Goal: Task Accomplishment & Management: Manage account settings

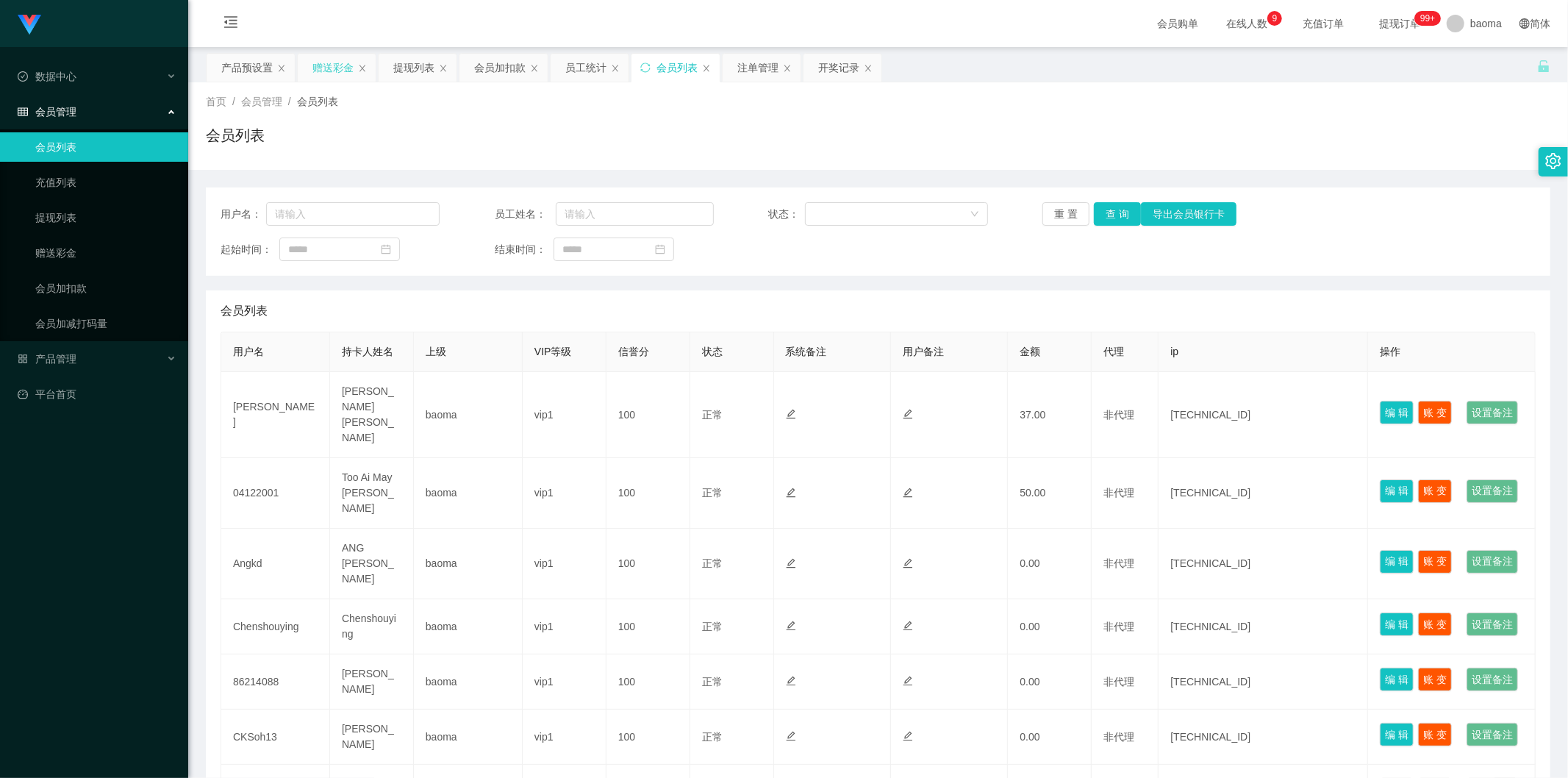
click at [323, 64] on div "赠送彩金" at bounding box center [332, 67] width 41 height 28
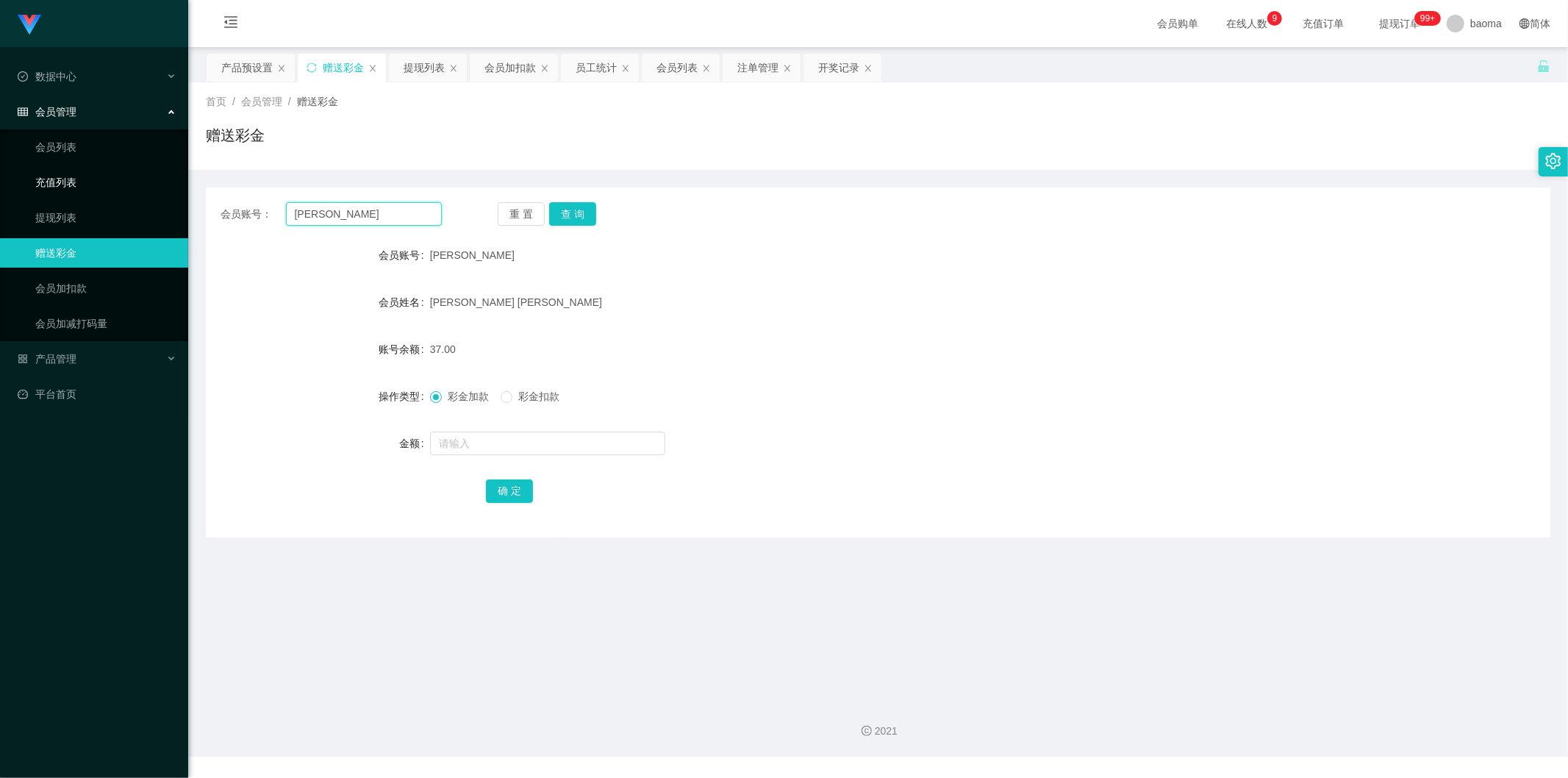
drag, startPoint x: 354, startPoint y: 217, endPoint x: 140, endPoint y: 189, distance: 215.8
click at [134, 189] on section "Jingdong工作台代理端 数据中心 会员管理 会员列表 充值列表 提现列表 赠送彩金 会员加扣款 会员加减打码量 产品管理 平台首页 保存配置 重置配置 …" at bounding box center [784, 378] width 1568 height 756
paste input "Angkd"
type input "Angkd"
drag, startPoint x: 588, startPoint y: 213, endPoint x: 567, endPoint y: 212, distance: 21.0
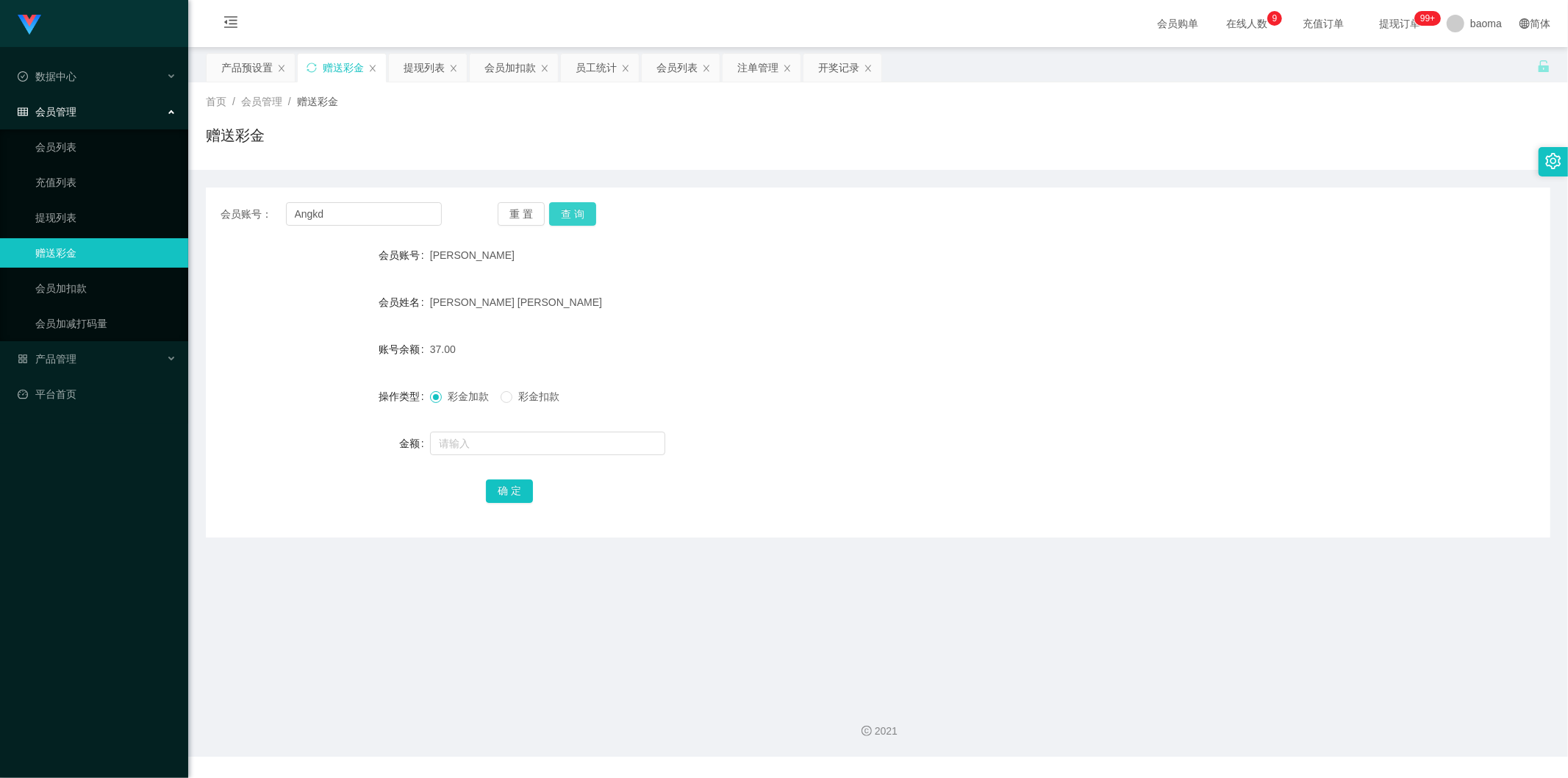
click at [587, 213] on button "查 询" at bounding box center [572, 214] width 47 height 23
click at [487, 441] on input "text" at bounding box center [547, 443] width 235 height 23
type input "184"
drag, startPoint x: 511, startPoint y: 488, endPoint x: 503, endPoint y: 474, distance: 16.1
click at [511, 487] on button "确 定" at bounding box center [509, 491] width 47 height 23
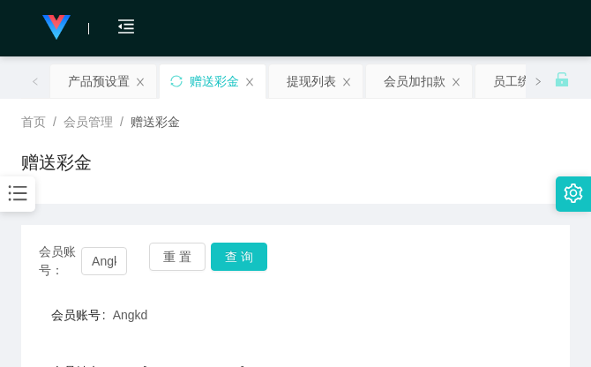
drag, startPoint x: 403, startPoint y: 145, endPoint x: 463, endPoint y: 38, distance: 122.5
click at [403, 145] on div "首页 / 会员管理 / 赠送彩金 / 赠送彩金" at bounding box center [295, 151] width 549 height 77
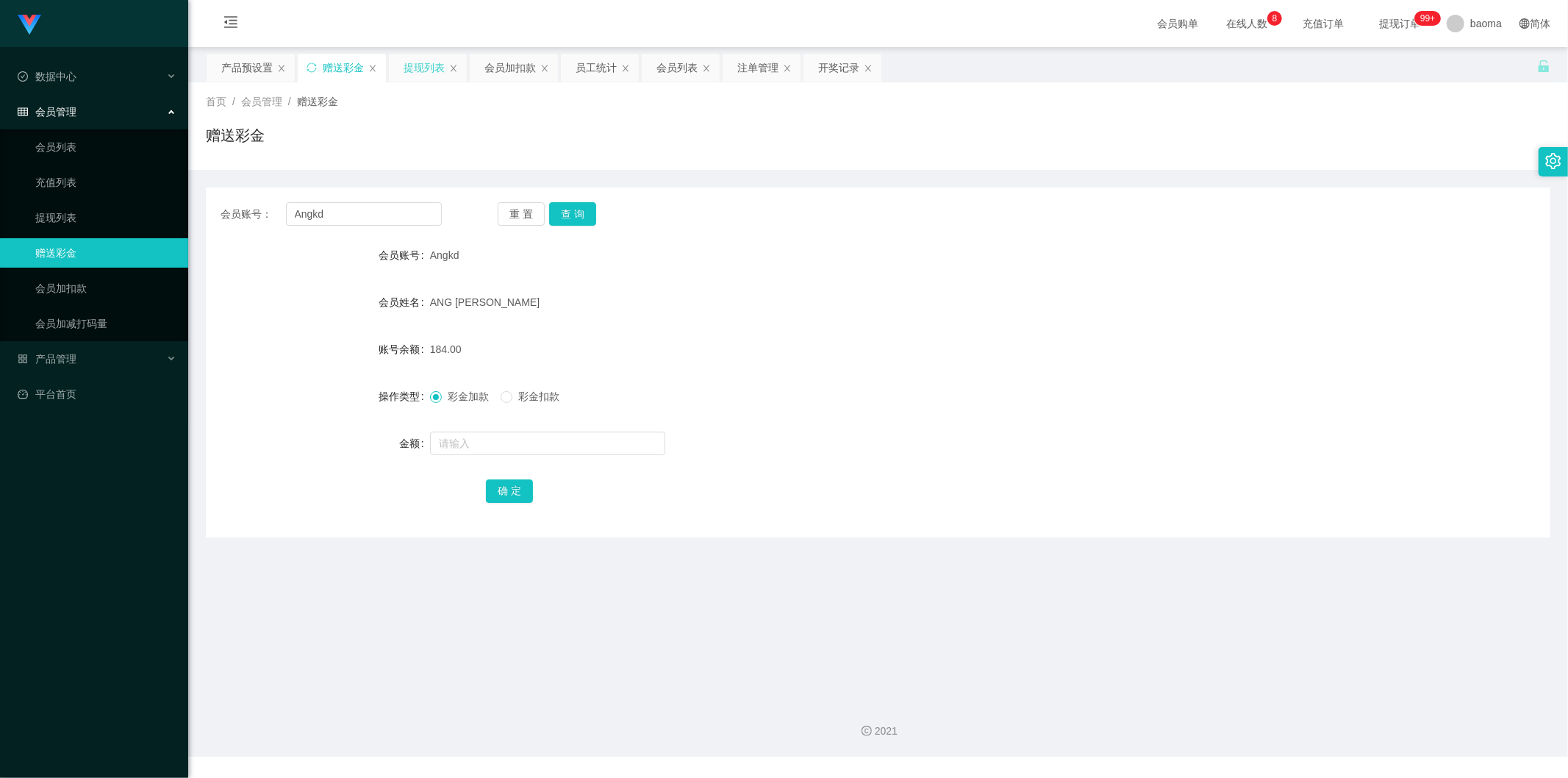
click at [415, 67] on div "提现列表" at bounding box center [423, 67] width 41 height 28
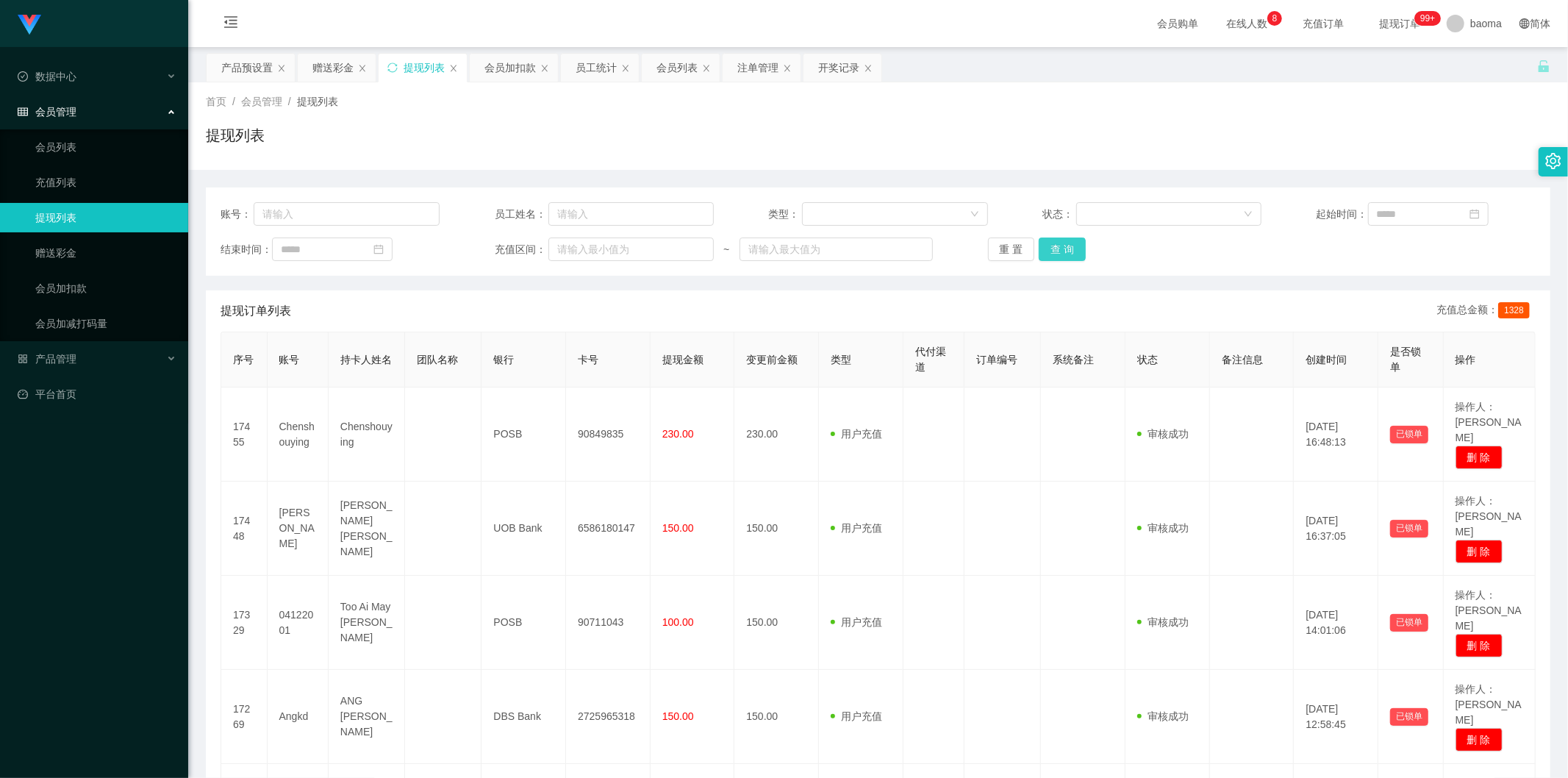
click at [1062, 252] on button "查 询" at bounding box center [1062, 249] width 47 height 23
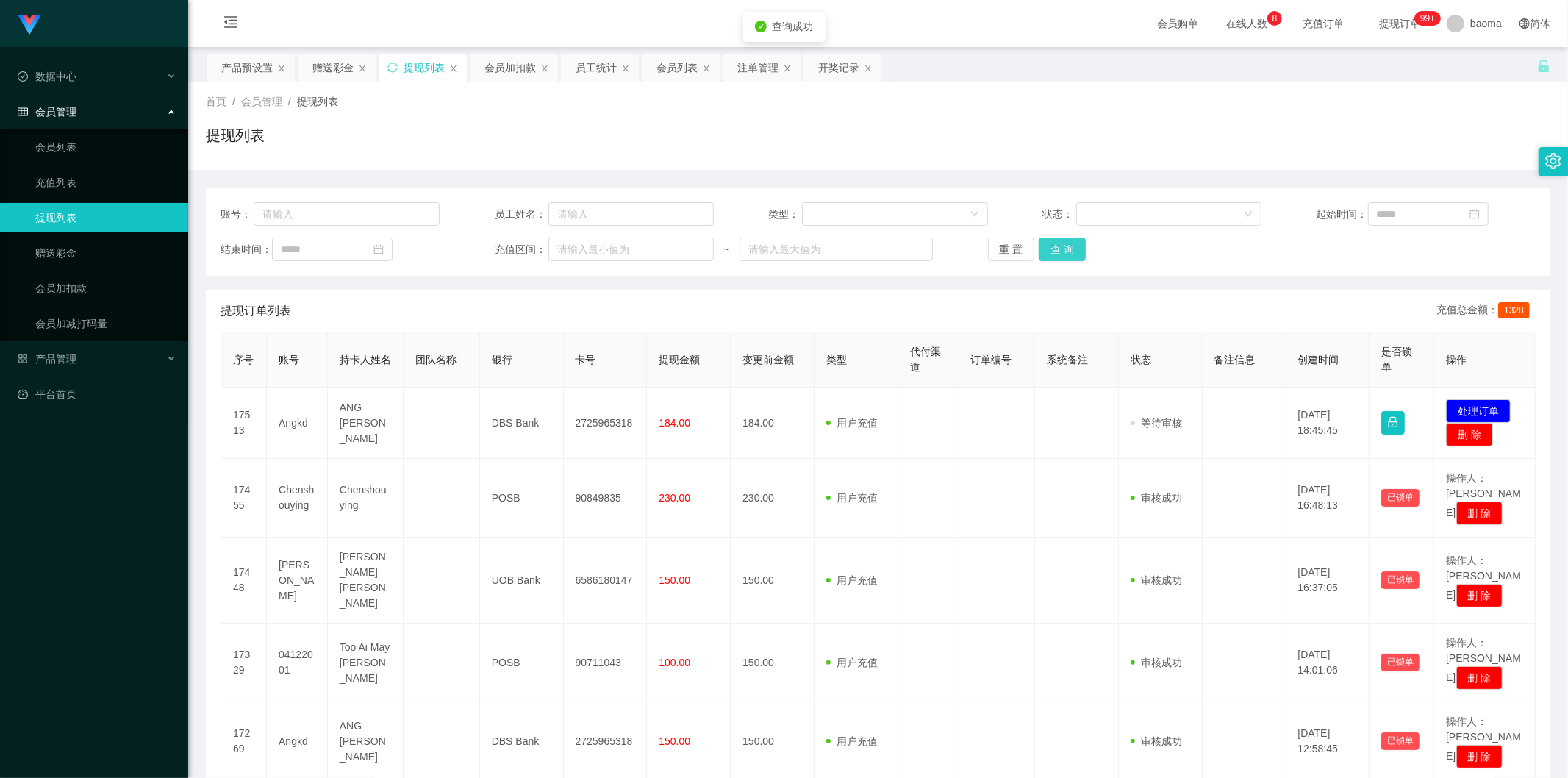
click at [1064, 252] on button "查 询" at bounding box center [1062, 249] width 47 height 23
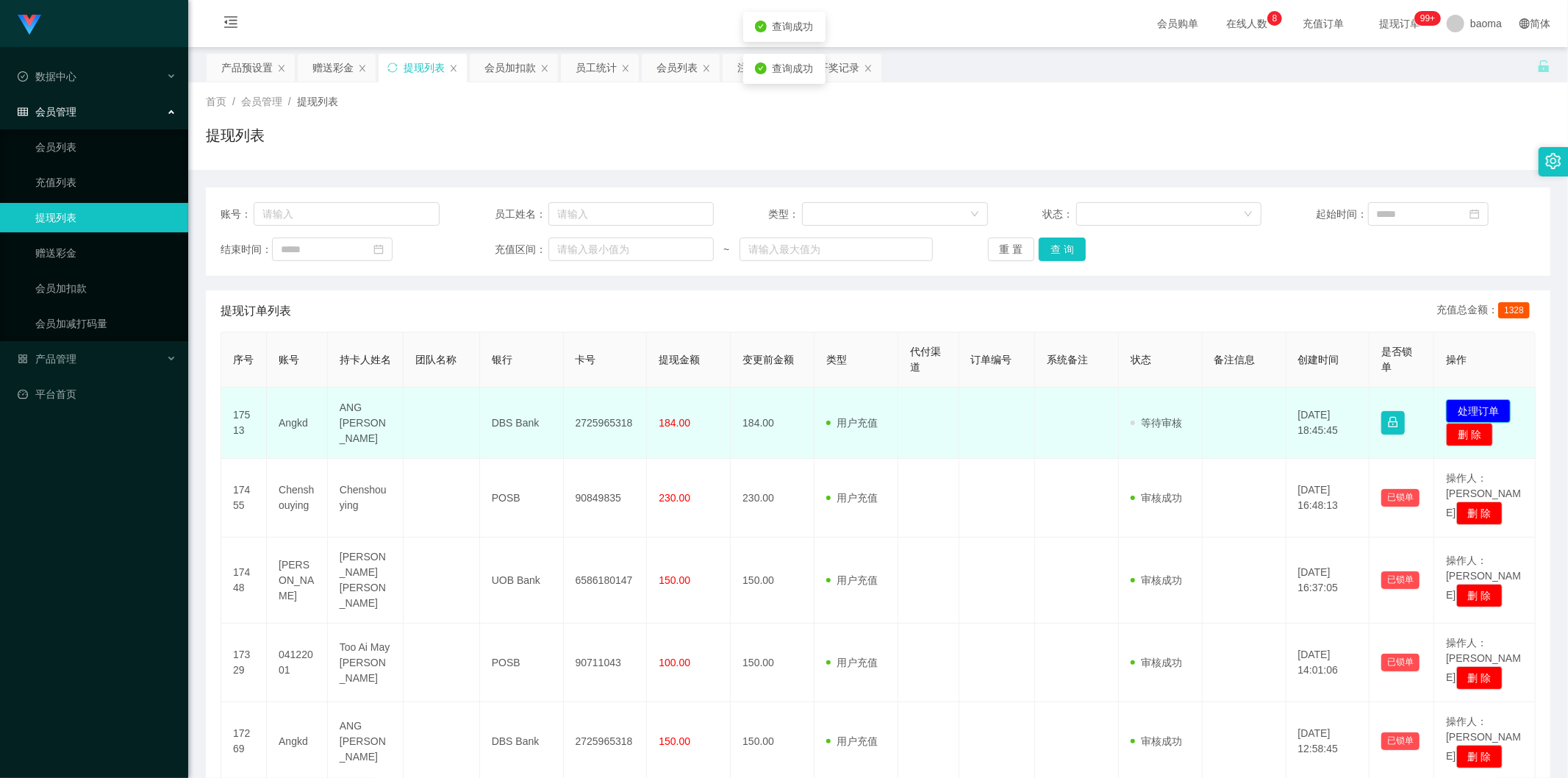
click at [1488, 403] on button "处理订单" at bounding box center [1479, 411] width 65 height 23
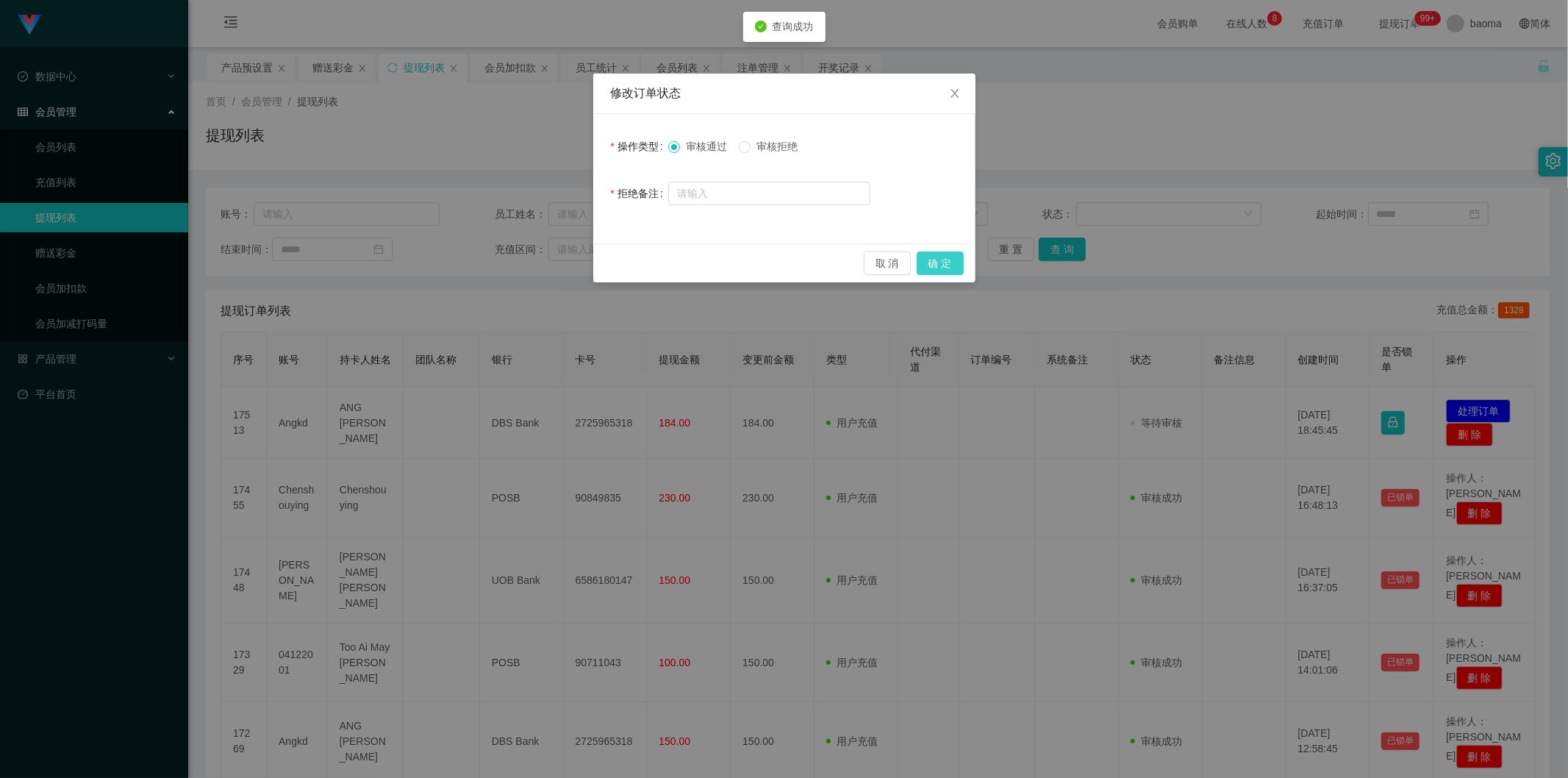
click at [951, 257] on button "确 定" at bounding box center [940, 263] width 47 height 23
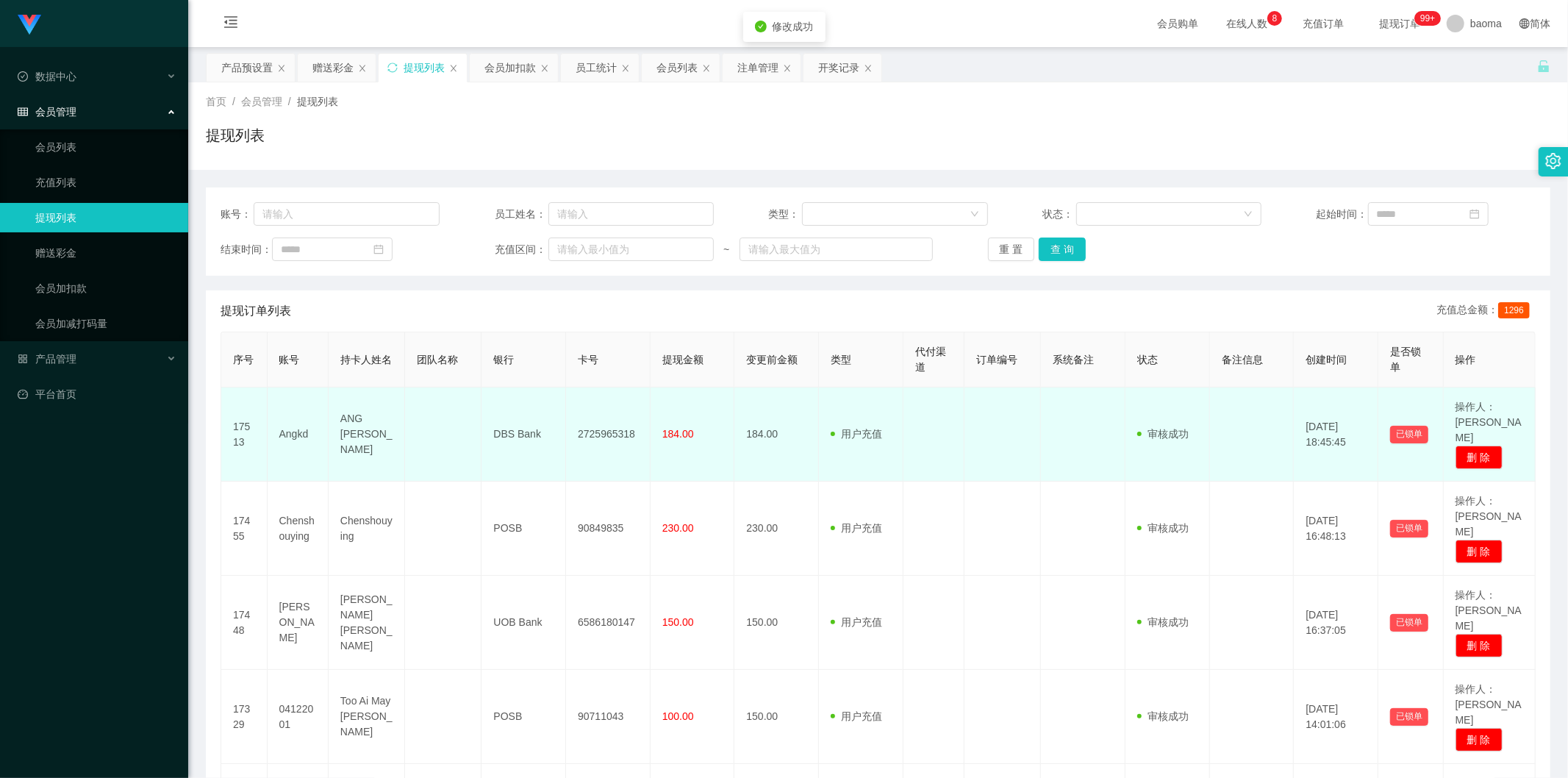
click at [598, 423] on td "2725965318" at bounding box center [607, 434] width 84 height 94
click at [599, 423] on td "2725965318" at bounding box center [607, 434] width 84 height 94
copy td "2725965318"
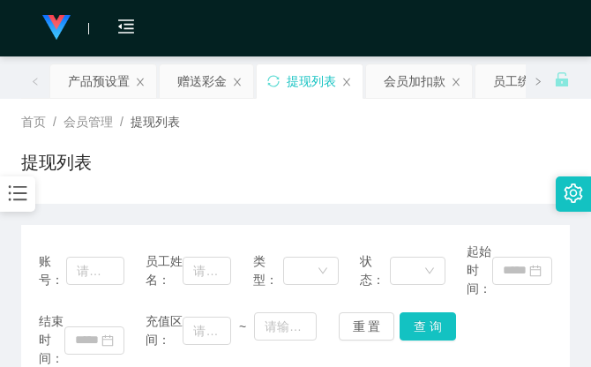
click at [389, 150] on div "提现列表" at bounding box center [295, 169] width 549 height 41
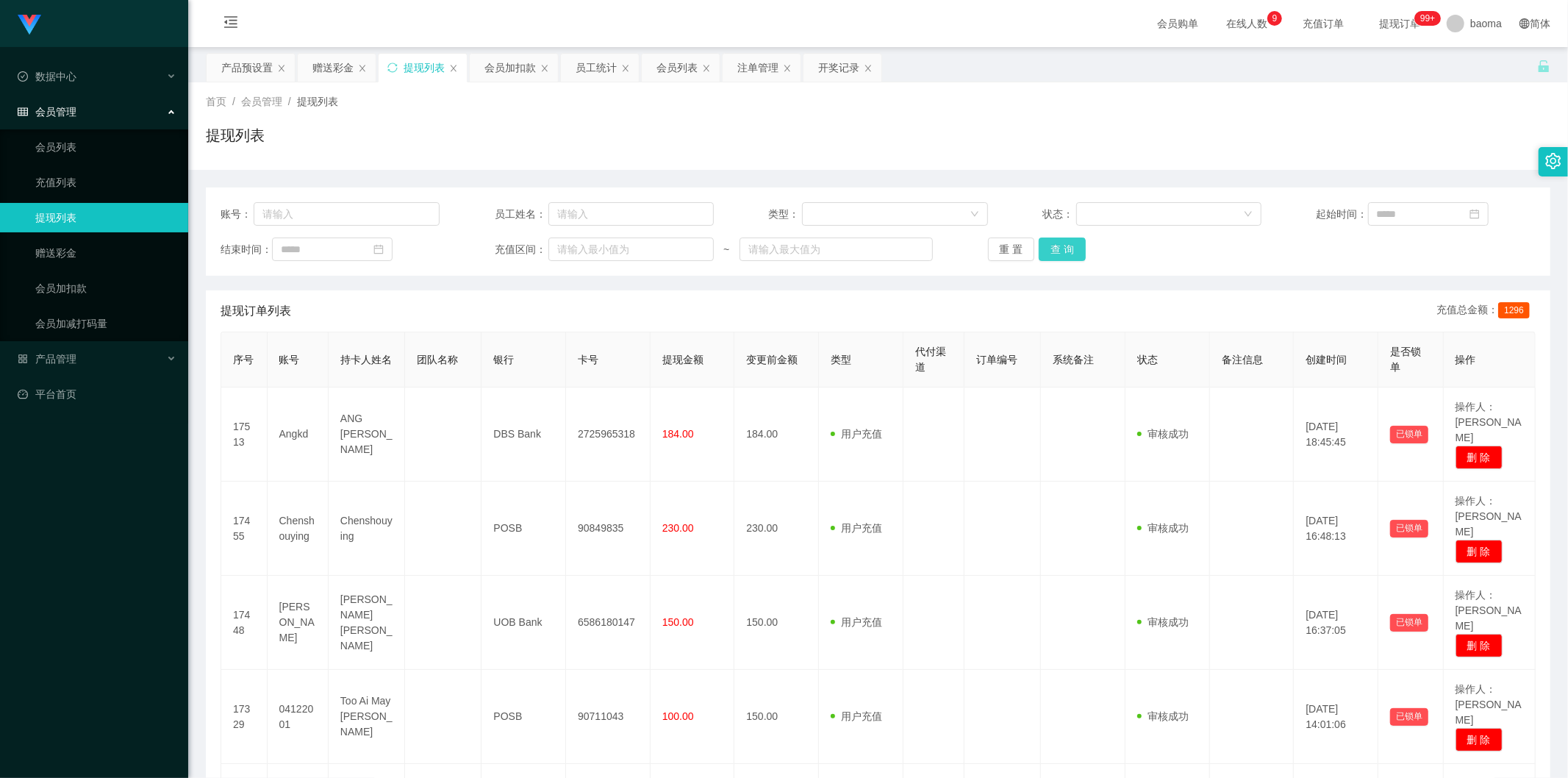
click at [1064, 247] on button "查 询" at bounding box center [1062, 249] width 47 height 23
click at [1064, 247] on div "重 置 查 询" at bounding box center [1097, 249] width 219 height 23
click at [1064, 247] on button "查 询" at bounding box center [1062, 249] width 47 height 23
click at [1064, 247] on div "重 置 查 询" at bounding box center [1097, 249] width 219 height 23
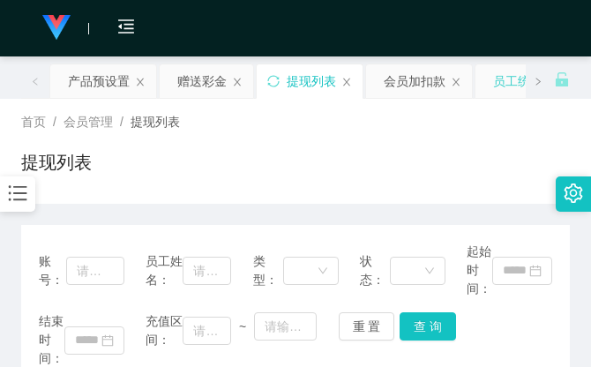
drag, startPoint x: 444, startPoint y: 154, endPoint x: 477, endPoint y: 94, distance: 68.7
click at [444, 146] on div "首页 / 会员管理 / 提现列表 / 提现列表" at bounding box center [295, 151] width 549 height 77
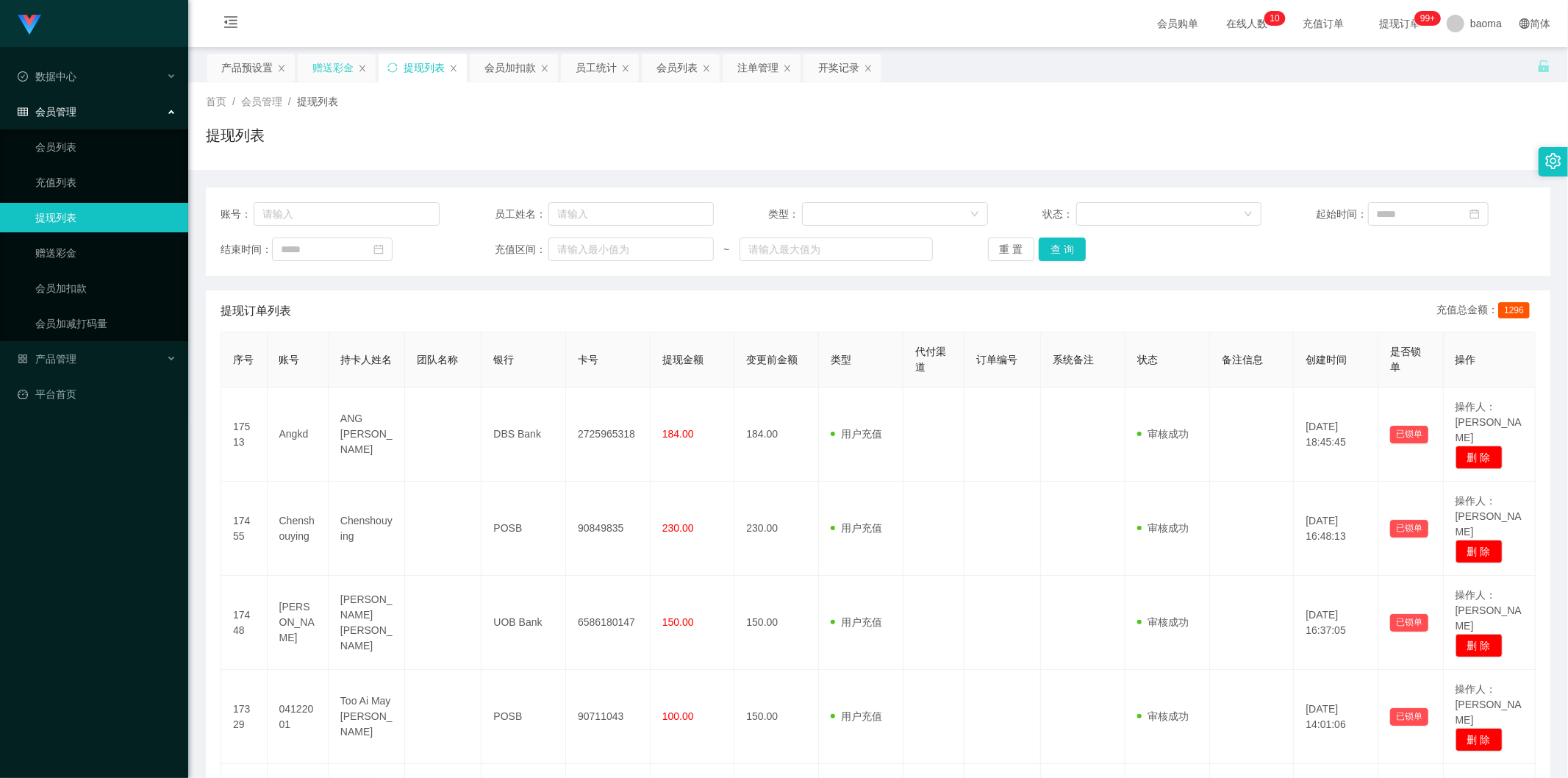
click at [338, 67] on div "赠送彩金" at bounding box center [332, 67] width 41 height 28
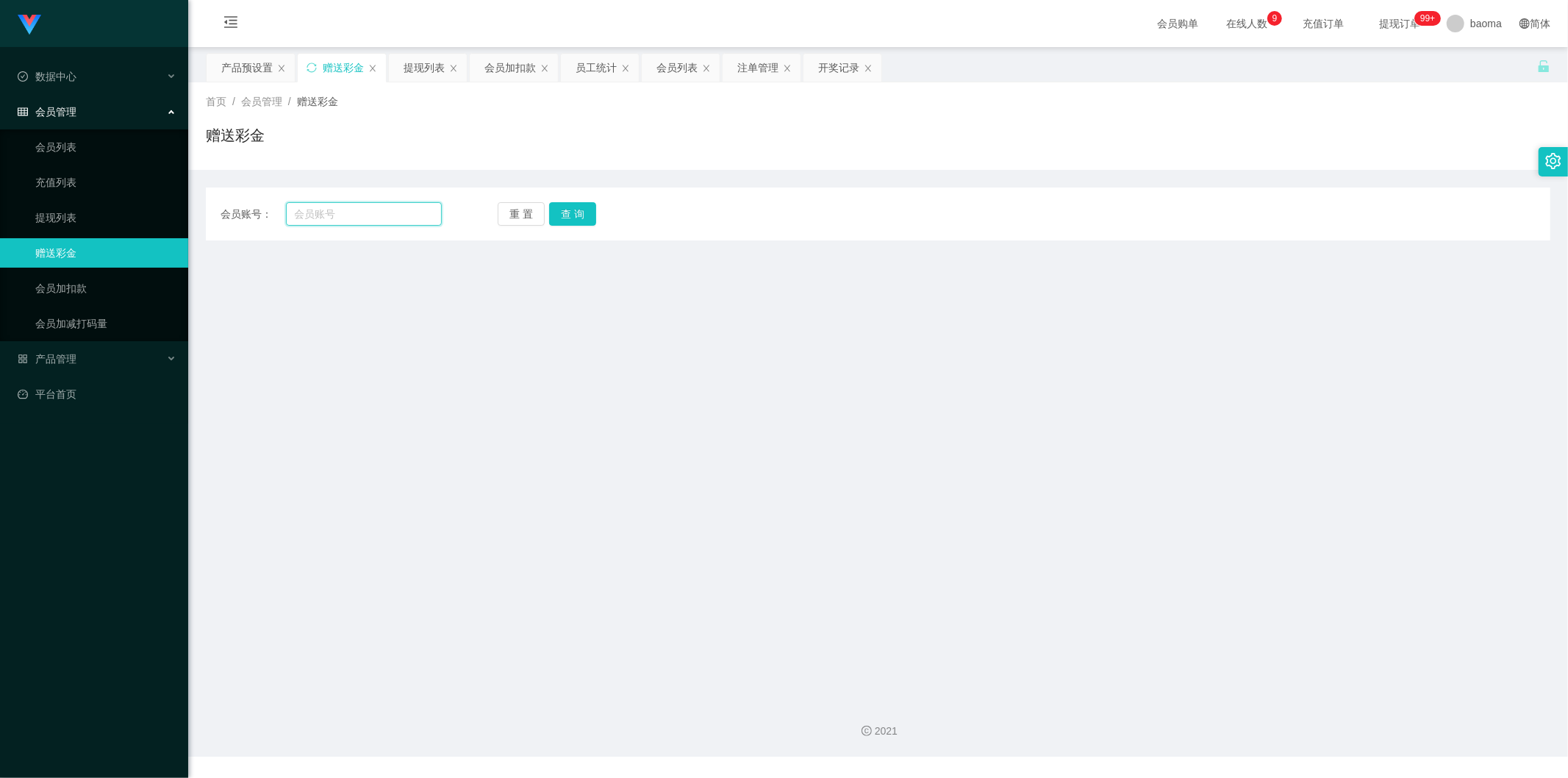
click at [364, 209] on input "text" at bounding box center [364, 214] width 157 height 23
paste input "04122001"
type input "04122001"
click at [569, 211] on button "查 询" at bounding box center [572, 214] width 47 height 23
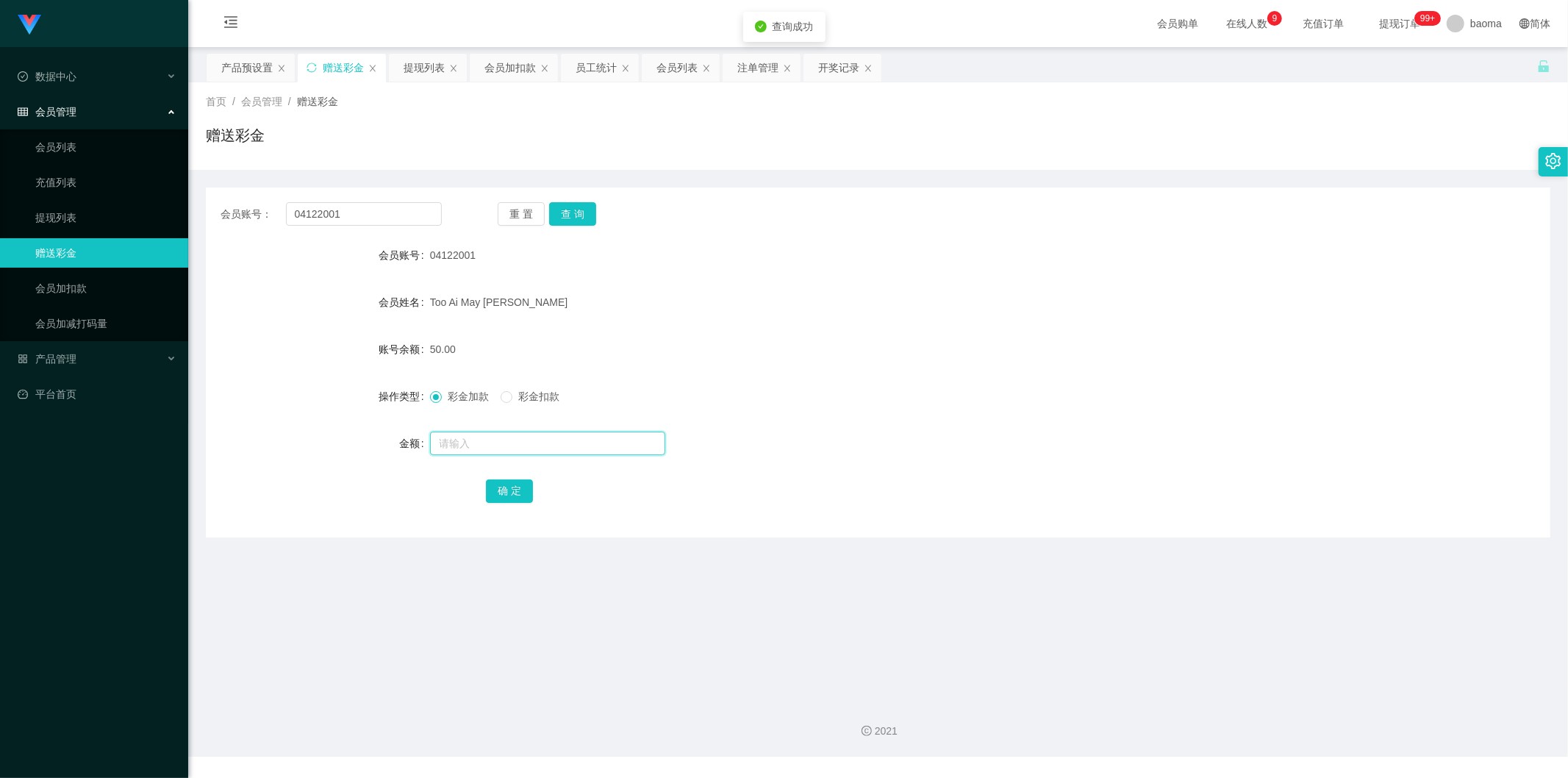
click at [482, 441] on input "text" at bounding box center [547, 443] width 235 height 23
type input "175"
click at [511, 486] on button "确 定" at bounding box center [509, 491] width 47 height 23
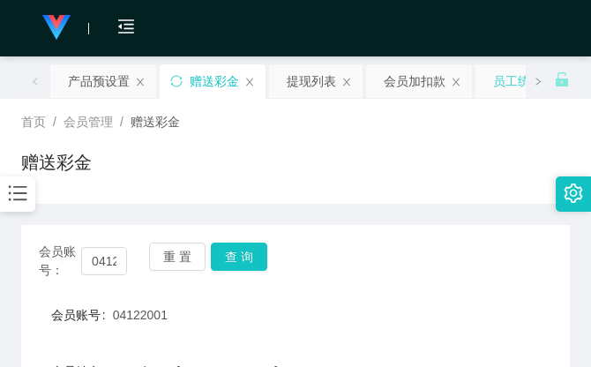
drag, startPoint x: 484, startPoint y: 131, endPoint x: 503, endPoint y: 71, distance: 62.2
click at [484, 129] on div "首页 / 会员管理 / 赠送彩金 / 赠送彩金" at bounding box center [295, 151] width 549 height 77
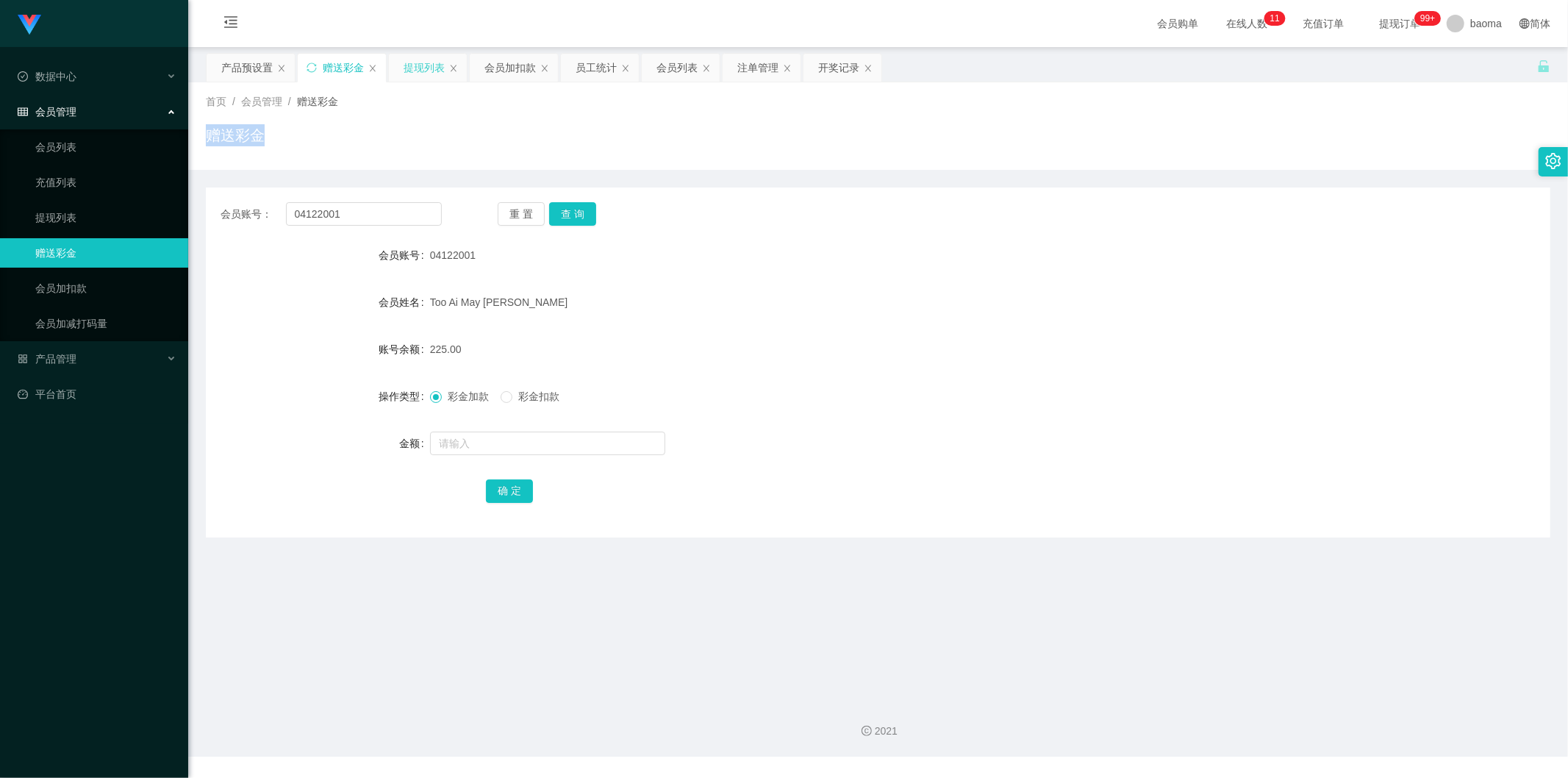
drag, startPoint x: 422, startPoint y: 67, endPoint x: 425, endPoint y: 73, distance: 6.7
click at [421, 67] on div "提现列表" at bounding box center [423, 67] width 41 height 28
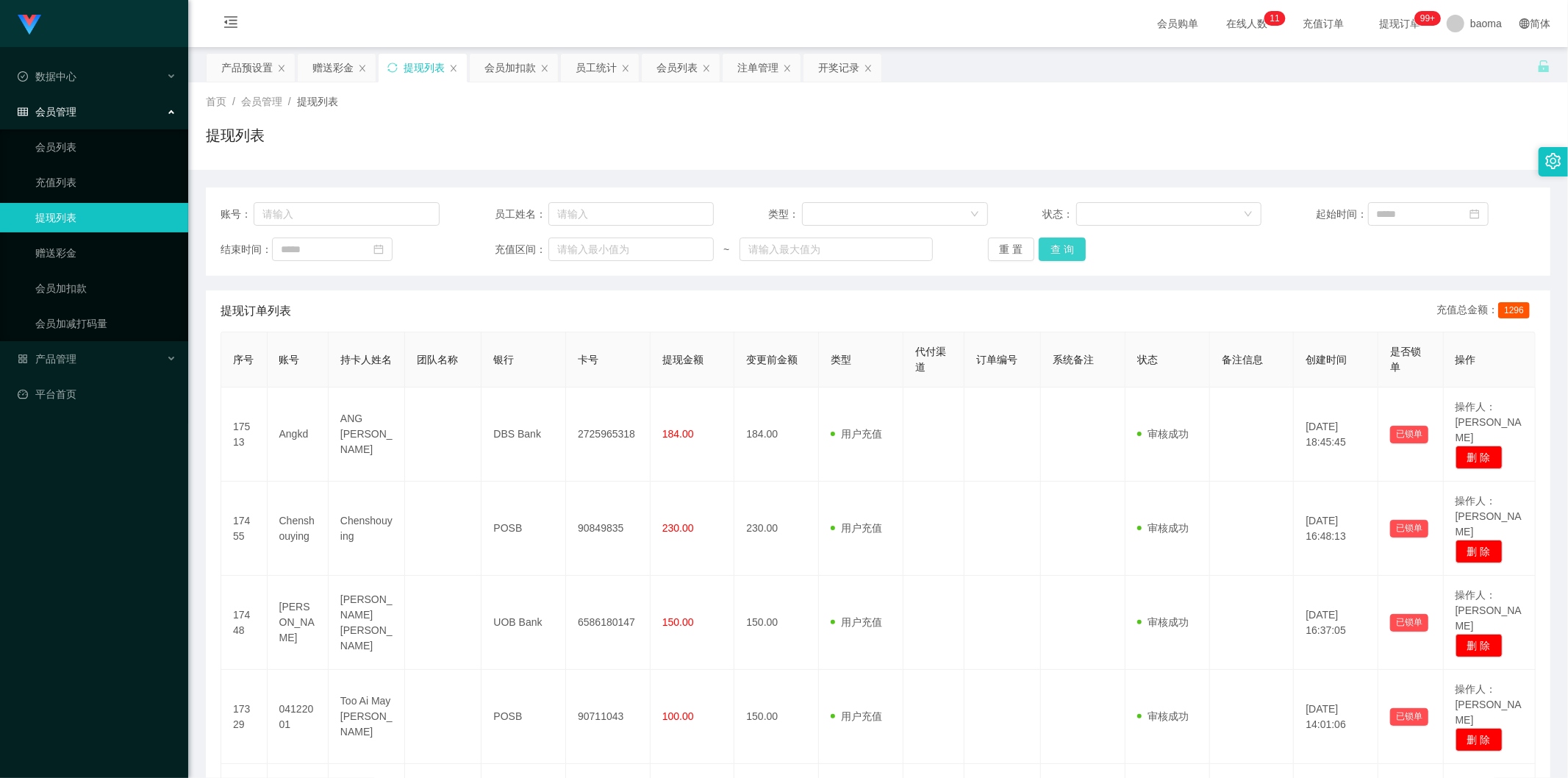
click at [1070, 251] on button "查 询" at bounding box center [1062, 249] width 47 height 23
click at [1061, 230] on div "账号： 员工姓名： 类型： 状态： 起始时间： 结束时间： 充值区间： ~ 重 置 查 询" at bounding box center [878, 232] width 1345 height 88
click at [1065, 247] on button "查 询" at bounding box center [1062, 249] width 47 height 23
drag, startPoint x: 1064, startPoint y: 247, endPoint x: 898, endPoint y: 160, distance: 187.4
click at [1061, 247] on div "重 置 查 询" at bounding box center [1097, 249] width 219 height 23
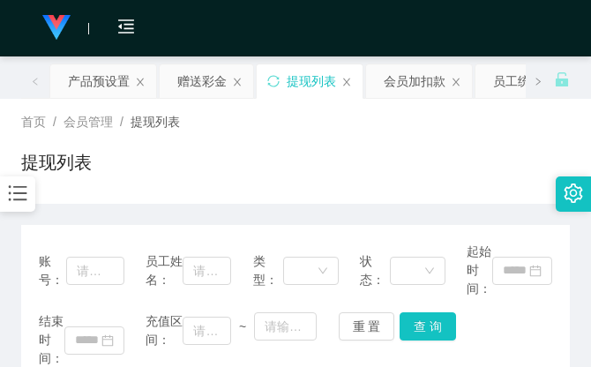
drag, startPoint x: 515, startPoint y: 148, endPoint x: 508, endPoint y: 128, distance: 21.5
click at [513, 146] on div "首页 / 会员管理 / 提现列表 / 提现列表" at bounding box center [295, 151] width 549 height 77
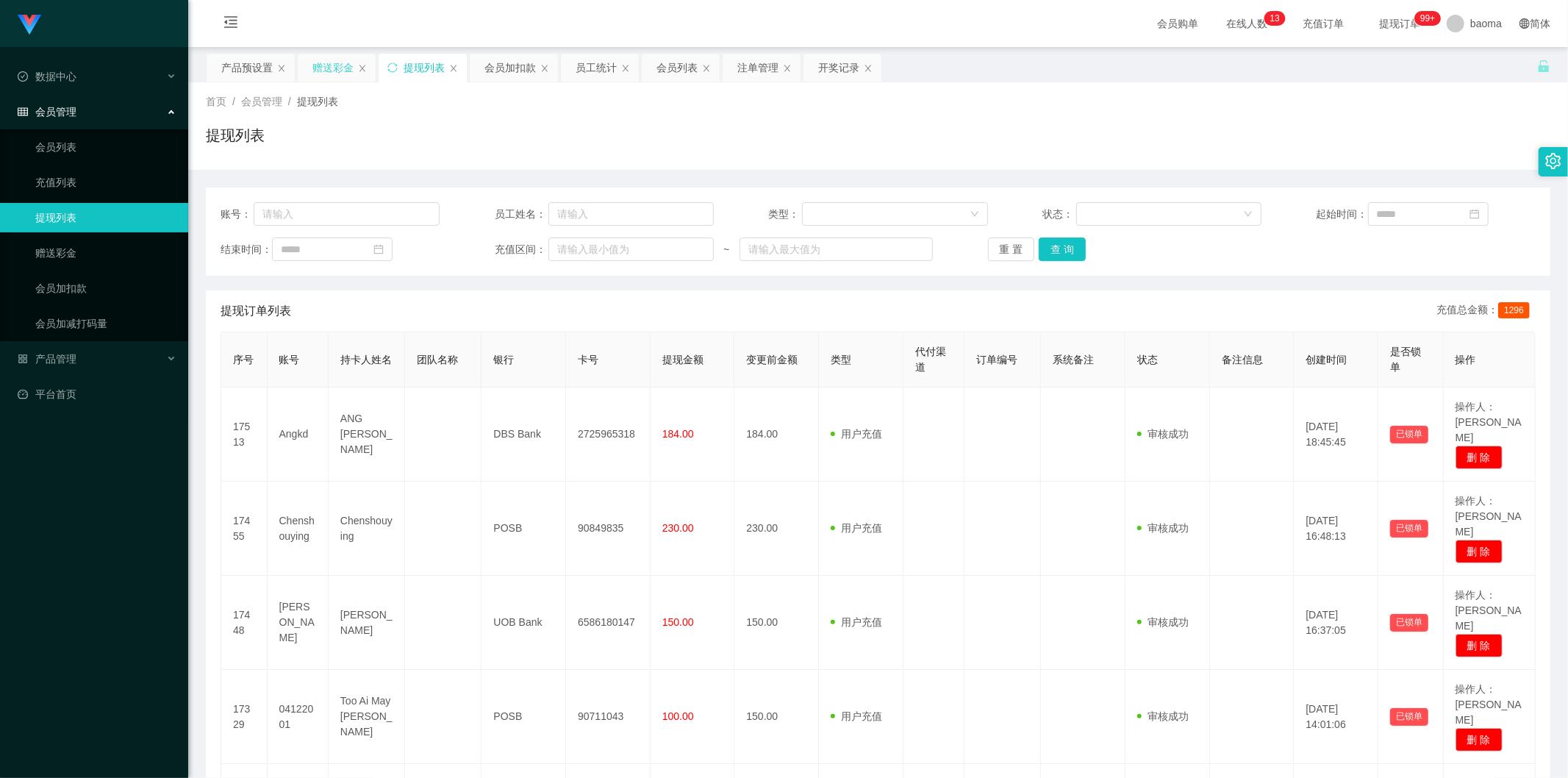
click at [340, 66] on div "赠送彩金" at bounding box center [332, 67] width 41 height 28
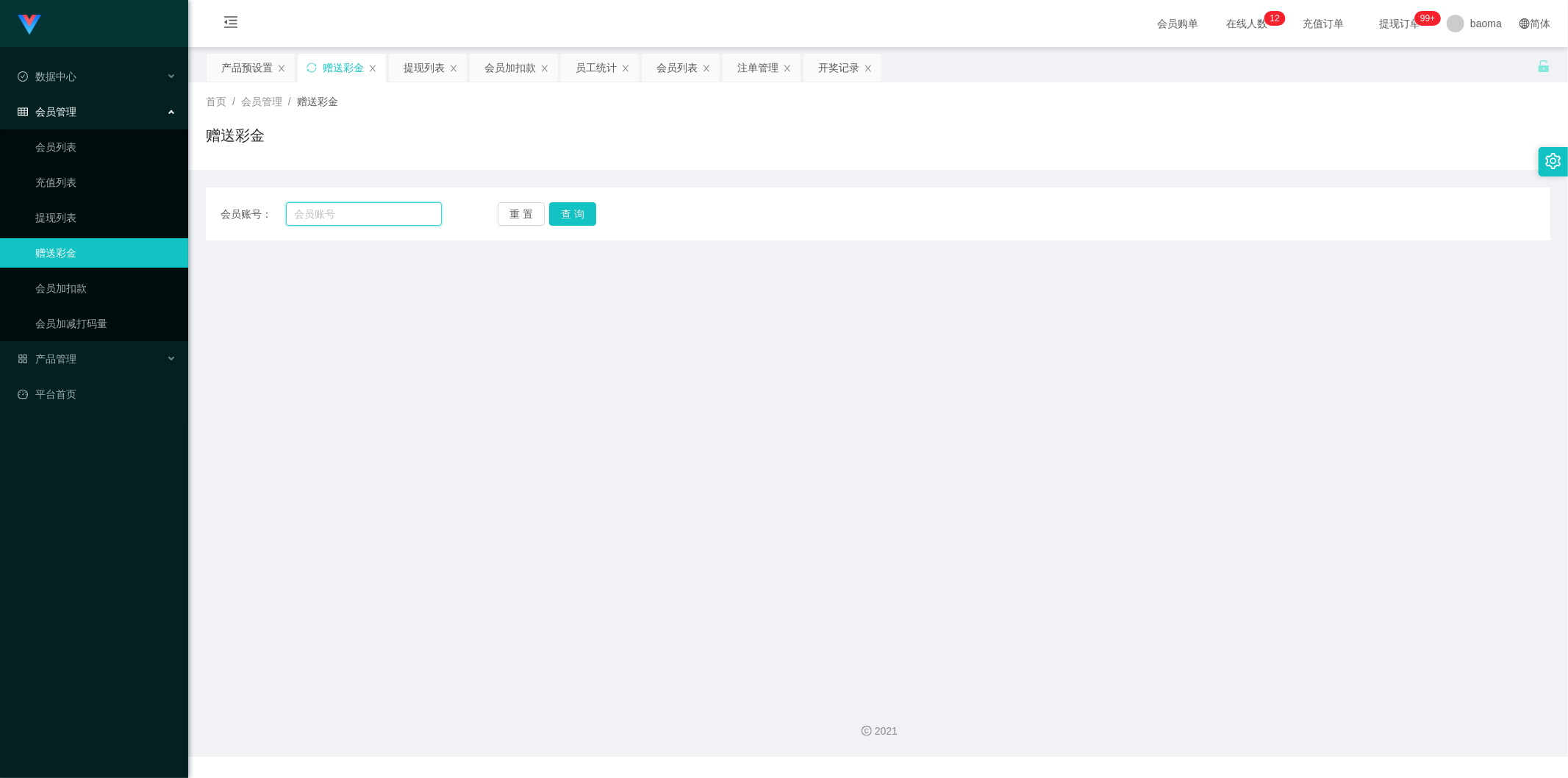
click at [341, 209] on input "text" at bounding box center [364, 214] width 157 height 23
paste input "Angkd"
type input "Angkd"
click at [582, 209] on button "查 询" at bounding box center [572, 214] width 47 height 23
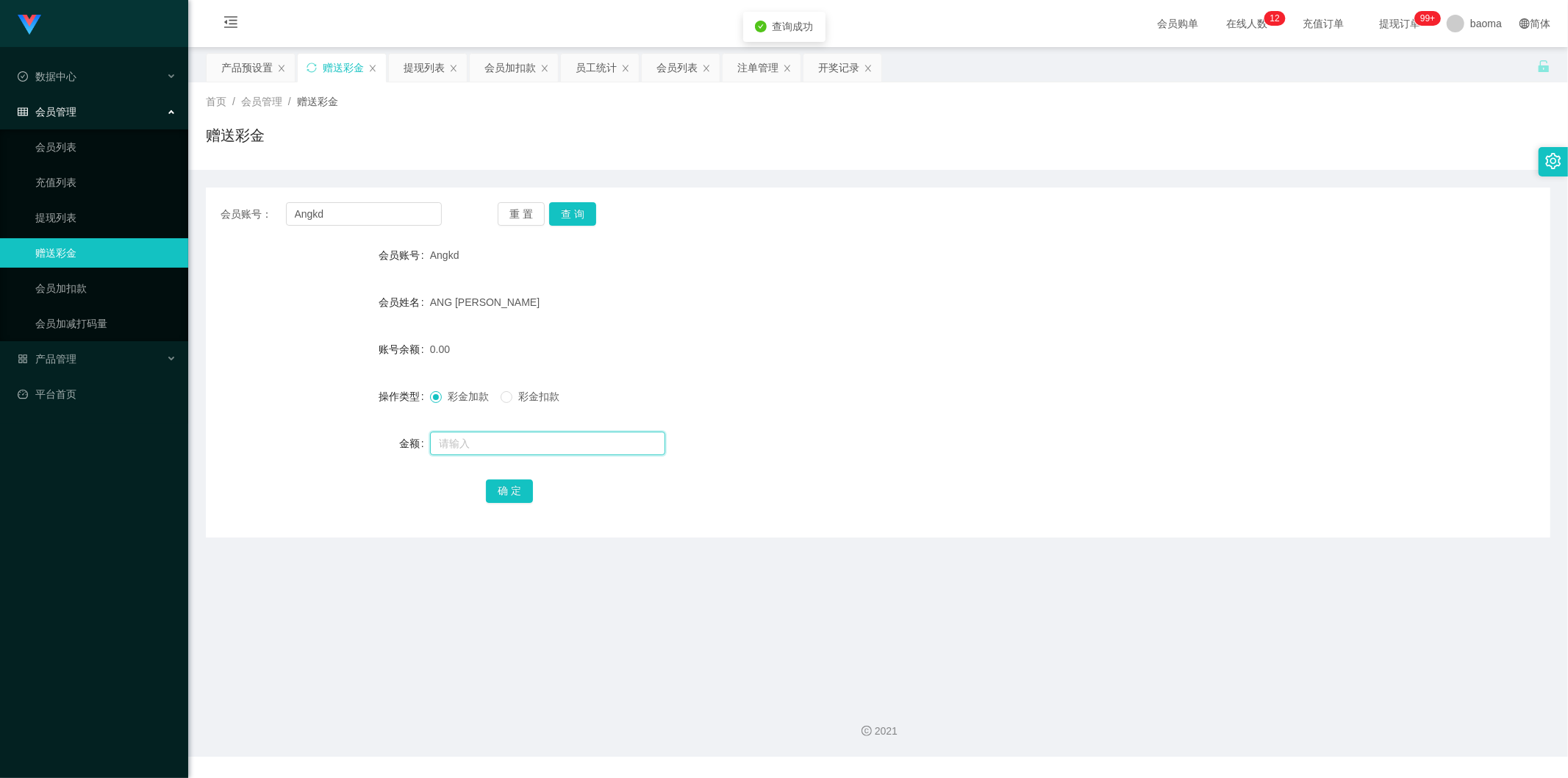
click at [468, 445] on input "text" at bounding box center [547, 443] width 235 height 23
type input "100"
drag, startPoint x: 527, startPoint y: 490, endPoint x: 527, endPoint y: 479, distance: 11.0
click at [527, 490] on button "确 定" at bounding box center [509, 491] width 47 height 23
click at [675, 65] on div "会员列表" at bounding box center [677, 67] width 41 height 28
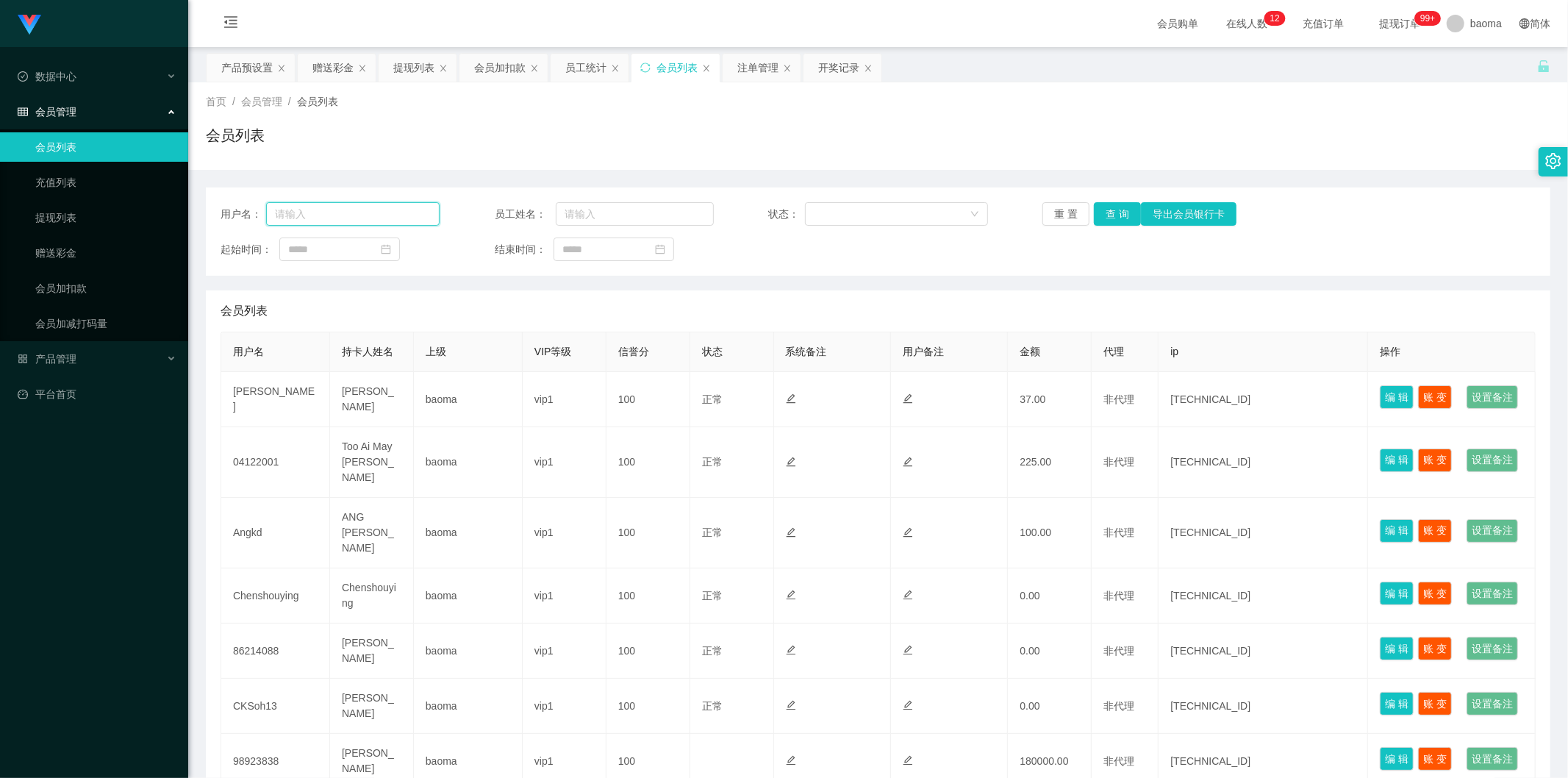
click at [376, 212] on input "text" at bounding box center [352, 214] width 173 height 23
paste input "Angkd"
type input "Angkd"
click at [1112, 217] on button "查 询" at bounding box center [1117, 214] width 47 height 23
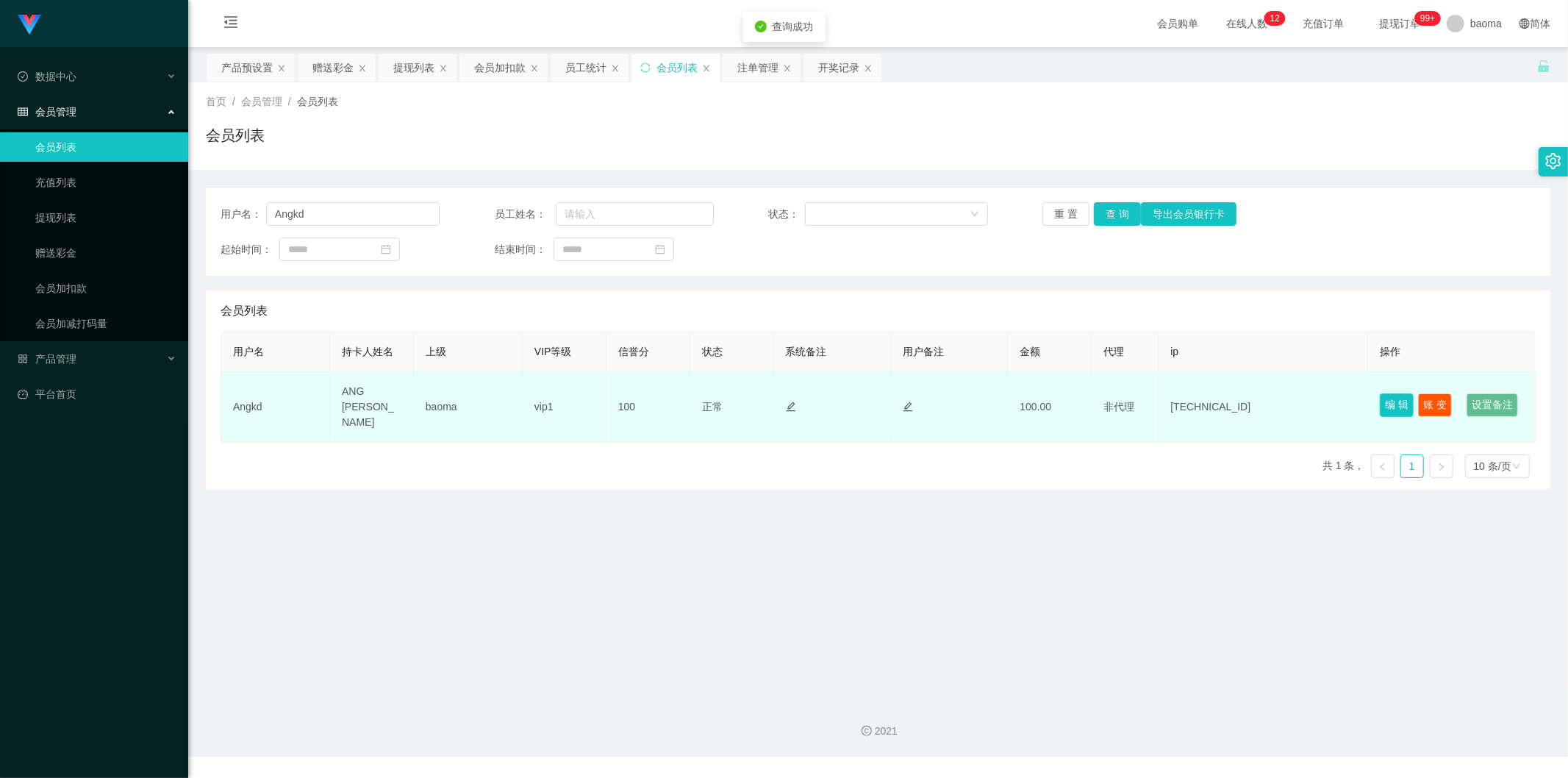
click at [1397, 393] on button "编 辑" at bounding box center [1396, 405] width 34 height 23
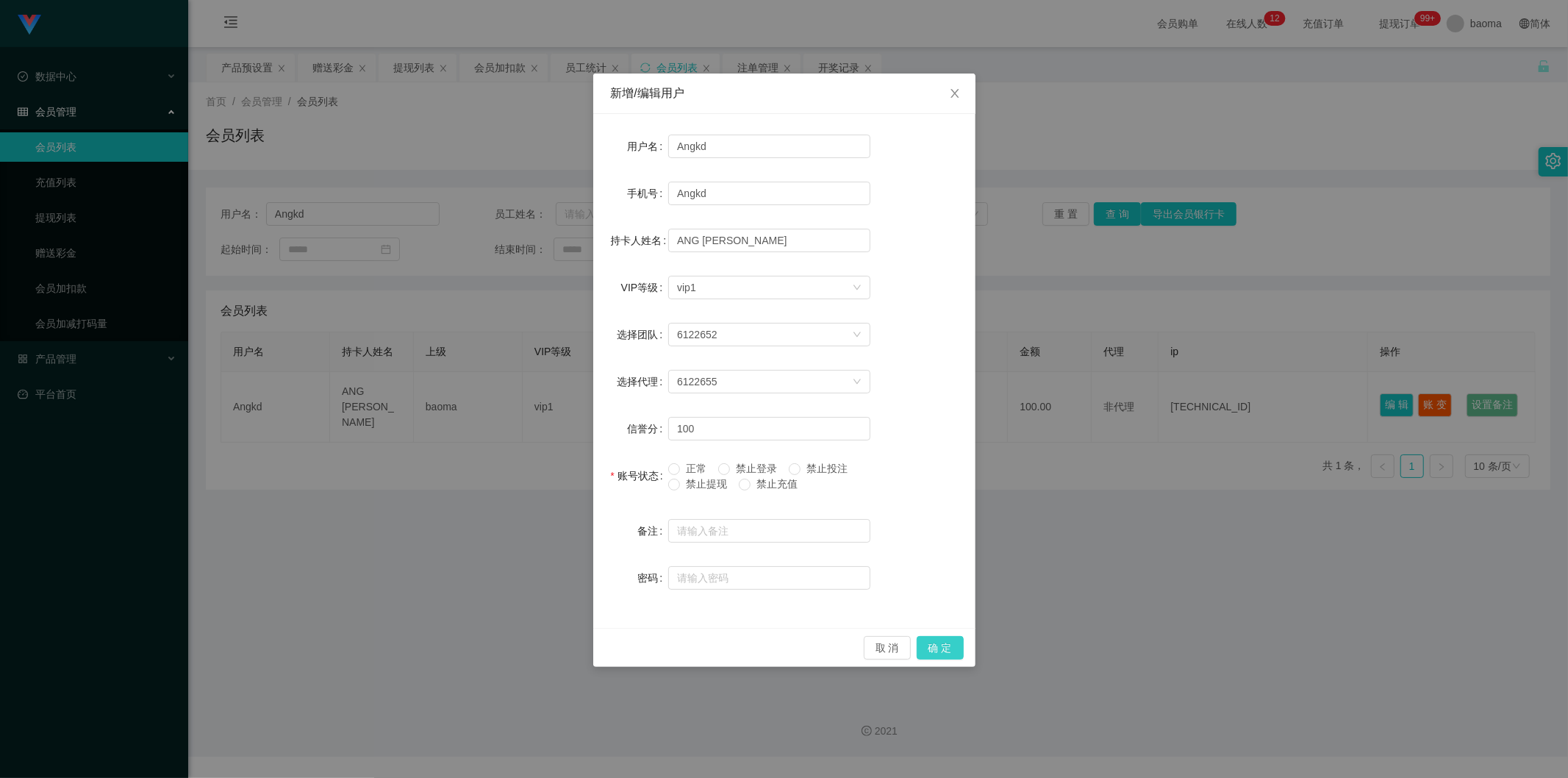
click at [939, 651] on button "确 定" at bounding box center [940, 647] width 47 height 23
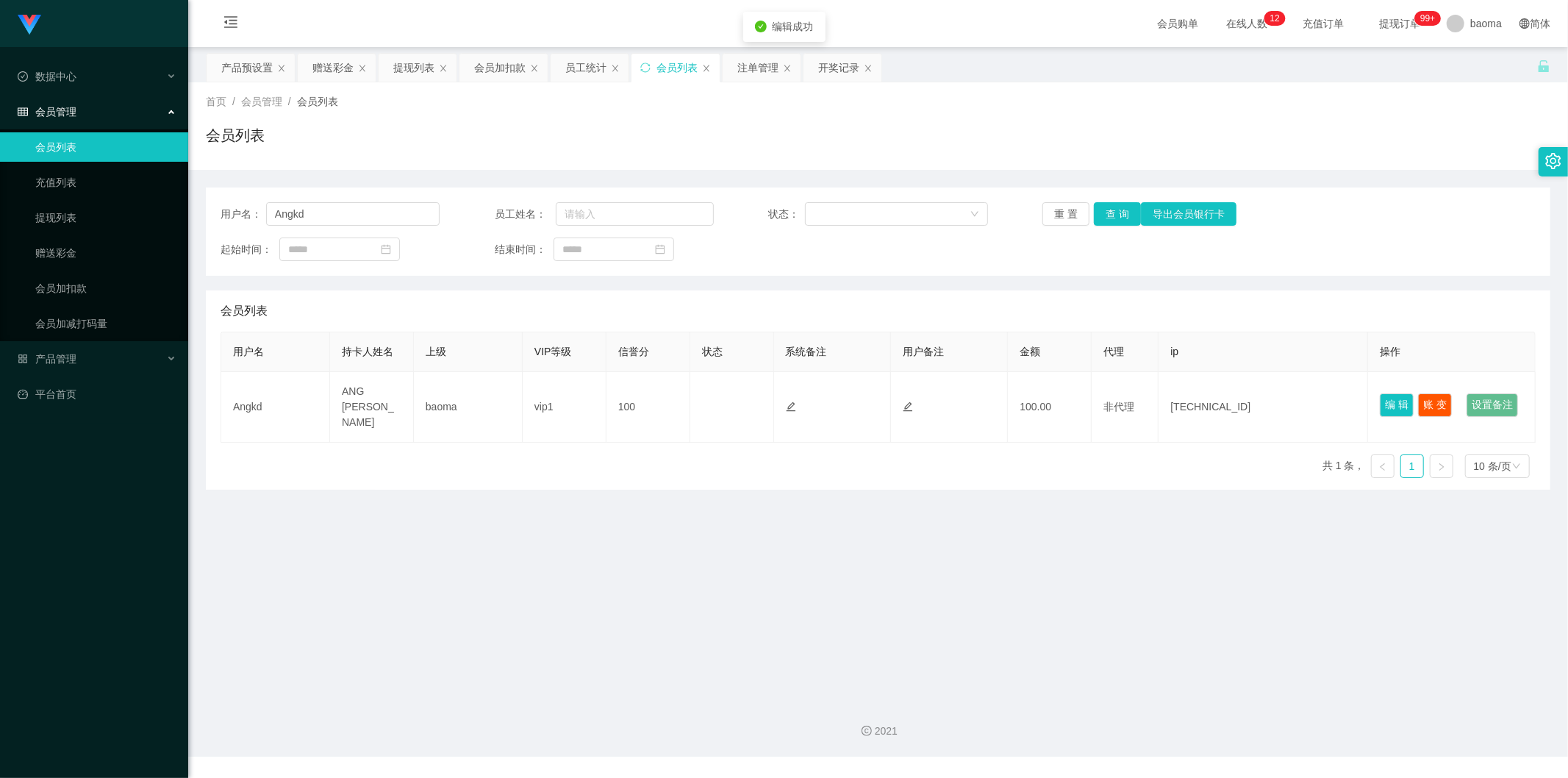
drag, startPoint x: 1017, startPoint y: 606, endPoint x: 1032, endPoint y: 567, distance: 41.8
click at [1018, 606] on main "关闭左侧 关闭右侧 关闭其它 刷新页面 产品预设置 赠送彩金 提现列表 会员加扣款 员工统计 会员列表 注单管理 开奖记录 首页 / 会员管理 / 会员列表 …" at bounding box center [878, 367] width 1380 height 641
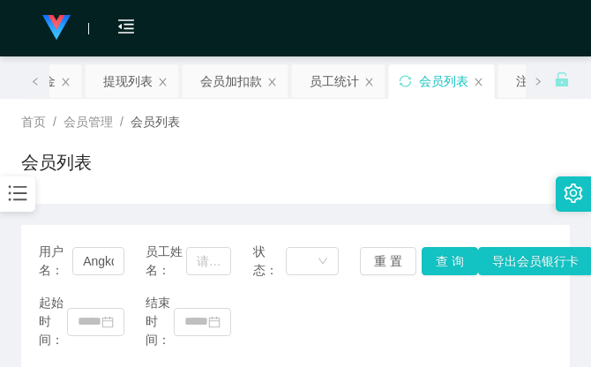
drag, startPoint x: 428, startPoint y: 144, endPoint x: 379, endPoint y: 134, distance: 49.5
click at [428, 144] on div "首页 / 会员管理 / 会员列表 / 会员列表" at bounding box center [295, 151] width 549 height 77
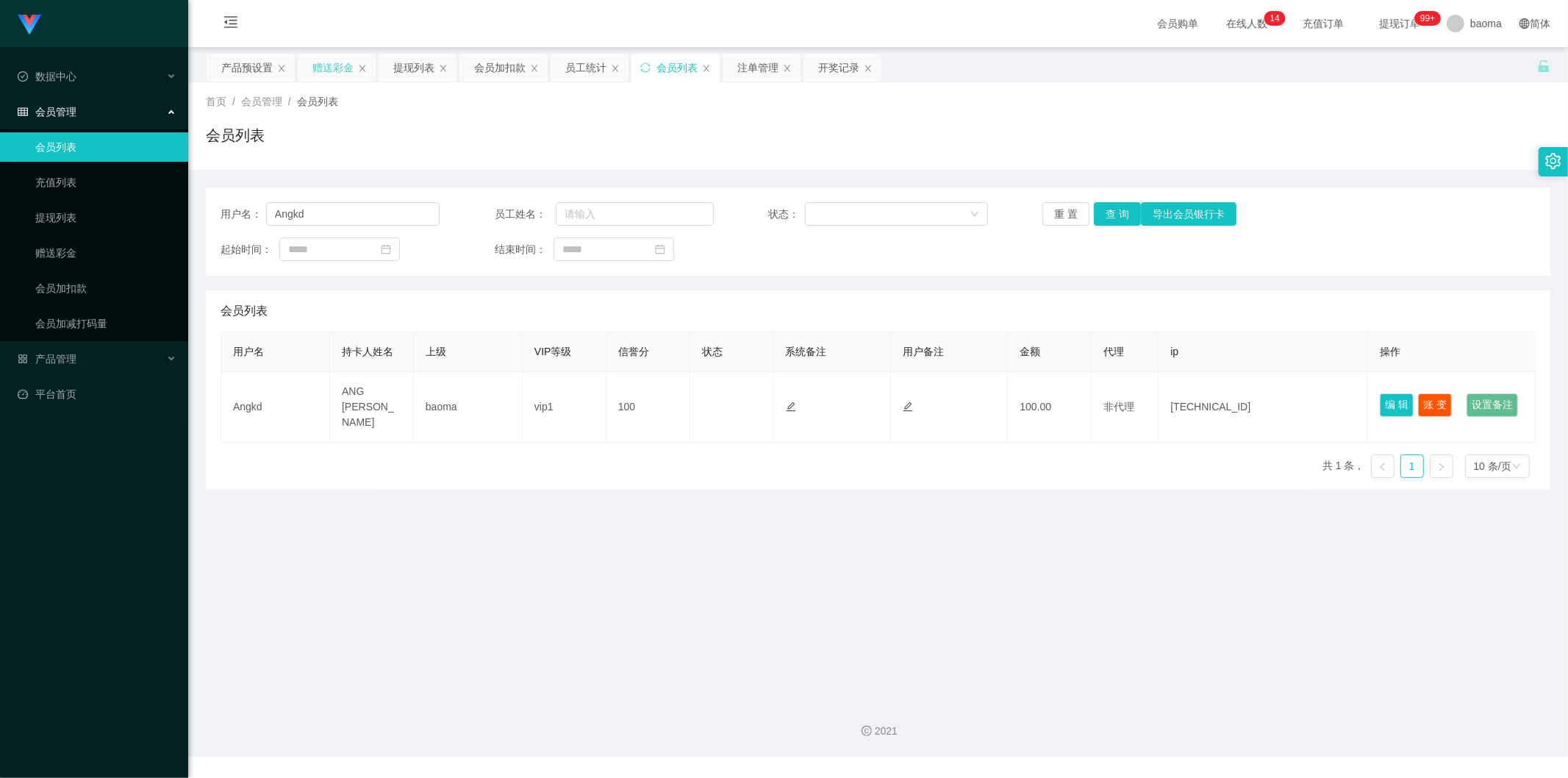
click at [342, 63] on div "赠送彩金" at bounding box center [332, 67] width 41 height 28
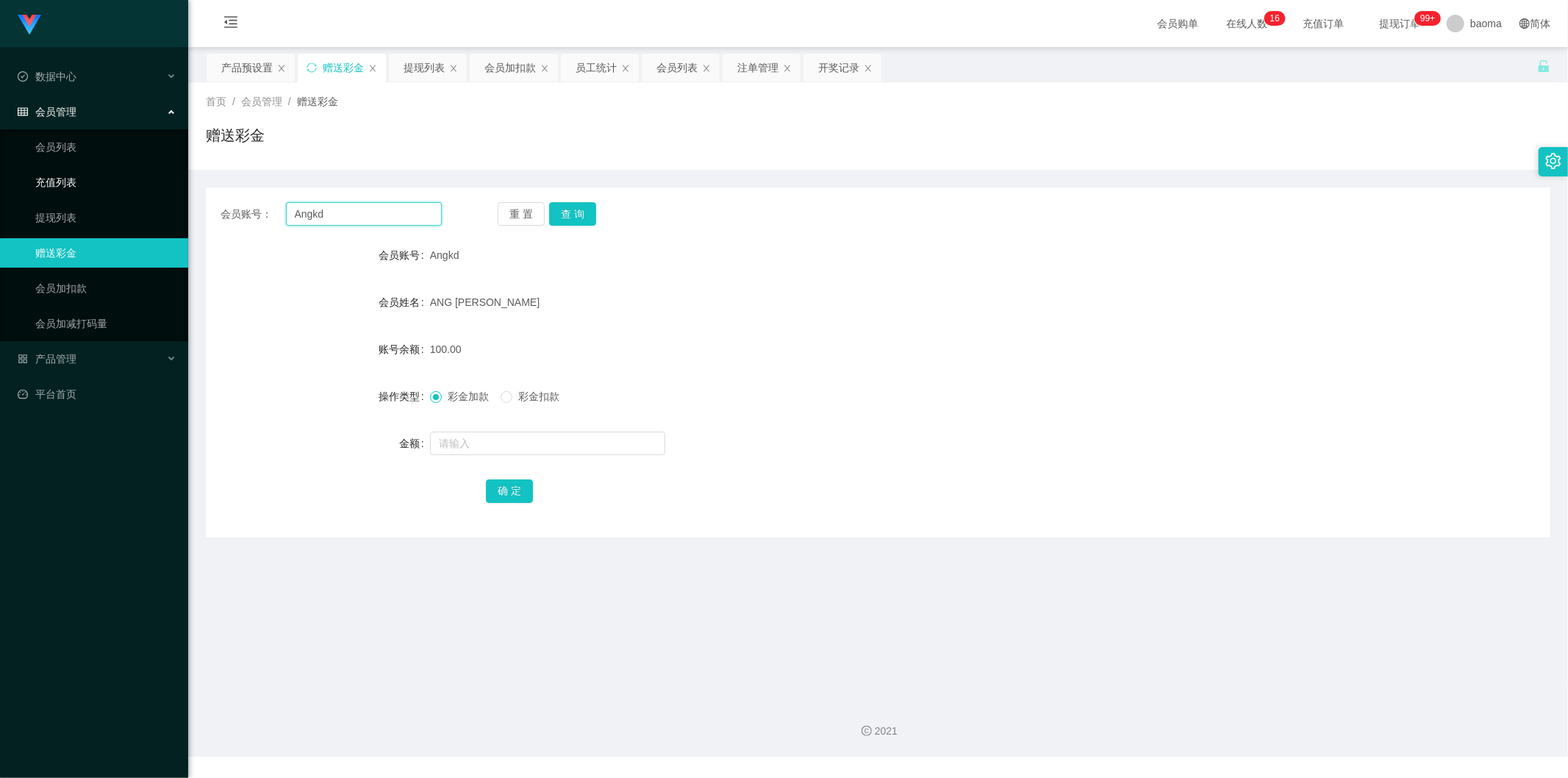
drag, startPoint x: 354, startPoint y: 210, endPoint x: 170, endPoint y: 191, distance: 185.0
click at [166, 191] on section "Jingdong工作台代理端 数据中心 会员管理 会员列表 充值列表 提现列表 赠送彩金 会员加扣款 会员加减打码量 产品管理 平台首页 保存配置 重置配置 …" at bounding box center [784, 378] width 1568 height 756
paste input "[PERSON_NAME]"
type input "[PERSON_NAME]"
drag, startPoint x: 572, startPoint y: 216, endPoint x: 544, endPoint y: 208, distance: 29.1
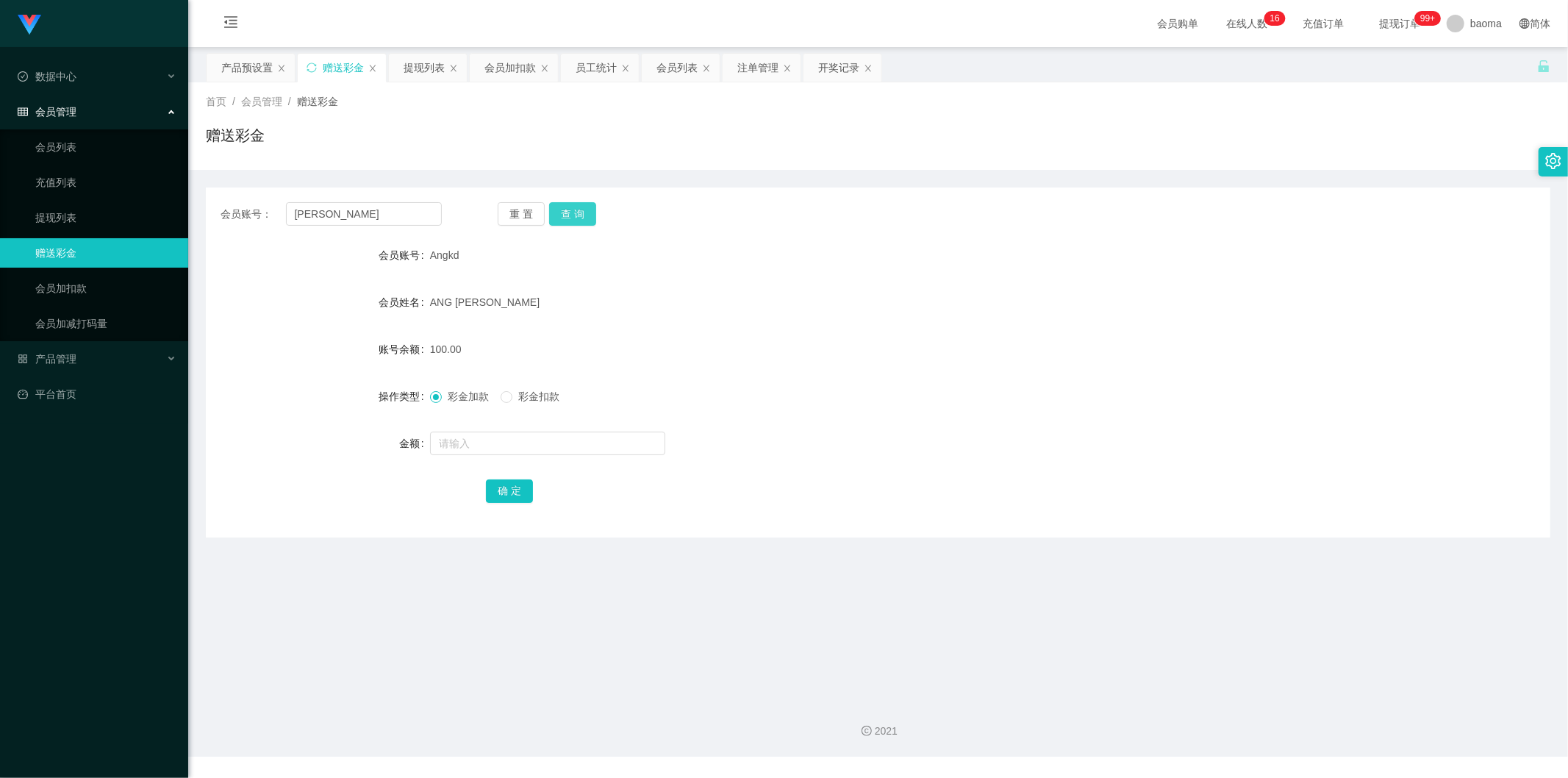
click at [572, 216] on button "查 询" at bounding box center [572, 214] width 47 height 23
click at [567, 213] on button "查 询" at bounding box center [572, 214] width 47 height 23
click at [474, 442] on input "text" at bounding box center [547, 443] width 235 height 23
type input "100"
click at [511, 476] on div "确 定" at bounding box center [878, 490] width 785 height 29
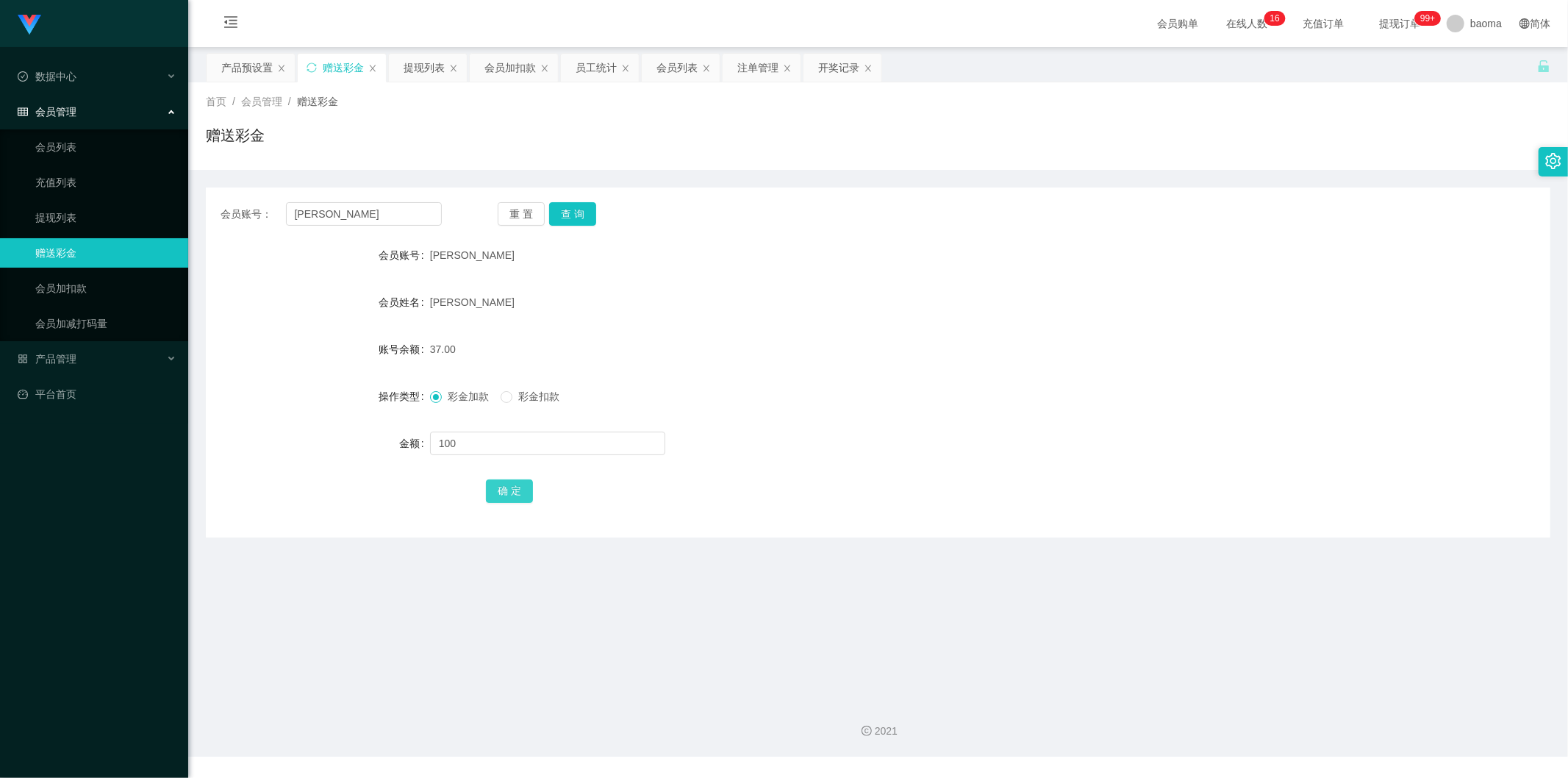
click at [517, 491] on button "确 定" at bounding box center [509, 491] width 47 height 23
click at [682, 273] on form "会员账号 Hugochin 会员姓名 CHIN KAH CHUN 账号余额 137.00 操作类型 彩金加款 彩金扣款 金额 确 定" at bounding box center [878, 373] width 1345 height 265
click at [667, 65] on div "会员列表" at bounding box center [677, 67] width 41 height 28
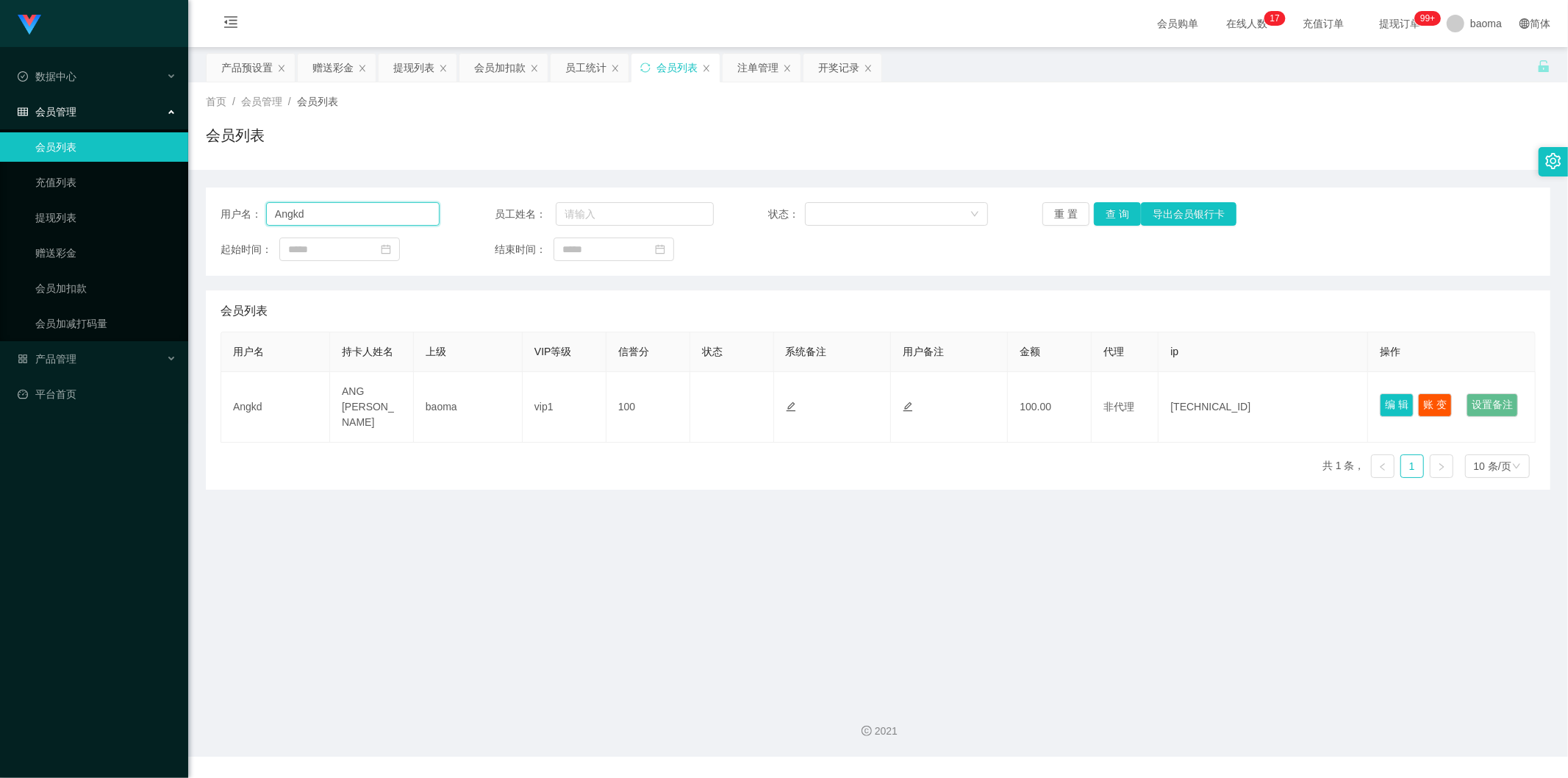
drag, startPoint x: 243, startPoint y: 196, endPoint x: 197, endPoint y: 184, distance: 47.5
click at [158, 178] on section "Jingdong工作台代理端 数据中心 会员管理 会员列表 充值列表 提现列表 赠送彩金 会员加扣款 会员加减打码量 产品管理 平台首页 保存配置 重置配置 …" at bounding box center [784, 378] width 1568 height 756
paste input "[PERSON_NAME]"
type input "[PERSON_NAME]"
click at [1119, 204] on button "查 询" at bounding box center [1117, 214] width 47 height 23
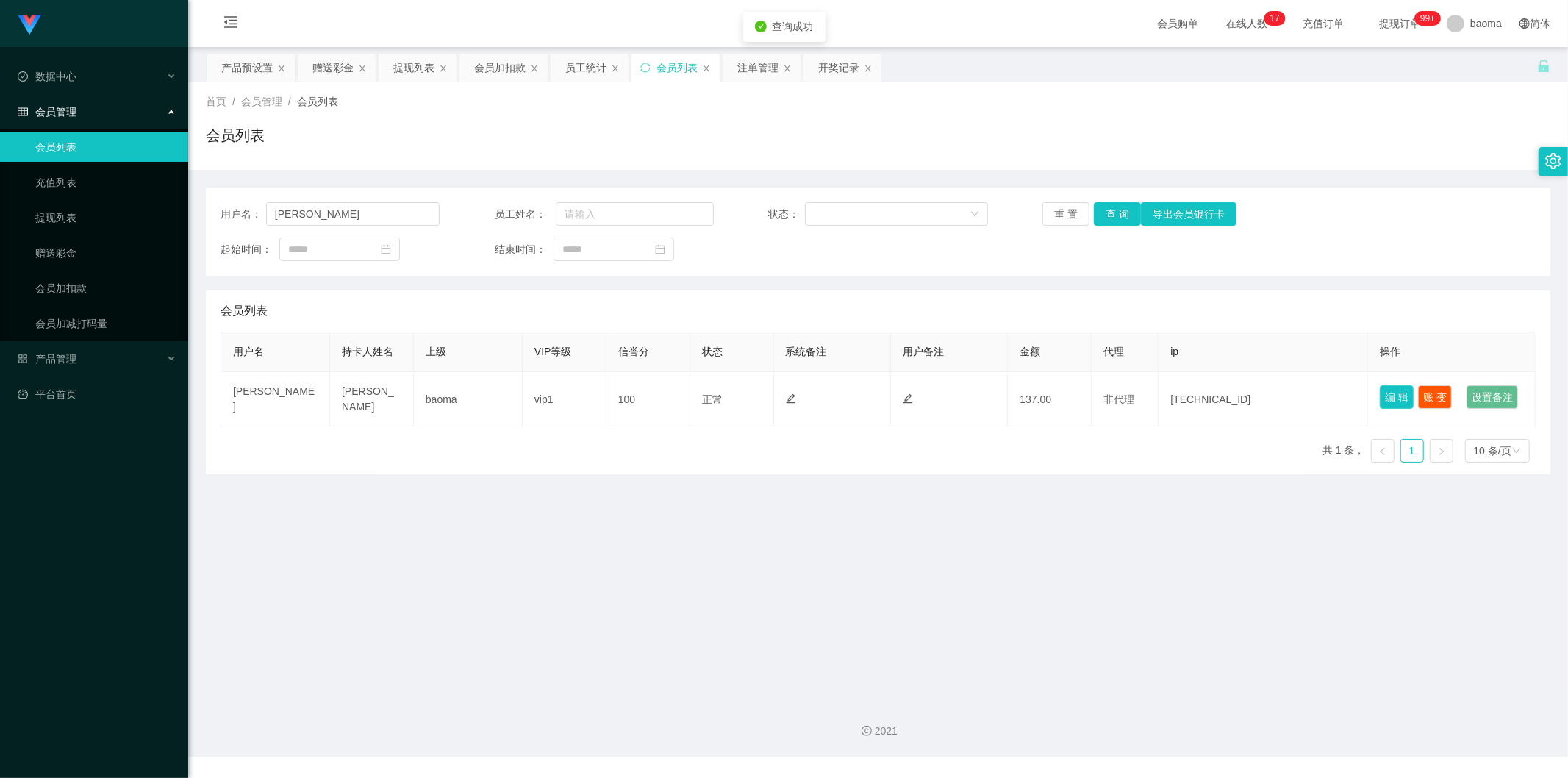
click at [1381, 391] on button "编 辑" at bounding box center [1396, 396] width 34 height 23
type input "[PERSON_NAME]"
type input "CHIN KAH CHUN"
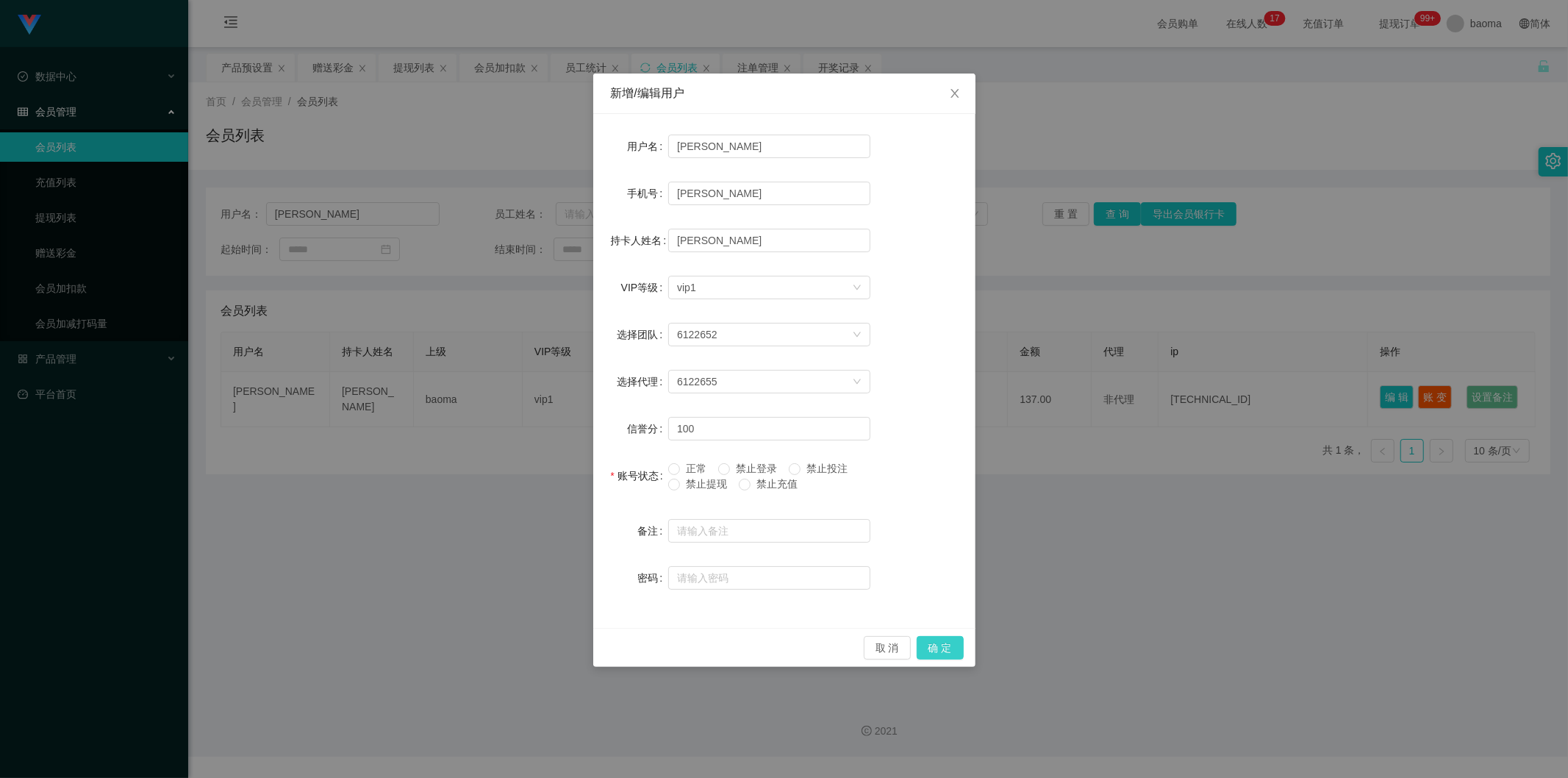
click at [946, 649] on button "确 定" at bounding box center [940, 647] width 47 height 23
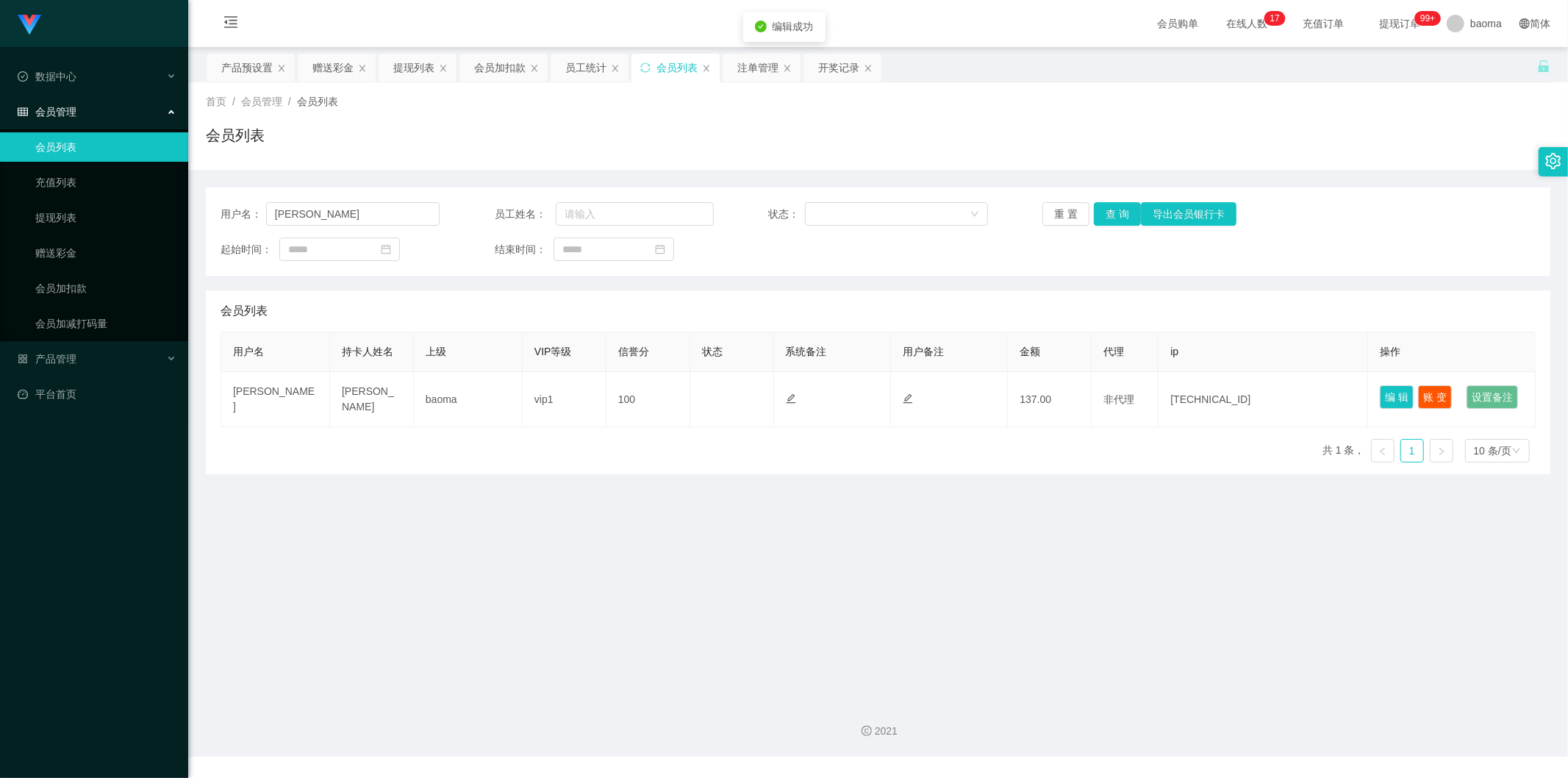
drag, startPoint x: 916, startPoint y: 556, endPoint x: 963, endPoint y: 527, distance: 55.2
click at [921, 555] on main "关闭左侧 关闭右侧 关闭其它 刷新页面 产品预设置 赠送彩金 提现列表 会员加扣款 员工统计 会员列表 注单管理 开奖记录 首页 / 会员管理 / 会员列表 …" at bounding box center [878, 367] width 1380 height 641
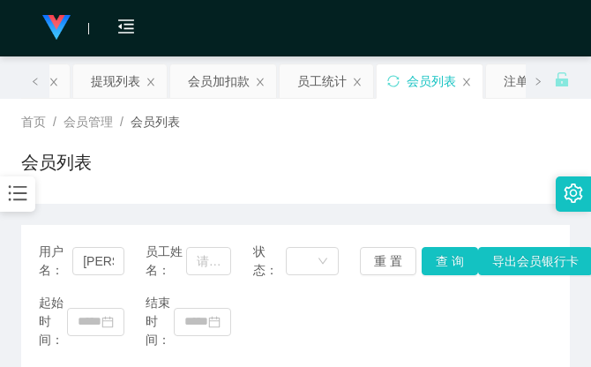
drag, startPoint x: 471, startPoint y: 143, endPoint x: 476, endPoint y: 113, distance: 30.5
click at [471, 137] on div "首页 / 会员管理 / 会员列表 / 会员列表" at bounding box center [295, 151] width 549 height 77
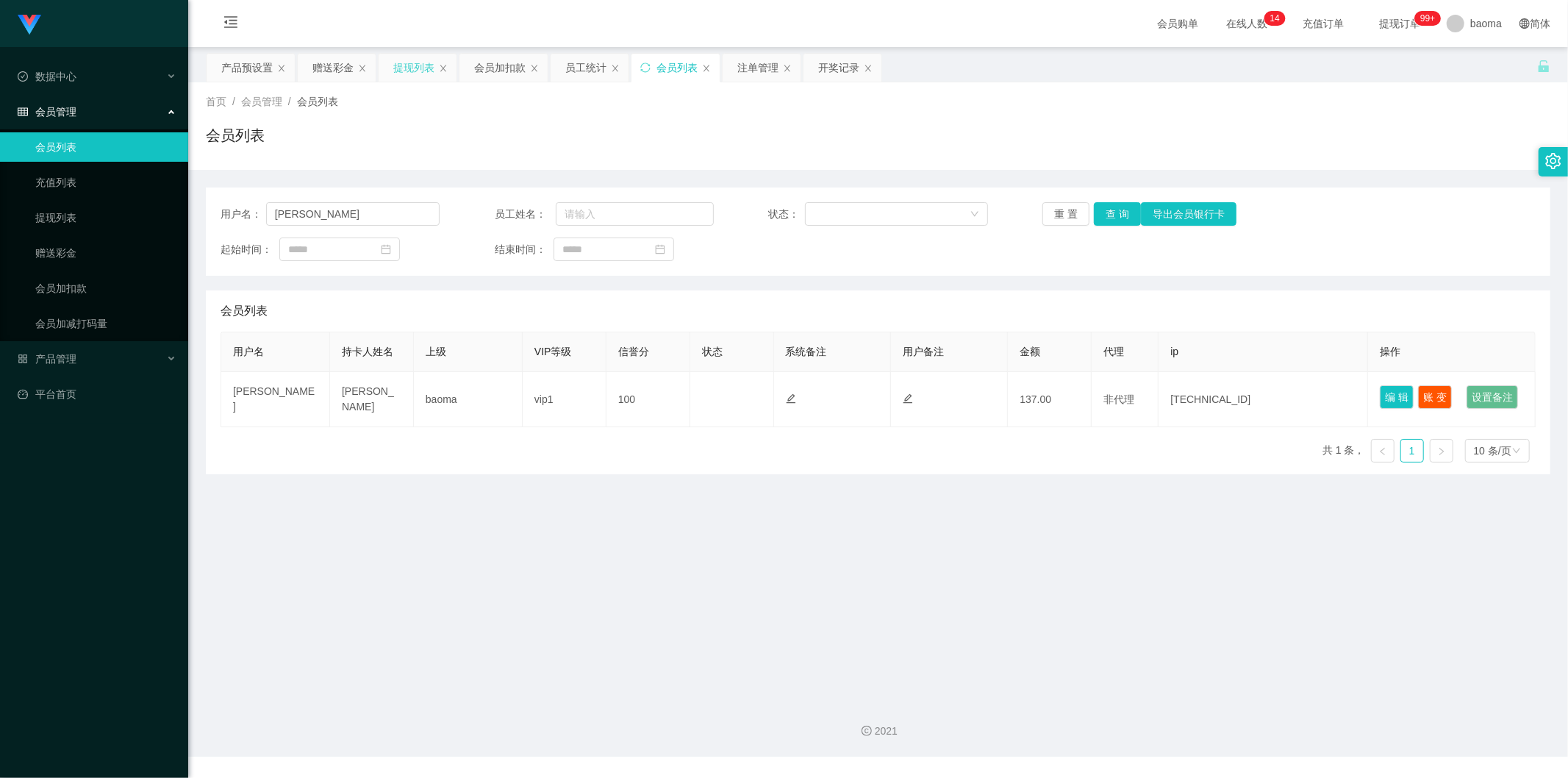
click at [401, 64] on div "提现列表" at bounding box center [413, 67] width 41 height 28
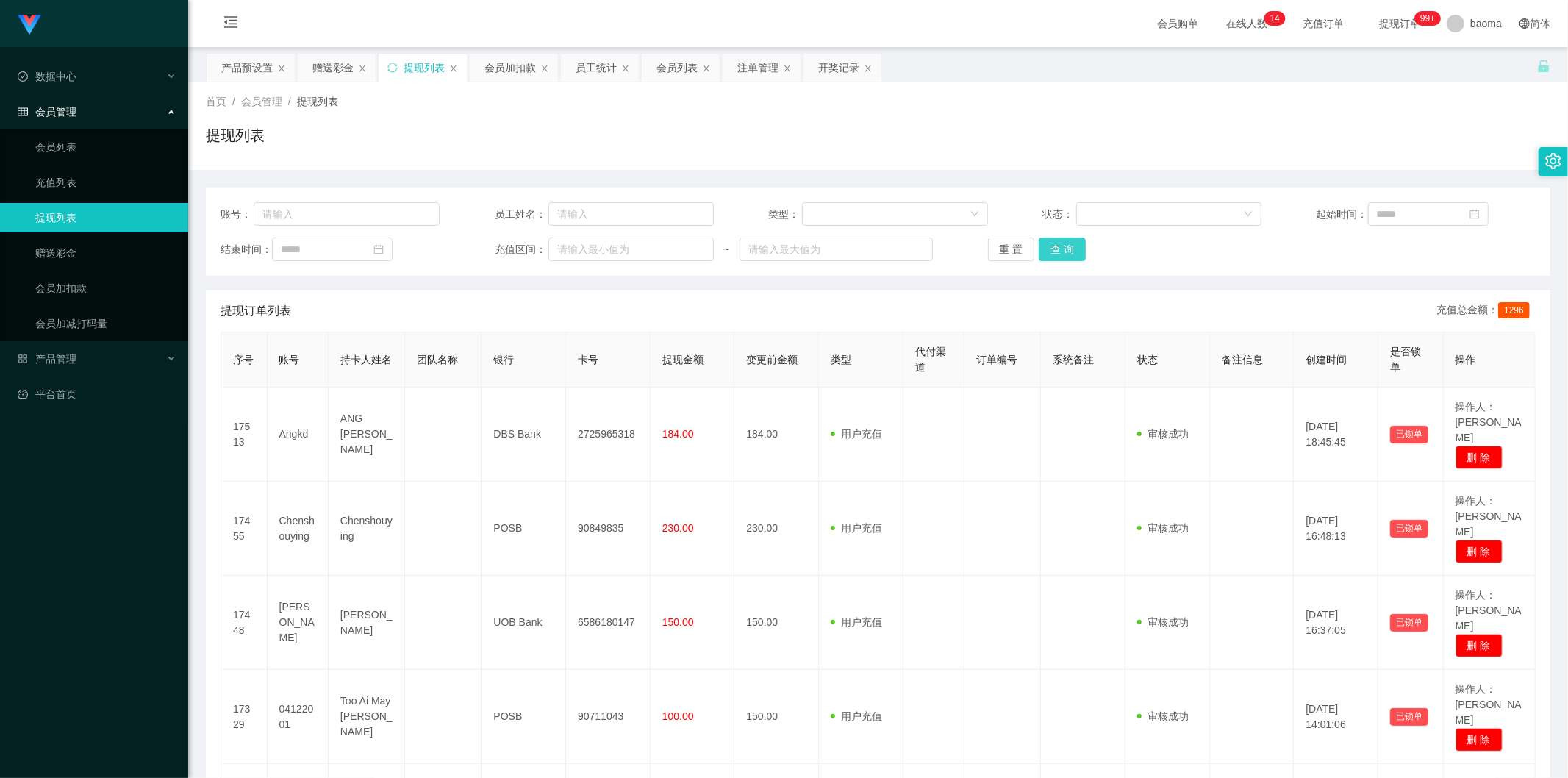
click at [1075, 248] on button "查 询" at bounding box center [1062, 249] width 47 height 23
click at [1068, 252] on button "查 询" at bounding box center [1062, 249] width 47 height 23
drag, startPoint x: 1070, startPoint y: 252, endPoint x: 1079, endPoint y: 261, distance: 12.7
click at [1071, 252] on div "重 置 查 询" at bounding box center [1097, 249] width 219 height 23
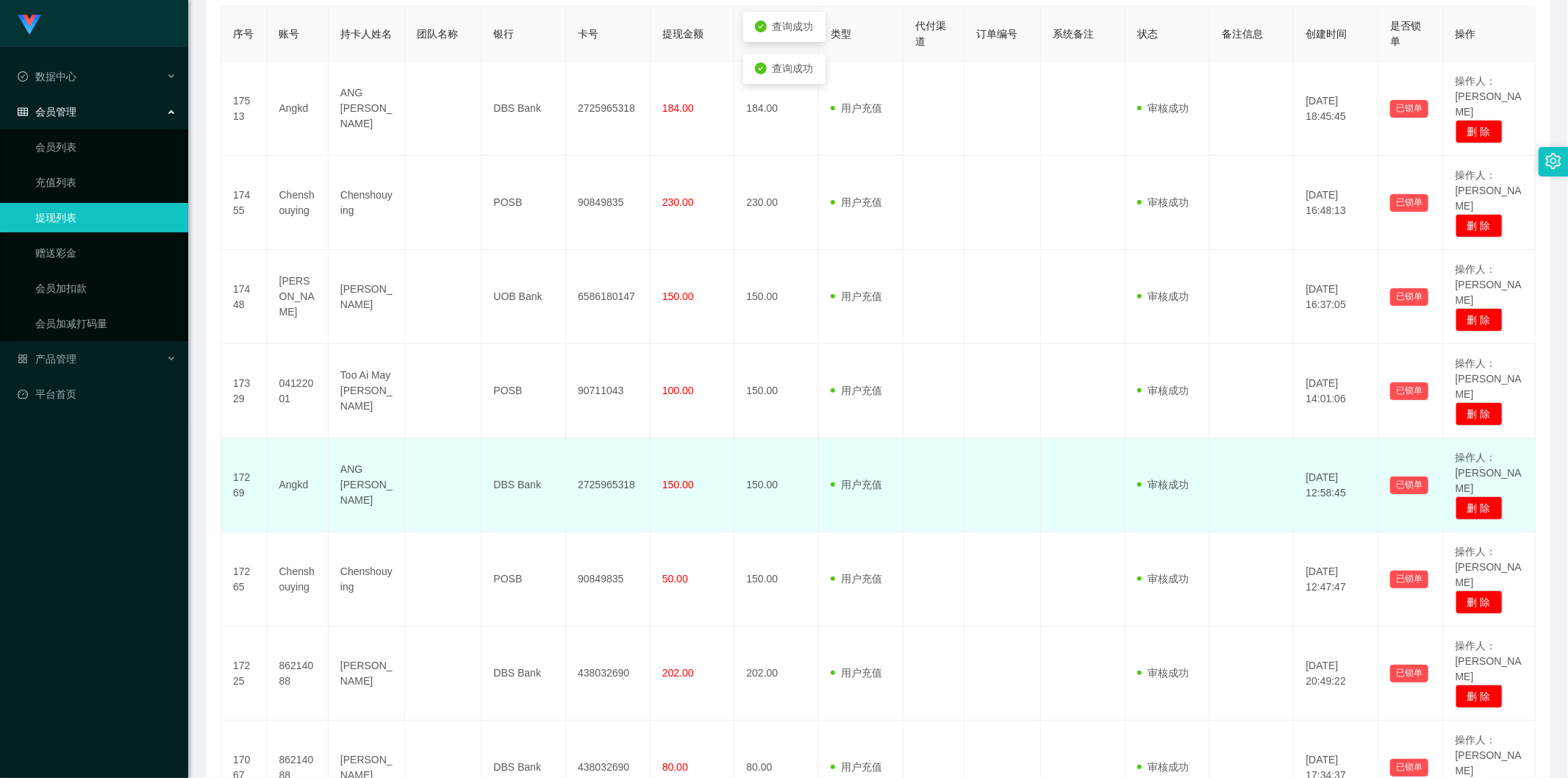
scroll to position [327, 0]
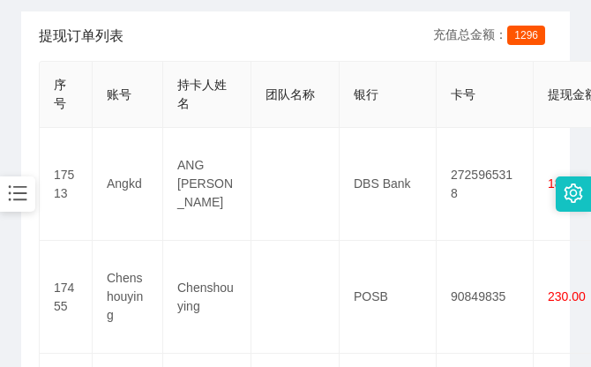
click at [406, 37] on div "提现订单列表 充值总金额： 1296" at bounding box center [296, 35] width 514 height 49
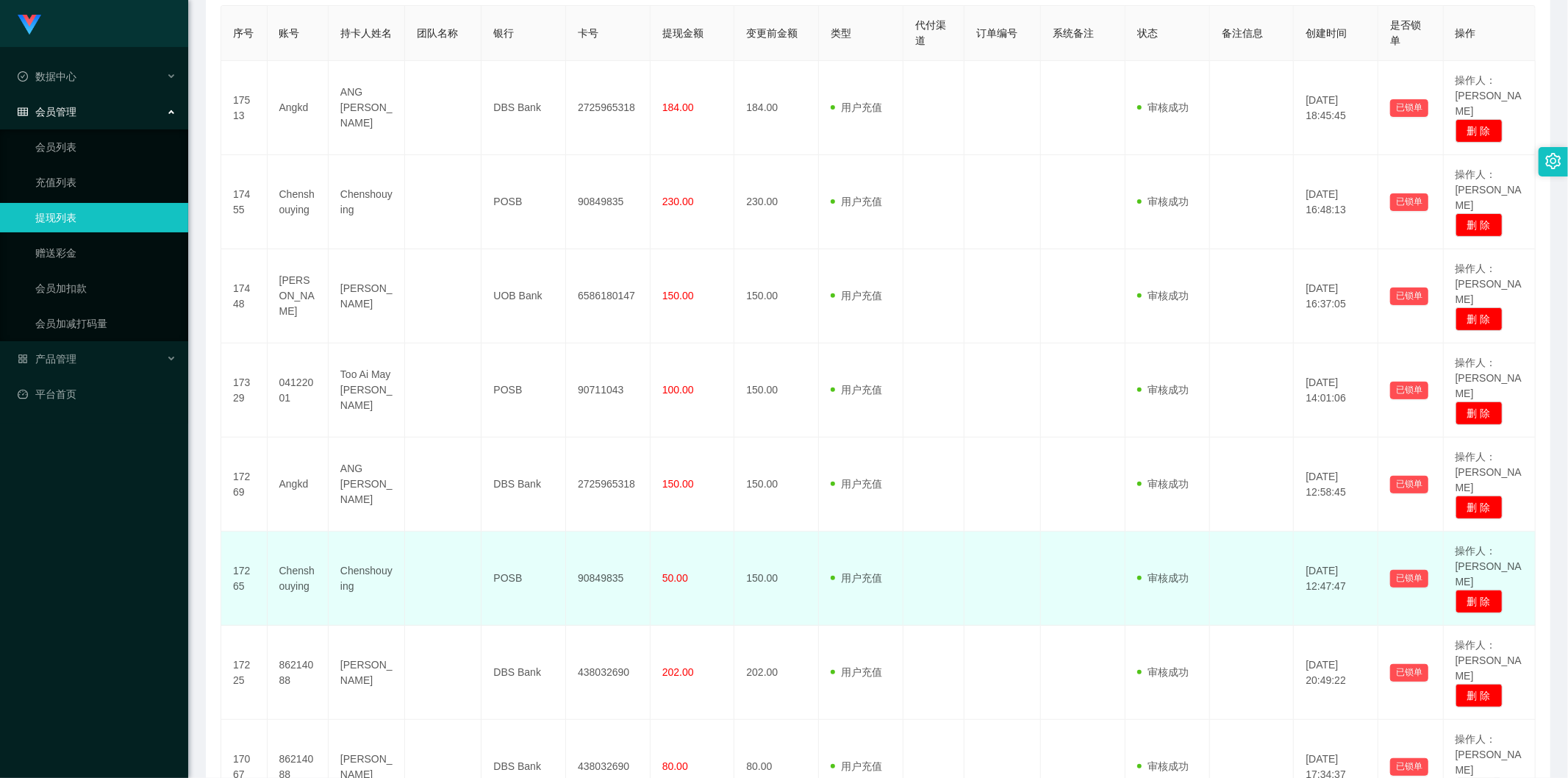
click at [601, 531] on td "90849835" at bounding box center [607, 578] width 84 height 94
copy td "90849835"
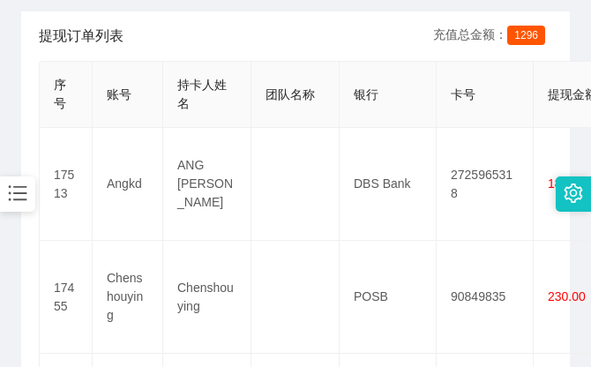
click at [395, 25] on div "提现订单列表 充值总金额： 1296" at bounding box center [296, 35] width 514 height 49
drag, startPoint x: 392, startPoint y: 31, endPoint x: 409, endPoint y: 18, distance: 21.4
click at [397, 24] on div "提现订单列表 充值总金额： 1296" at bounding box center [296, 35] width 514 height 49
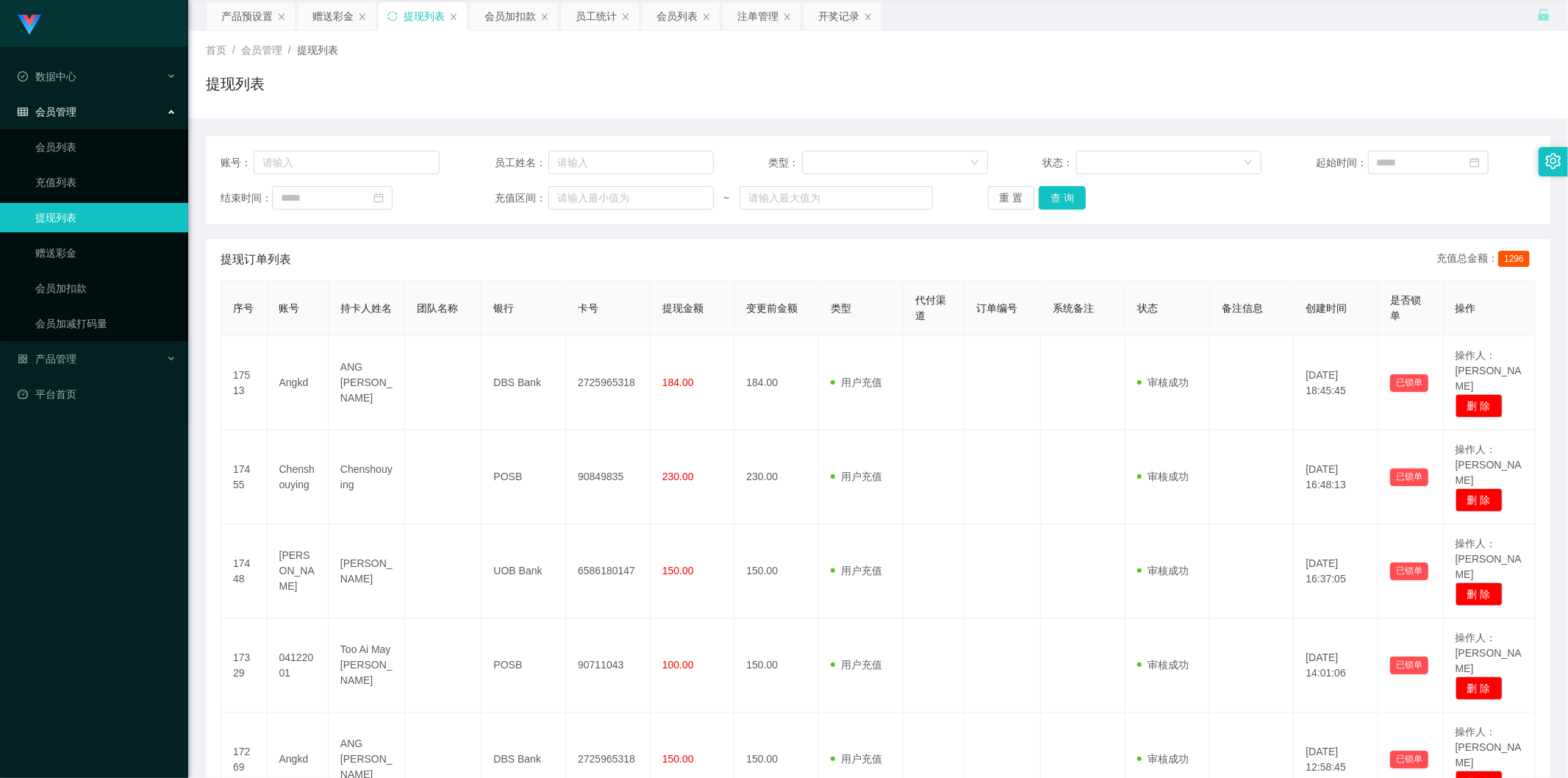
scroll to position [0, 0]
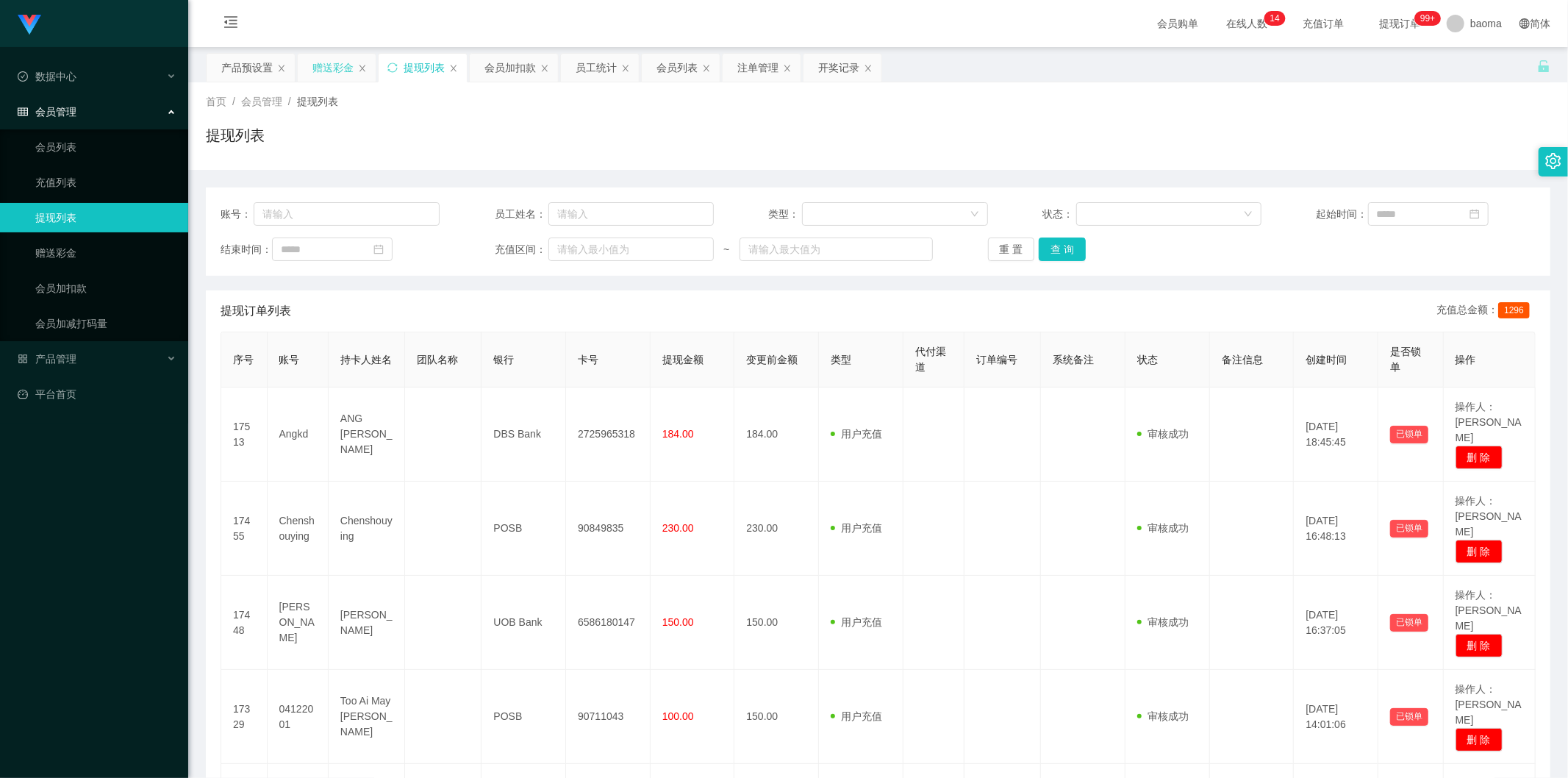
click at [329, 65] on div "赠送彩金" at bounding box center [332, 67] width 41 height 28
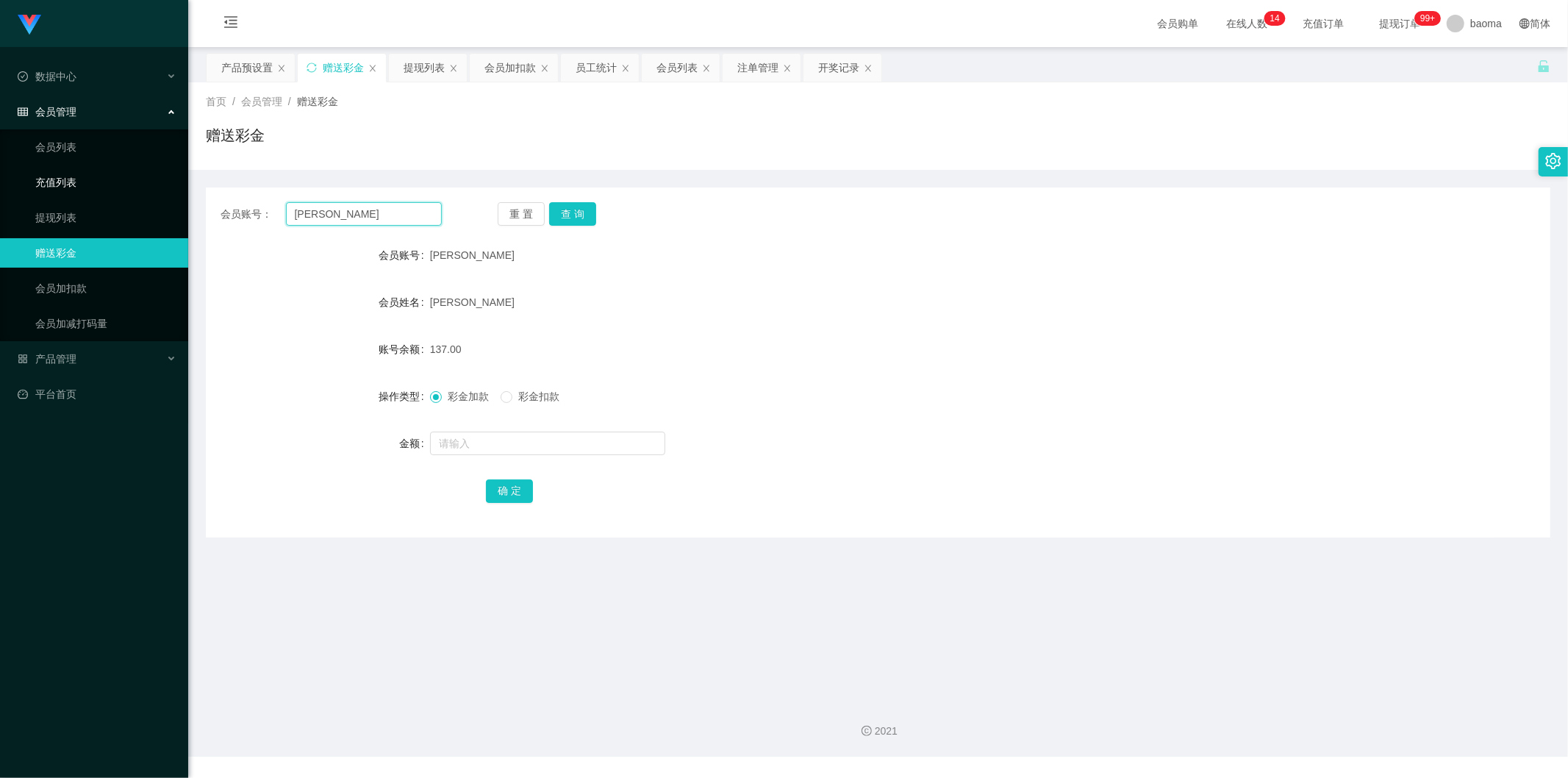
drag, startPoint x: 372, startPoint y: 217, endPoint x: 177, endPoint y: 184, distance: 197.8
click at [177, 184] on section "Jingdong工作台代理端 数据中心 会员管理 会员列表 充值列表 提现列表 赠送彩金 会员加扣款 会员加减打码量 产品管理 平台首页 保存配置 重置配置 …" at bounding box center [784, 378] width 1568 height 756
paste input "✅ 请您稍等一下～ 我这边正在帮您提交商家核实资料，同时为您获取【包赔协议】，很快就会处理好，麻烦您稍作等待哦 🙏"
type input "✅ 请您稍等一下～ 我这边正在帮您提交商家核实资料，同时为您获取【包赔协议】，很快就会处理好，麻烦您稍作等待哦 🙏"
drag, startPoint x: 431, startPoint y: 211, endPoint x: 87, endPoint y: 165, distance: 347.1
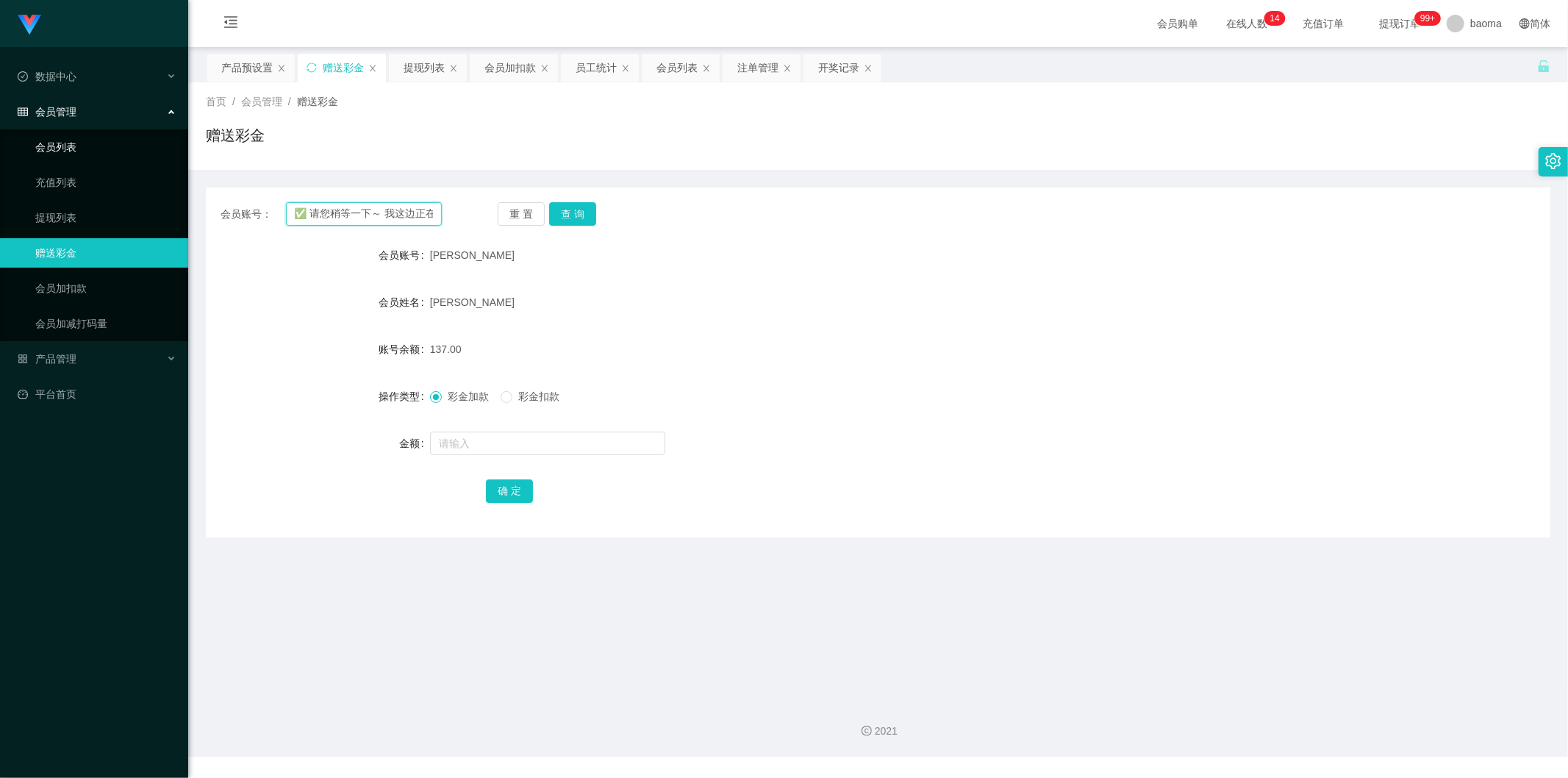
click at [57, 145] on section "Jingdong工作台代理端 数据中心 会员管理 会员列表 充值列表 提现列表 赠送彩金 会员加扣款 会员加减打码量 产品管理 平台首页 保存配置 重置配置 …" at bounding box center [784, 378] width 1568 height 756
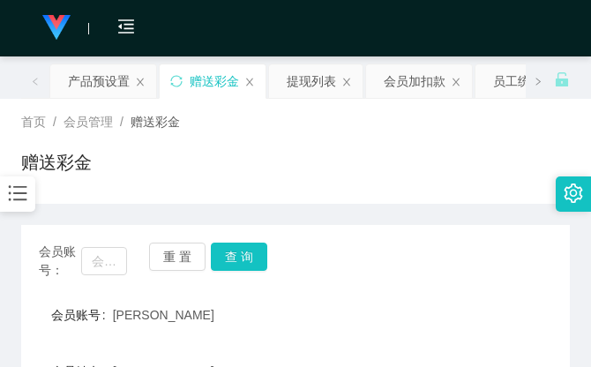
click at [478, 195] on div "首页 / 会员管理 / 赠送彩金 / 赠送彩金" at bounding box center [295, 151] width 591 height 105
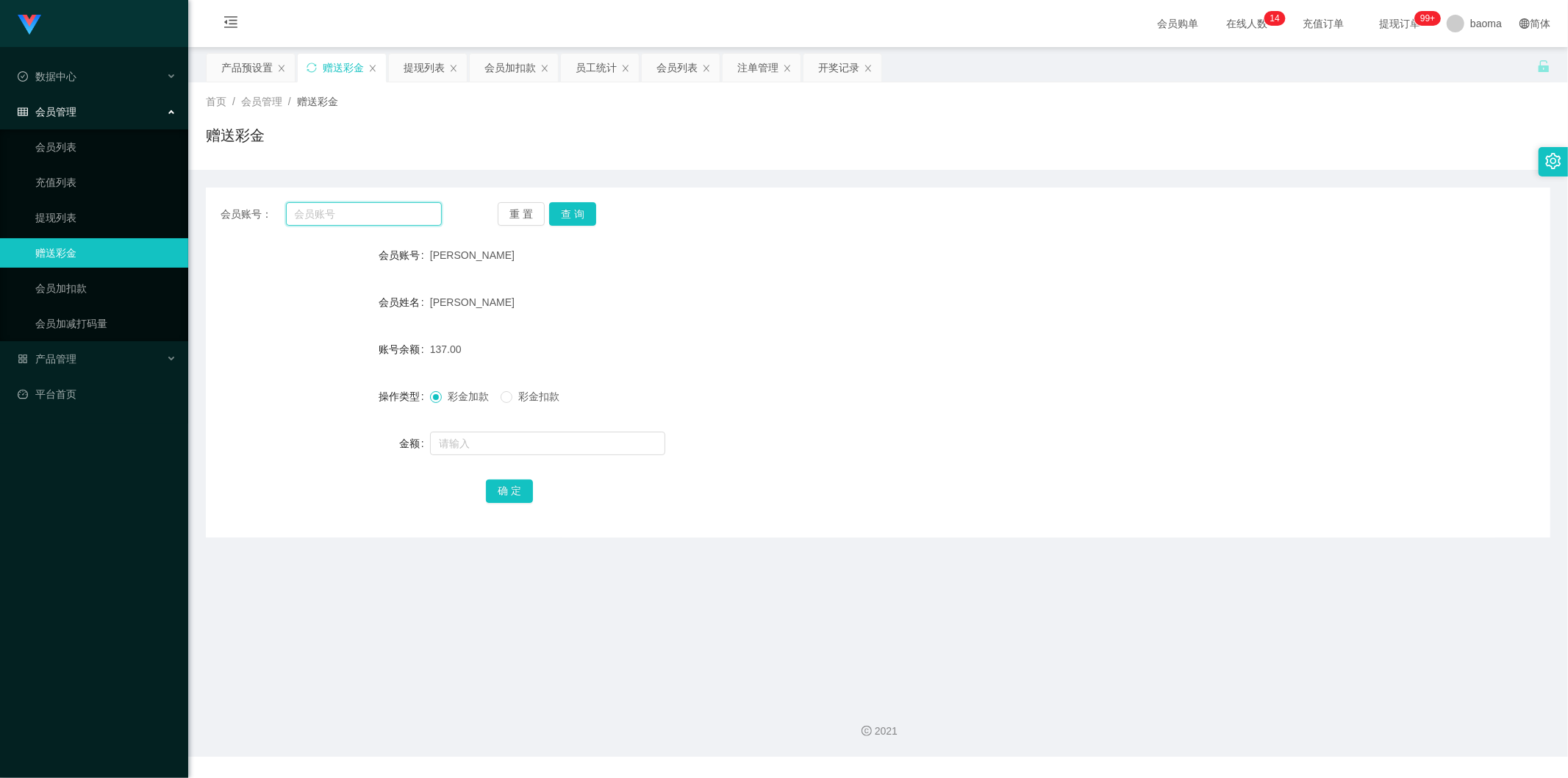
click at [391, 212] on input "text" at bounding box center [364, 214] width 157 height 23
paste input "04122001"
type input "04122001"
click at [581, 213] on button "查 询" at bounding box center [572, 214] width 47 height 23
click at [474, 445] on input "text" at bounding box center [547, 443] width 235 height 23
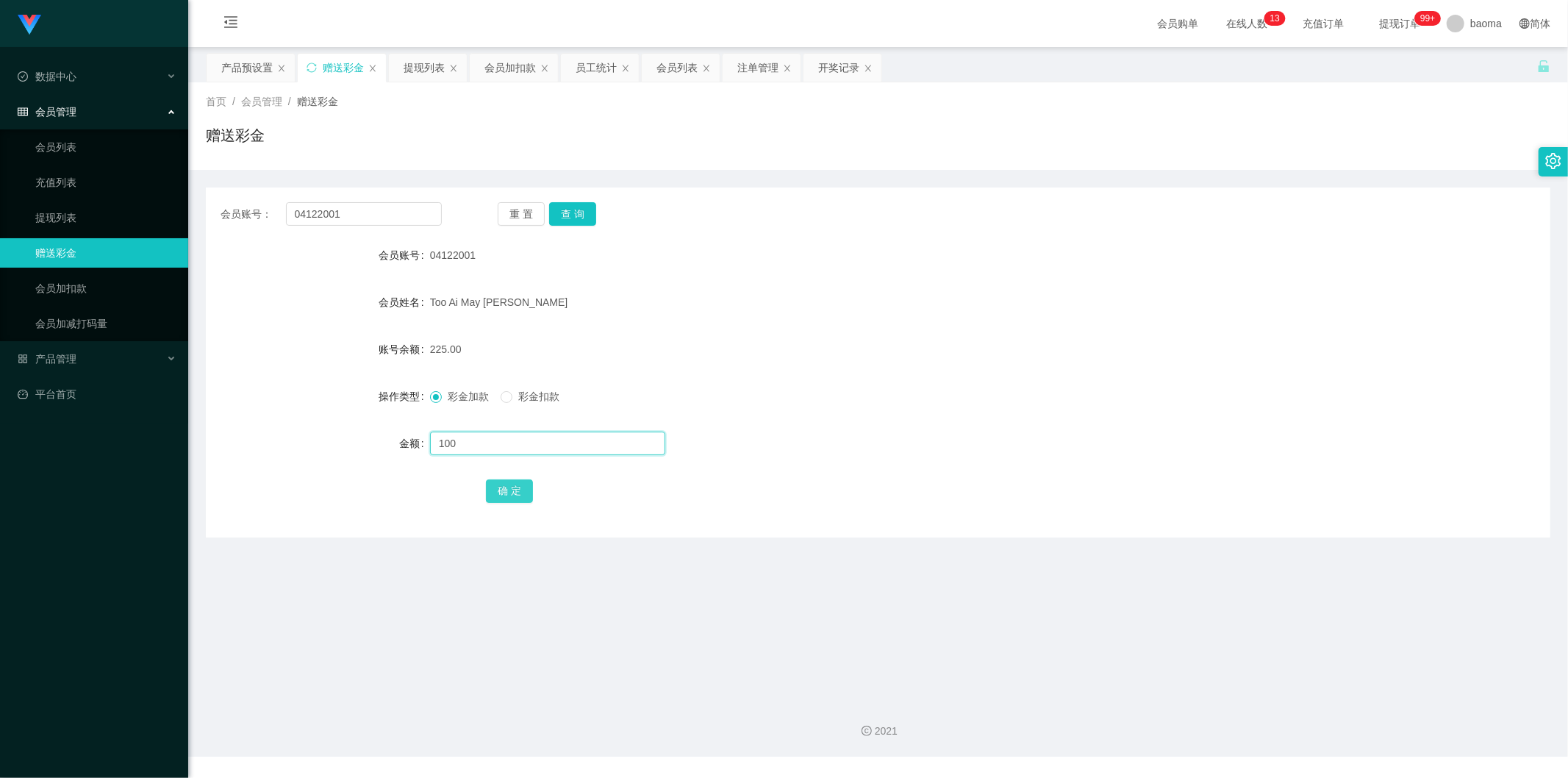
type input "100"
click at [508, 482] on button "确 定" at bounding box center [509, 491] width 47 height 23
click at [666, 69] on div "会员列表" at bounding box center [677, 67] width 41 height 28
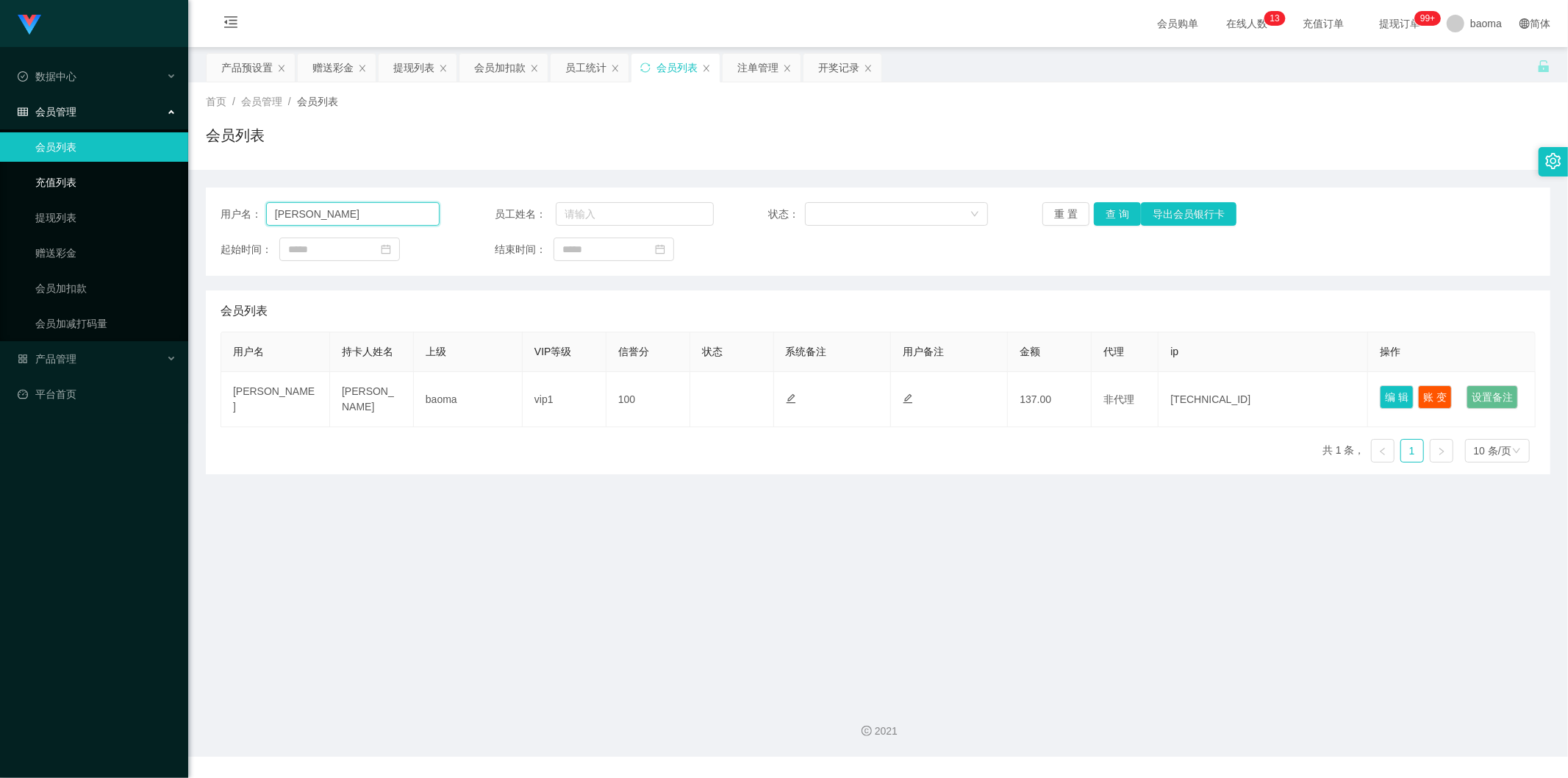
drag, startPoint x: 343, startPoint y: 211, endPoint x: 162, endPoint y: 187, distance: 182.6
click at [162, 187] on section "Jingdong工作台代理端 数据中心 会员管理 会员列表 充值列表 提现列表 赠送彩金 会员加扣款 会员加减打码量 产品管理 平台首页 保存配置 重置配置 …" at bounding box center [784, 378] width 1568 height 756
click at [1111, 212] on button "查 询" at bounding box center [1117, 214] width 47 height 23
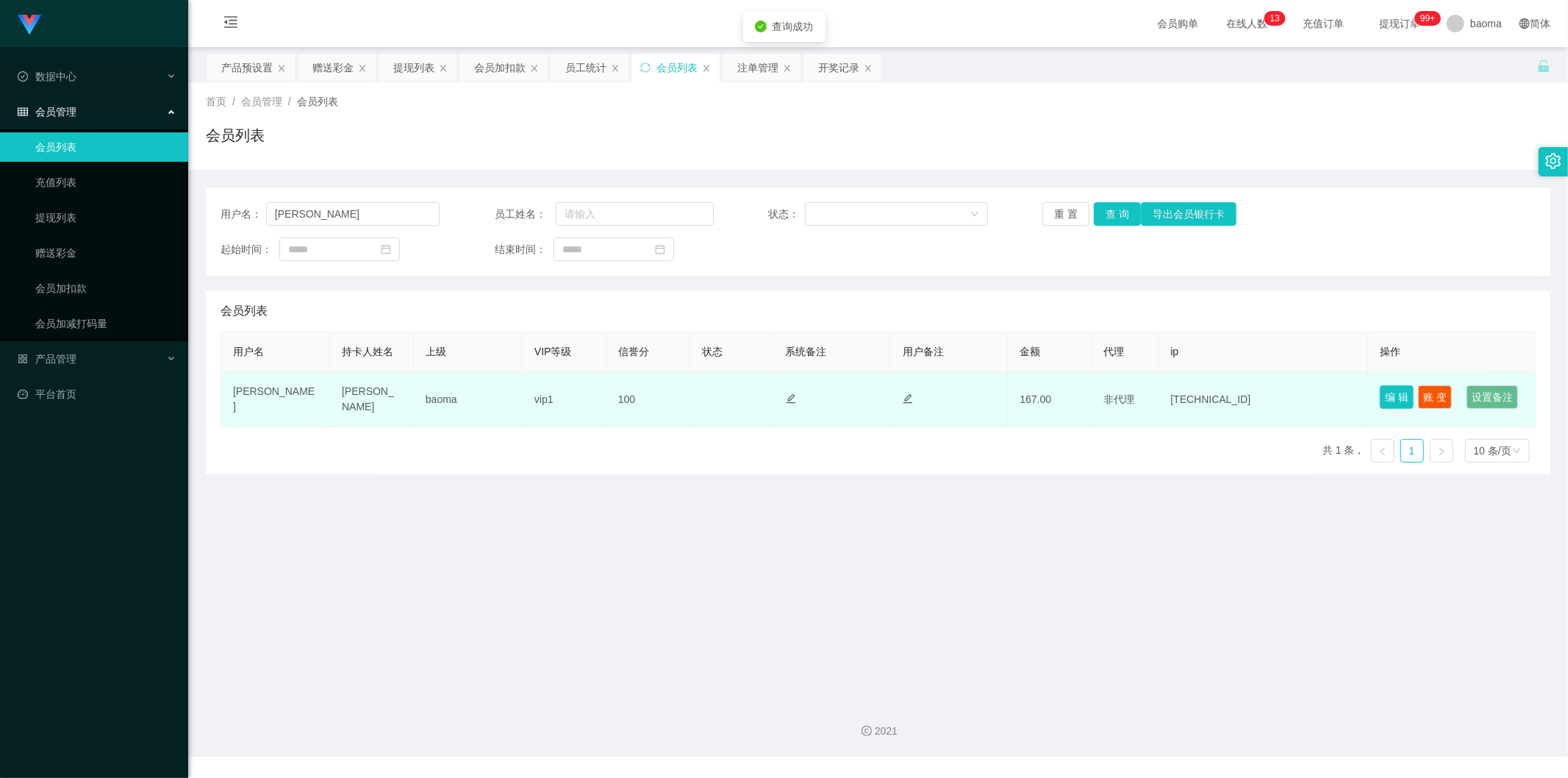
click at [1391, 391] on button "编 辑" at bounding box center [1396, 396] width 34 height 23
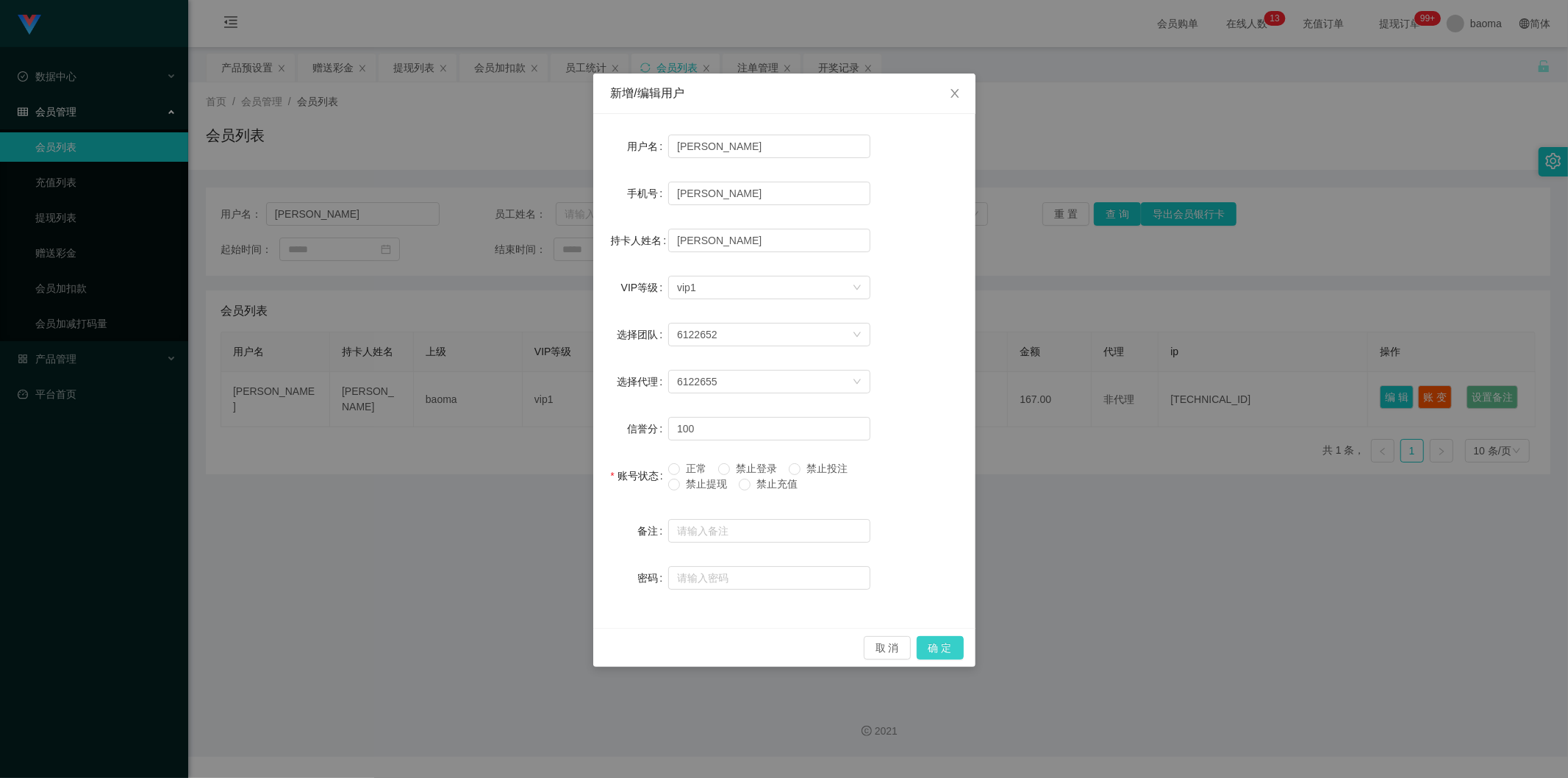
click at [945, 636] on button "确 定" at bounding box center [940, 647] width 47 height 23
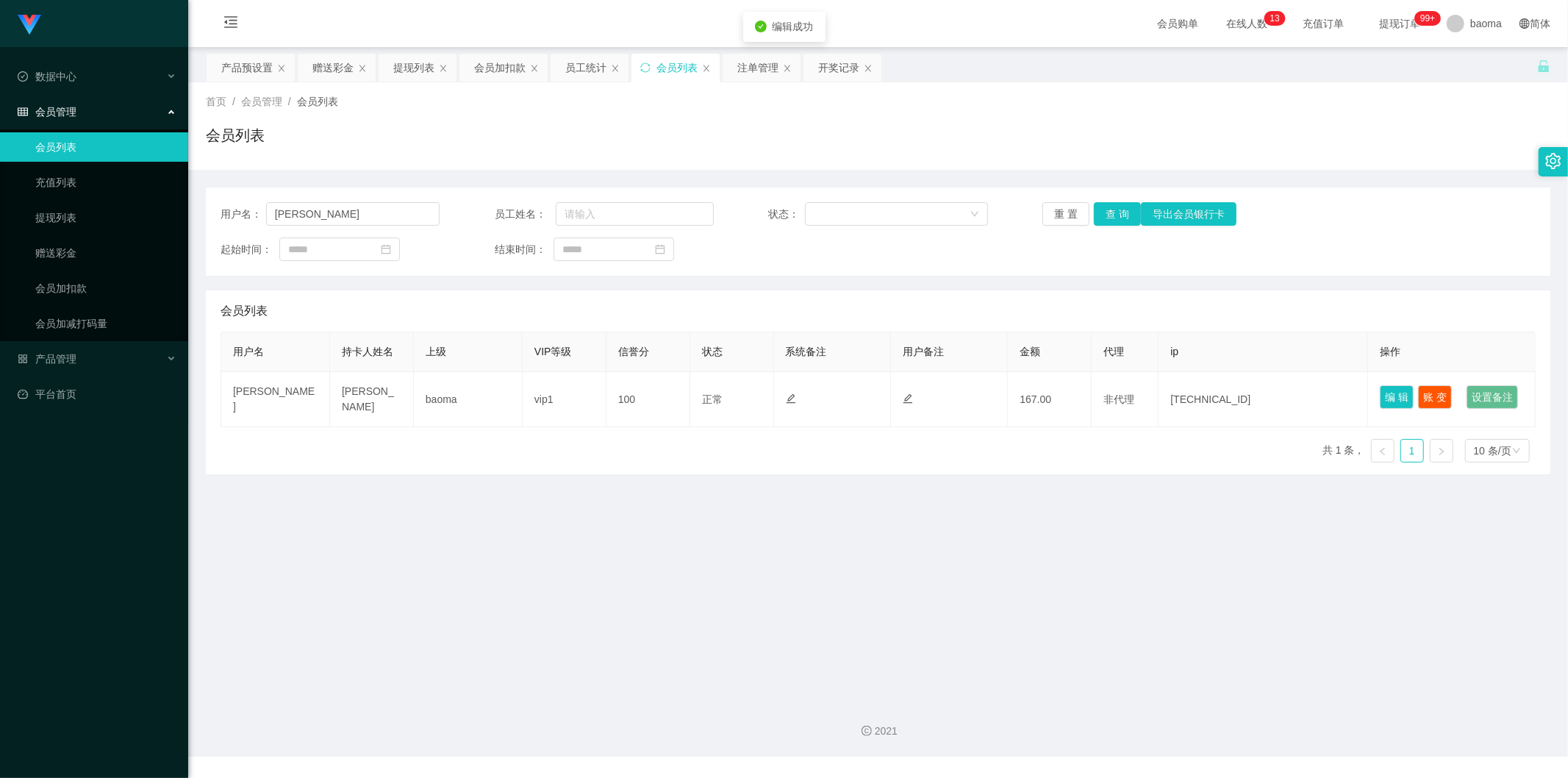
click at [946, 641] on main "关闭左侧 关闭右侧 关闭其它 刷新页面 产品预设置 赠送彩金 提现列表 会员加扣款 员工统计 会员列表 注单管理 开奖记录 首页 / 会员管理 / 会员列表 …" at bounding box center [878, 367] width 1380 height 641
click at [996, 584] on main "关闭左侧 关闭右侧 关闭其它 刷新页面 产品预设置 赠送彩金 提现列表 会员加扣款 员工统计 会员列表 注单管理 开奖记录 首页 / 会员管理 / 会员列表 …" at bounding box center [878, 367] width 1380 height 641
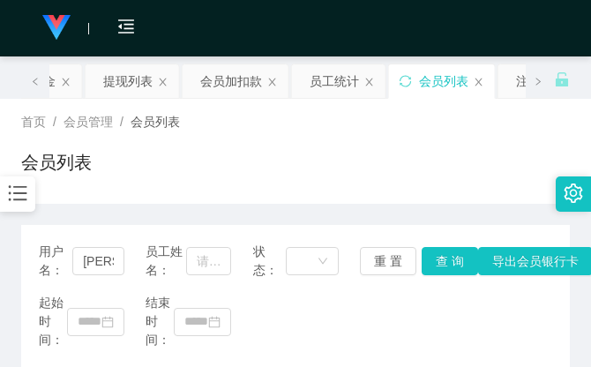
click at [462, 124] on div "首页 / 会员管理 / 会员列表 /" at bounding box center [295, 122] width 549 height 19
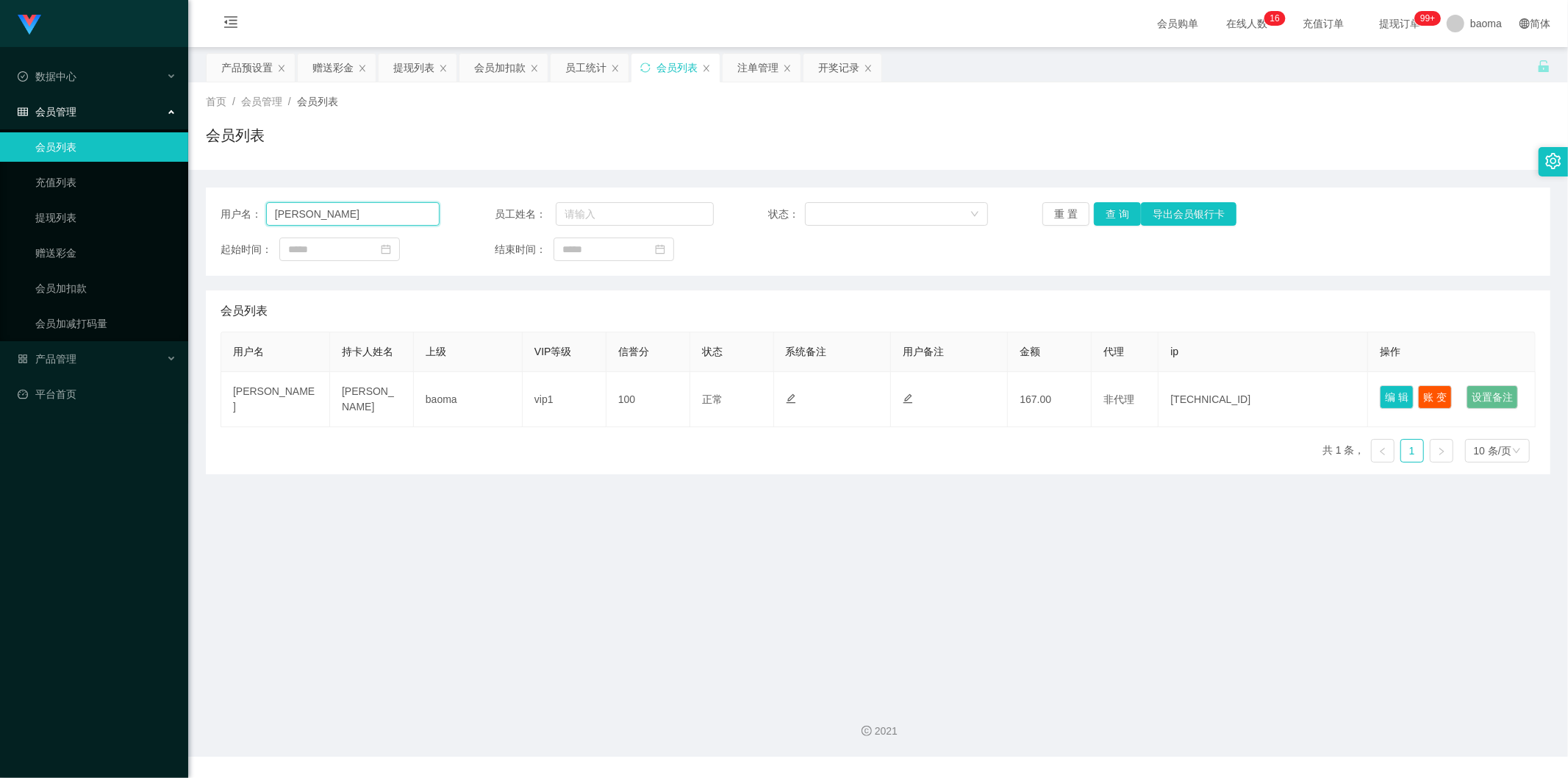
drag, startPoint x: 367, startPoint y: 216, endPoint x: 137, endPoint y: 197, distance: 230.8
click at [137, 197] on section "Jingdong工作台代理端 数据中心 会员管理 会员列表 充值列表 提现列表 赠送彩金 会员加扣款 会员加减打码量 产品管理 平台首页 保存配置 重置配置 …" at bounding box center [784, 378] width 1568 height 756
paste input "1639828"
type input "1639828"
click at [1116, 207] on button "查 询" at bounding box center [1117, 214] width 47 height 23
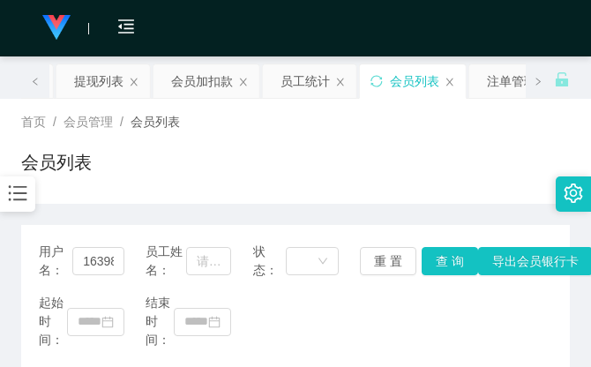
click at [444, 146] on div "首页 / 会员管理 / 会员列表 / 会员列表" at bounding box center [295, 151] width 549 height 77
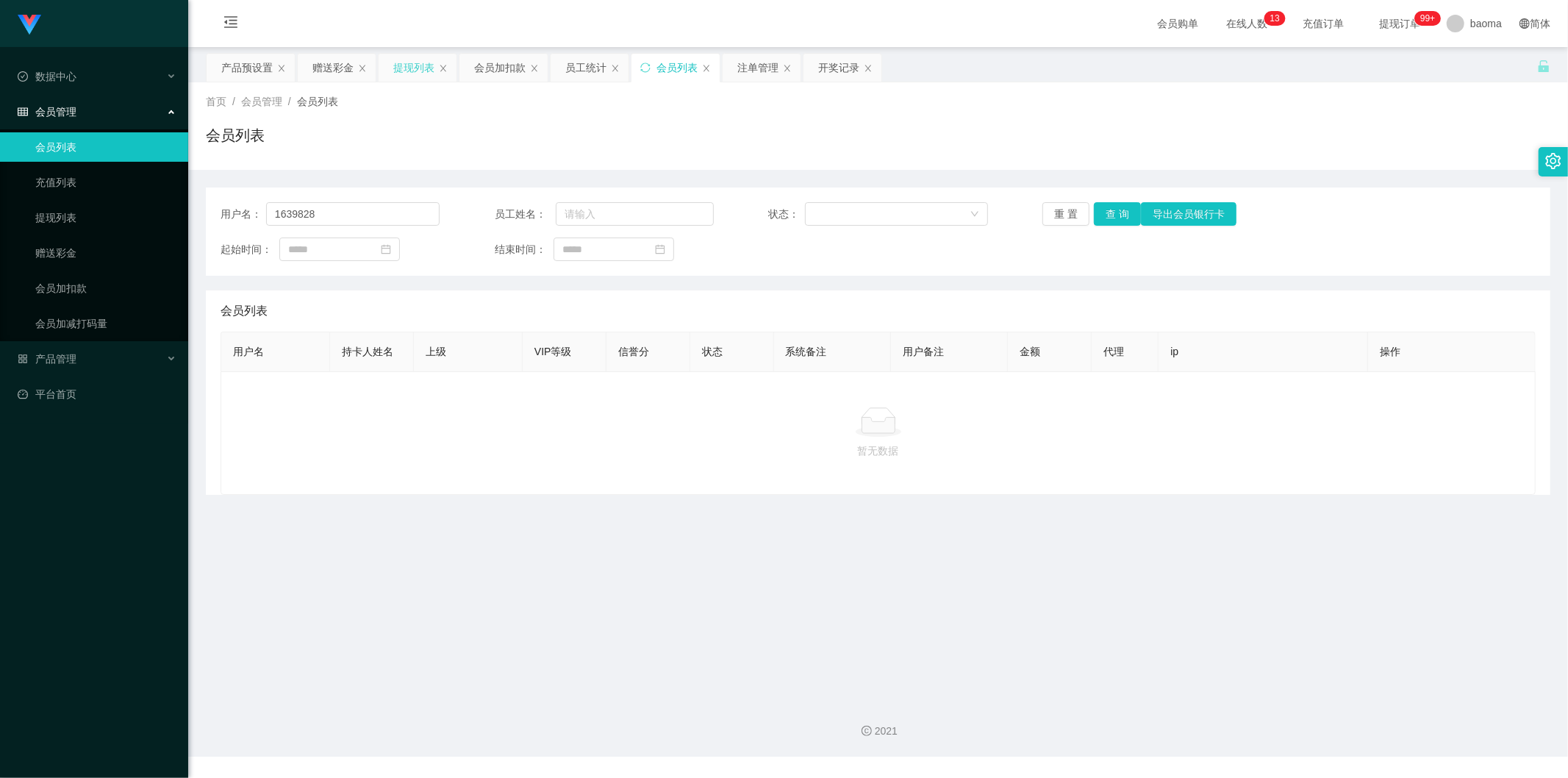
click at [409, 68] on div "提现列表" at bounding box center [413, 67] width 41 height 28
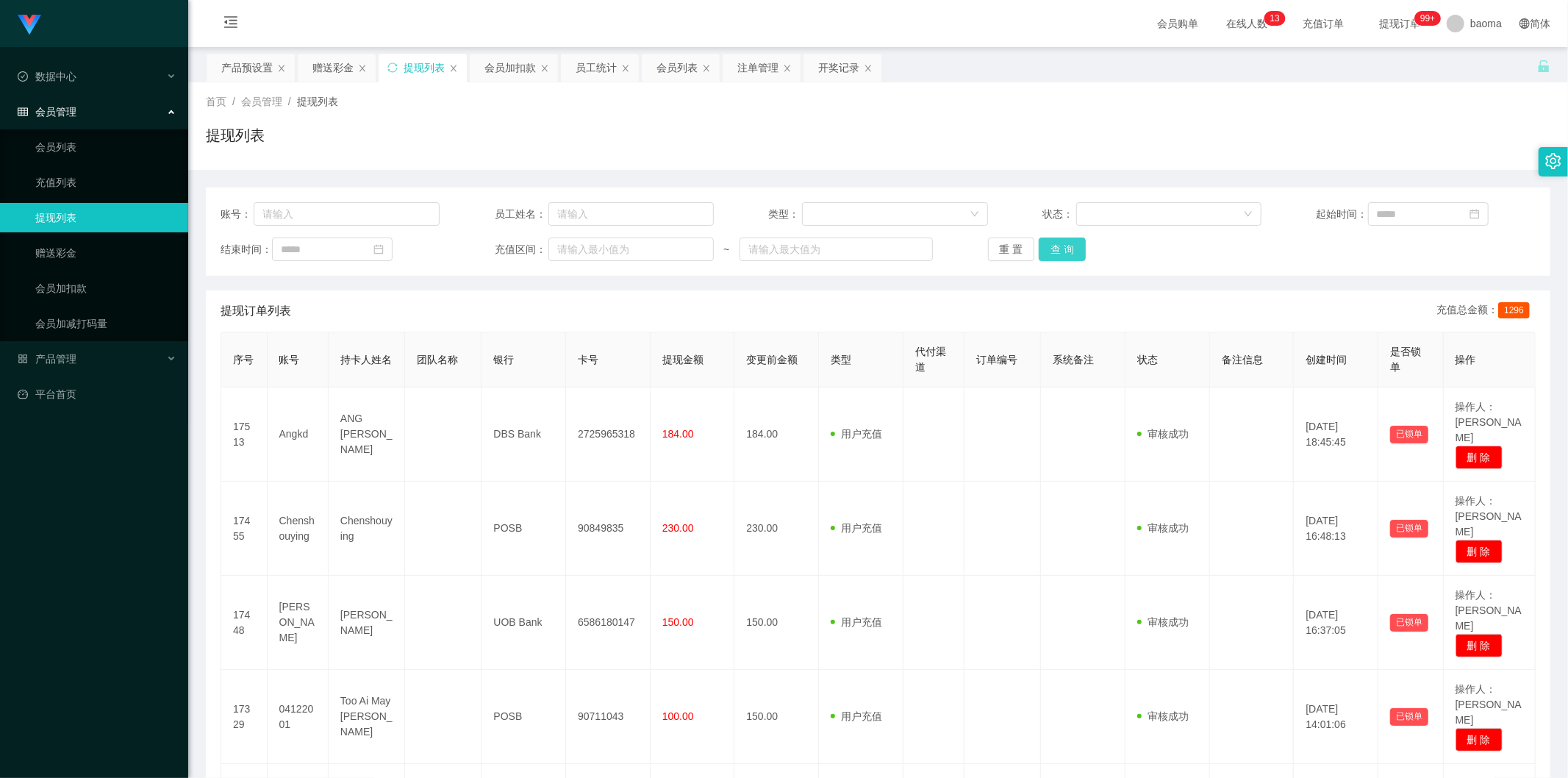
drag, startPoint x: 1071, startPoint y: 253, endPoint x: 1053, endPoint y: 214, distance: 43.0
click at [1072, 251] on button "查 询" at bounding box center [1062, 249] width 47 height 23
click at [1071, 251] on button "查 询" at bounding box center [1071, 249] width 63 height 23
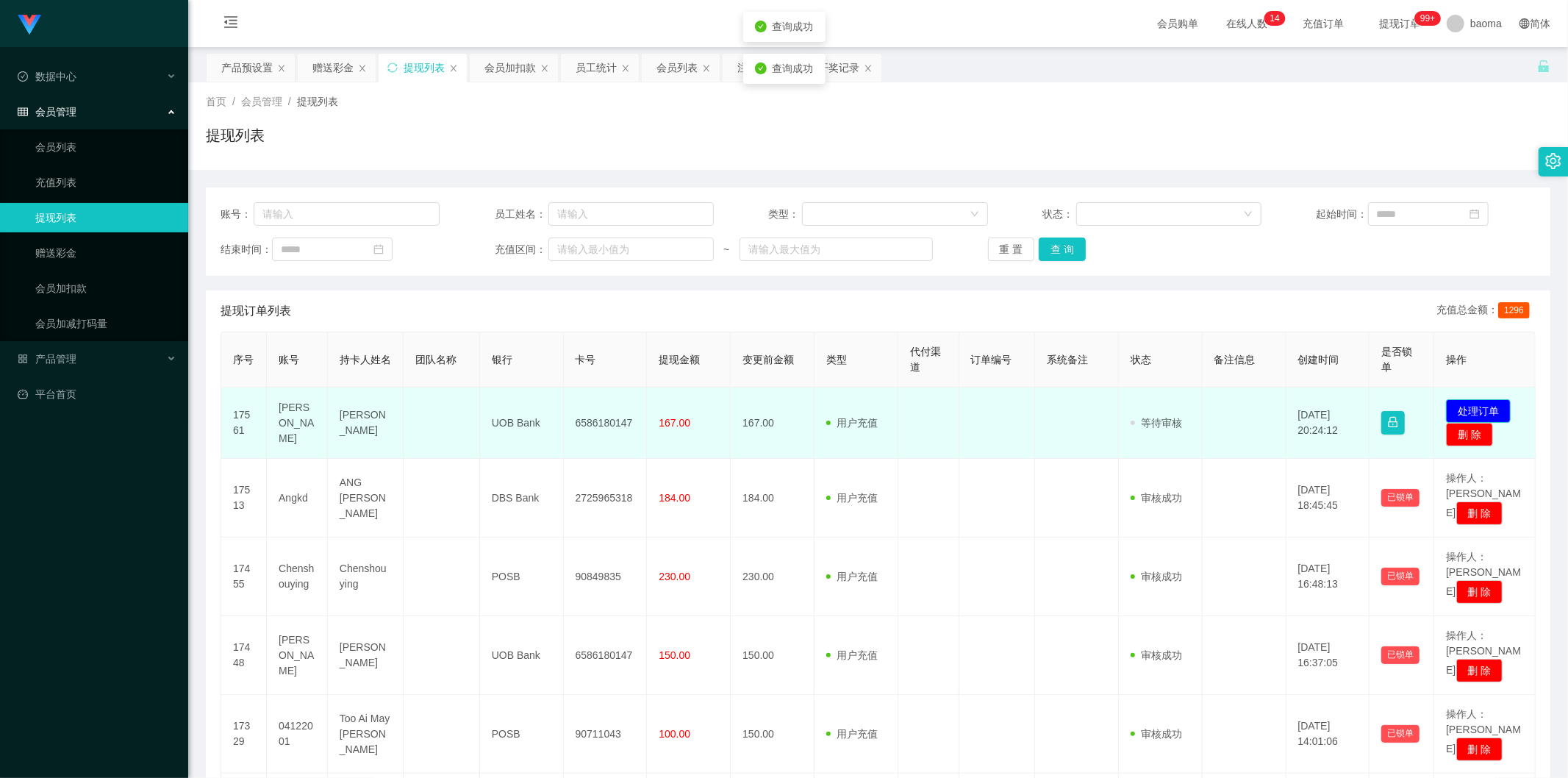
click at [1476, 406] on button "处理订单" at bounding box center [1479, 411] width 65 height 23
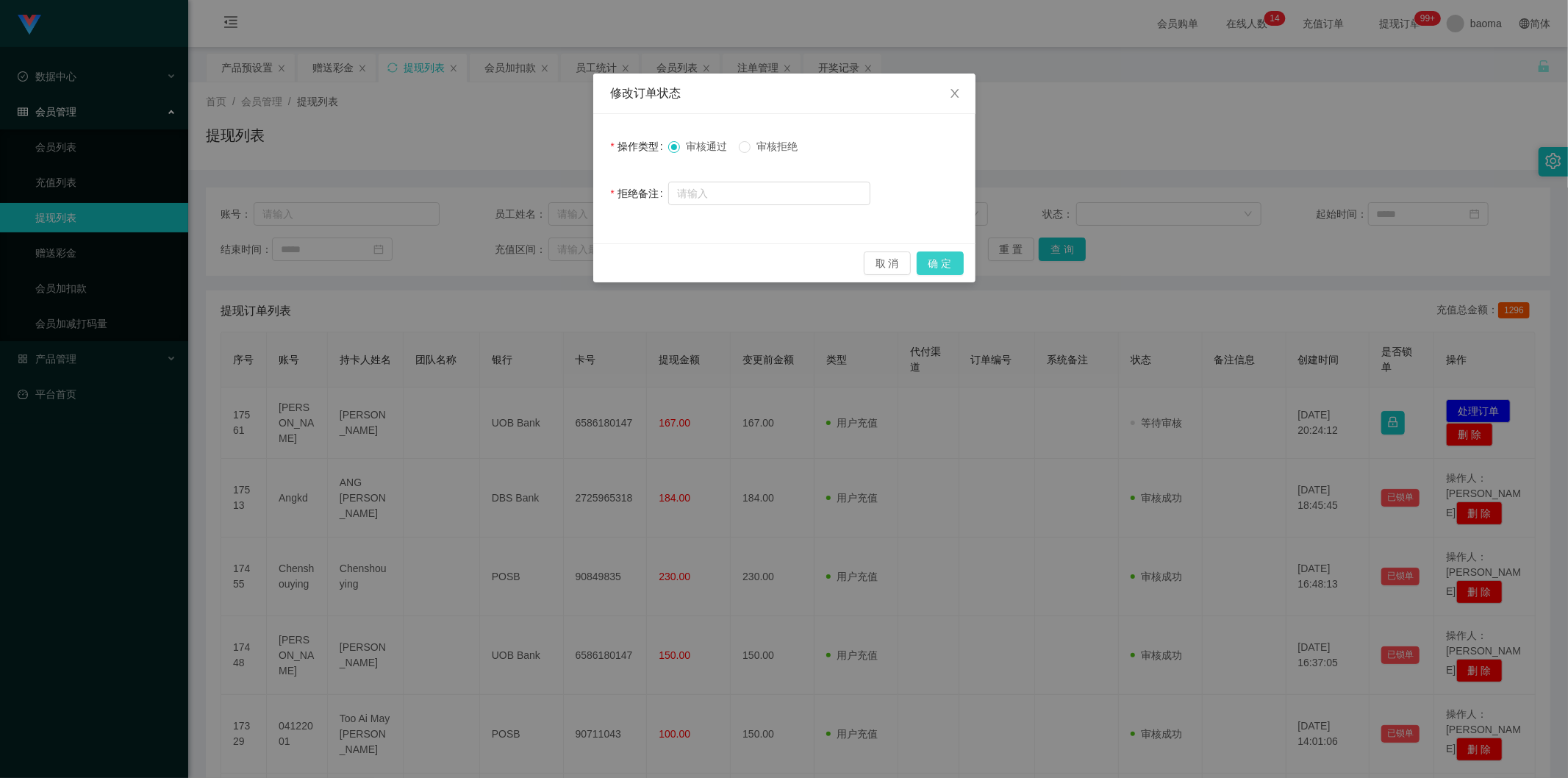
click at [945, 258] on button "确 定" at bounding box center [940, 263] width 47 height 23
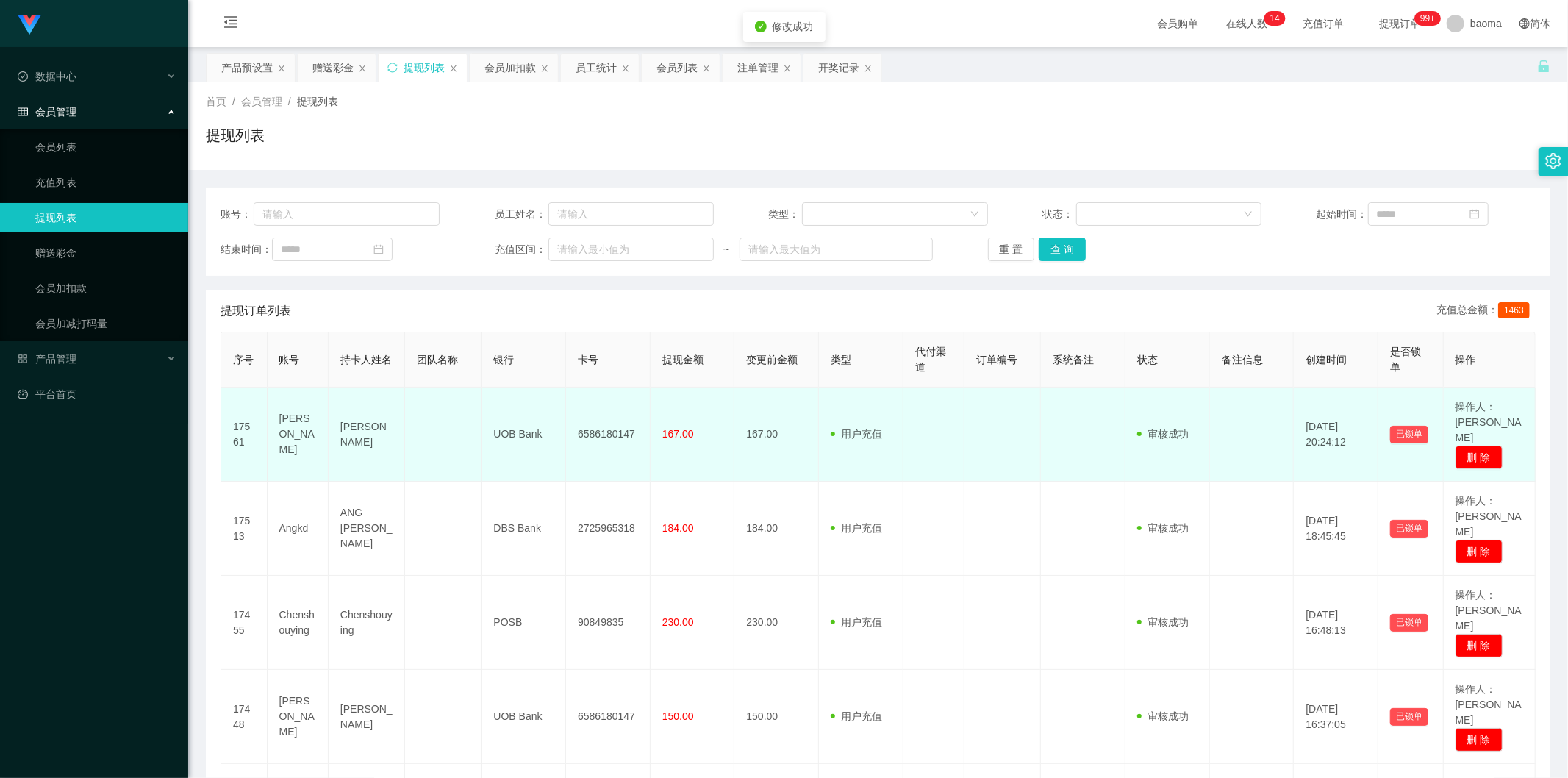
click at [596, 423] on td "6586180147" at bounding box center [607, 434] width 84 height 94
copy td "6586180147"
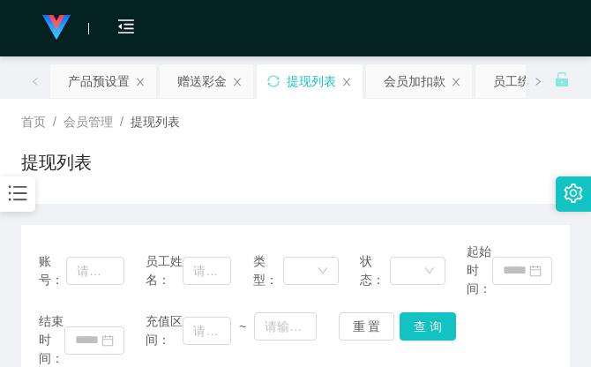
drag, startPoint x: 460, startPoint y: 128, endPoint x: 515, endPoint y: 0, distance: 139.5
click at [461, 118] on div "首页 / 会员管理 / 提现列表 /" at bounding box center [295, 122] width 549 height 19
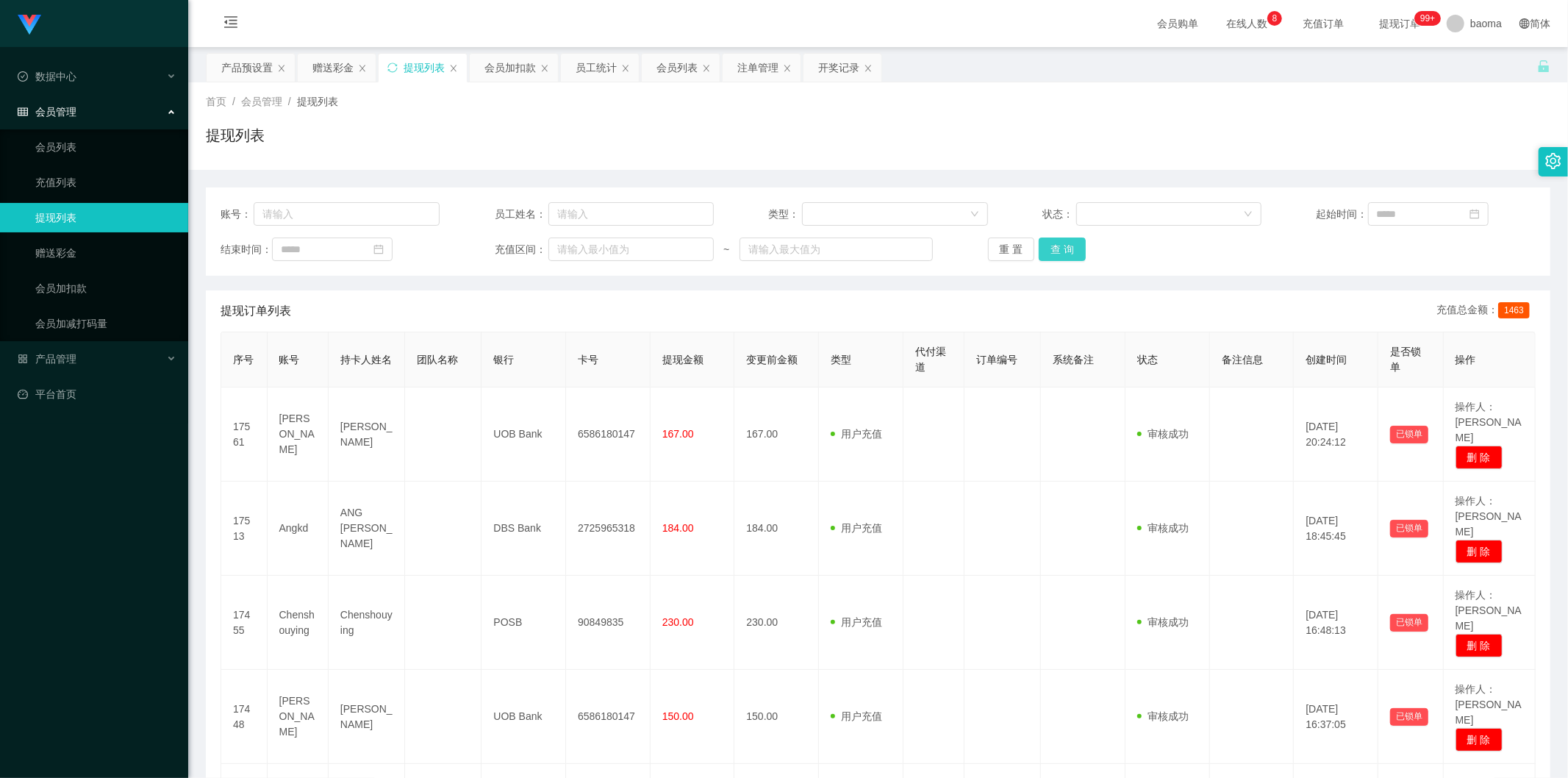
click at [1054, 243] on button "查 询" at bounding box center [1062, 249] width 47 height 23
drag, startPoint x: 1053, startPoint y: 242, endPoint x: 1076, endPoint y: 243, distance: 23.0
click at [1055, 241] on button "查 询" at bounding box center [1062, 249] width 47 height 23
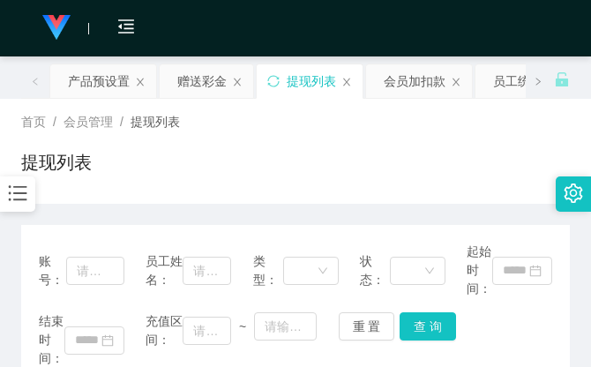
drag, startPoint x: 469, startPoint y: 136, endPoint x: 464, endPoint y: 116, distance: 20.8
click at [468, 133] on div "首页 / 会员管理 / 提现列表 / 提现列表" at bounding box center [295, 151] width 549 height 77
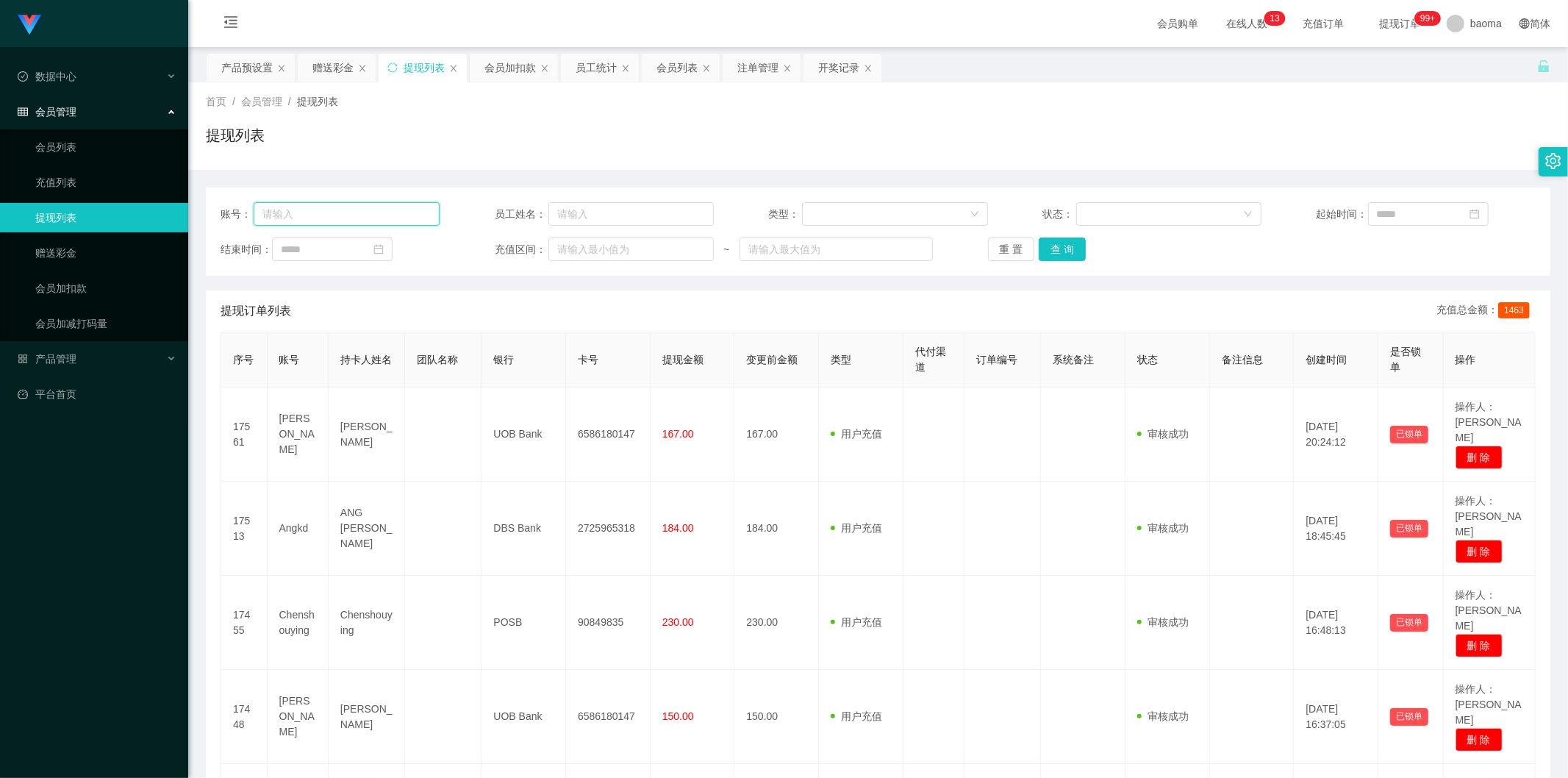
click at [325, 219] on input "text" at bounding box center [346, 214] width 186 height 23
drag, startPoint x: 679, startPoint y: 75, endPoint x: 645, endPoint y: 97, distance: 40.5
click at [677, 75] on div "会员列表" at bounding box center [677, 67] width 41 height 28
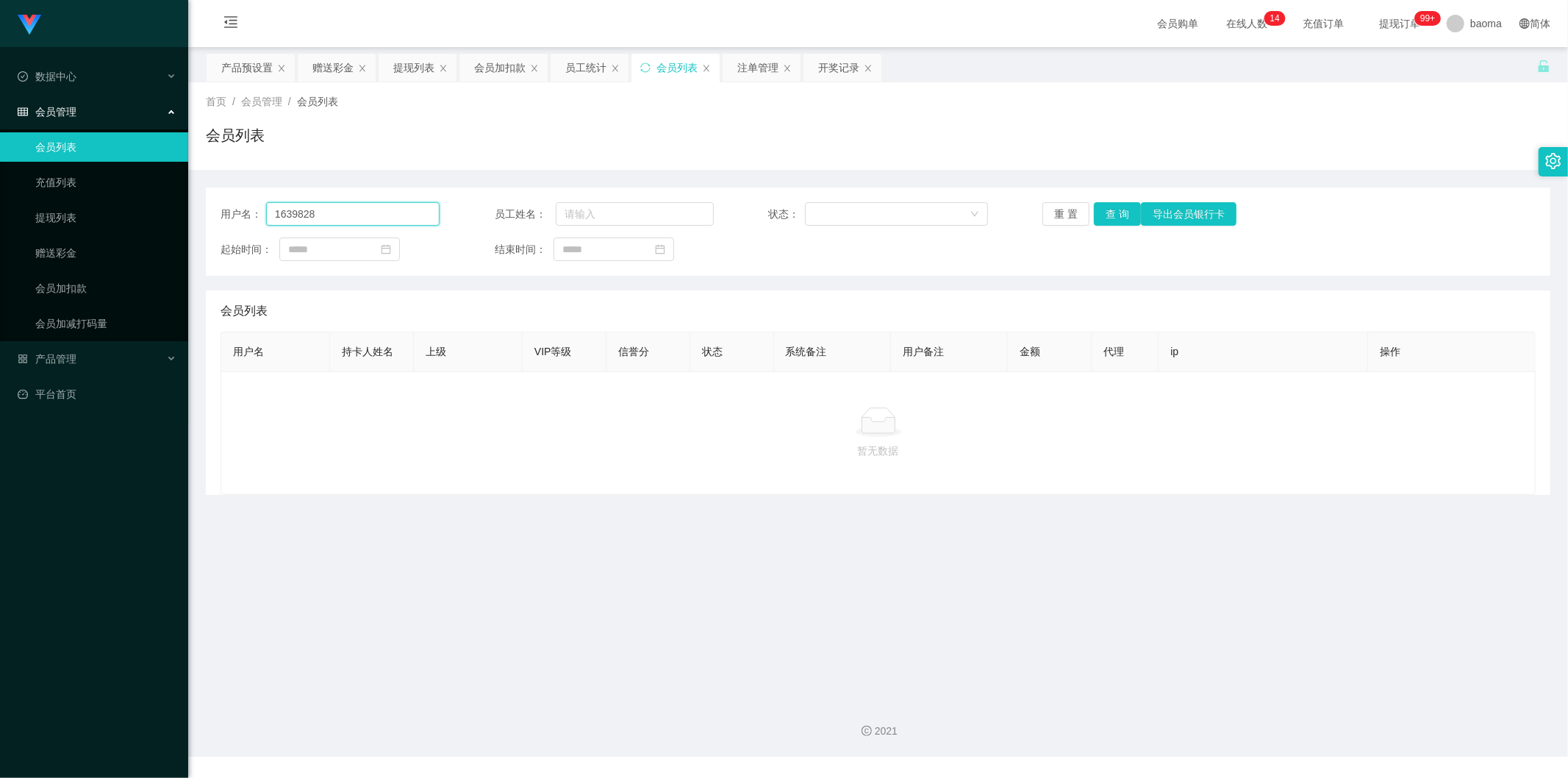
drag, startPoint x: 363, startPoint y: 222, endPoint x: 247, endPoint y: 206, distance: 117.1
click at [252, 206] on div "用户名： 1639828" at bounding box center [330, 214] width 219 height 23
paste input "04122001"
type input "04122001"
click at [1113, 210] on button "查 询" at bounding box center [1117, 214] width 47 height 23
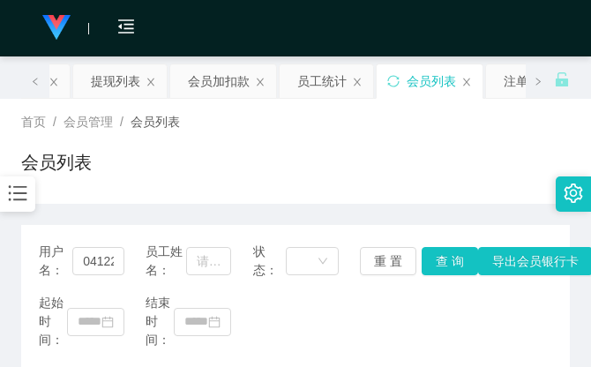
drag, startPoint x: 431, startPoint y: 135, endPoint x: 484, endPoint y: 77, distance: 78.7
click at [432, 135] on div "首页 / 会员管理 / 会员列表 / 会员列表" at bounding box center [295, 151] width 549 height 77
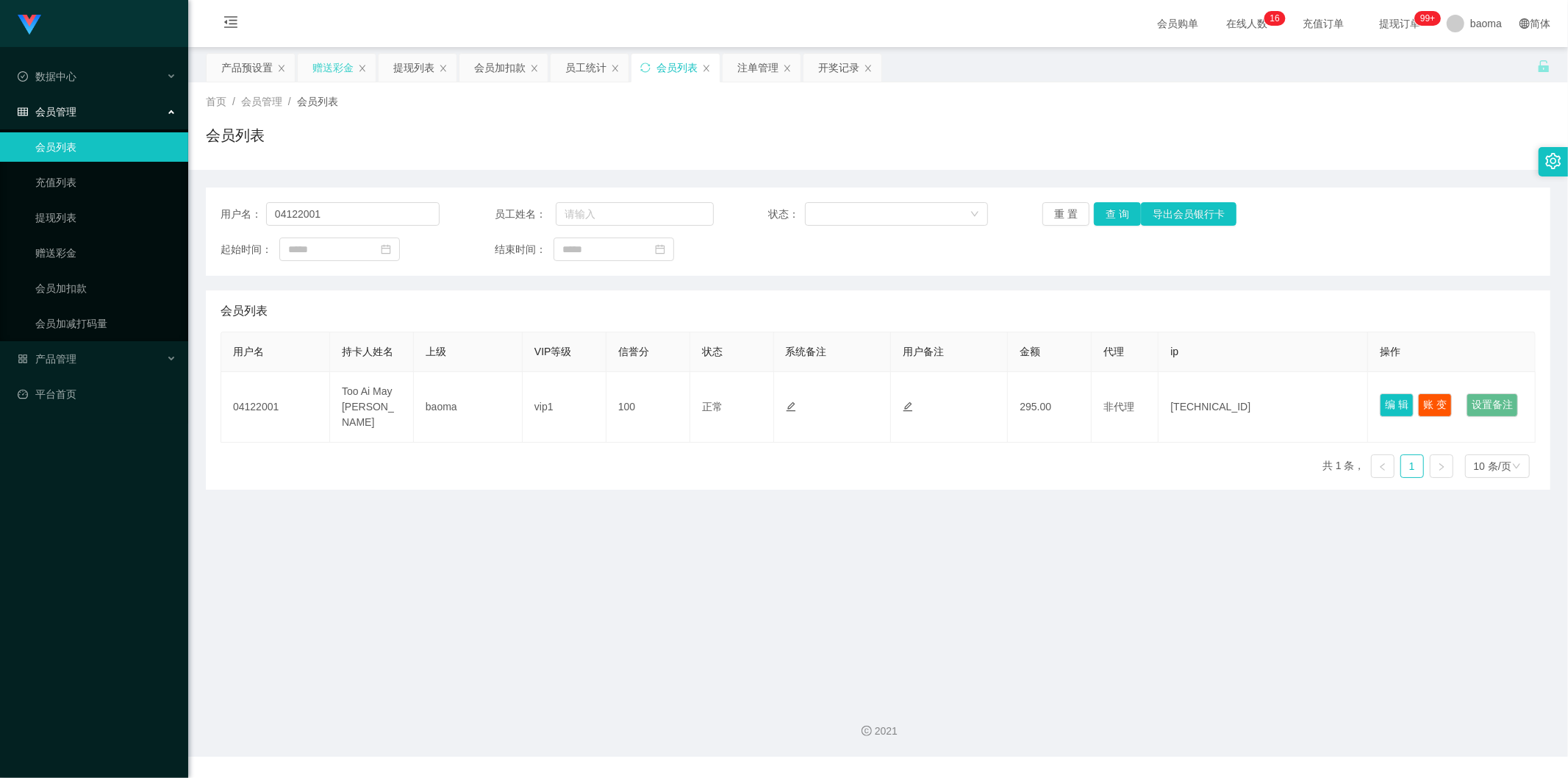
click at [332, 66] on div "赠送彩金" at bounding box center [332, 67] width 41 height 28
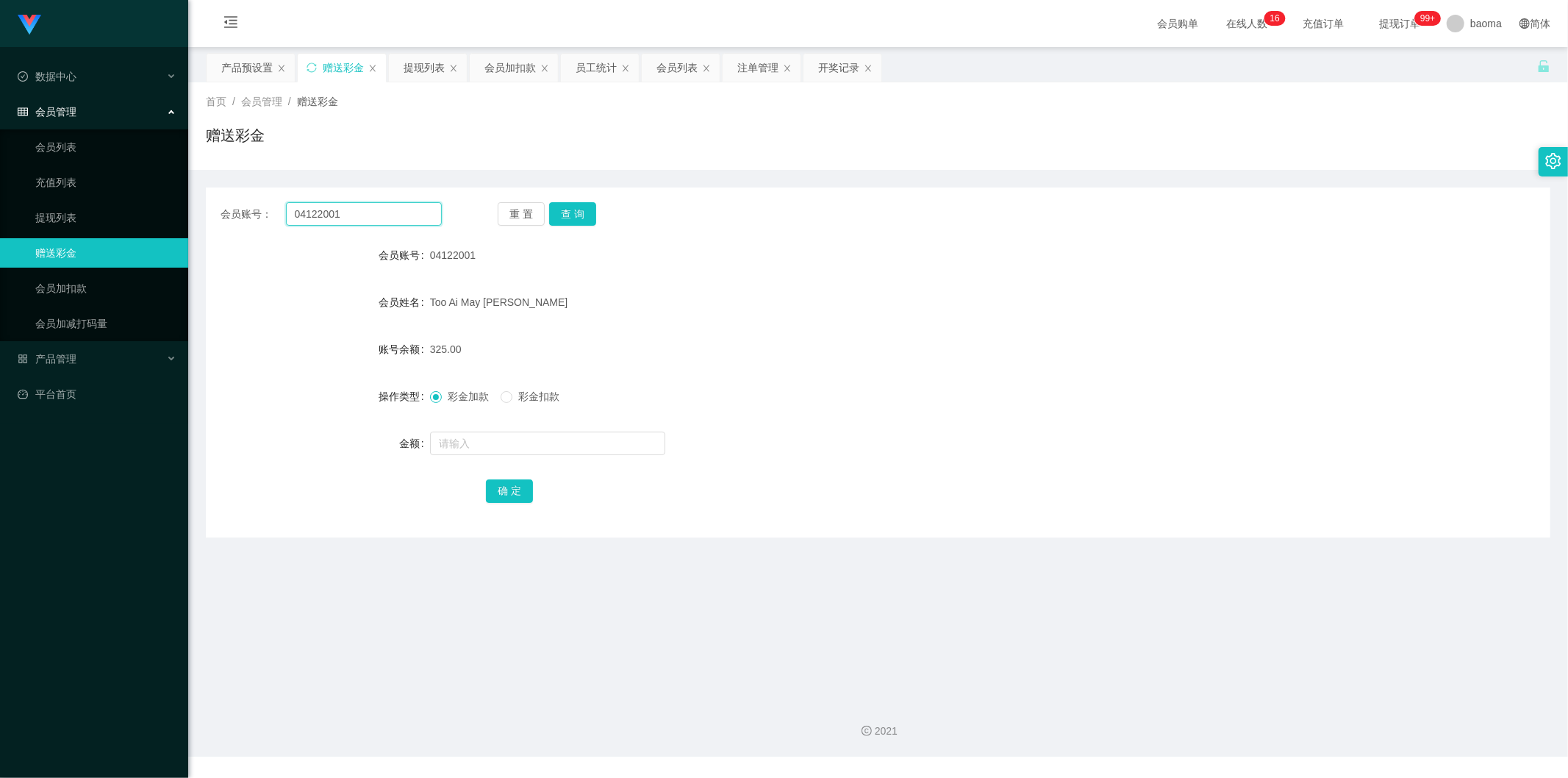
drag, startPoint x: 228, startPoint y: 198, endPoint x: 191, endPoint y: 191, distance: 37.7
click at [190, 192] on main "关闭左侧 关闭右侧 关闭其它 刷新页面 产品预设置 赠送彩金 提现列表 会员加扣款 员工统计 会员列表 注单管理 开奖记录 首页 / 会员管理 / 赠送彩金 …" at bounding box center [878, 367] width 1380 height 641
paste input "[PERSON_NAME]"
type input "[PERSON_NAME]"
click at [576, 207] on button "查 询" at bounding box center [572, 214] width 47 height 23
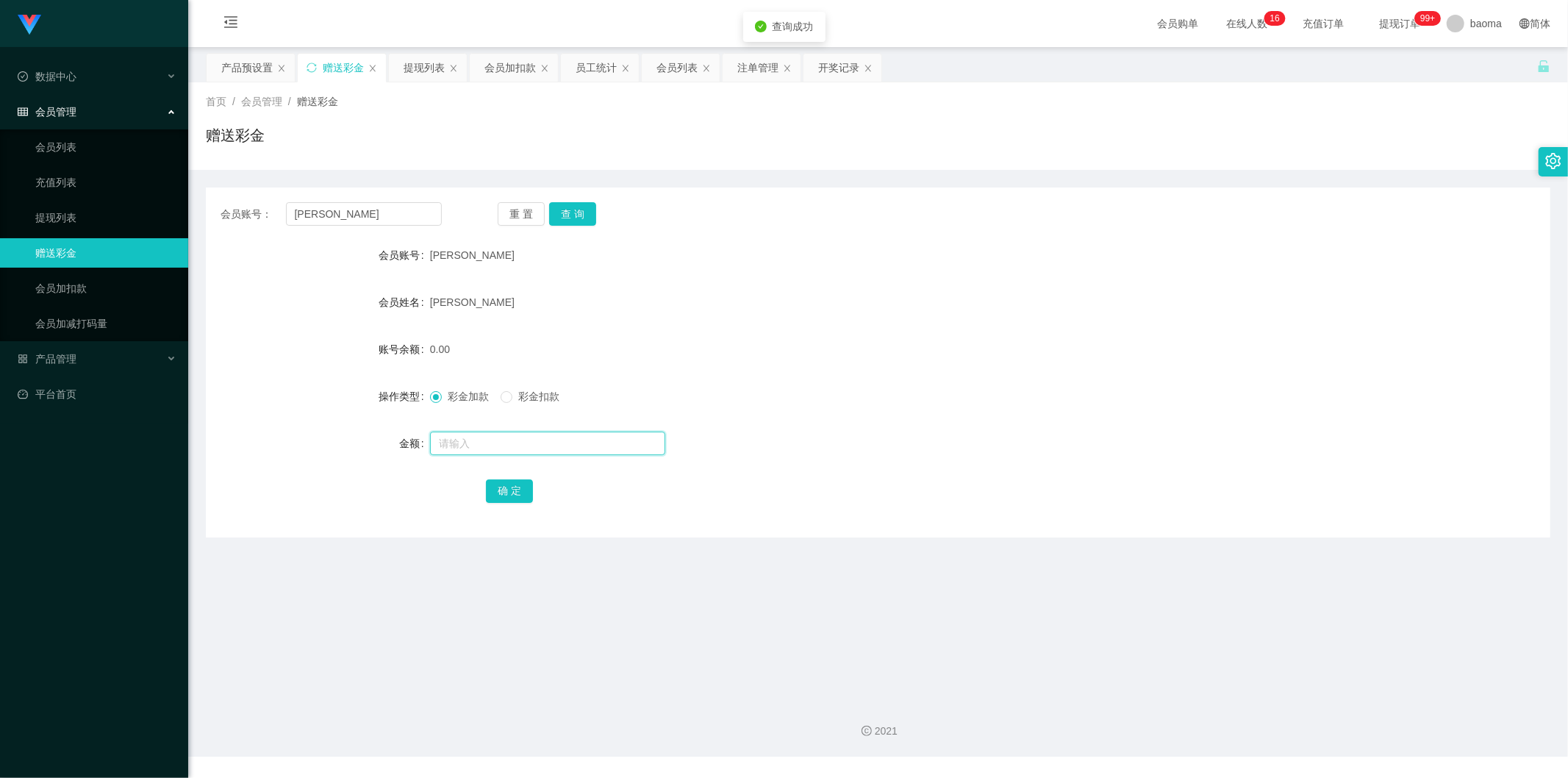
click at [495, 444] on input "text" at bounding box center [547, 443] width 235 height 23
type input "72"
click at [510, 491] on button "确 定" at bounding box center [509, 491] width 47 height 23
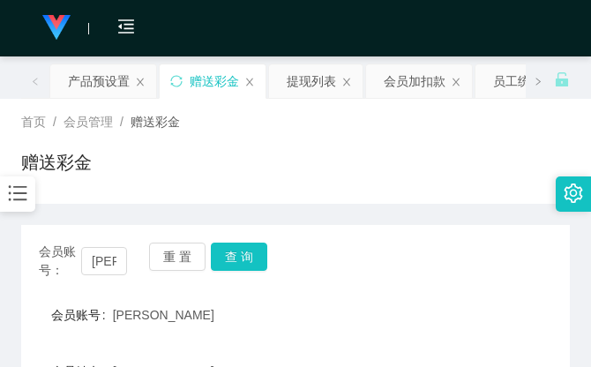
drag, startPoint x: 344, startPoint y: 161, endPoint x: 324, endPoint y: 163, distance: 20.5
click at [342, 162] on div "赠送彩金" at bounding box center [295, 169] width 549 height 41
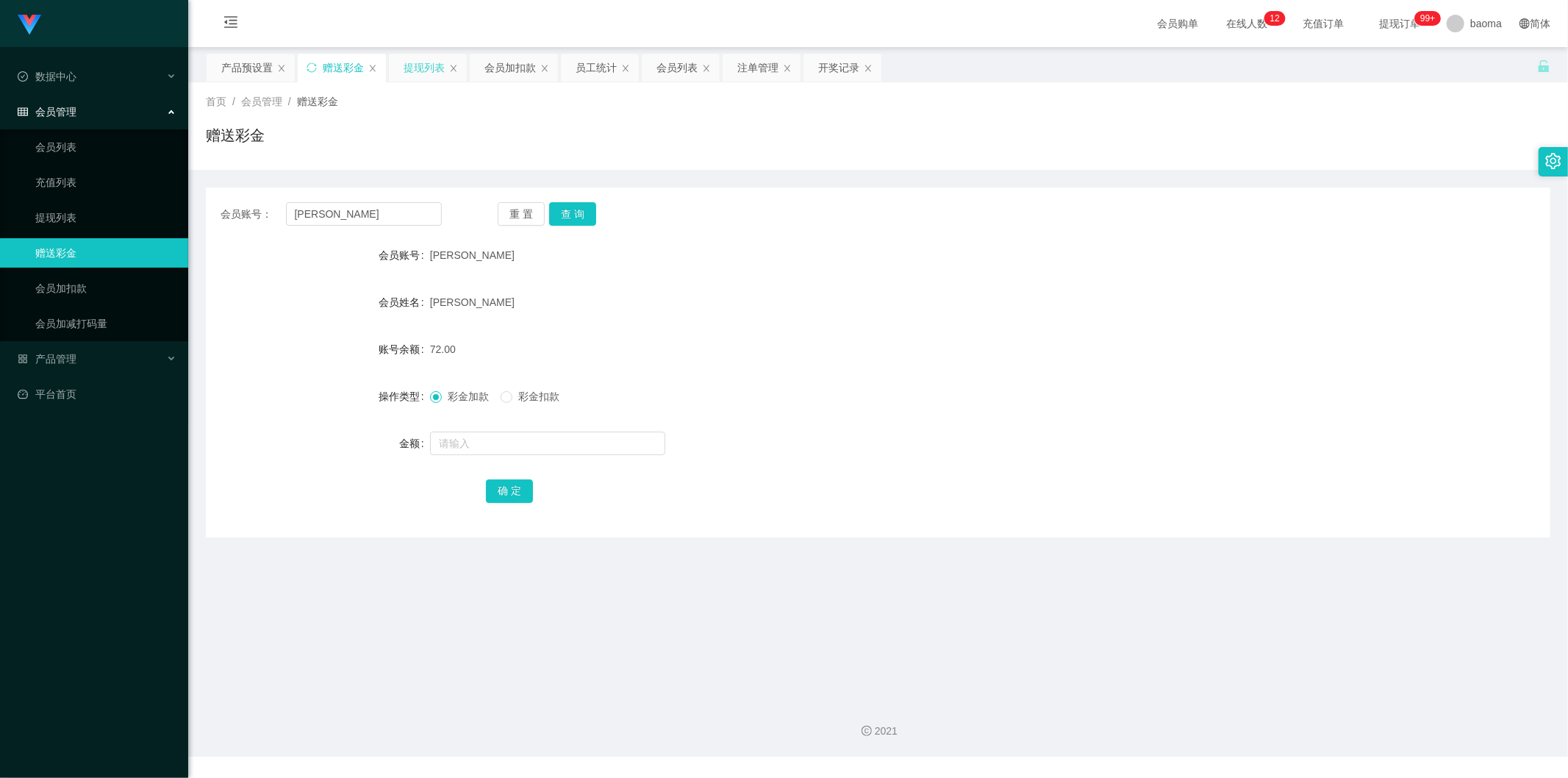
drag, startPoint x: 422, startPoint y: 63, endPoint x: 402, endPoint y: 70, distance: 21.2
click at [422, 62] on div "提现列表" at bounding box center [423, 67] width 41 height 28
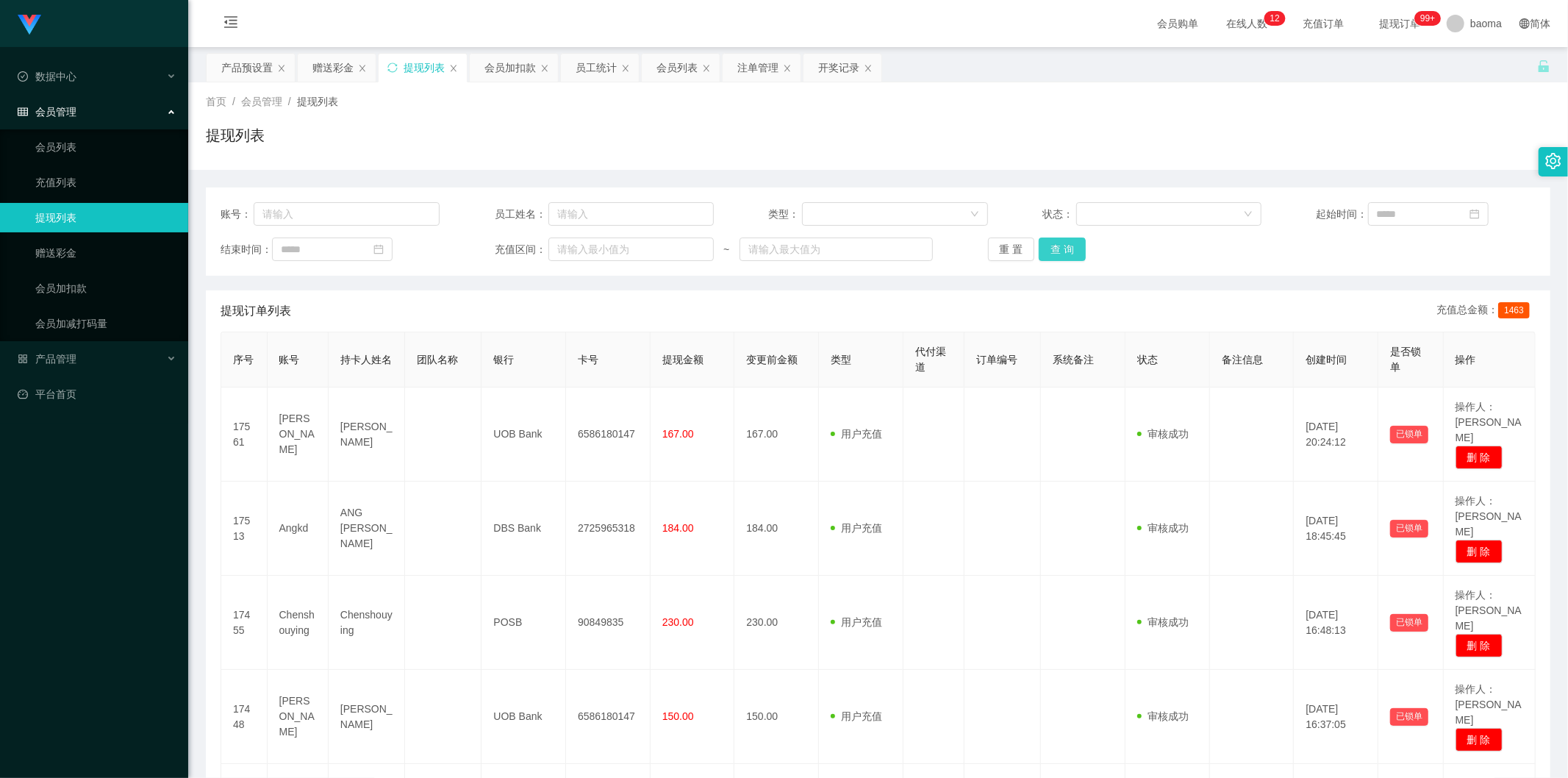
click at [1067, 247] on button "查 询" at bounding box center [1062, 249] width 47 height 23
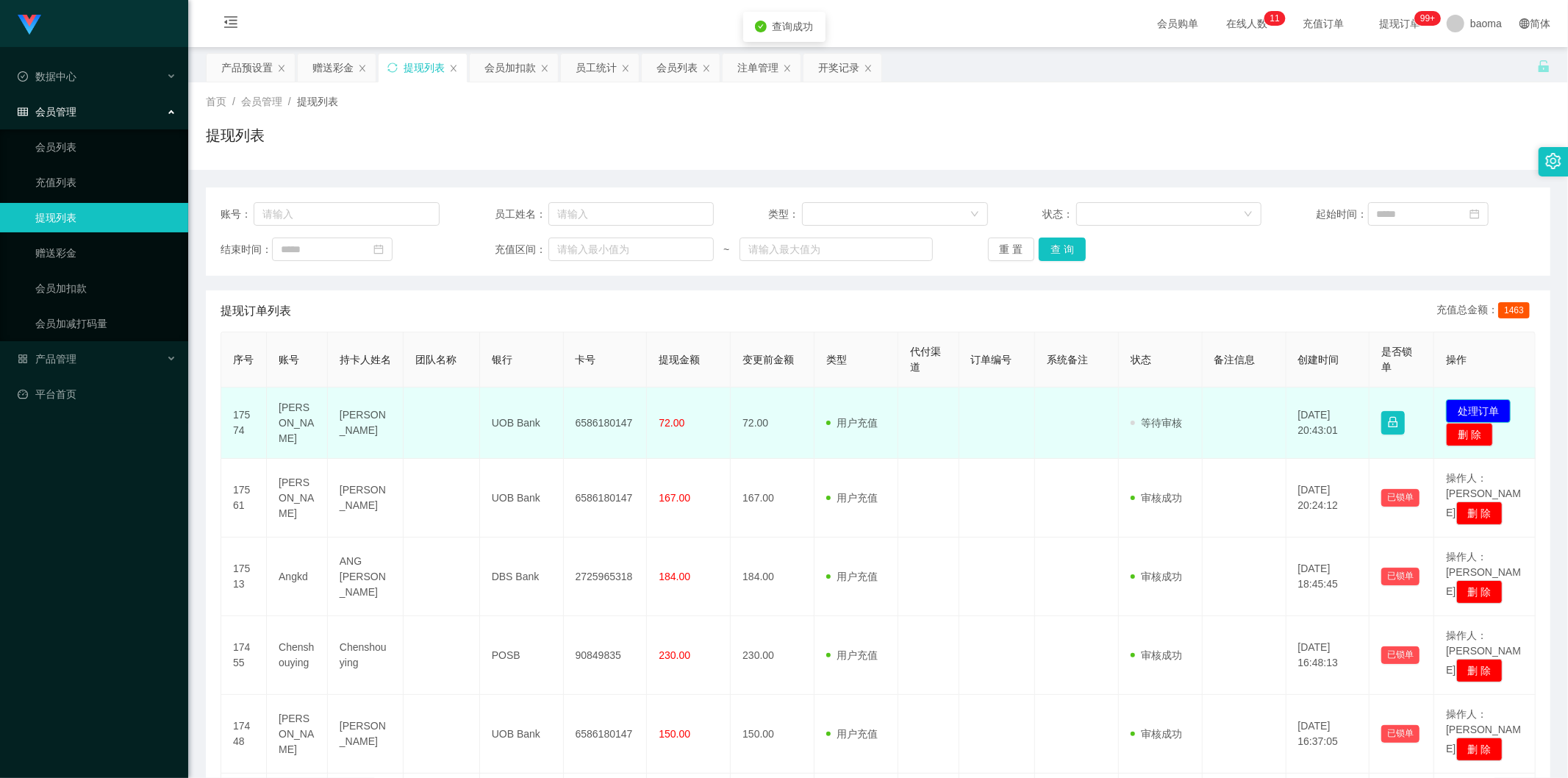
click at [1466, 406] on button "处理订单" at bounding box center [1479, 411] width 65 height 23
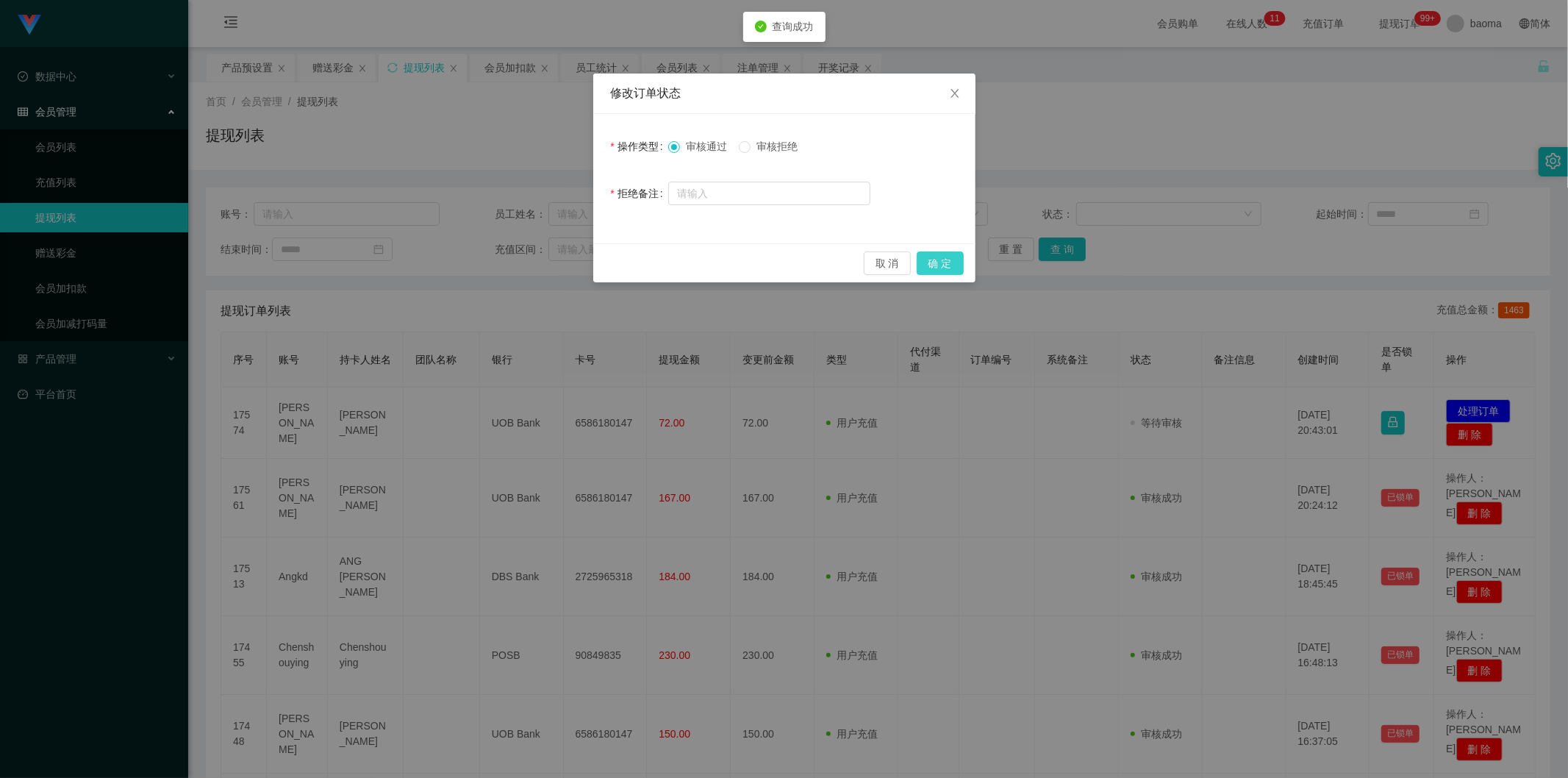
click at [941, 259] on button "确 定" at bounding box center [940, 263] width 47 height 23
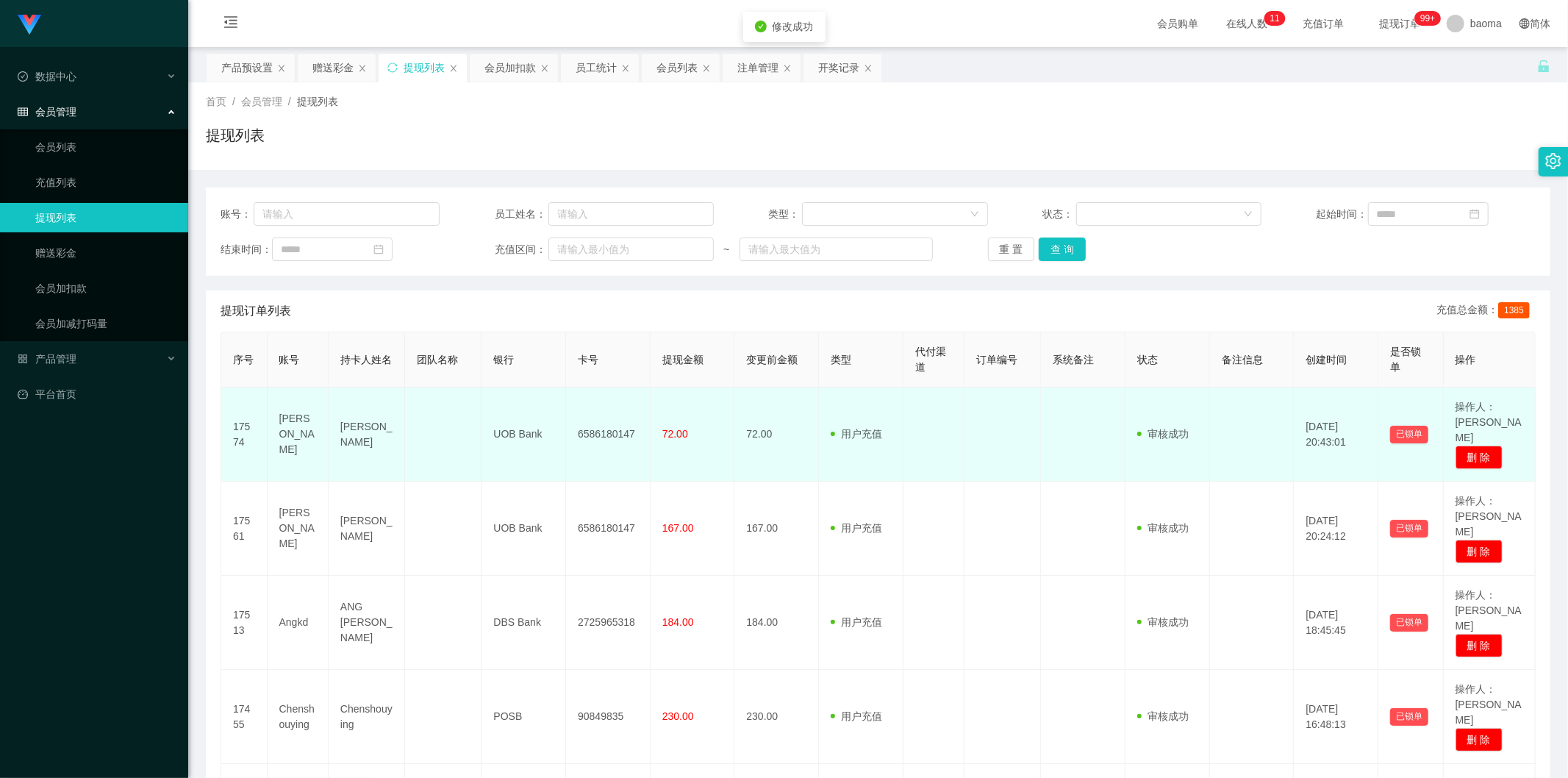
click at [608, 429] on td "6586180147" at bounding box center [607, 434] width 84 height 94
click at [608, 428] on td "6586180147" at bounding box center [607, 434] width 84 height 94
copy td "6586180147"
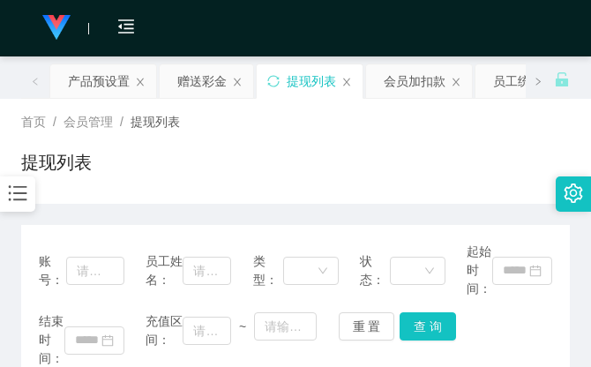
drag, startPoint x: 355, startPoint y: 152, endPoint x: 444, endPoint y: 18, distance: 161.0
click at [356, 142] on div "首页 / 会员管理 / 提现列表 / 提现列表" at bounding box center [295, 151] width 549 height 77
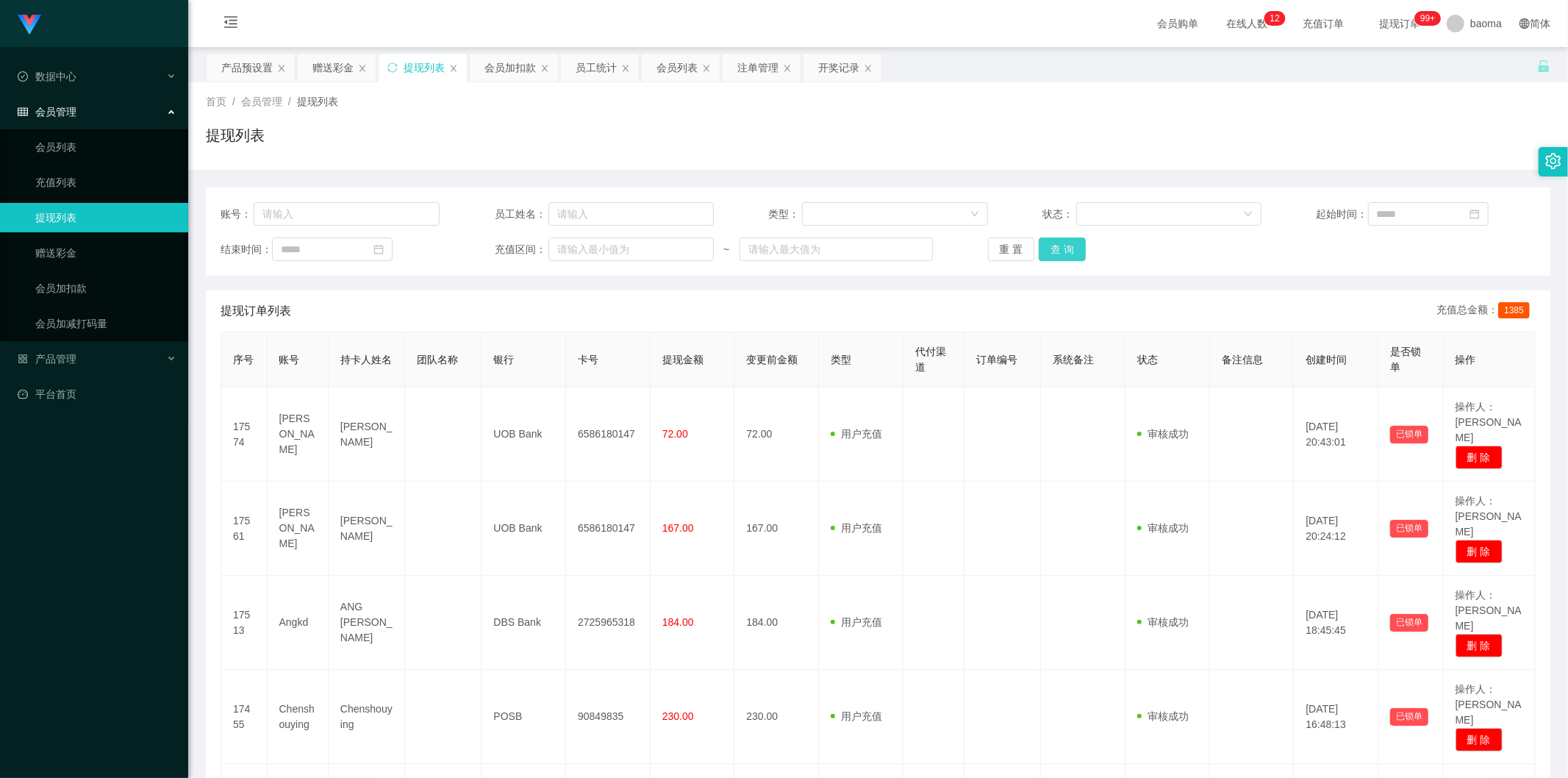
click at [1053, 241] on button "查 询" at bounding box center [1062, 249] width 47 height 23
click at [1066, 243] on button "查 询" at bounding box center [1062, 249] width 47 height 23
click at [1063, 243] on div "重 置 查 询" at bounding box center [1097, 249] width 219 height 23
click at [1063, 242] on button "查 询" at bounding box center [1062, 249] width 47 height 23
click at [1059, 245] on div "重 置 查 询" at bounding box center [1097, 249] width 219 height 23
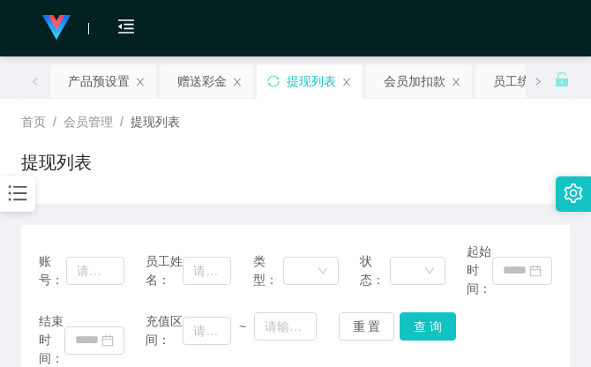
click at [424, 130] on div "首页 / 会员管理 / 提现列表 / 提现列表" at bounding box center [295, 151] width 549 height 77
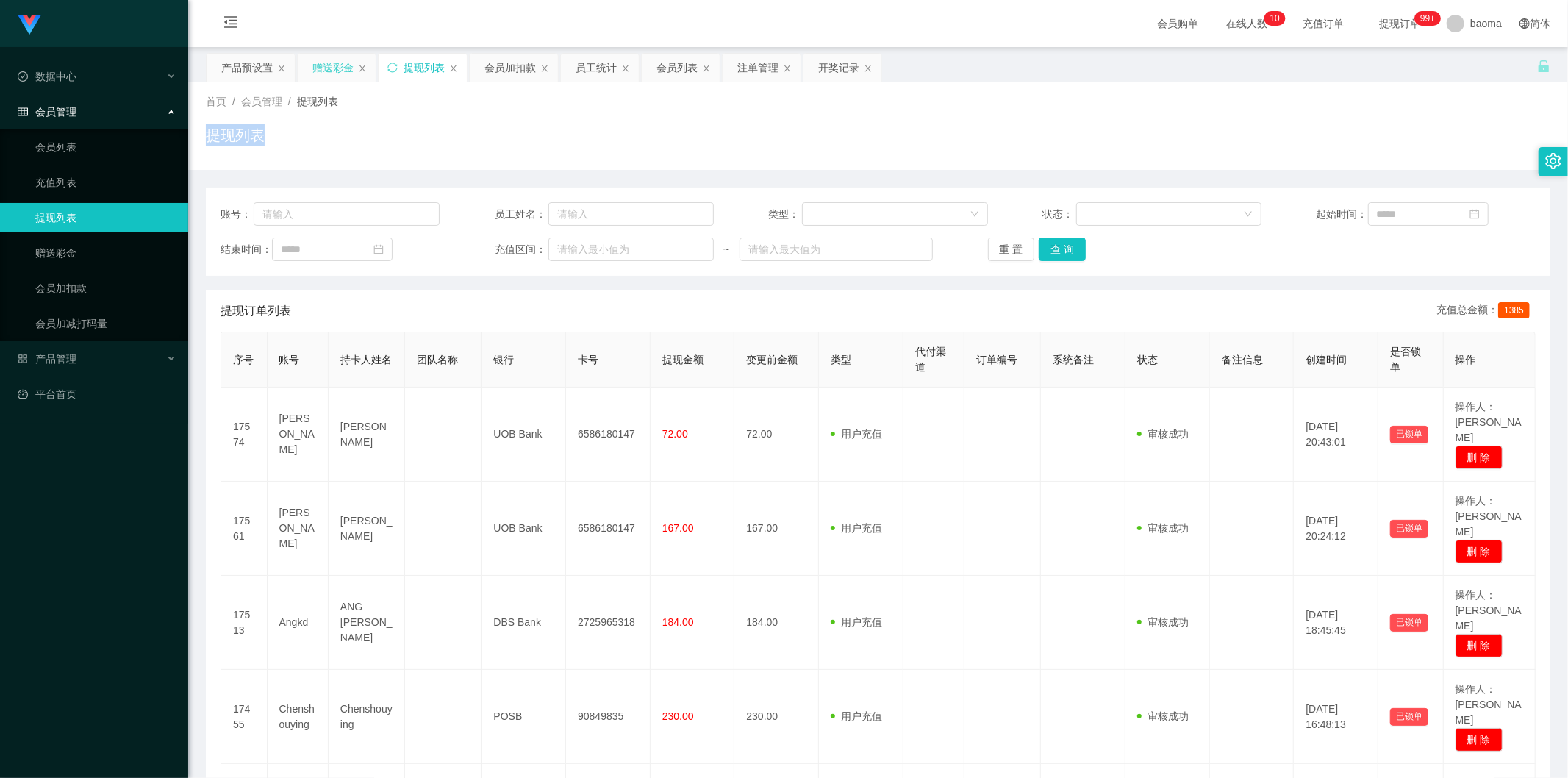
click at [323, 64] on div "赠送彩金" at bounding box center [332, 67] width 41 height 28
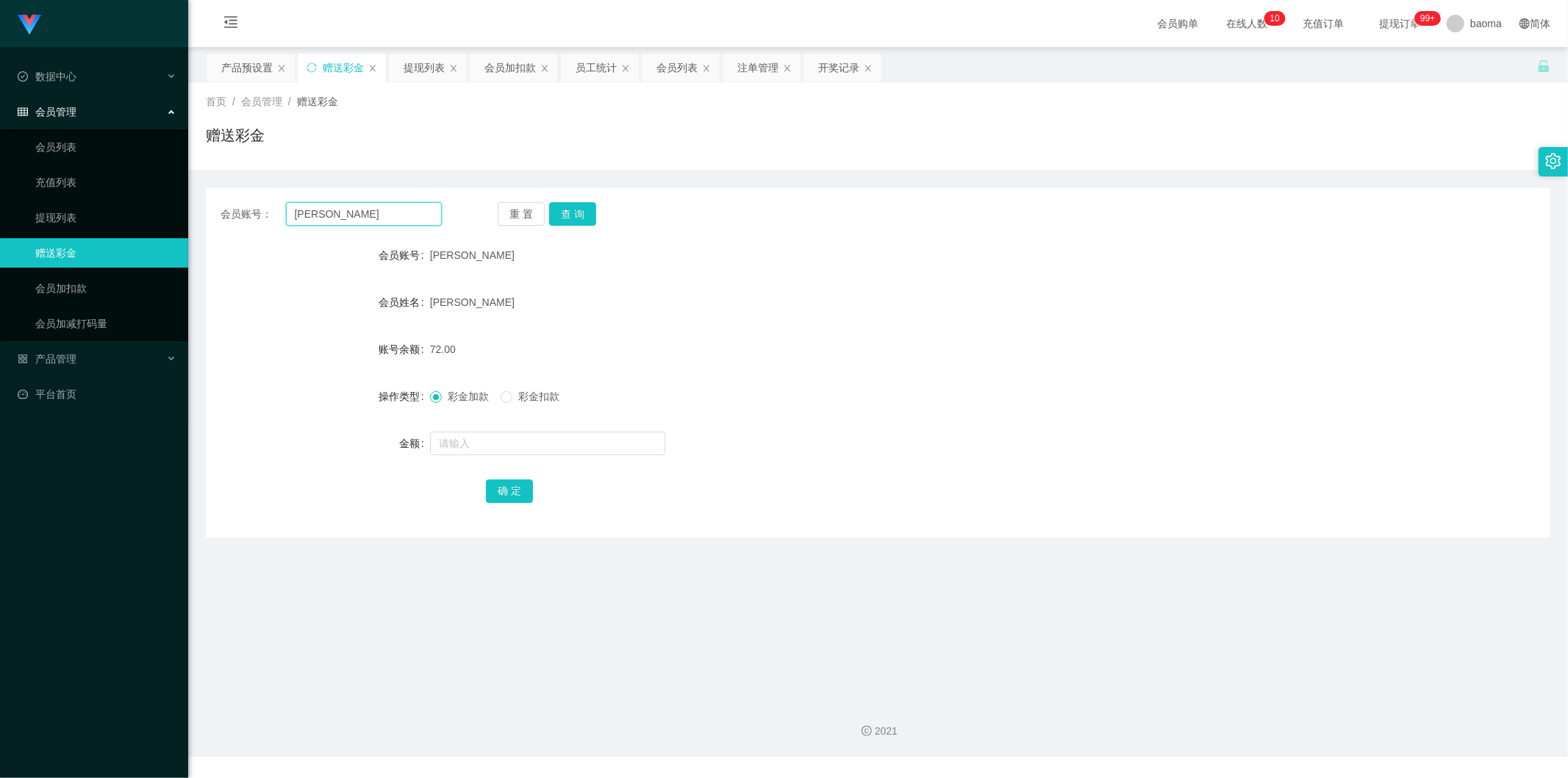
drag, startPoint x: 357, startPoint y: 207, endPoint x: 235, endPoint y: 182, distance: 124.5
click at [201, 177] on main "关闭左侧 关闭右侧 关闭其它 刷新页面 产品预设置 赠送彩金 提现列表 会员加扣款 员工统计 会员列表 注单管理 开奖记录 首页 / 会员管理 / 赠送彩金 …" at bounding box center [878, 367] width 1380 height 641
paste input "Chenshouying"
type input "Chenshouying"
drag, startPoint x: 578, startPoint y: 209, endPoint x: 561, endPoint y: 216, distance: 18.4
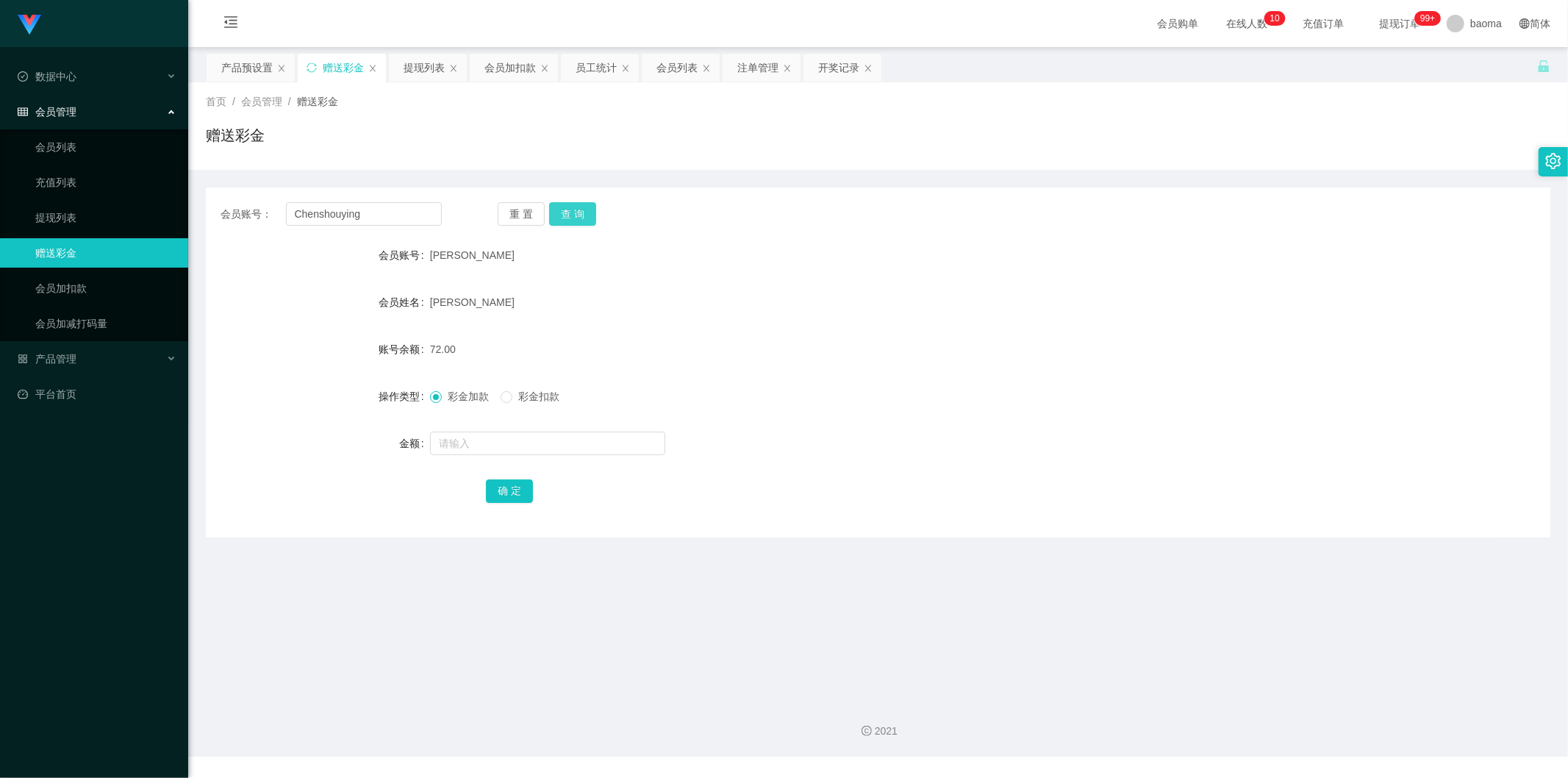
click at [578, 209] on button "查 询" at bounding box center [572, 214] width 47 height 23
click at [466, 437] on input "text" at bounding box center [547, 443] width 235 height 23
type input "160"
click at [502, 486] on button "确 定" at bounding box center [509, 491] width 47 height 23
drag, startPoint x: 906, startPoint y: 383, endPoint x: 901, endPoint y: 371, distance: 13.0
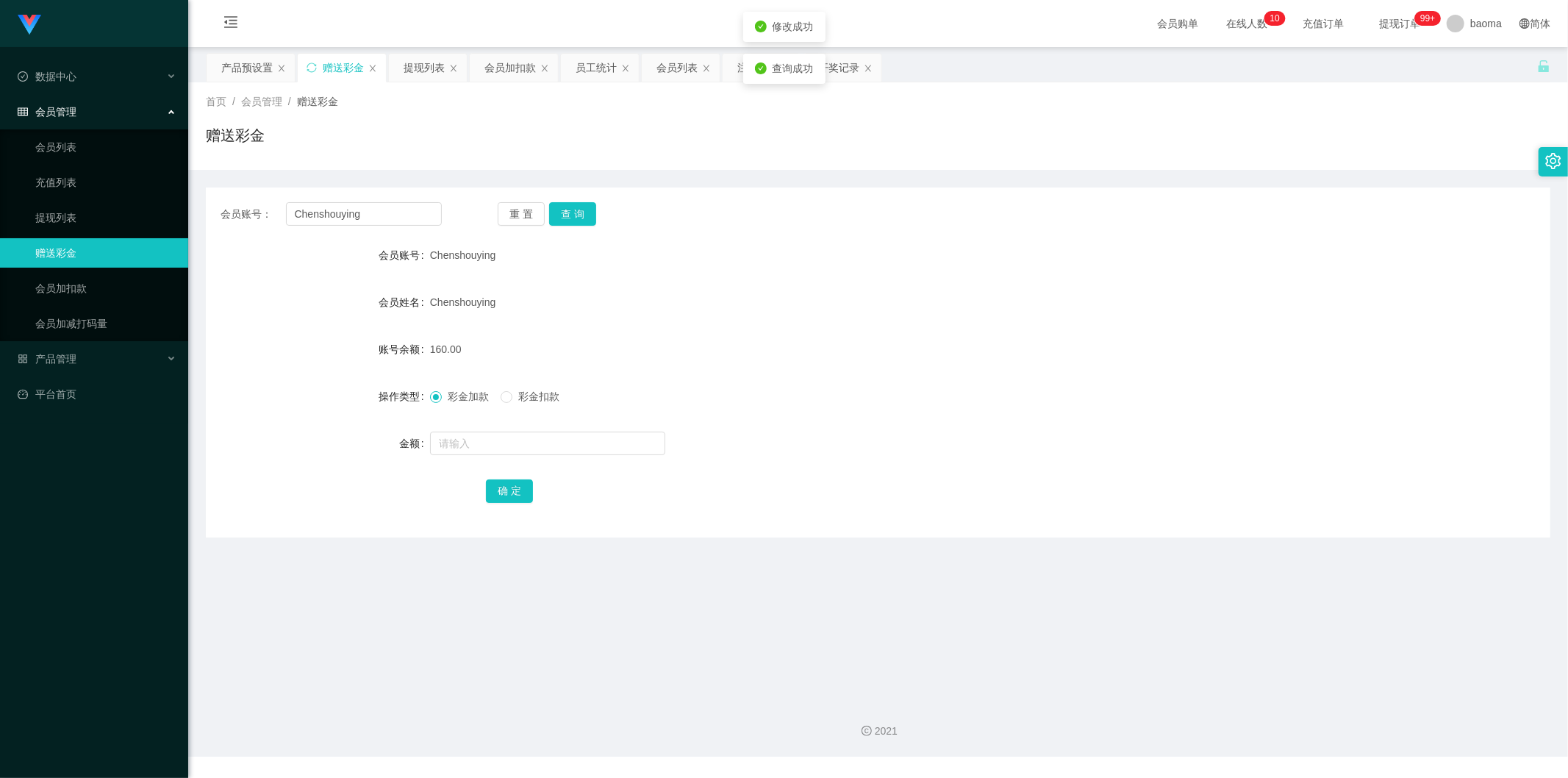
click at [913, 377] on form "会员账号 Chenshouying 会员姓名 Chenshouying 账号余额 160.00 操作类型 彩金加款 彩金扣款 金额 确 定" at bounding box center [878, 373] width 1345 height 265
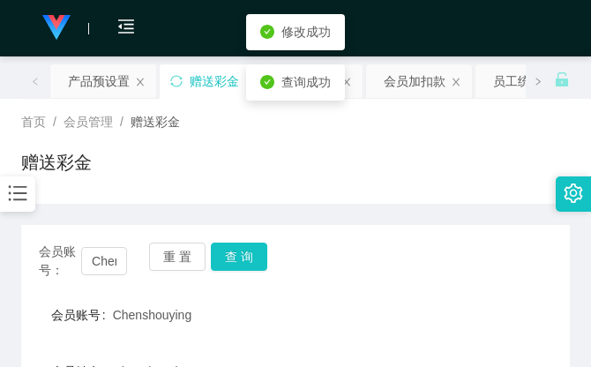
click at [415, 174] on div "赠送彩金" at bounding box center [295, 169] width 549 height 41
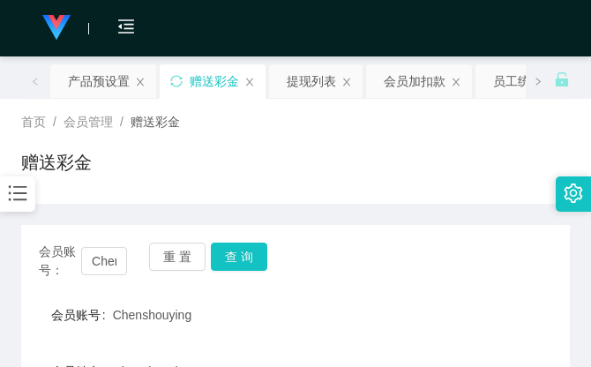
click at [442, 124] on div "首页 / 会员管理 / 赠送彩金 /" at bounding box center [295, 122] width 549 height 19
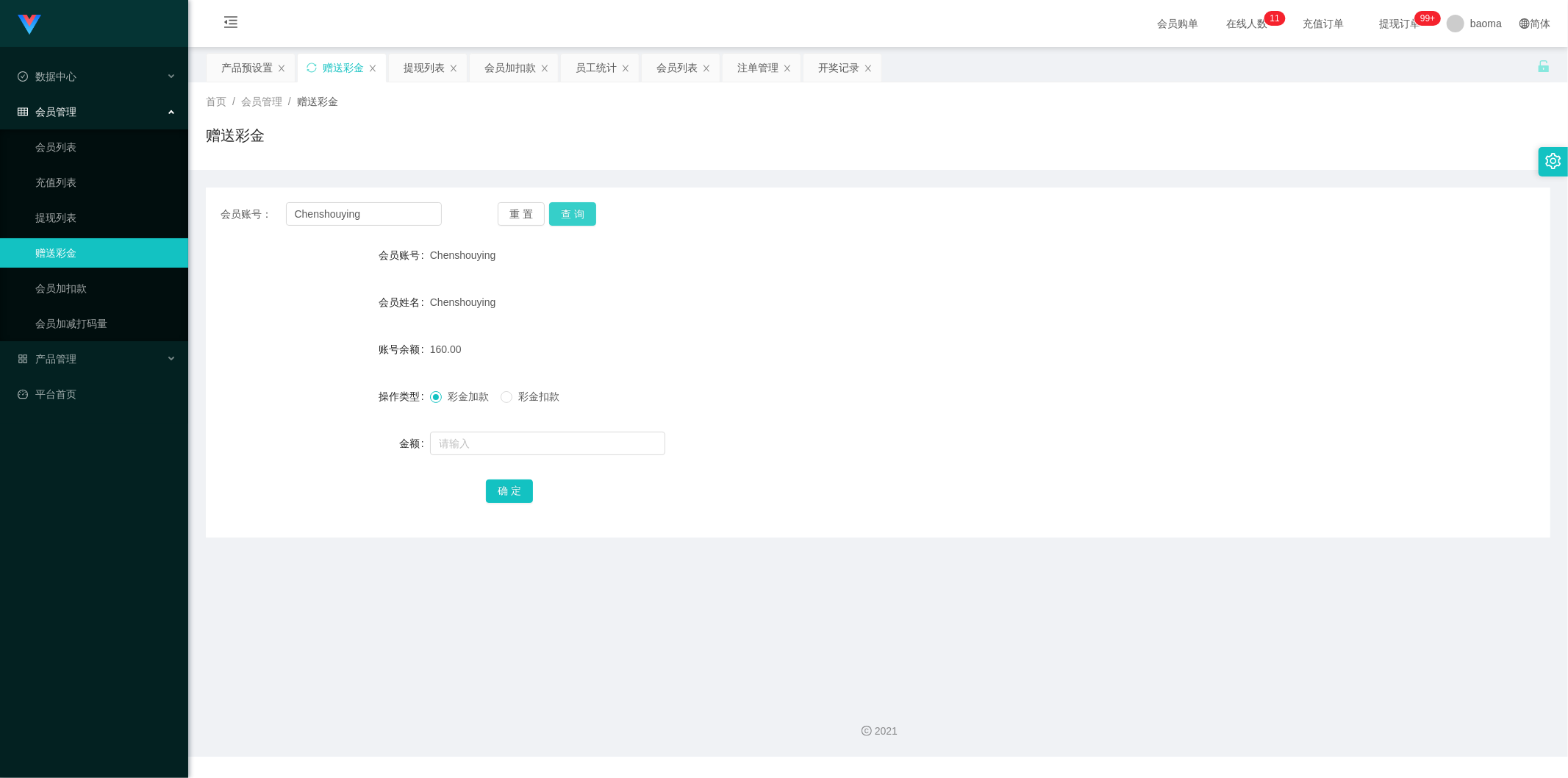
click at [578, 211] on button "查 询" at bounding box center [572, 214] width 47 height 23
click at [421, 66] on div "提现列表" at bounding box center [423, 67] width 41 height 28
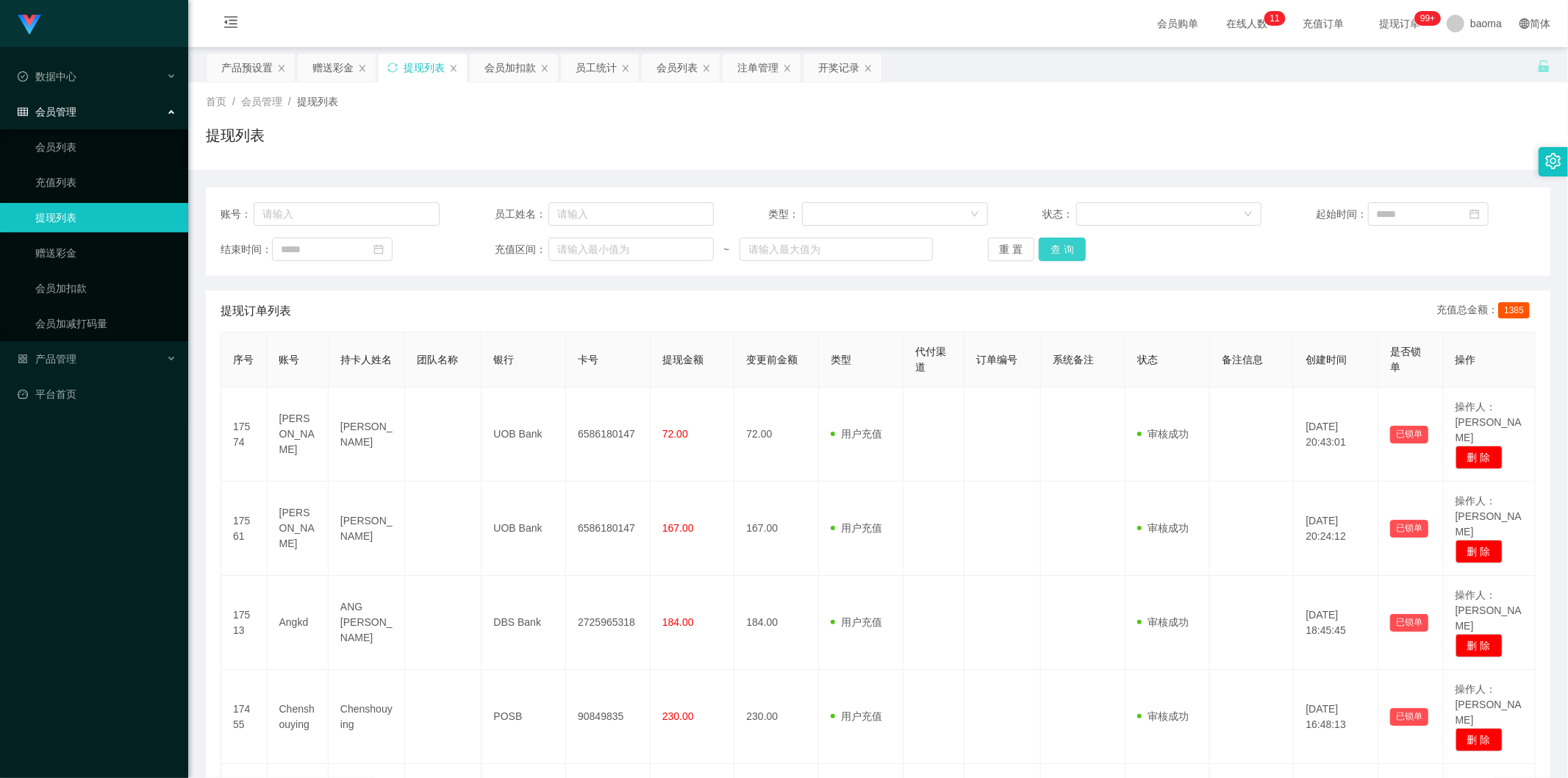
click at [1060, 250] on button "查 询" at bounding box center [1062, 249] width 47 height 23
click at [1060, 250] on div "重 置 查 询" at bounding box center [1097, 249] width 219 height 23
click at [1060, 250] on button "查 询" at bounding box center [1071, 249] width 63 height 23
click at [1060, 250] on div "重 置 查 询" at bounding box center [1097, 249] width 219 height 23
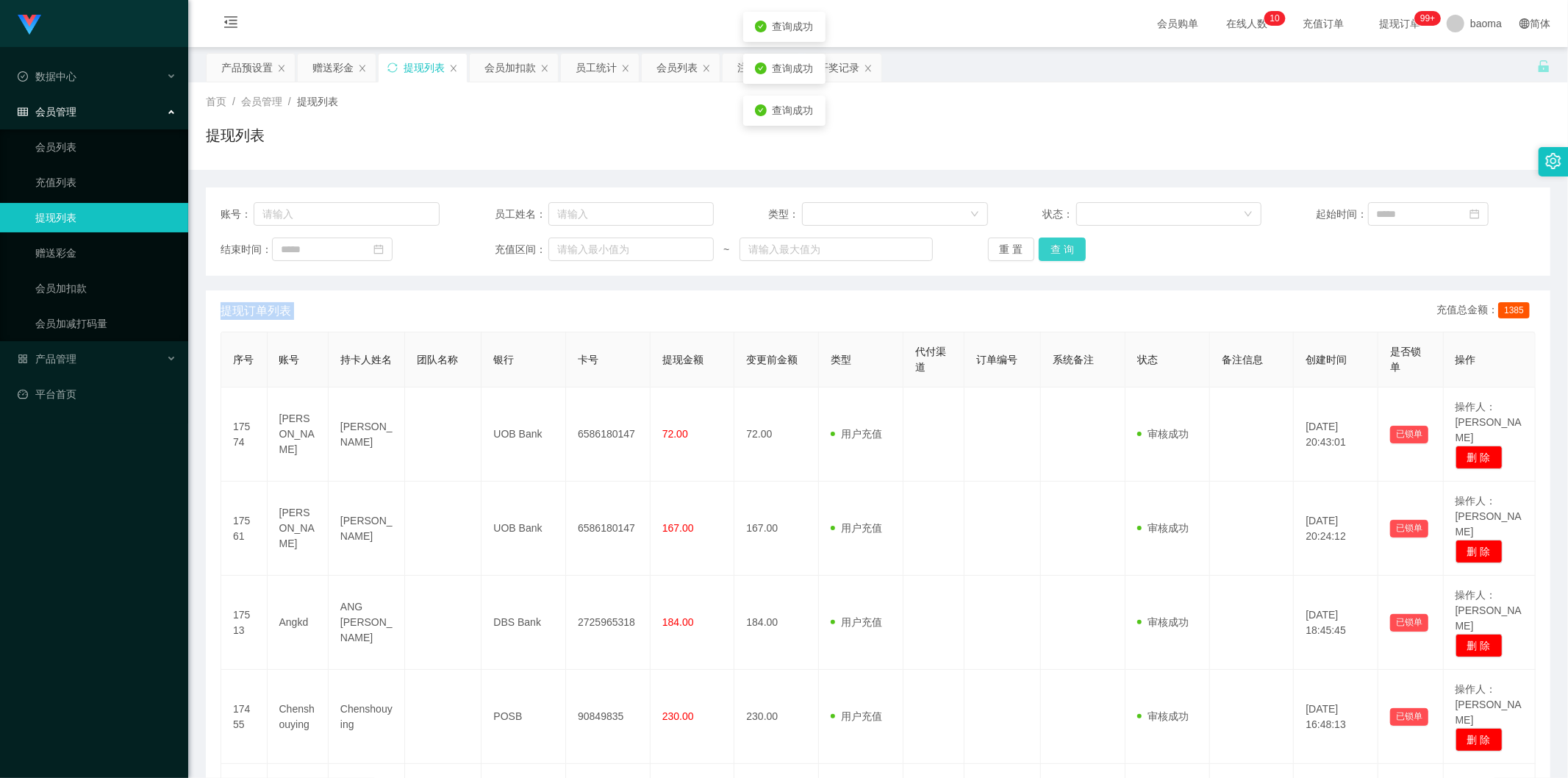
click at [1060, 250] on button "查 询" at bounding box center [1062, 249] width 47 height 23
click at [1061, 250] on div "重 置 查 询" at bounding box center [1097, 249] width 219 height 23
click at [1061, 250] on button "查 询" at bounding box center [1062, 249] width 47 height 23
click at [1061, 250] on div "重 置 查 询" at bounding box center [1097, 249] width 219 height 23
drag, startPoint x: 939, startPoint y: 148, endPoint x: 948, endPoint y: 147, distance: 9.1
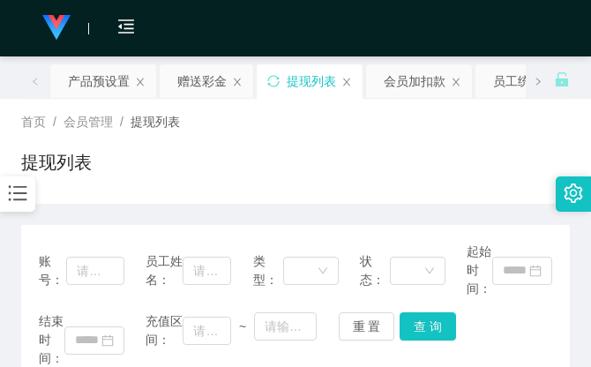
drag, startPoint x: 434, startPoint y: 104, endPoint x: 451, endPoint y: 103, distance: 16.8
click at [435, 104] on div "首页 / 会员管理 / 提现列表 / 提现列表" at bounding box center [295, 151] width 591 height 105
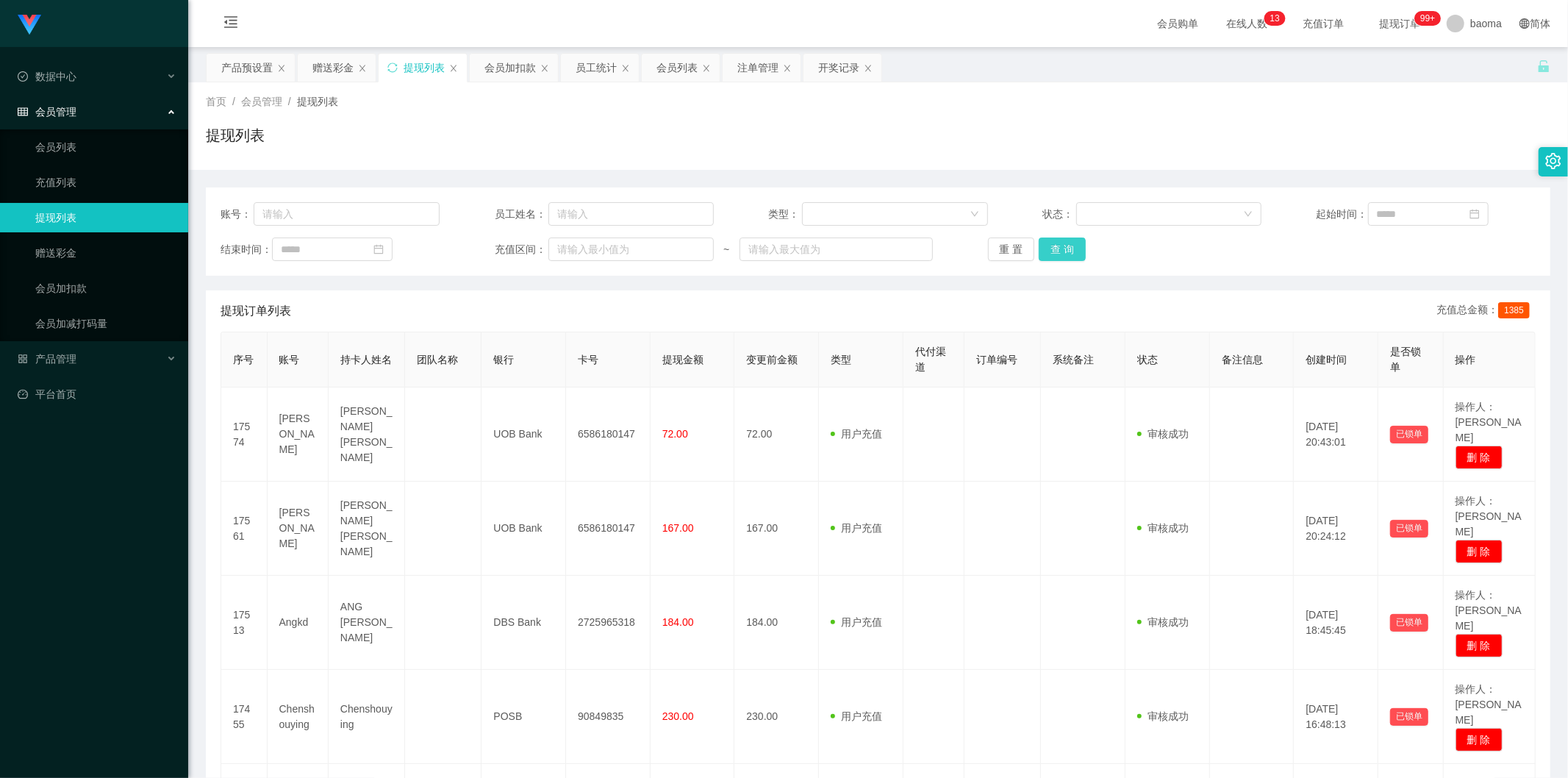
click at [492, 244] on button "查 询" at bounding box center [1062, 249] width 47 height 23
click at [492, 244] on div "重 置 查 询" at bounding box center [1097, 249] width 219 height 23
click at [492, 244] on button "查 询" at bounding box center [1062, 249] width 47 height 23
click at [492, 244] on div "重 置 查 询" at bounding box center [1097, 249] width 219 height 23
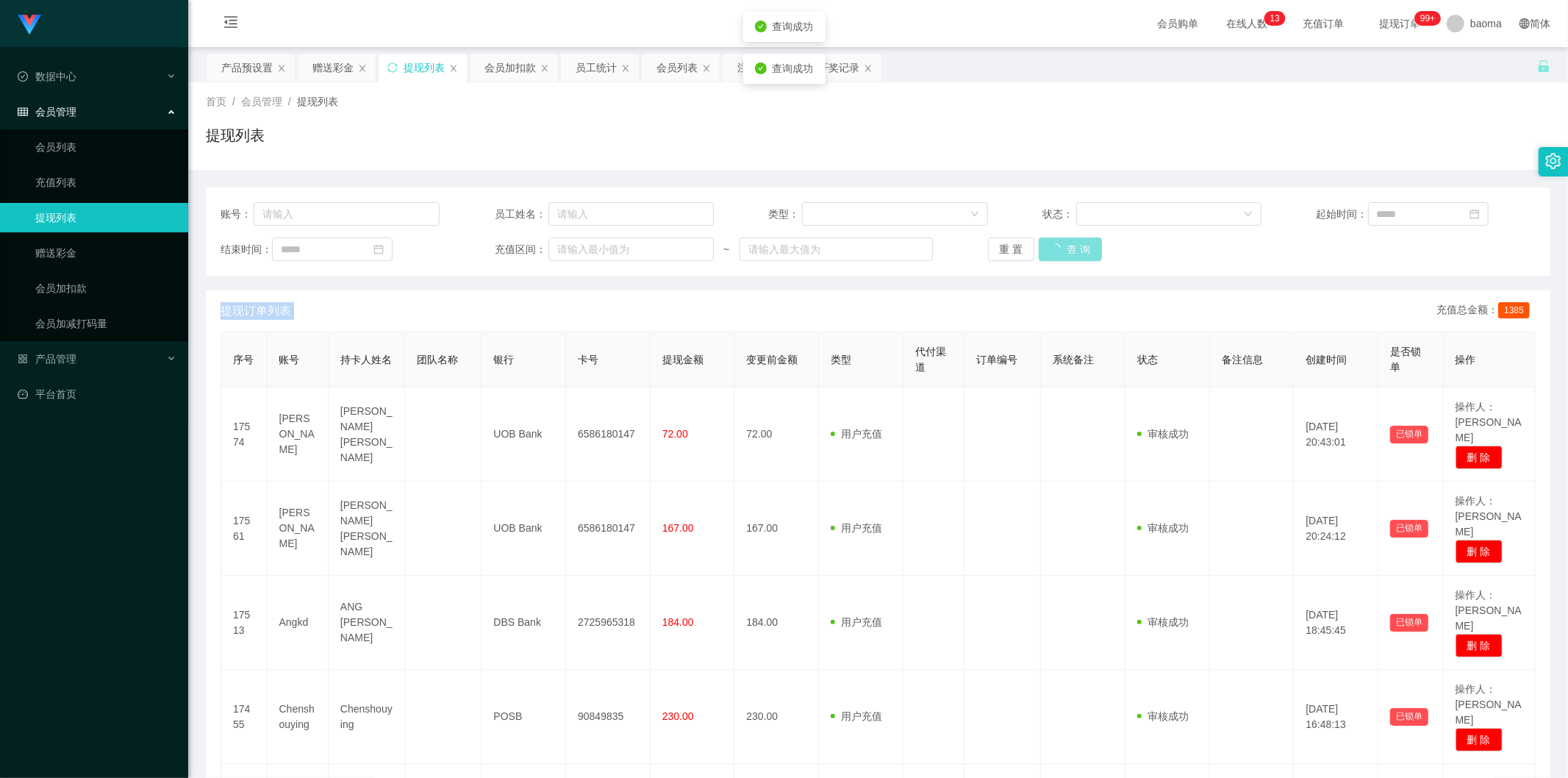
click at [492, 244] on button "查 询" at bounding box center [1071, 249] width 63 height 23
click at [492, 67] on div "会员列表" at bounding box center [677, 67] width 41 height 28
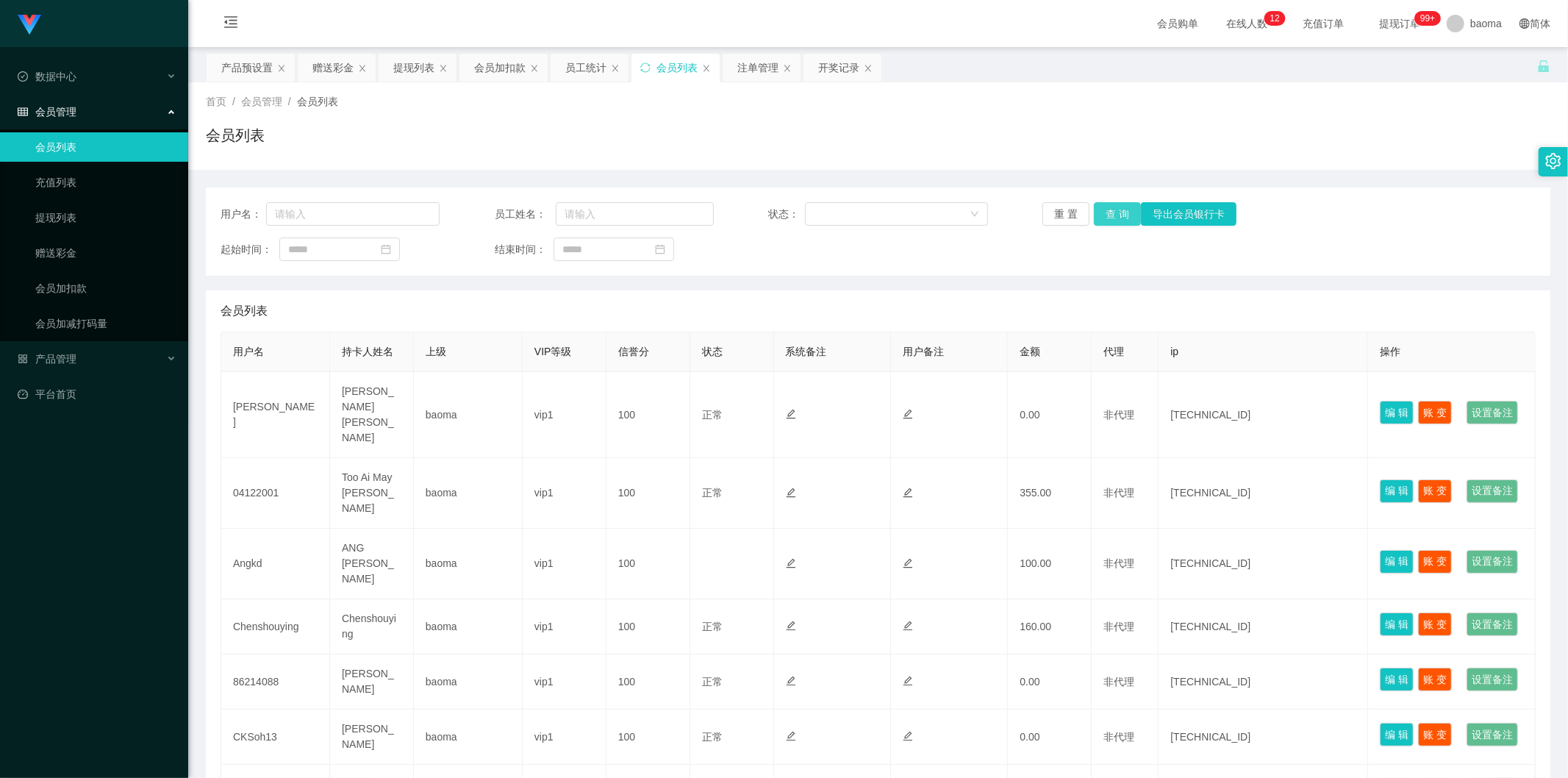
drag, startPoint x: 1108, startPoint y: 213, endPoint x: 1128, endPoint y: 200, distance: 23.9
click at [492, 213] on button "查 询" at bounding box center [1117, 214] width 47 height 23
click at [492, 214] on button "查 询" at bounding box center [1117, 214] width 47 height 23
drag, startPoint x: 405, startPoint y: 72, endPoint x: 585, endPoint y: 90, distance: 180.9
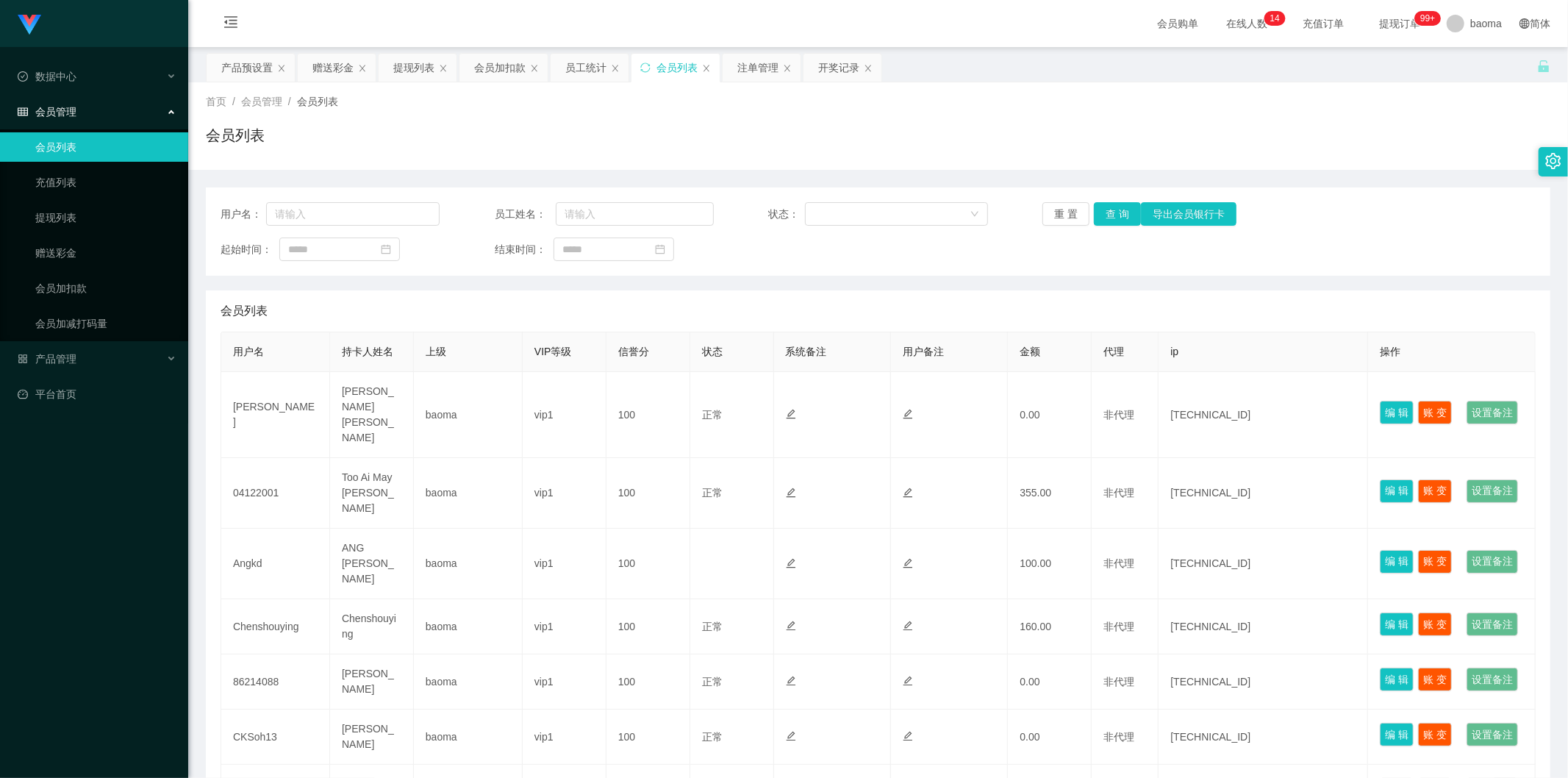
click at [403, 72] on div "提现列表" at bounding box center [413, 67] width 41 height 28
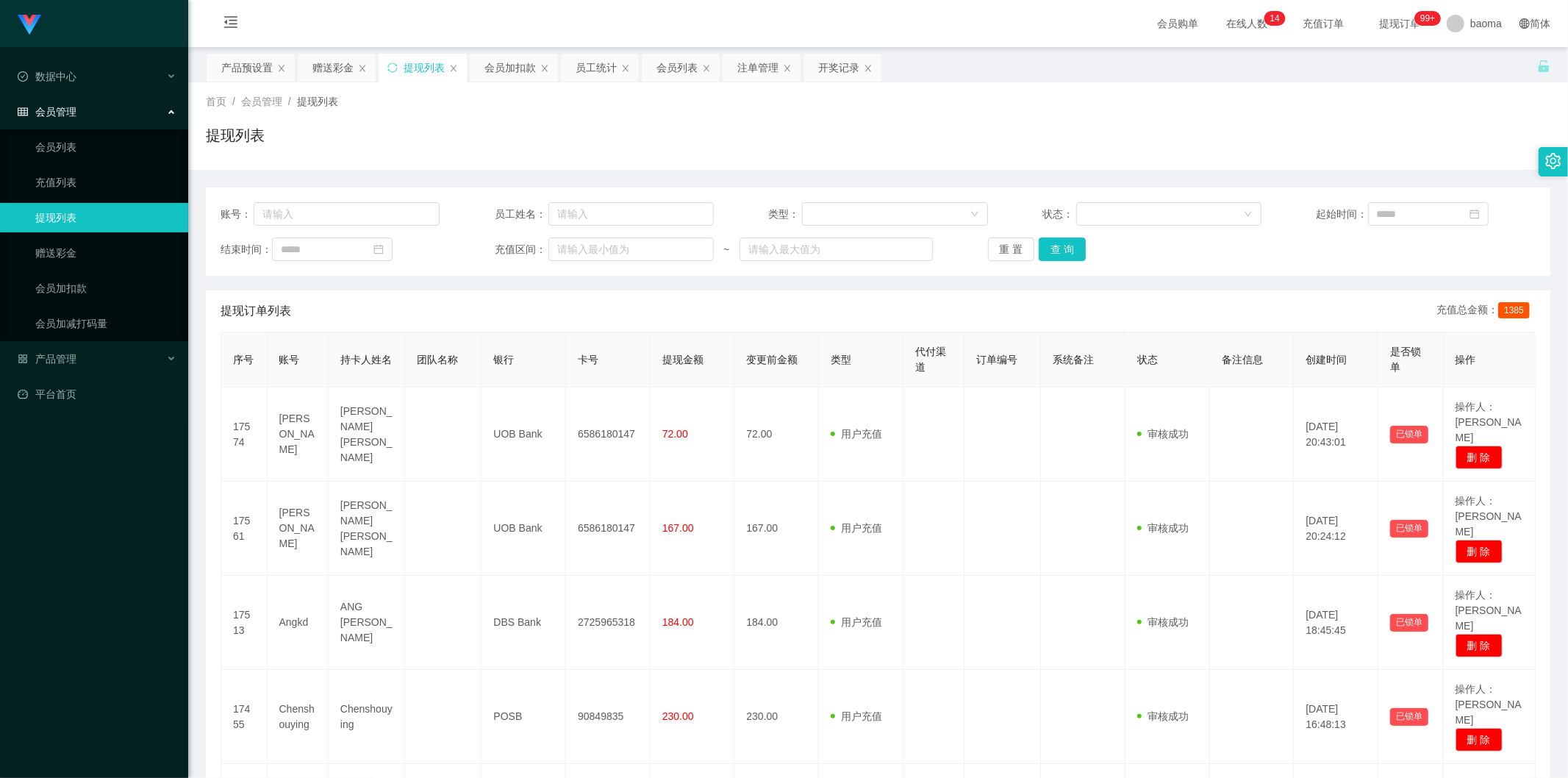
click at [492, 261] on div "账号： 员工姓名： 类型： 状态： 起始时间： 结束时间： 充值区间： ~ 重 置 查 询" at bounding box center [878, 232] width 1345 height 88
click at [492, 253] on button "查 询" at bounding box center [1062, 249] width 47 height 23
click at [492, 253] on div "重 置 查 询" at bounding box center [1097, 249] width 219 height 23
click at [492, 253] on button "查 询" at bounding box center [1062, 249] width 47 height 23
click at [492, 253] on div "重 置 查 询" at bounding box center [1097, 249] width 219 height 23
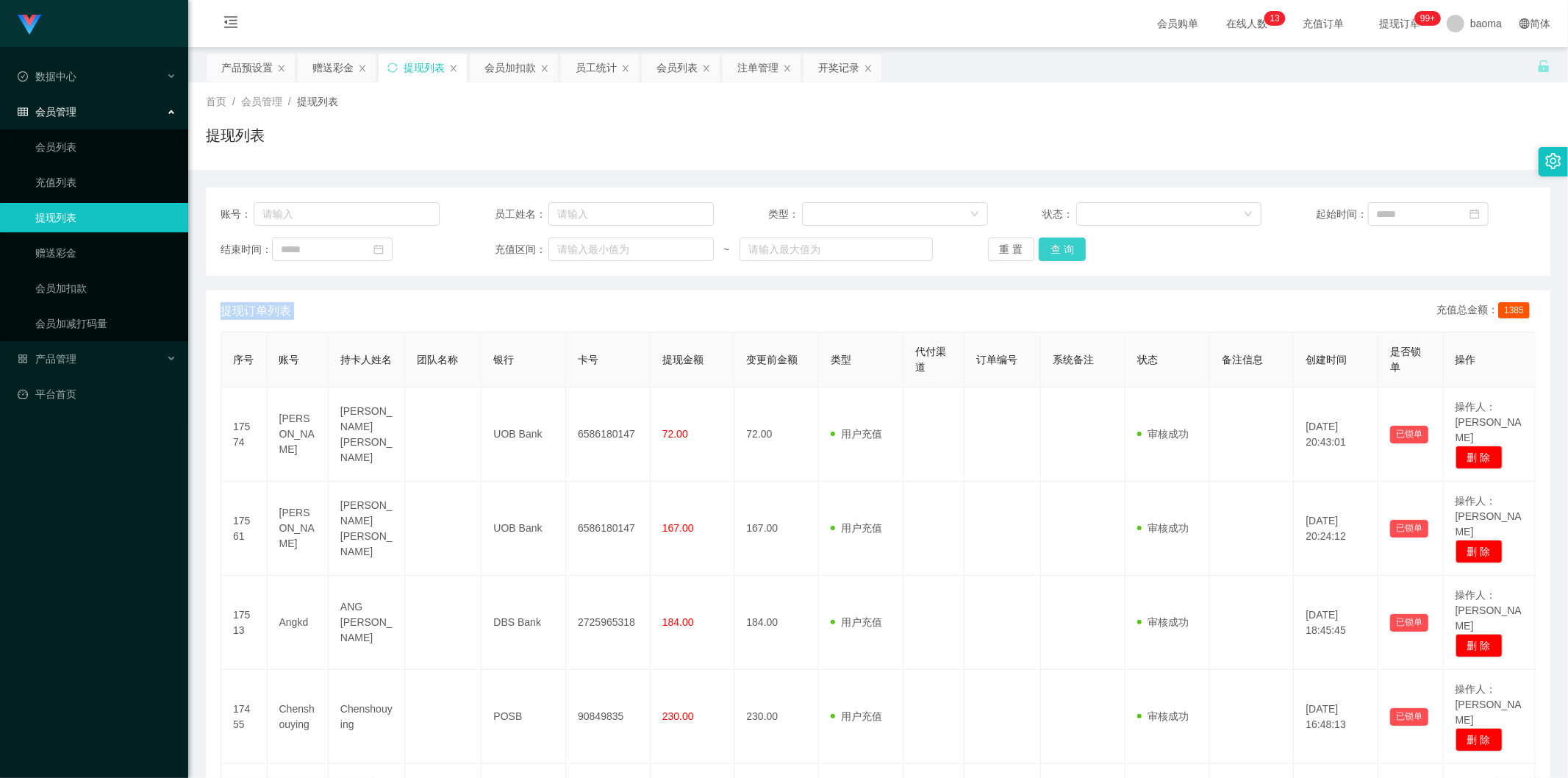
click at [492, 245] on button "查 询" at bounding box center [1062, 249] width 47 height 23
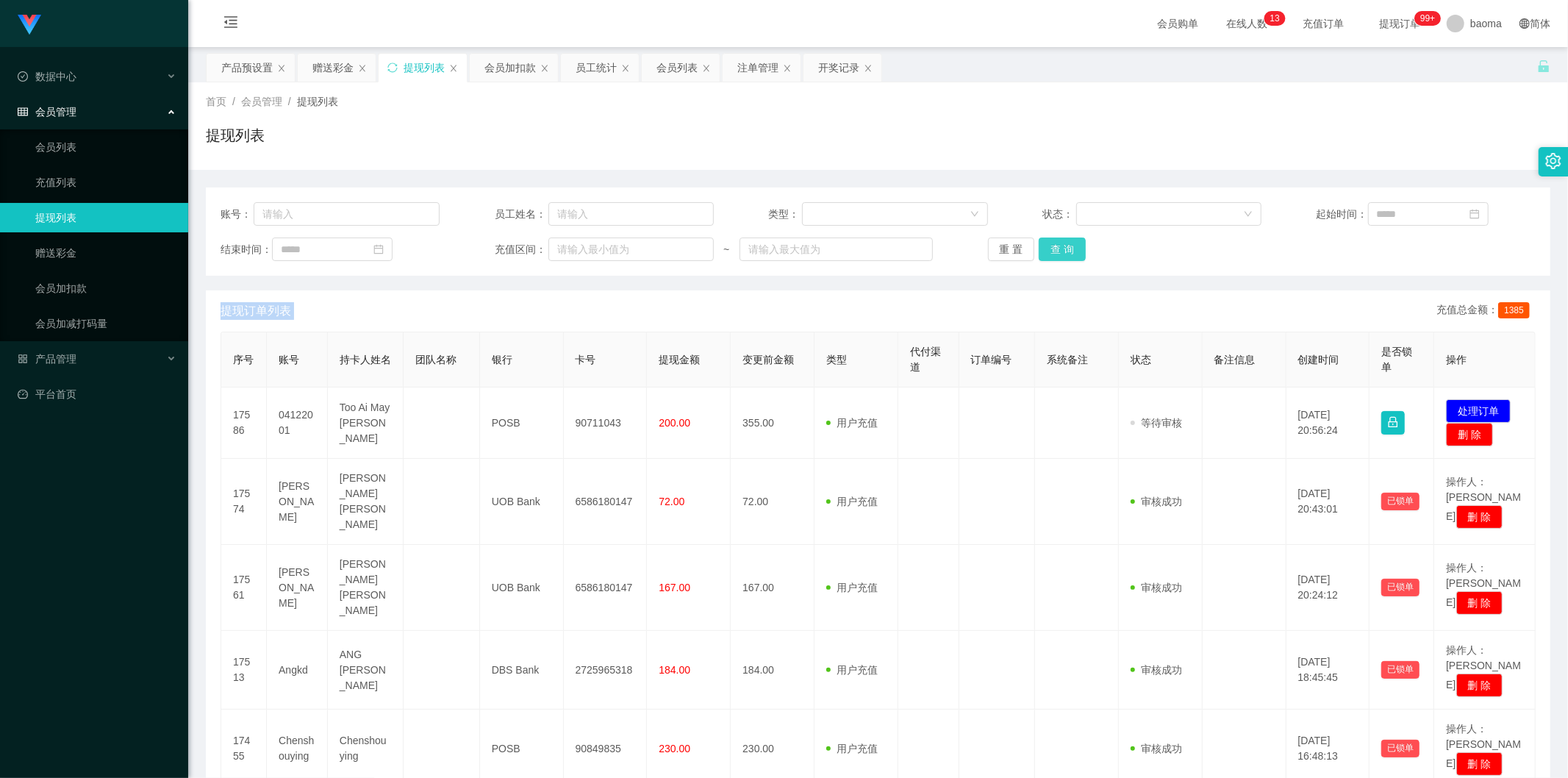
click at [492, 245] on button "查 询" at bounding box center [1062, 249] width 47 height 23
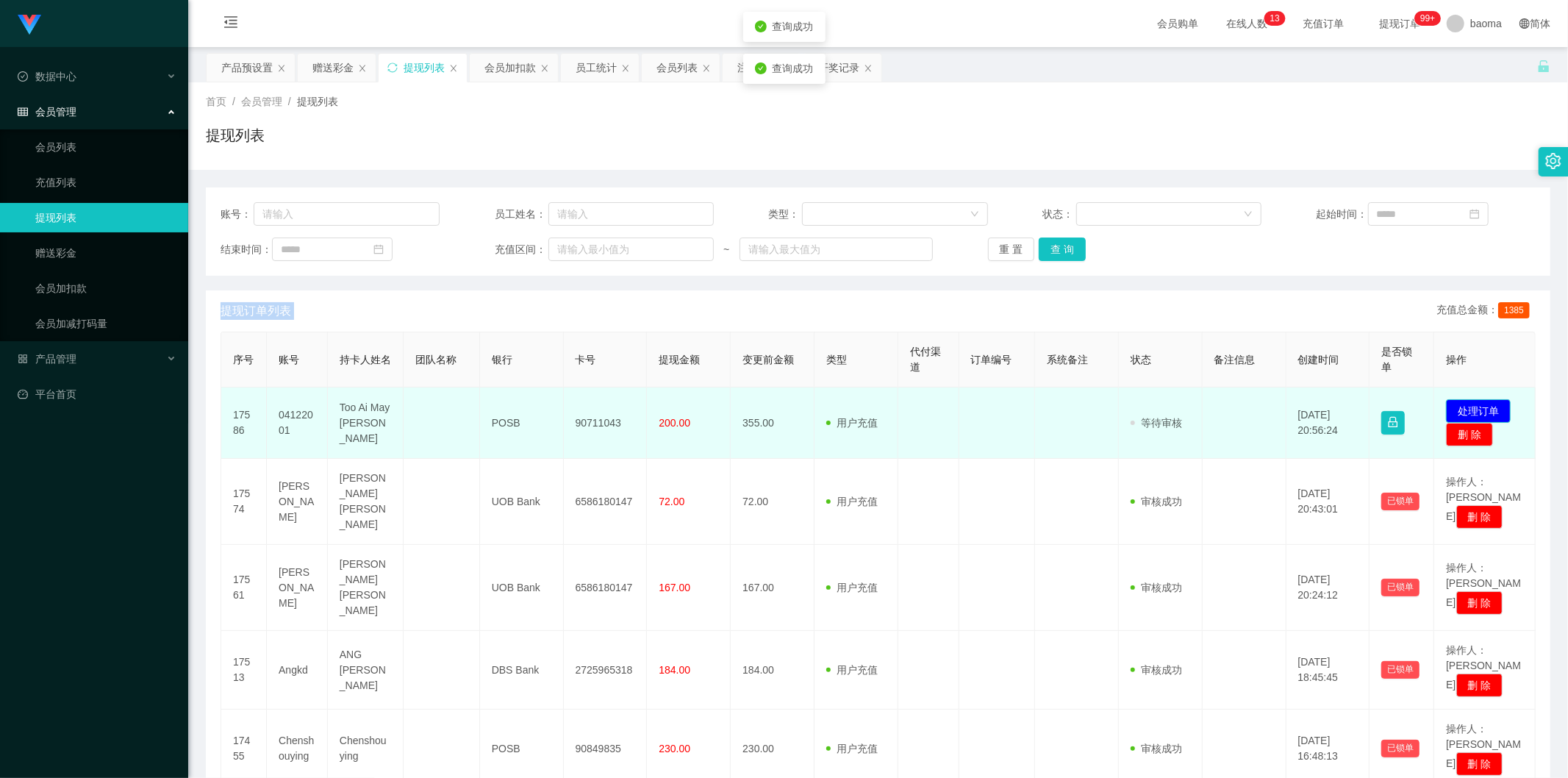
click at [492, 305] on button "处理订单" at bounding box center [1479, 411] width 65 height 23
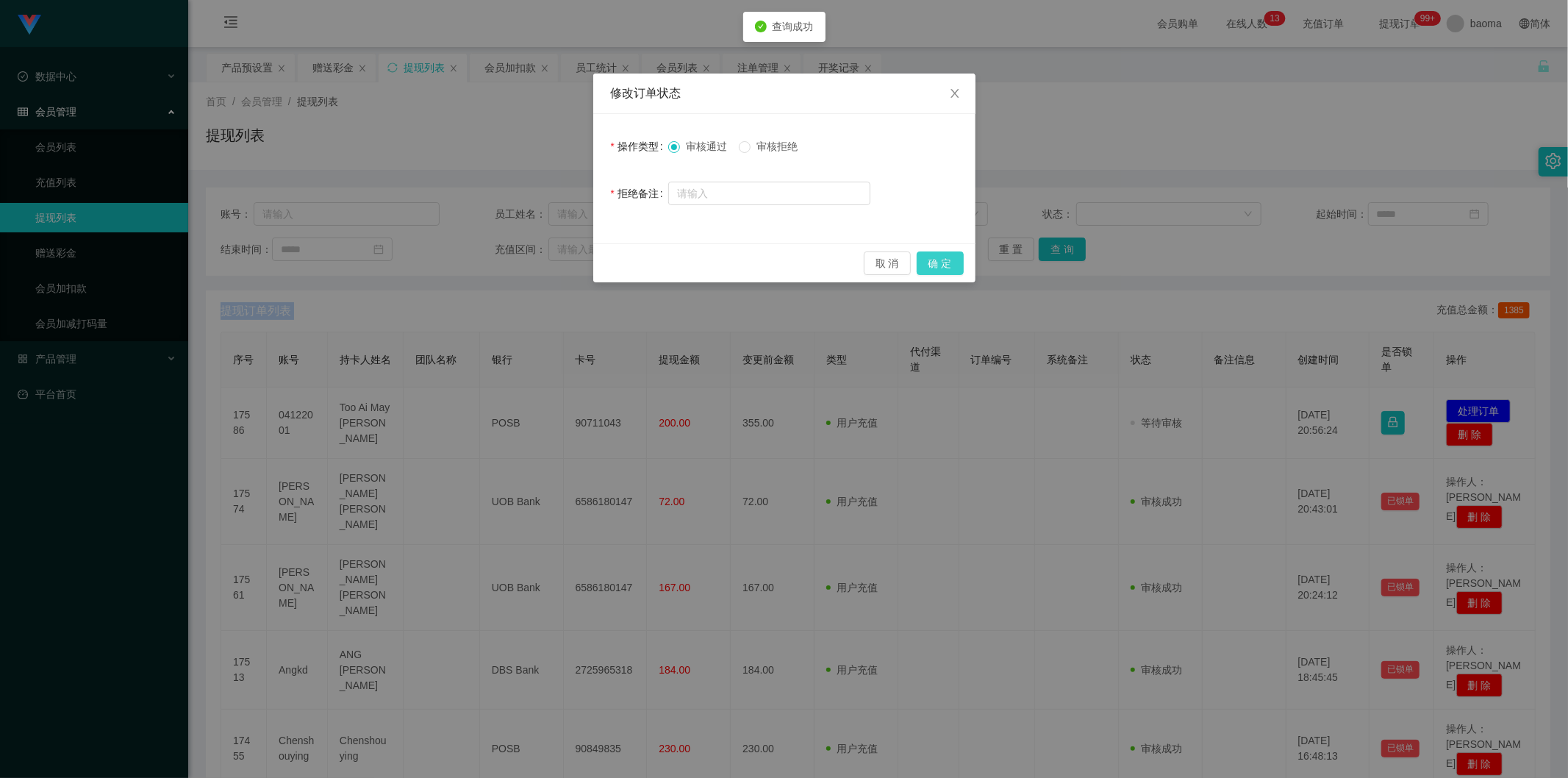
click at [492, 259] on button "确 定" at bounding box center [940, 263] width 47 height 23
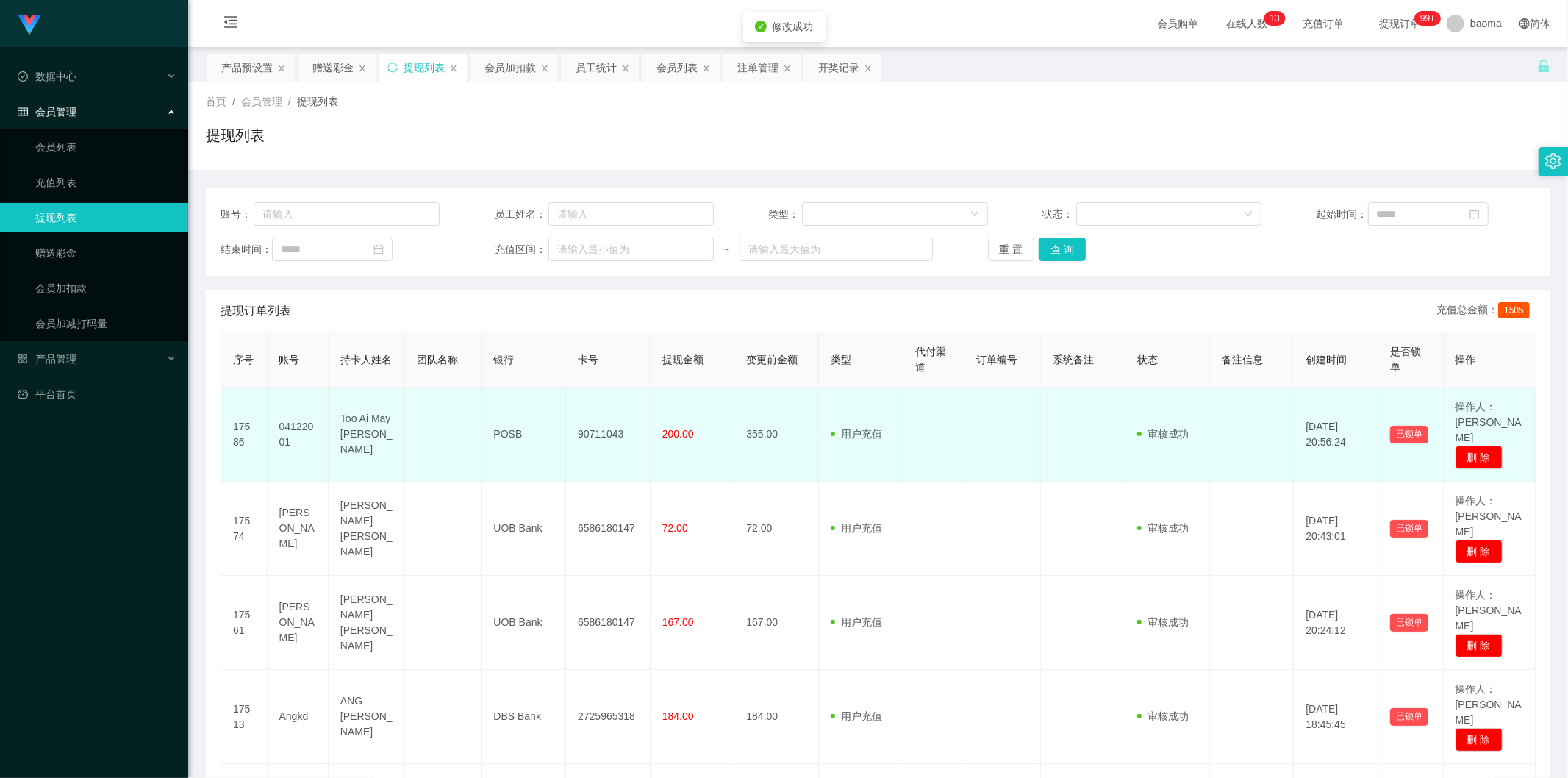
click at [492, 305] on td "90711043" at bounding box center [607, 434] width 84 height 94
copy td "90711043"
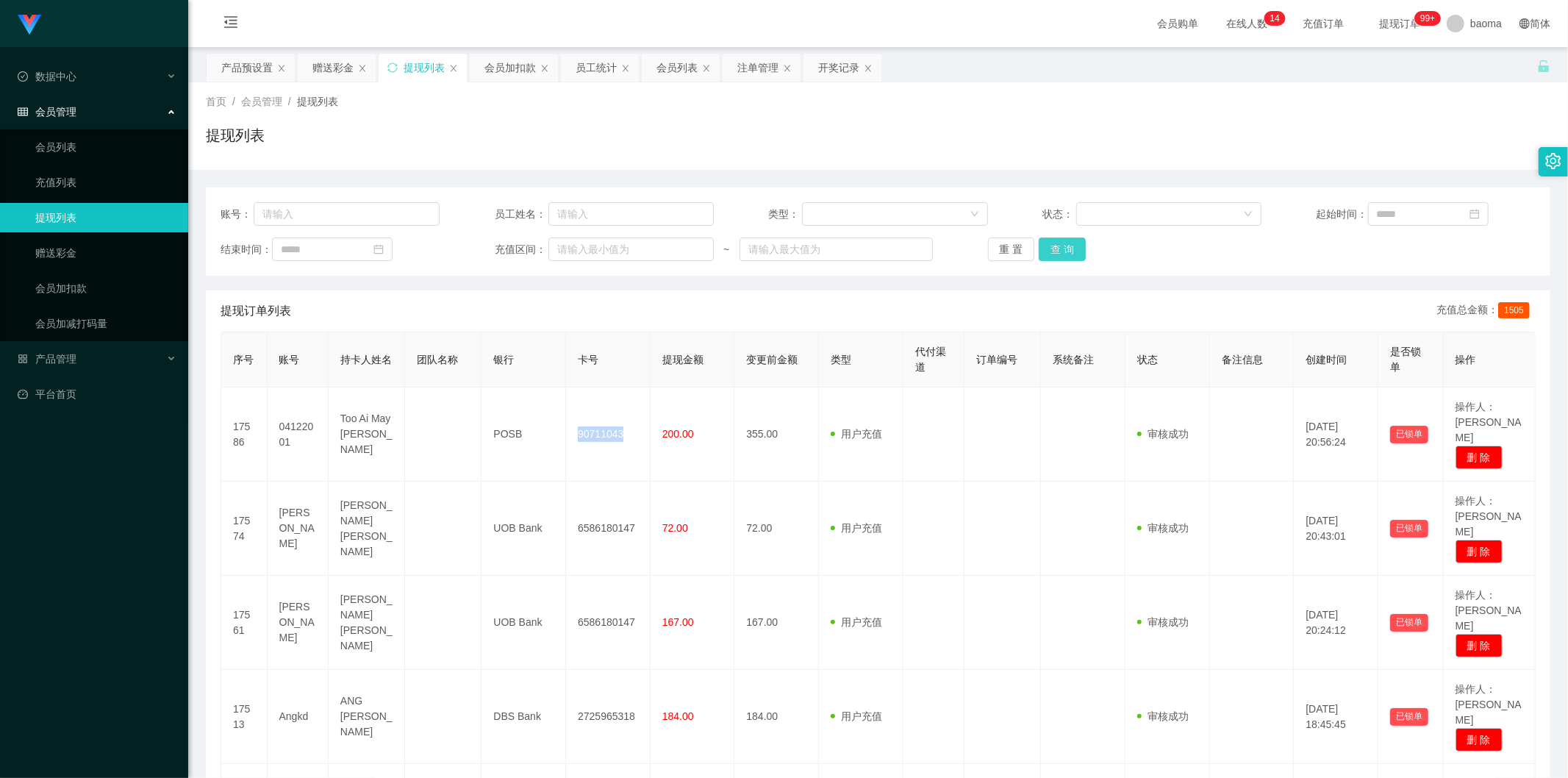
click at [492, 253] on button "查 询" at bounding box center [1062, 249] width 47 height 23
click at [492, 253] on div "重 置 查 询" at bounding box center [1097, 249] width 219 height 23
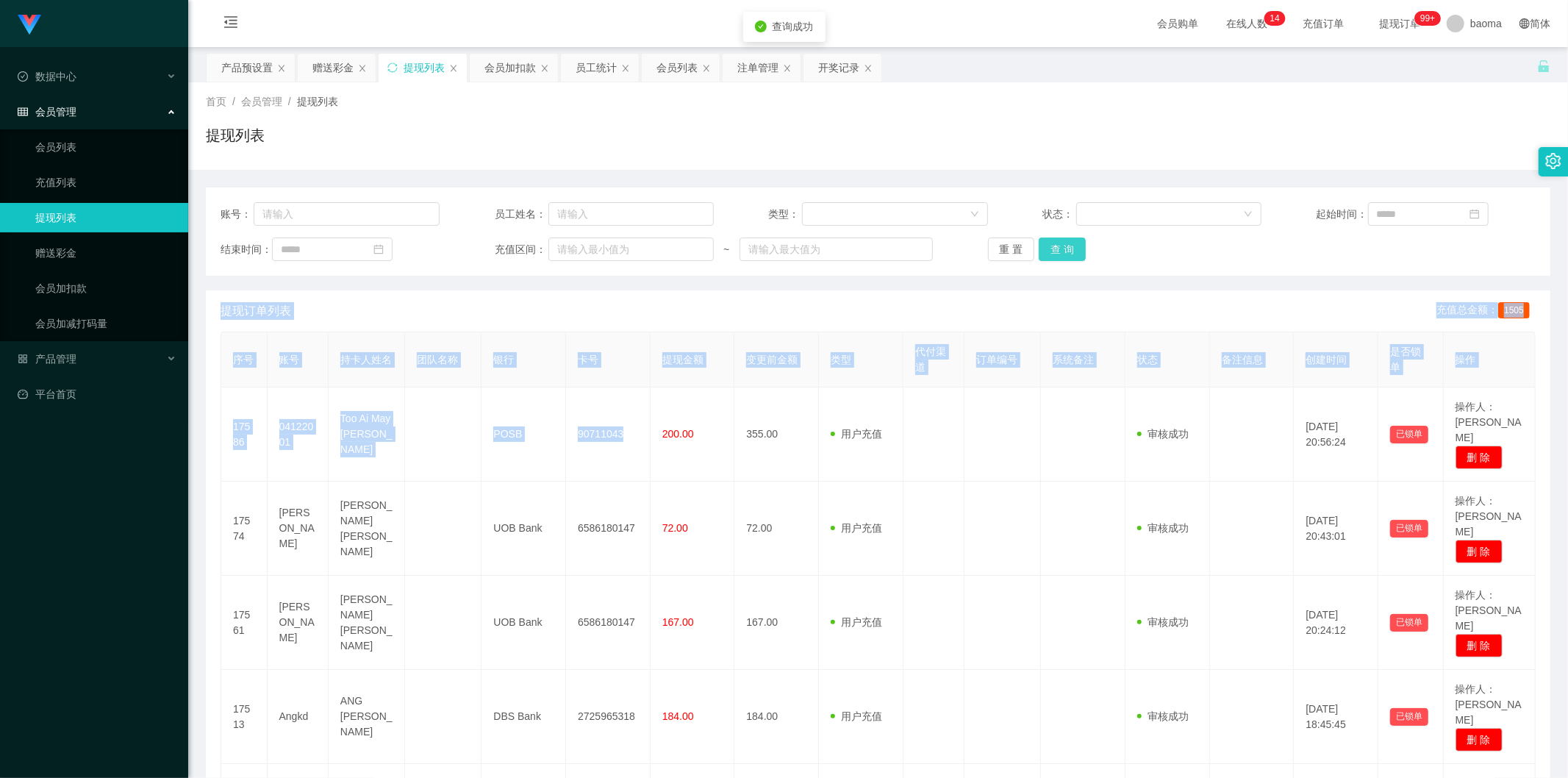
click at [492, 253] on button "查 询" at bounding box center [1062, 249] width 47 height 23
drag, startPoint x: 1073, startPoint y: 253, endPoint x: 1190, endPoint y: 244, distance: 117.3
click at [492, 252] on button "查 询" at bounding box center [1062, 249] width 47 height 23
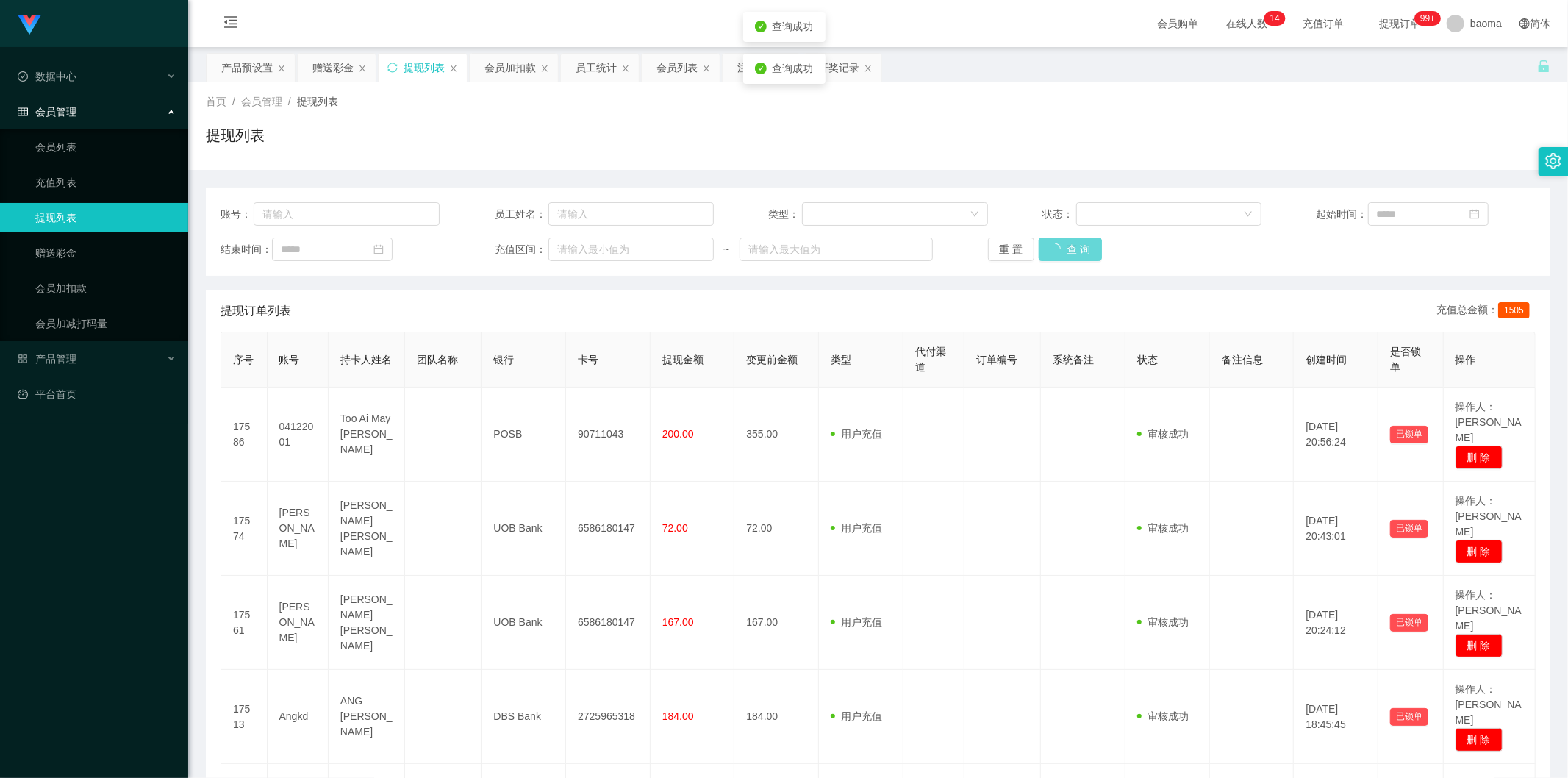
click at [492, 244] on div "重 置 查 询" at bounding box center [1097, 249] width 219 height 23
click at [492, 253] on button "查 询" at bounding box center [1062, 249] width 47 height 23
click at [327, 66] on div "赠送彩金" at bounding box center [332, 67] width 41 height 28
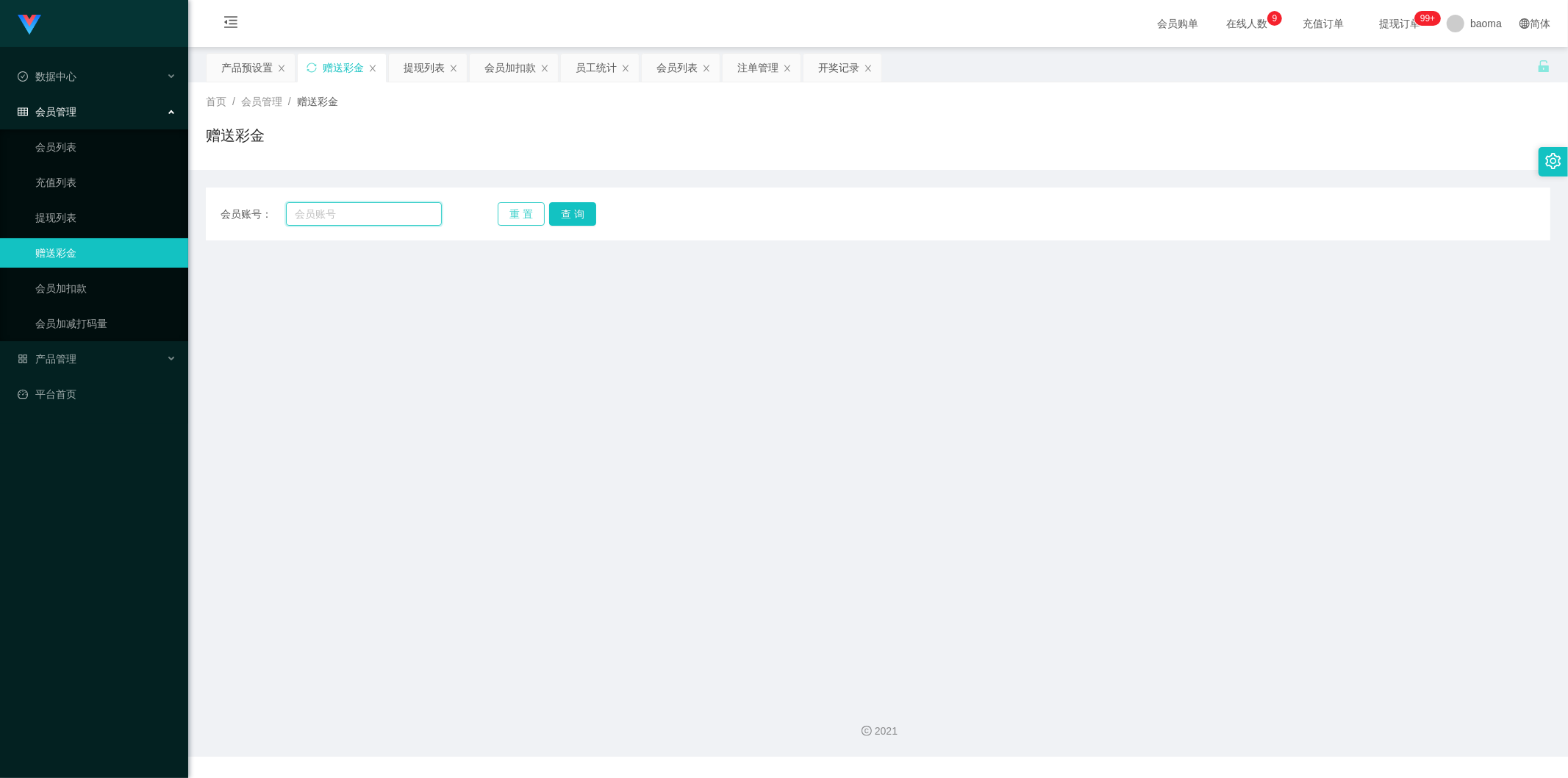
drag, startPoint x: 382, startPoint y: 208, endPoint x: 509, endPoint y: 209, distance: 127.0
click at [382, 208] on input "text" at bounding box center [364, 214] width 157 height 23
paste input "04122001"
type input "04122001"
click at [492, 203] on div "重 置 查 询" at bounding box center [608, 214] width 222 height 23
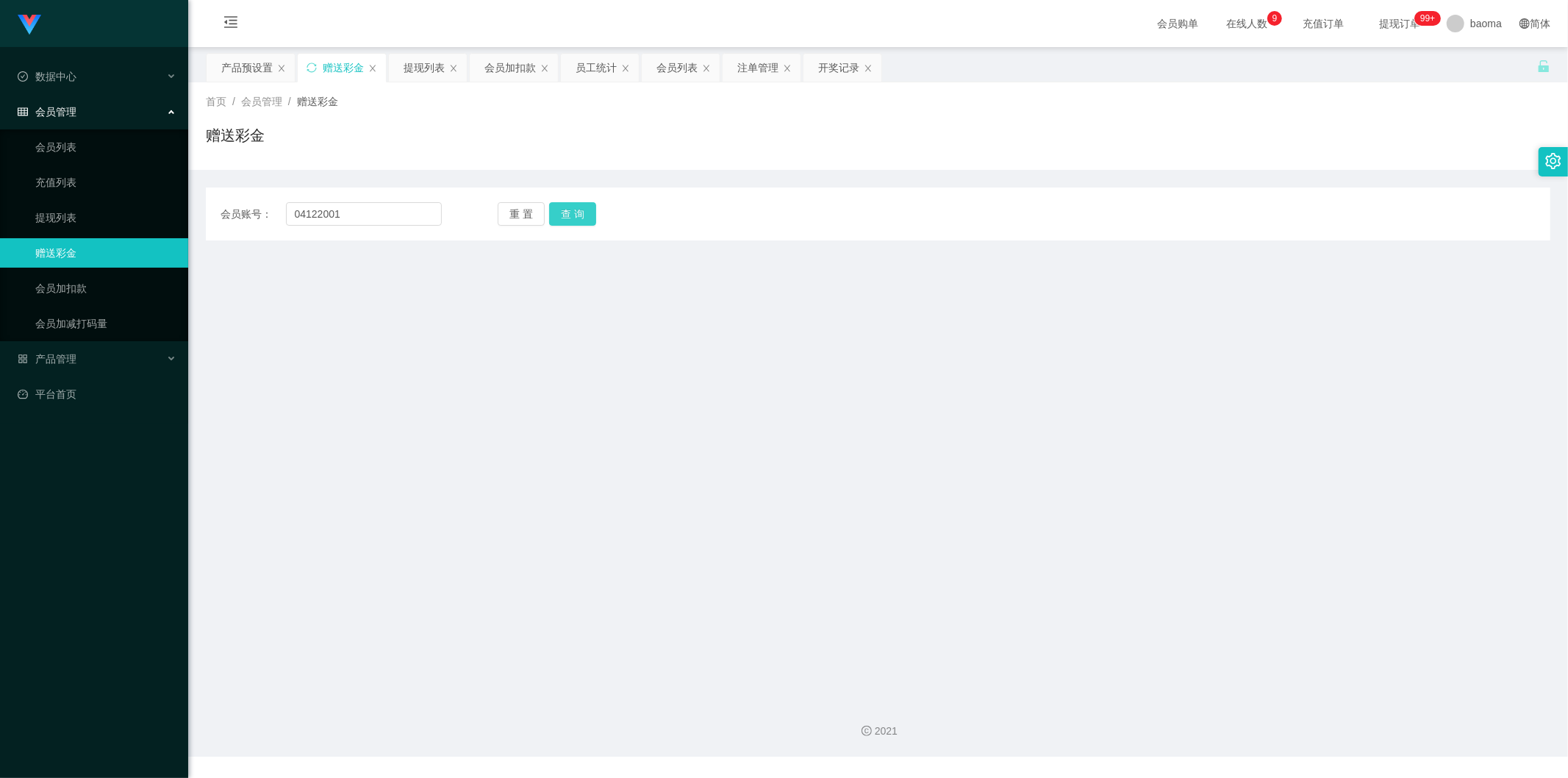
click at [492, 209] on button "查 询" at bounding box center [572, 214] width 47 height 23
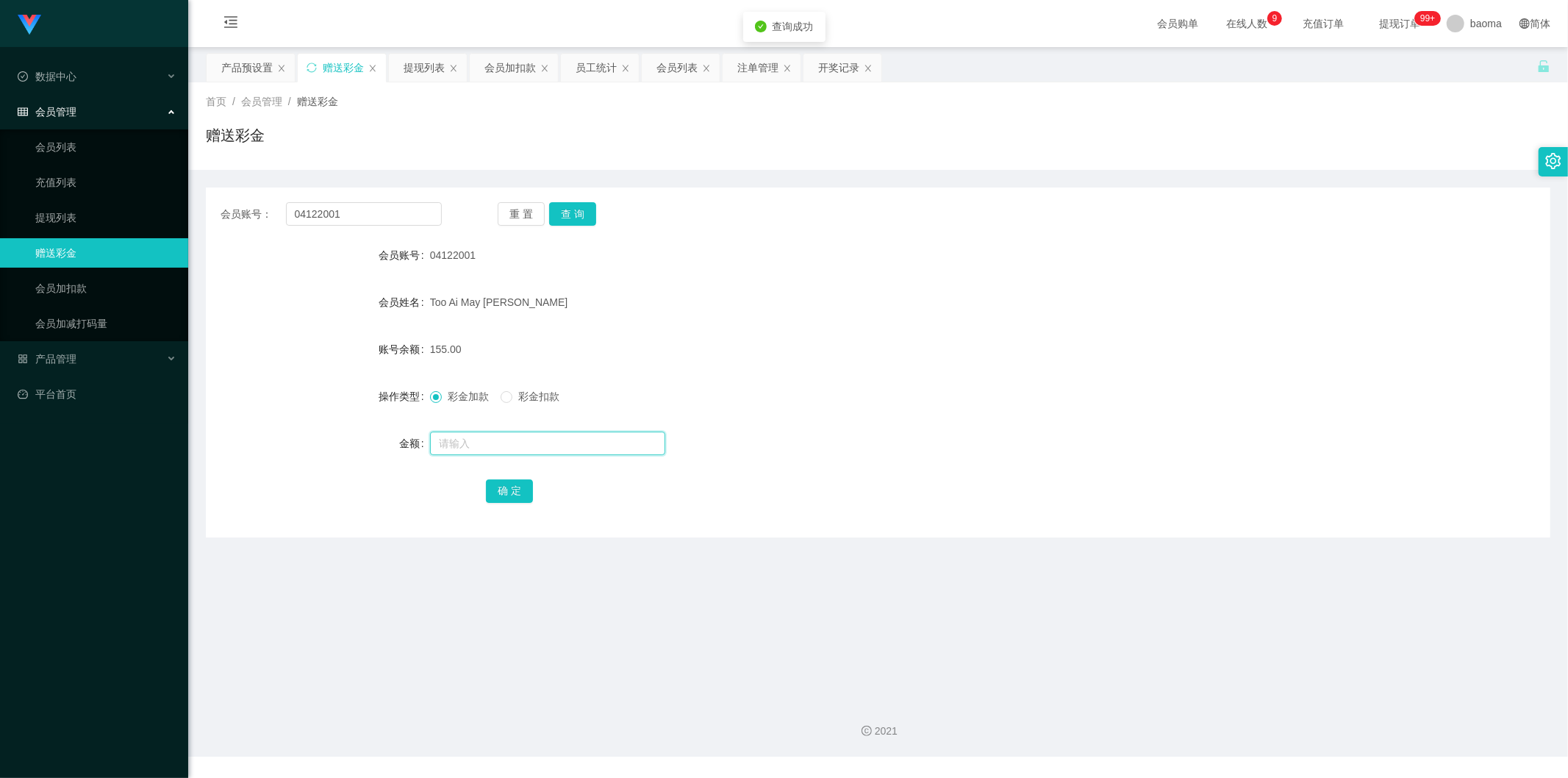
click at [492, 305] on input "text" at bounding box center [547, 443] width 235 height 23
type input "2"
type input "32"
click at [492, 305] on div "确 定" at bounding box center [878, 490] width 785 height 29
drag, startPoint x: 510, startPoint y: 481, endPoint x: 555, endPoint y: 471, distance: 46.1
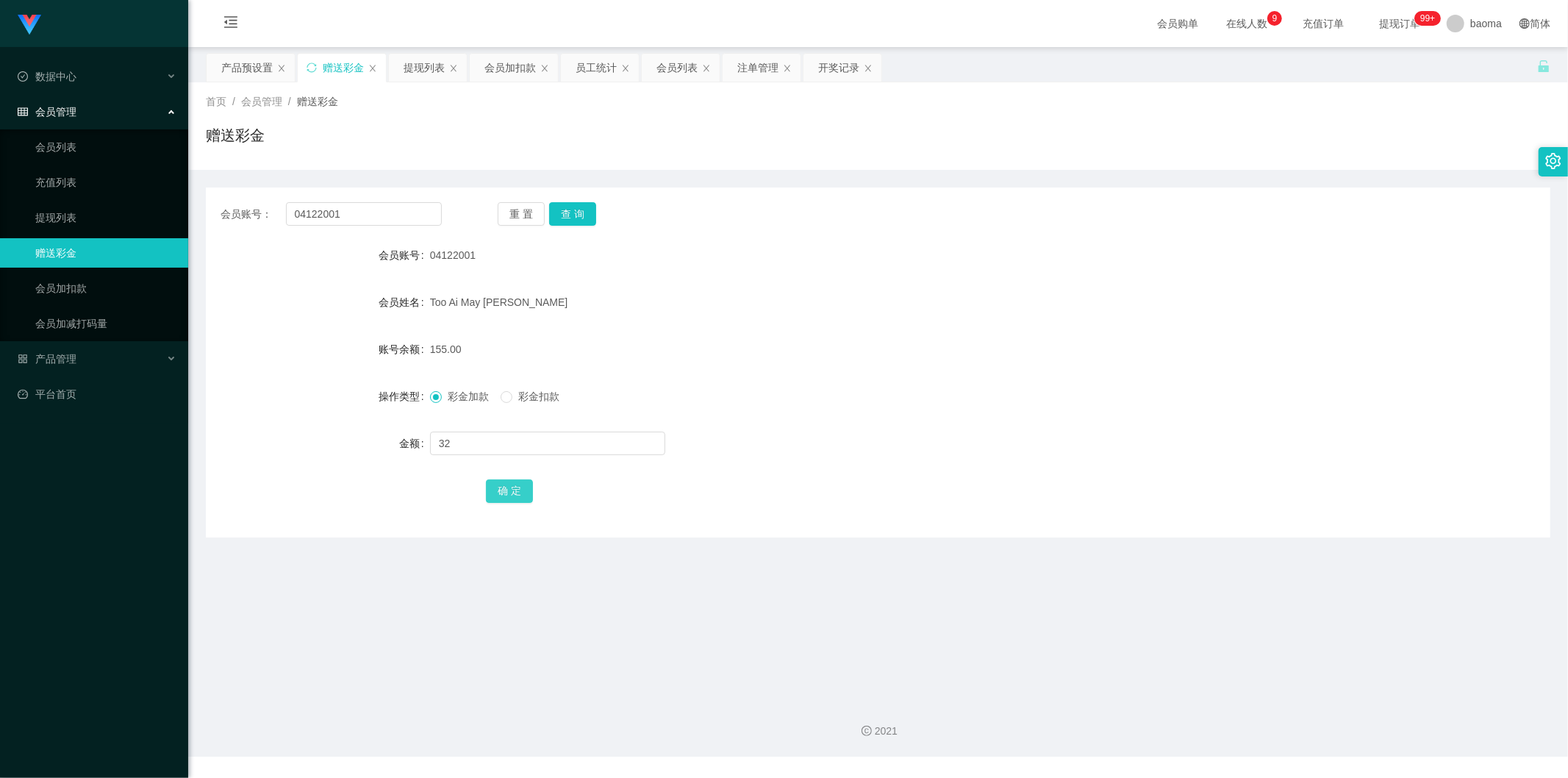
click at [492, 305] on button "确 定" at bounding box center [509, 491] width 47 height 23
click at [394, 59] on div "提现列表" at bounding box center [428, 67] width 78 height 28
drag, startPoint x: 437, startPoint y: 72, endPoint x: 550, endPoint y: 103, distance: 117.2
click at [437, 72] on div "提现列表" at bounding box center [423, 67] width 41 height 28
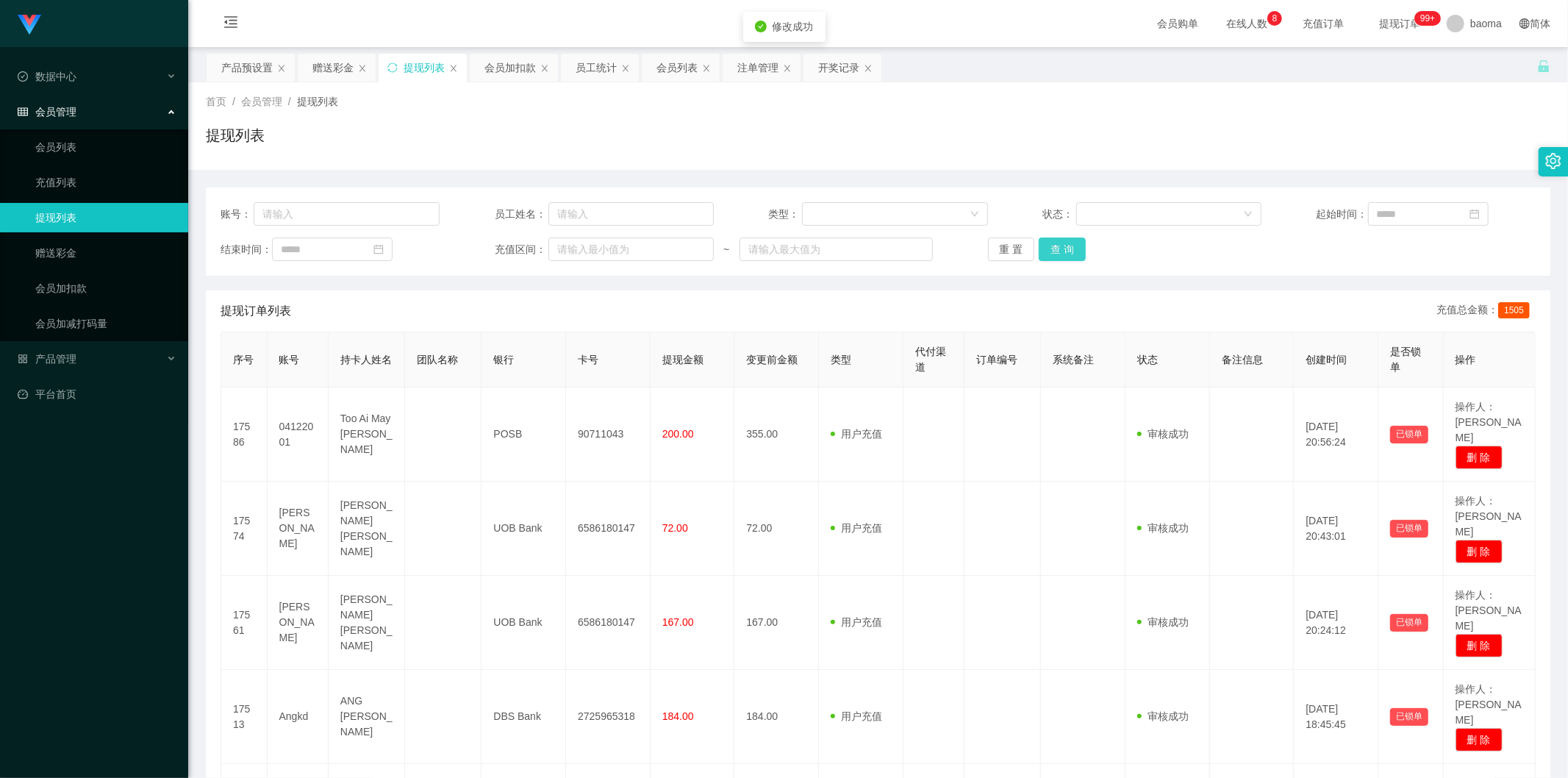
click at [492, 252] on button "查 询" at bounding box center [1062, 249] width 47 height 23
click at [492, 251] on button "查 询" at bounding box center [1062, 249] width 47 height 23
click at [492, 251] on div "重 置 查 询" at bounding box center [1097, 249] width 219 height 23
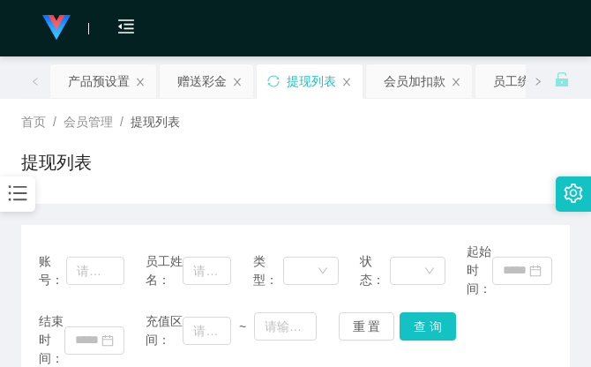
drag, startPoint x: 394, startPoint y: 138, endPoint x: 408, endPoint y: 142, distance: 14.0
click at [397, 138] on div "首页 / 会员管理 / 提现列表 / 提现列表" at bounding box center [295, 151] width 549 height 77
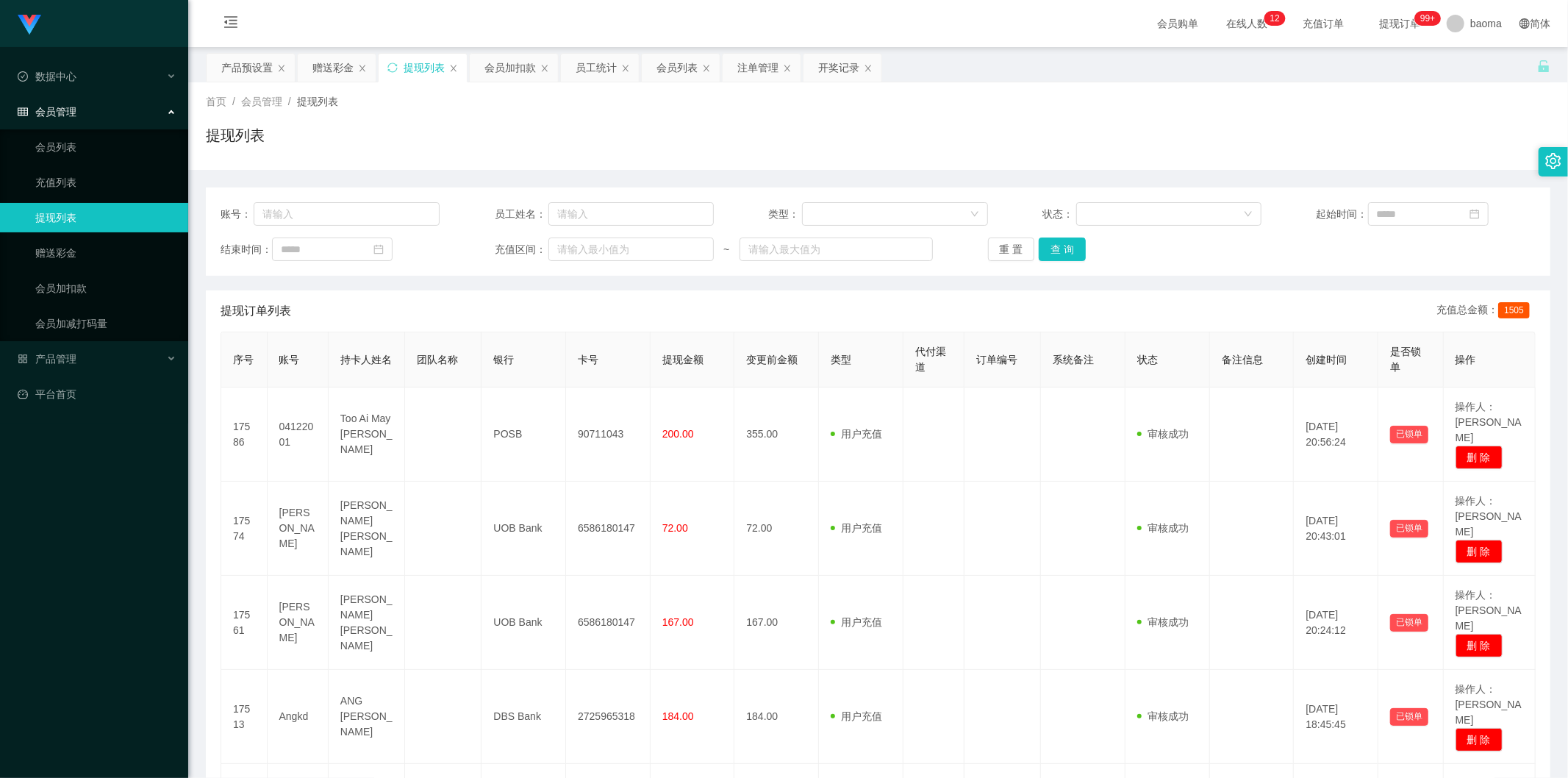
click at [417, 61] on div "提现列表" at bounding box center [423, 67] width 41 height 28
click at [492, 252] on button "查 询" at bounding box center [1062, 249] width 47 height 23
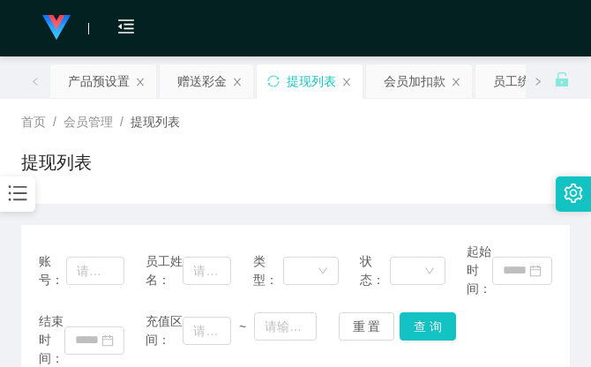
click at [430, 138] on div "首页 / 会员管理 / 提现列表 / 提现列表" at bounding box center [295, 151] width 549 height 77
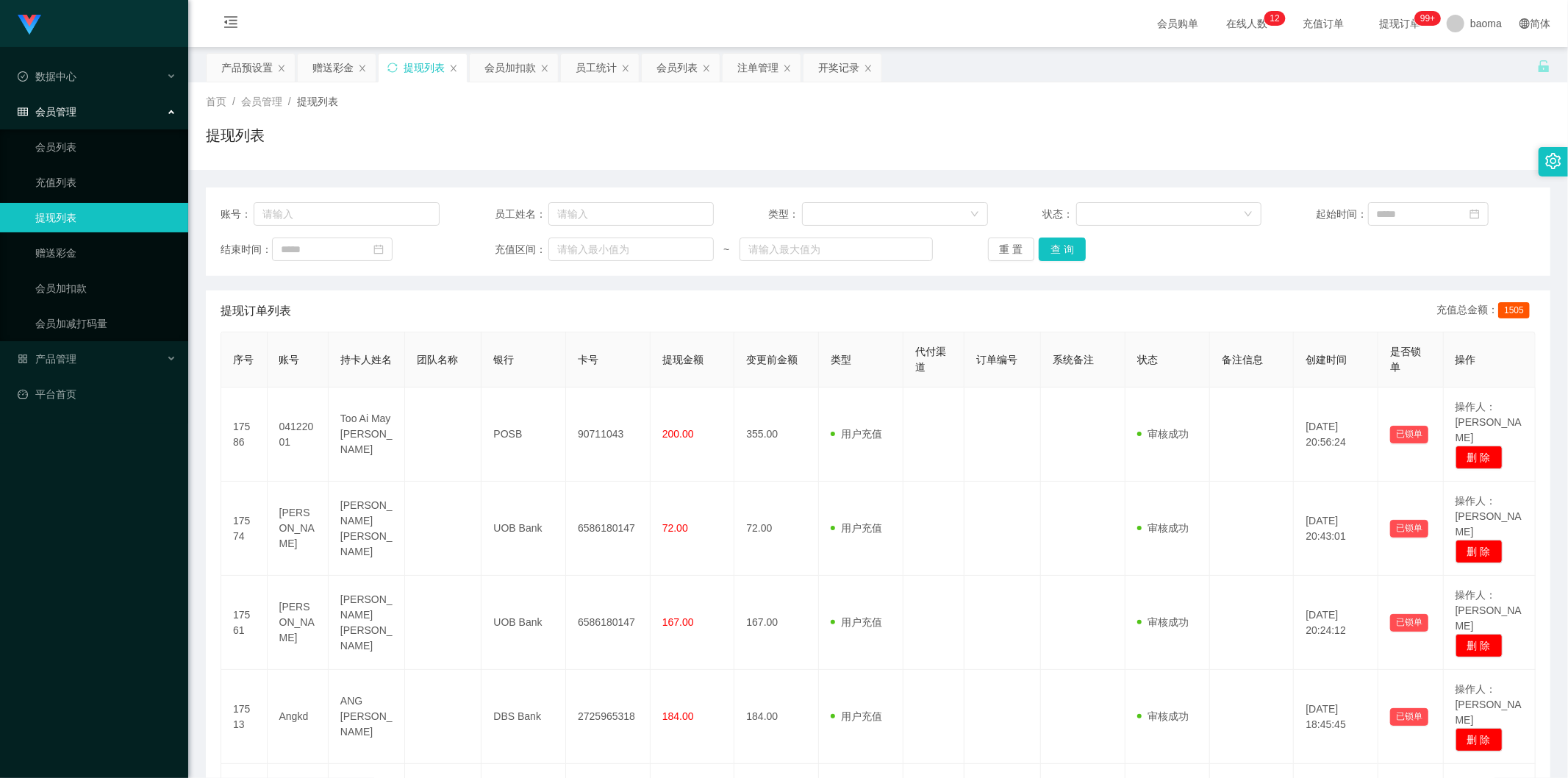
click at [414, 59] on div "提现列表" at bounding box center [423, 67] width 41 height 28
click at [492, 238] on button "查 询" at bounding box center [1062, 249] width 47 height 23
click at [492, 239] on div "重 置 查 询" at bounding box center [1097, 249] width 219 height 23
click at [492, 239] on button "查 询" at bounding box center [1062, 249] width 47 height 23
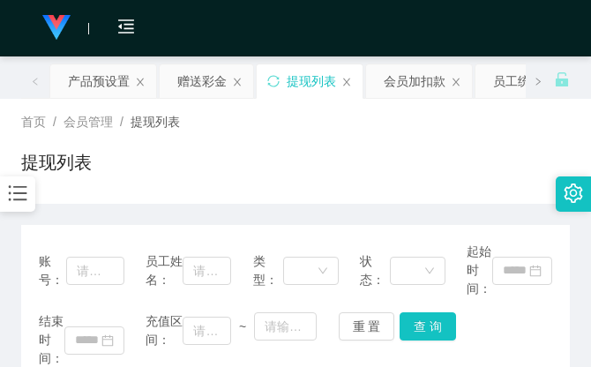
click at [375, 99] on div "首页 / 会员管理 / 提现列表 / 提现列表" at bounding box center [295, 151] width 591 height 105
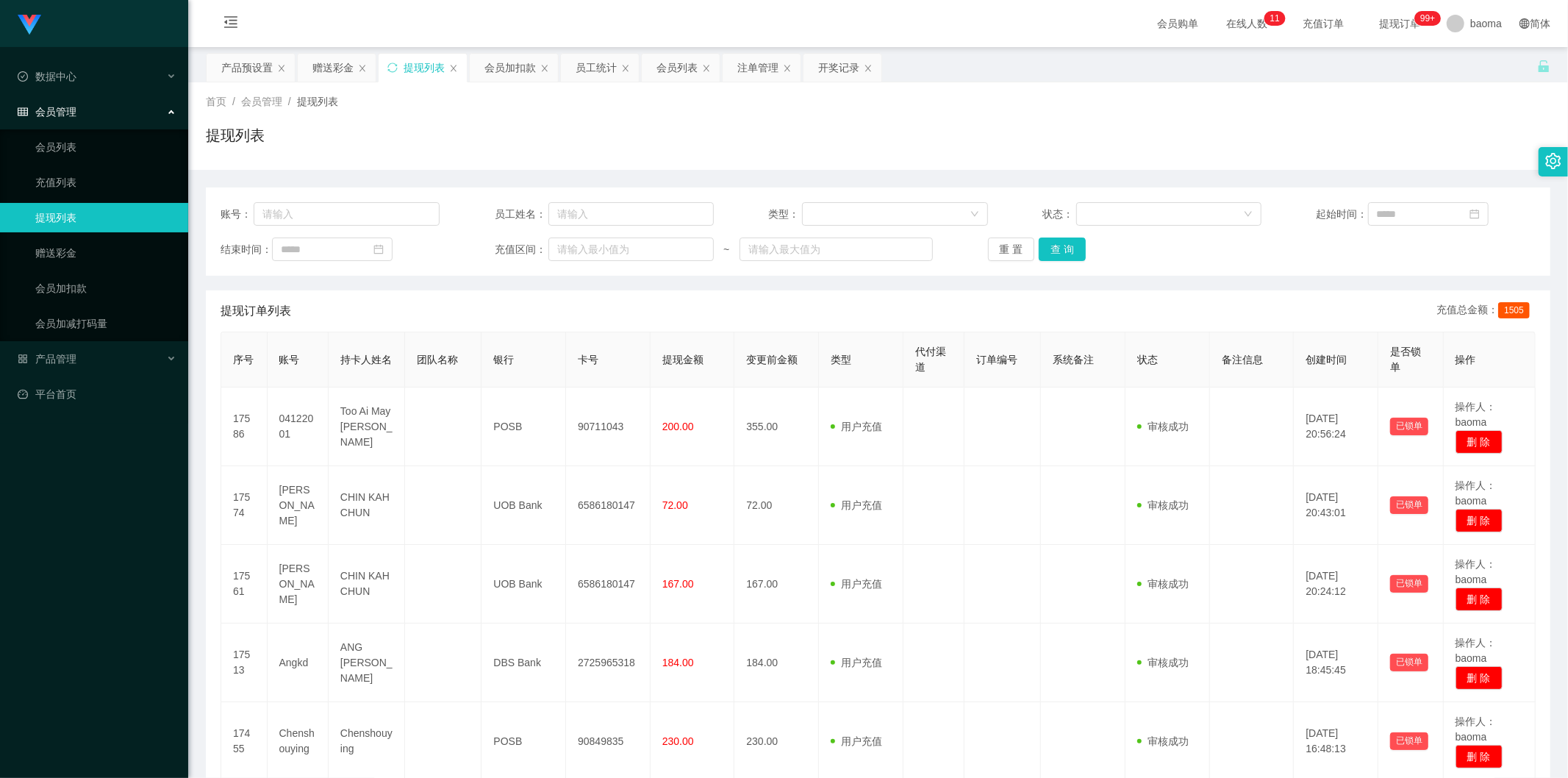
click at [370, 195] on div "账号： 员工姓名： 类型： 状态： 起始时间： 结束时间： 充值区间： ~ 重 置 查 询" at bounding box center [878, 232] width 1345 height 88
click at [344, 215] on input "text" at bounding box center [346, 214] width 186 height 23
paste input "90711043"
type input "90711043"
click at [1056, 247] on button "查 询" at bounding box center [1062, 249] width 47 height 23
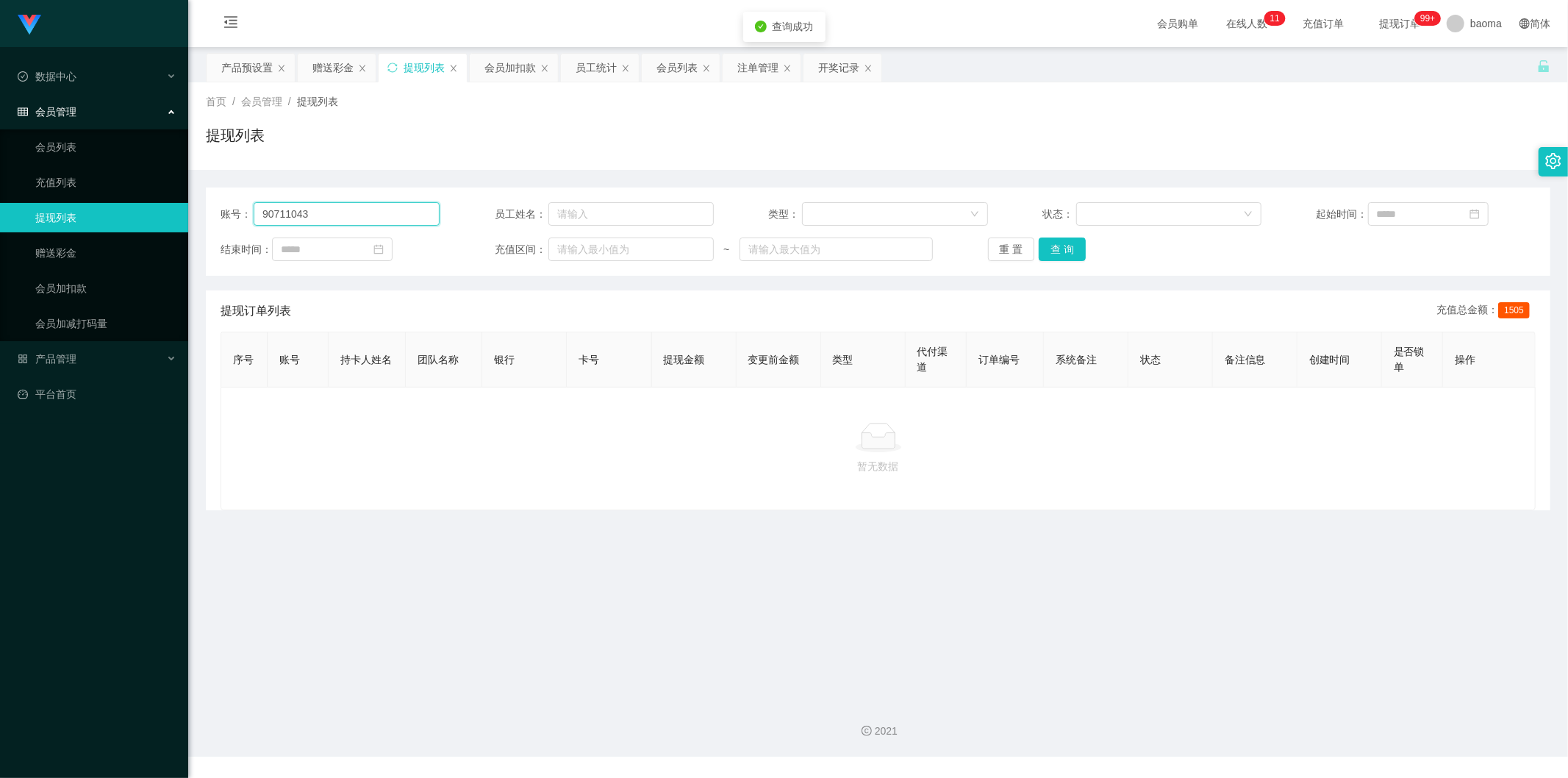
drag, startPoint x: 351, startPoint y: 206, endPoint x: 263, endPoint y: 171, distance: 94.7
click at [193, 191] on main "关闭左侧 关闭右侧 关闭其它 刷新页面 产品预设置 赠送彩金 提现列表 会员加扣款 员工统计 会员列表 注单管理 开奖记录 首页 / 会员管理 / 提现列表 …" at bounding box center [878, 367] width 1380 height 641
click at [1054, 248] on button "查 询" at bounding box center [1062, 249] width 47 height 23
click at [677, 71] on div "会员列表" at bounding box center [677, 67] width 41 height 28
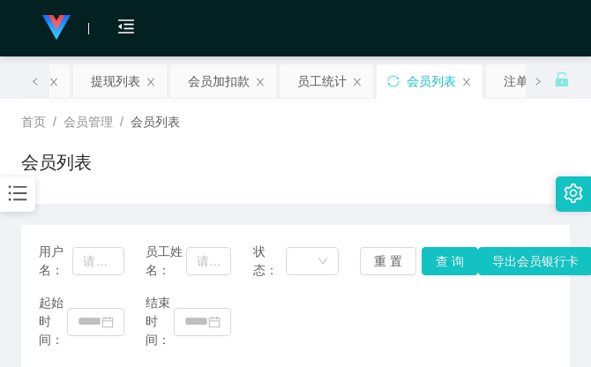
click at [470, 142] on div "首页 / 会员管理 / 会员列表 / 会员列表" at bounding box center [295, 151] width 549 height 77
click at [419, 124] on div "首页 / 会员管理 / 会员列表 /" at bounding box center [295, 122] width 549 height 19
drag, startPoint x: 459, startPoint y: 144, endPoint x: 459, endPoint y: 130, distance: 14.1
click at [459, 136] on div "首页 / 会员管理 / 会员列表 / 会员列表" at bounding box center [295, 151] width 549 height 77
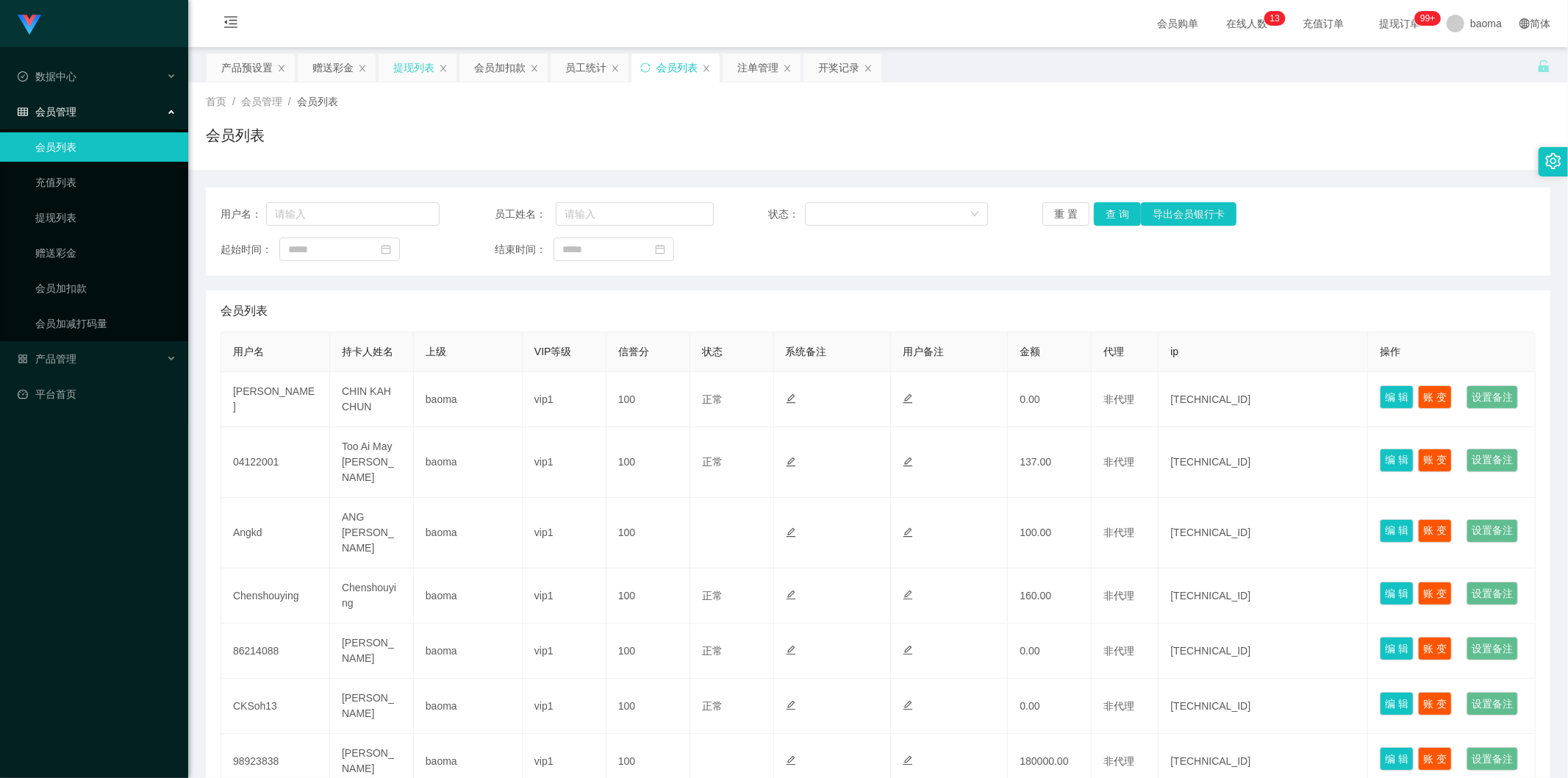
click at [407, 65] on div "提现列表" at bounding box center [413, 67] width 41 height 28
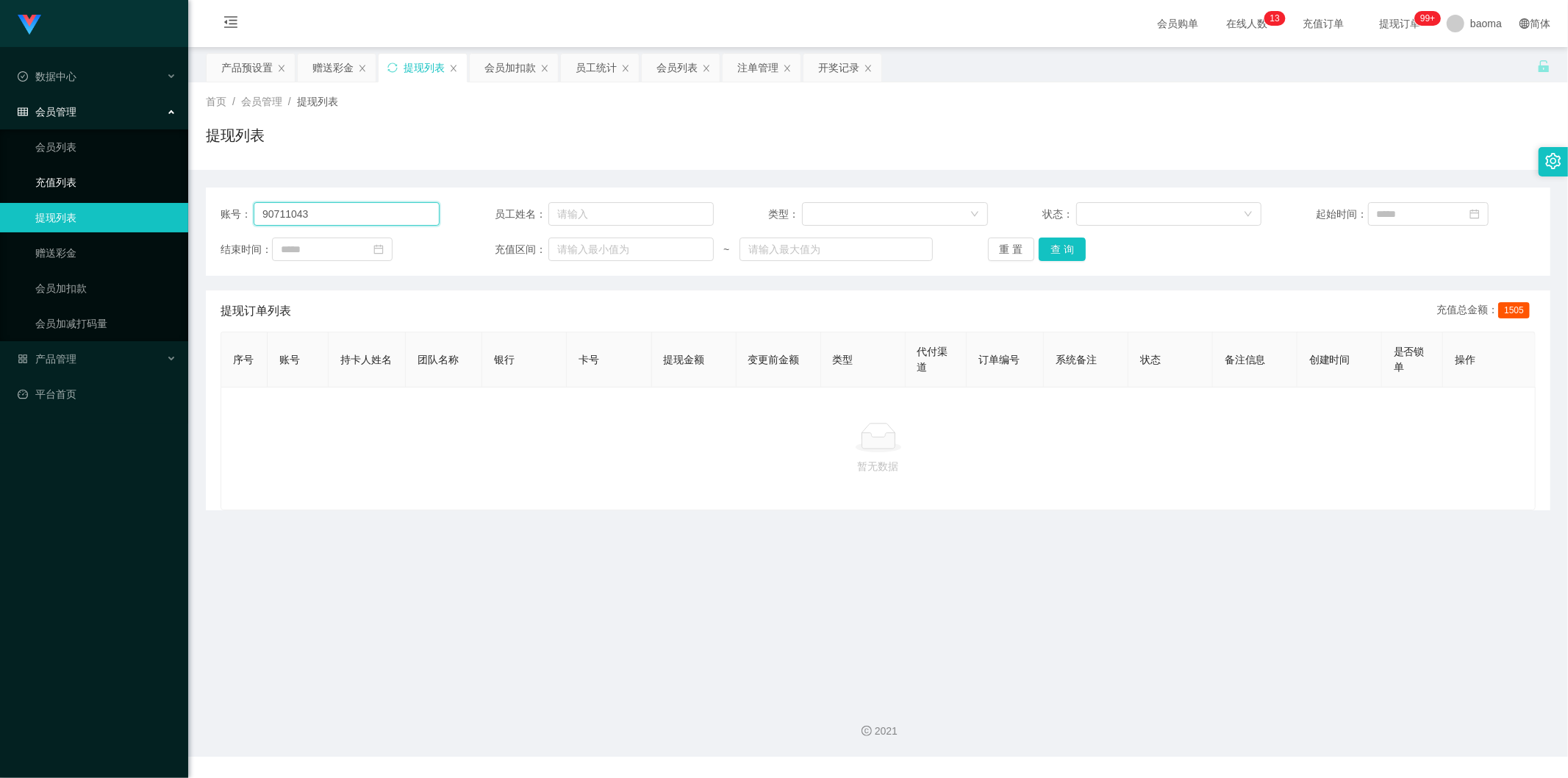
drag, startPoint x: 171, startPoint y: 195, endPoint x: 99, endPoint y: 184, distance: 72.8
click at [100, 184] on section "Jingdong工作台代理端 数据中心 会员管理 会员列表 充值列表 提现列表 赠送彩金 会员加扣款 会员加减打码量 产品管理 平台首页 保存配置 重置配置 …" at bounding box center [784, 378] width 1568 height 756
paste input "04122001"
type input "04122001"
click at [1053, 252] on button "查 询" at bounding box center [1062, 249] width 47 height 23
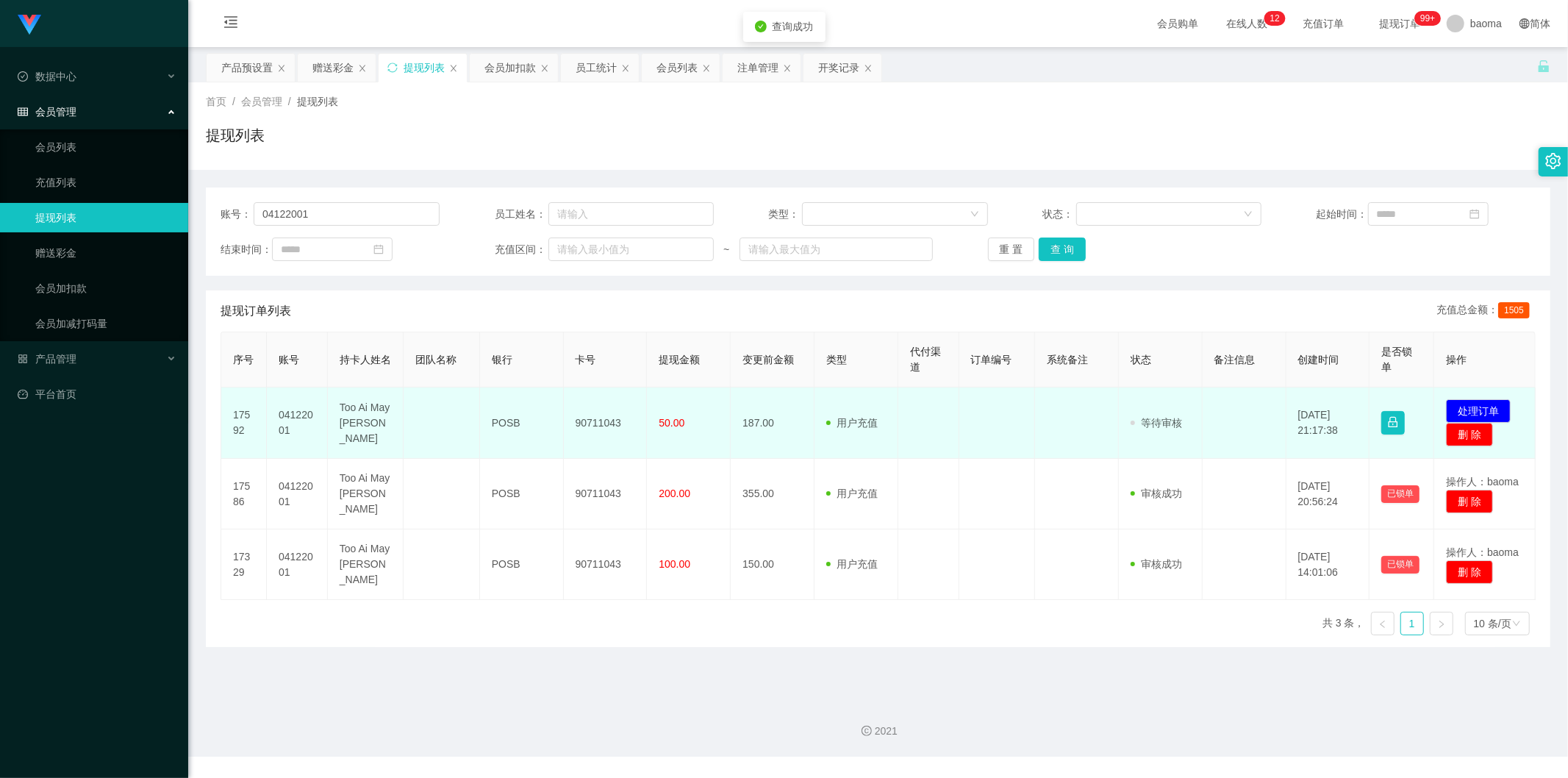
click at [612, 411] on td "90711043" at bounding box center [606, 423] width 84 height 72
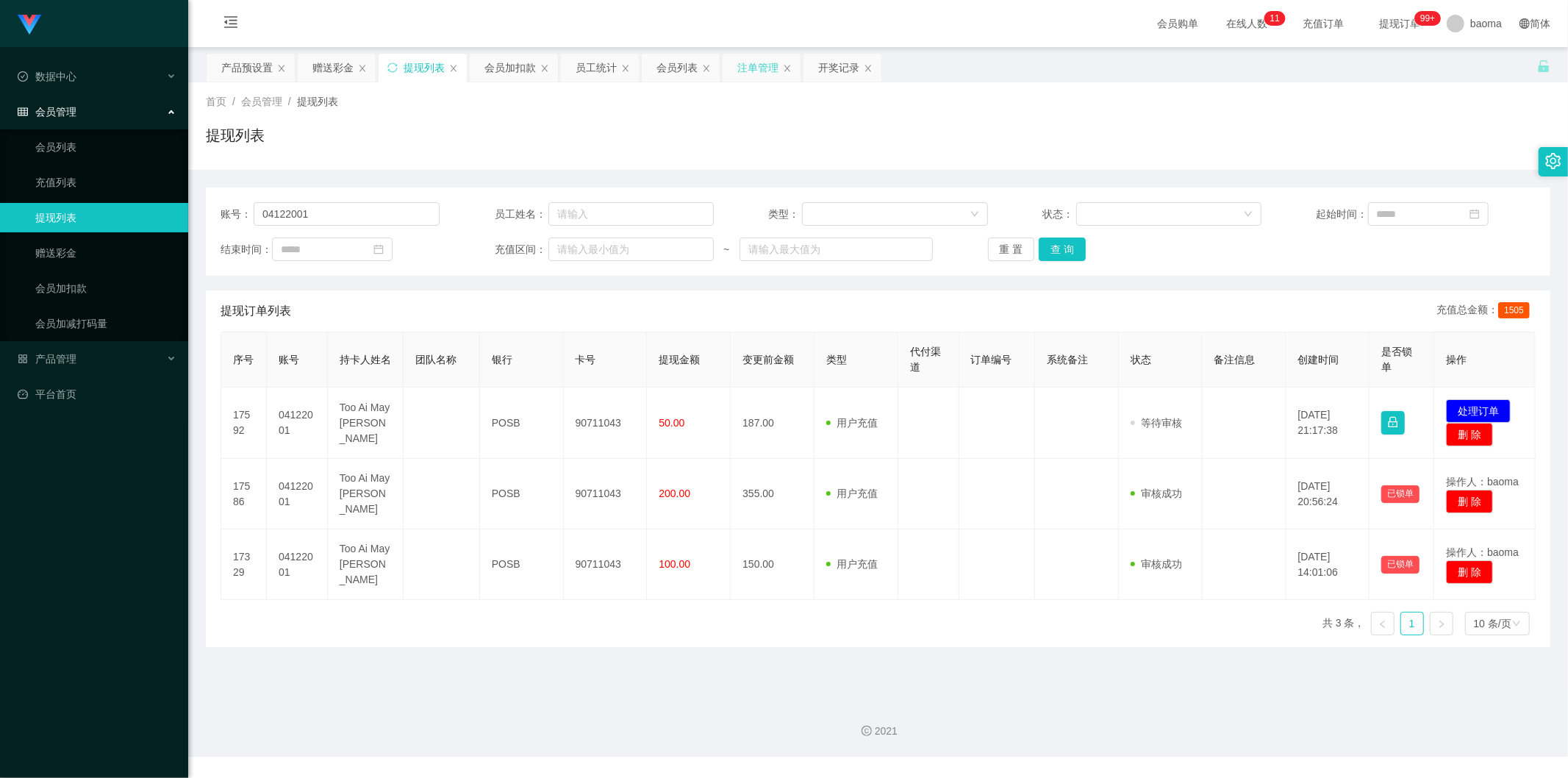
click at [759, 67] on div "注单管理" at bounding box center [757, 67] width 41 height 28
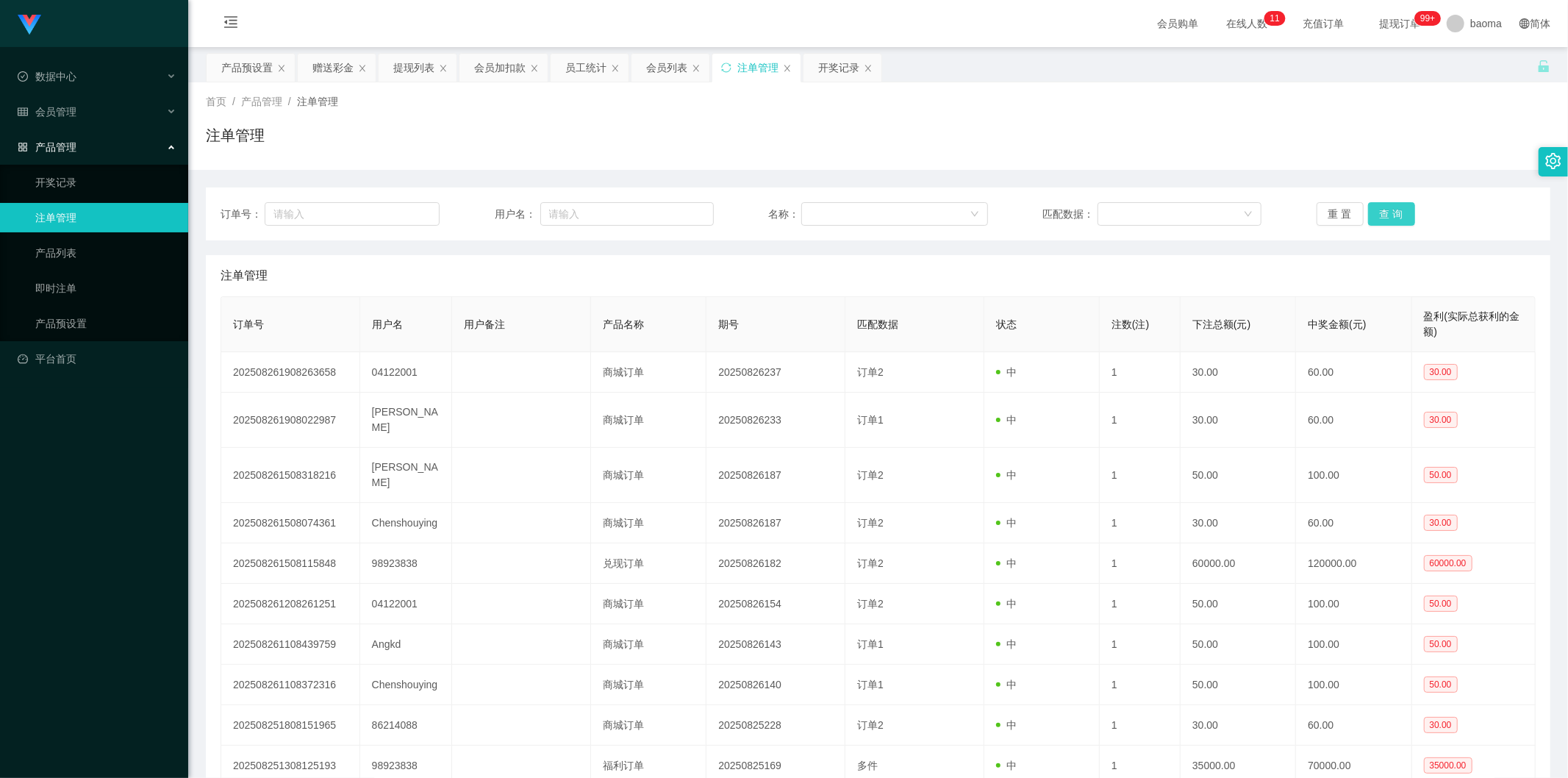
click at [1399, 213] on button "查 询" at bounding box center [1391, 214] width 47 height 23
click at [1394, 216] on button "查 询" at bounding box center [1391, 214] width 47 height 23
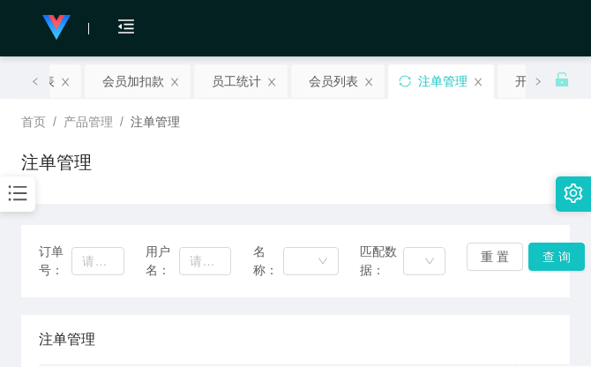
click at [422, 138] on div "首页 / 产品管理 / 注单管理 / 注单管理" at bounding box center [295, 151] width 549 height 77
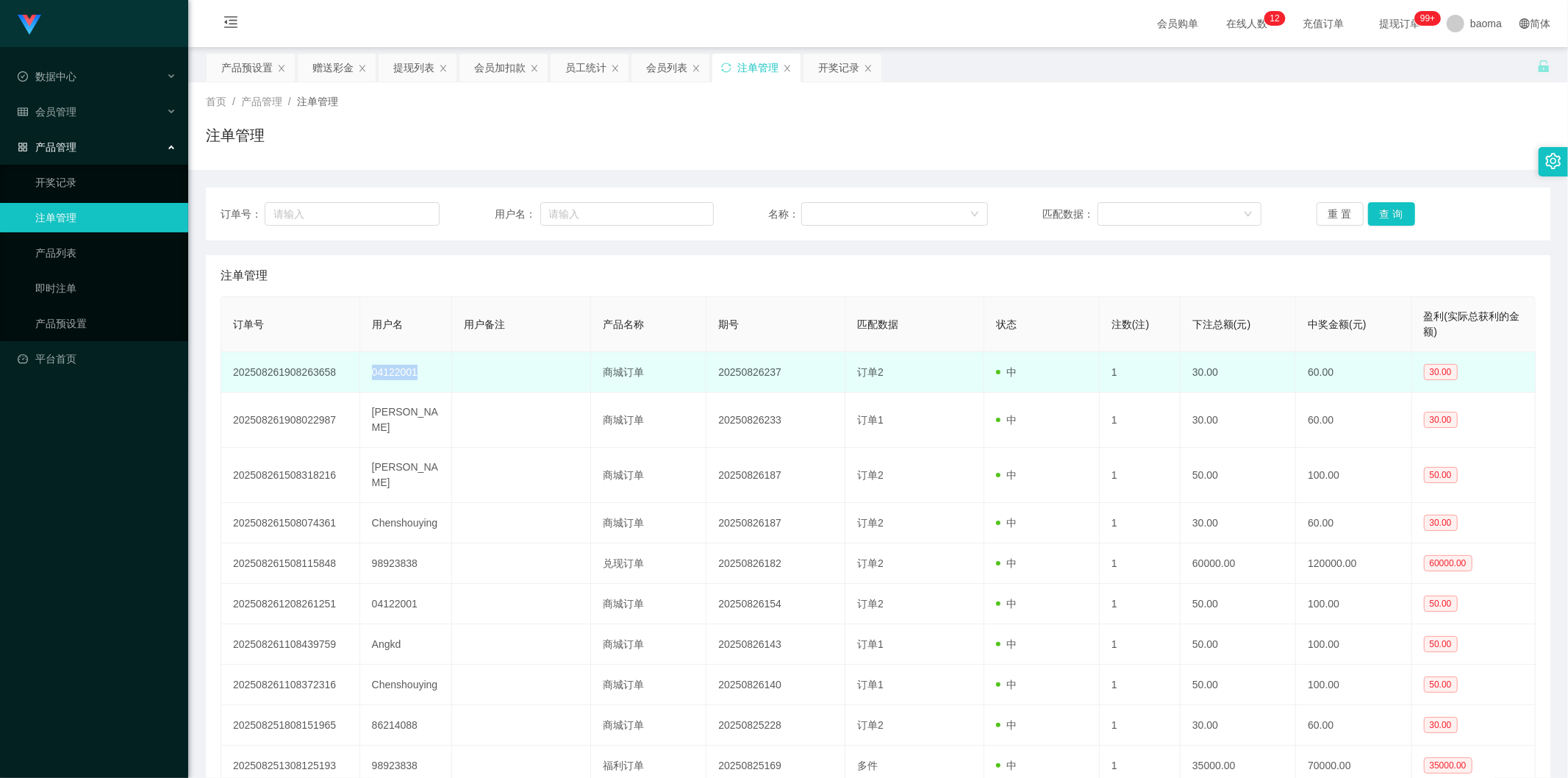
drag, startPoint x: 372, startPoint y: 370, endPoint x: 419, endPoint y: 372, distance: 47.0
click at [419, 372] on td "04122001" at bounding box center [406, 372] width 92 height 41
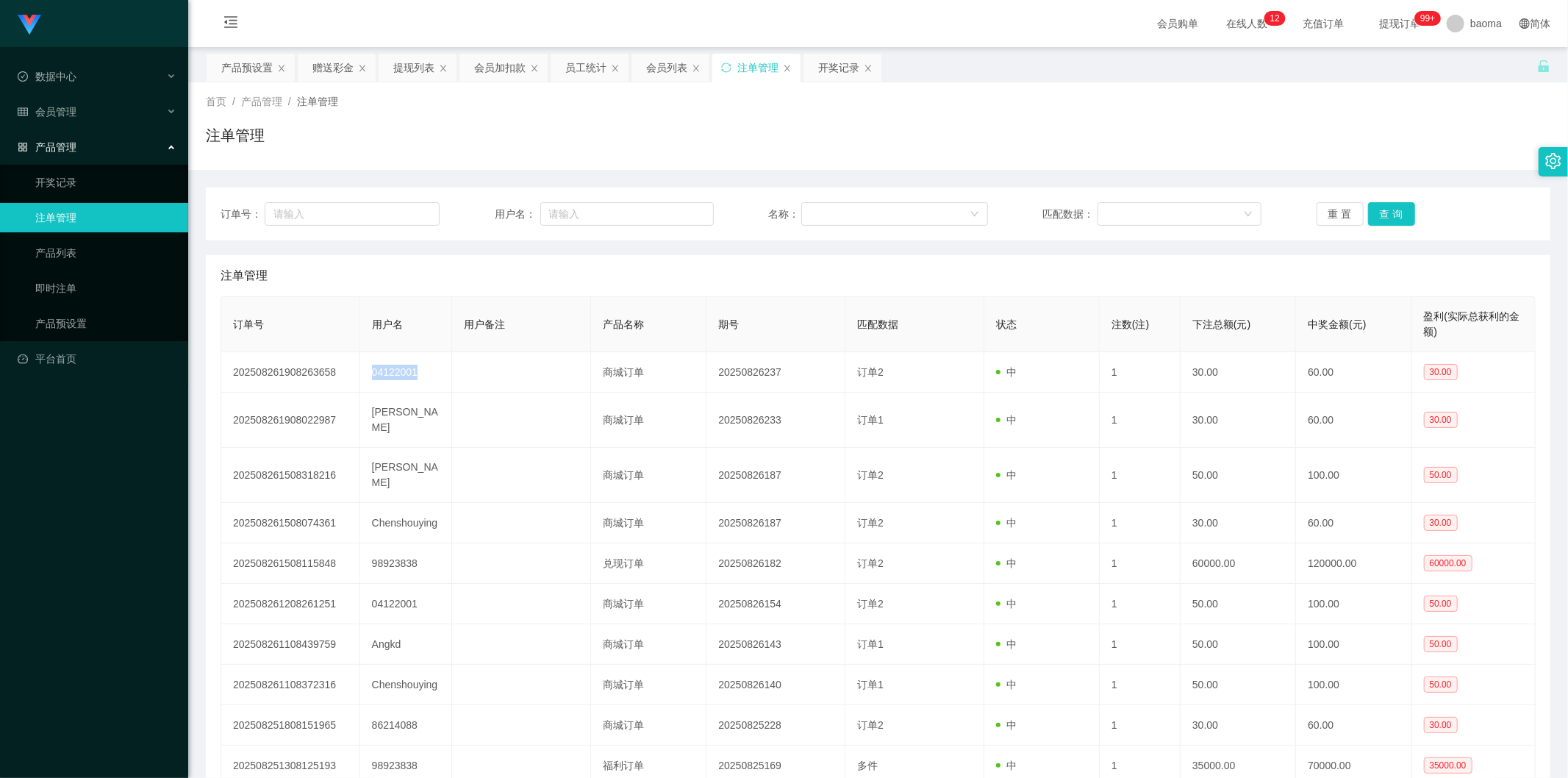
click at [748, 59] on div "注单管理" at bounding box center [757, 67] width 41 height 28
click at [1377, 210] on button "查 询" at bounding box center [1391, 214] width 47 height 23
click at [1377, 210] on div "重 置 查 询" at bounding box center [1426, 214] width 219 height 23
click at [1377, 210] on button "查 询" at bounding box center [1391, 214] width 47 height 23
click at [1376, 210] on div "重 置 查 询" at bounding box center [1426, 214] width 219 height 23
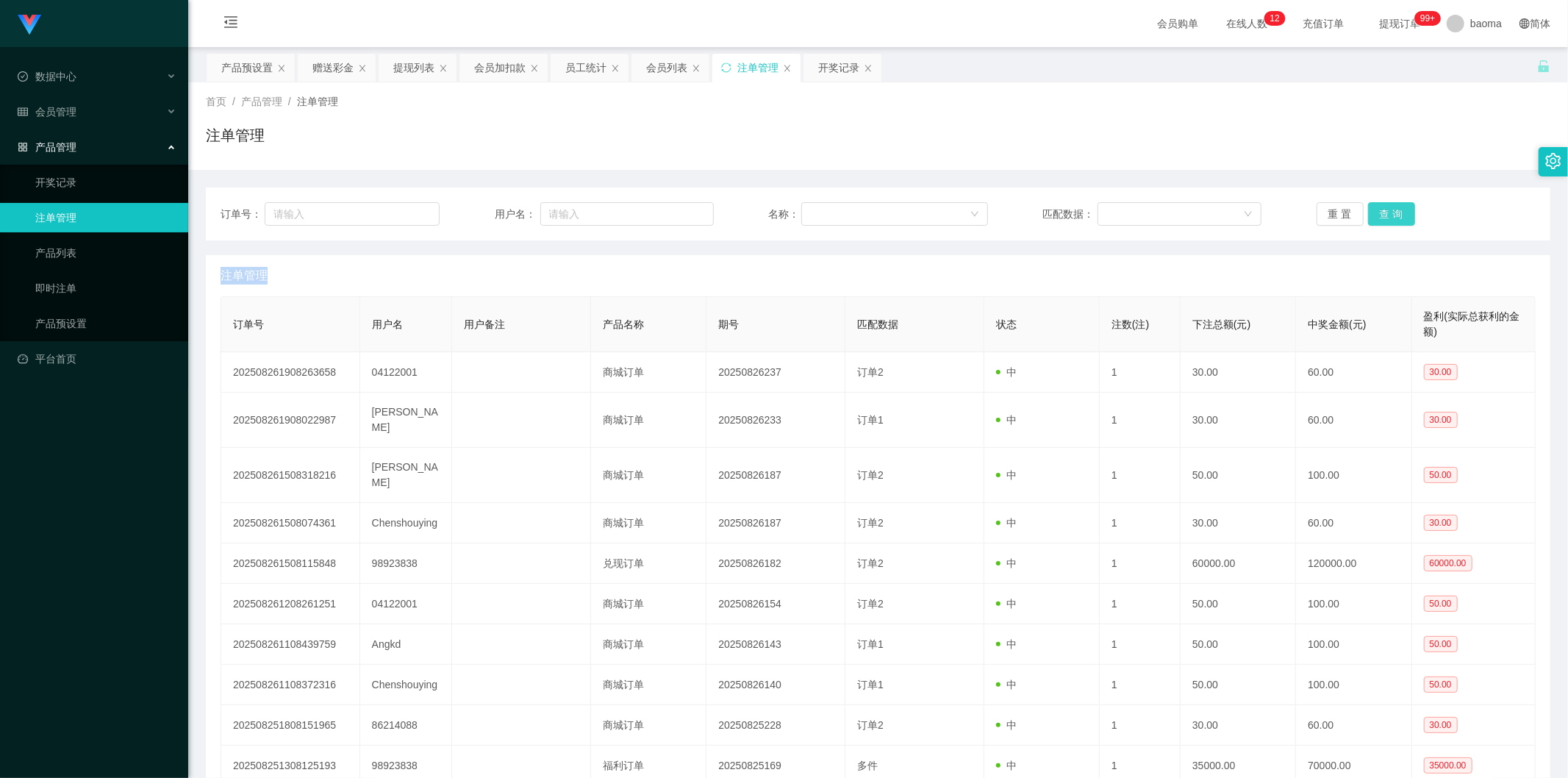
click at [1376, 210] on button "查 询" at bounding box center [1391, 214] width 47 height 23
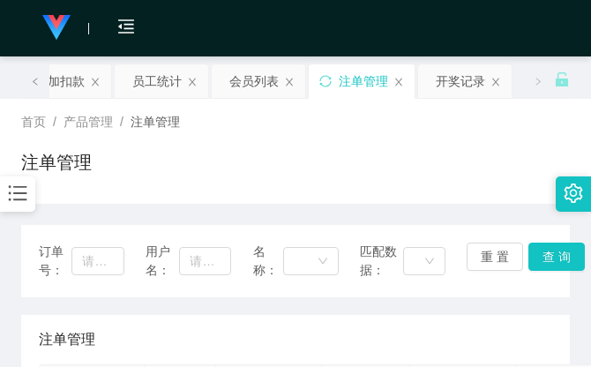
click at [417, 144] on div "首页 / 产品管理 / 注单管理 / 注单管理" at bounding box center [295, 151] width 549 height 77
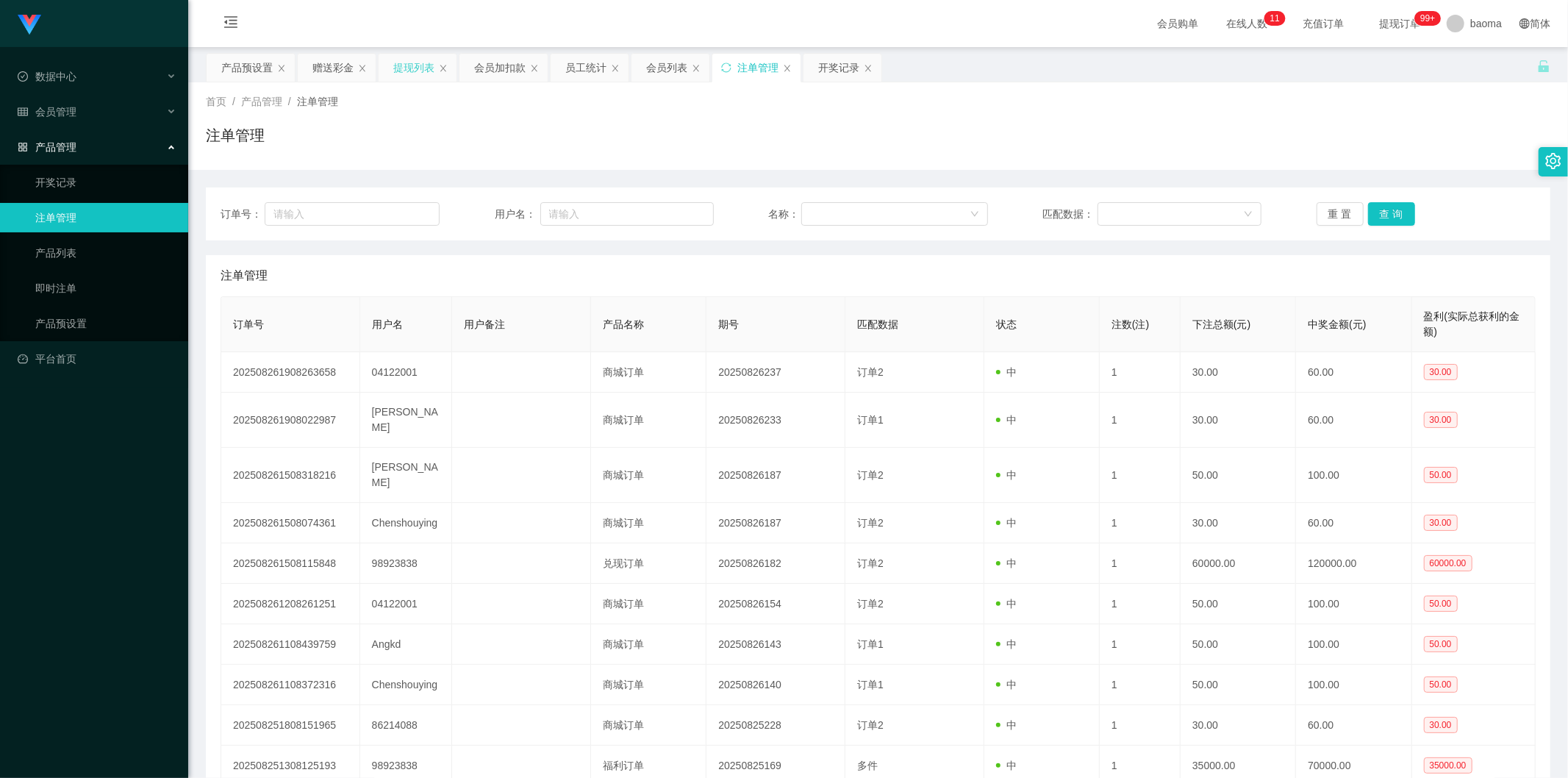
click at [425, 68] on div "提现列表" at bounding box center [413, 67] width 41 height 28
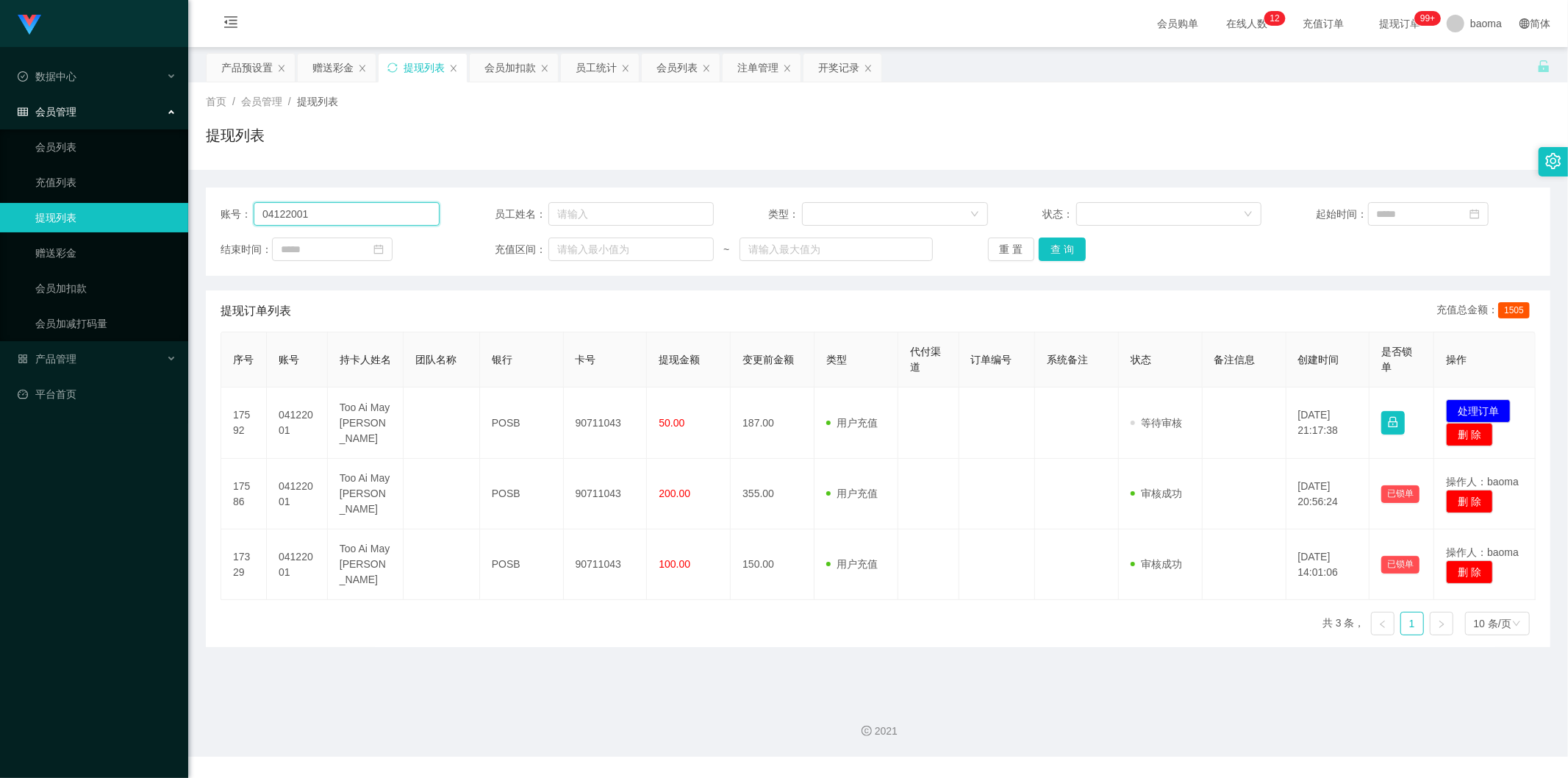
drag, startPoint x: 353, startPoint y: 213, endPoint x: 211, endPoint y: 198, distance: 142.8
click at [150, 209] on section "Jingdong工作台代理端 数据中心 会员管理 会员列表 充值列表 提现列表 赠送彩金 会员加扣款 会员加减打码量 产品管理 开奖记录 注单管理 产品列表 …" at bounding box center [784, 378] width 1568 height 756
paste input "[PERSON_NAME]"
type input "[PERSON_NAME]"
click at [1062, 251] on button "查 询" at bounding box center [1062, 249] width 47 height 23
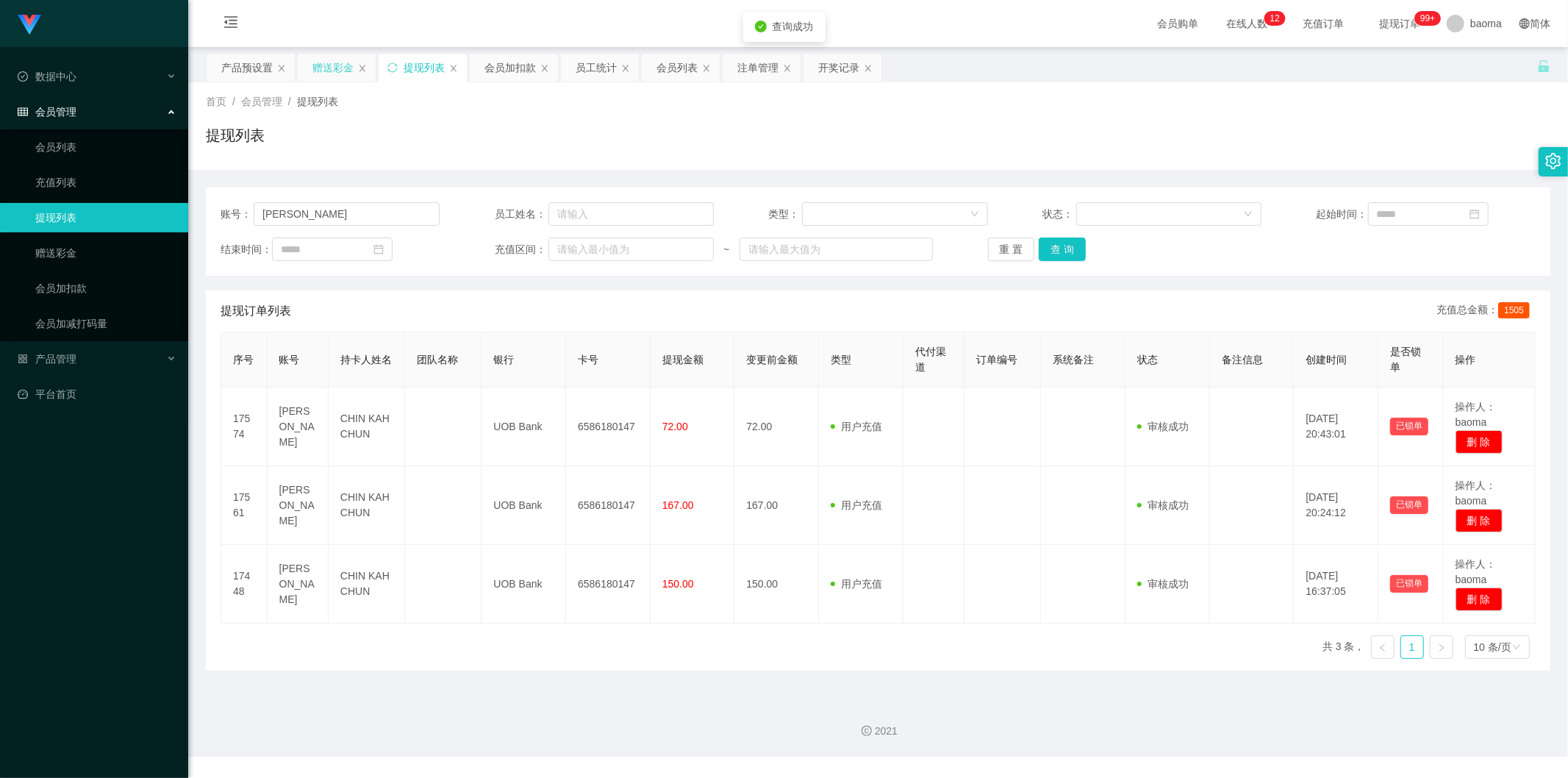
click at [335, 62] on div "赠送彩金" at bounding box center [332, 67] width 41 height 28
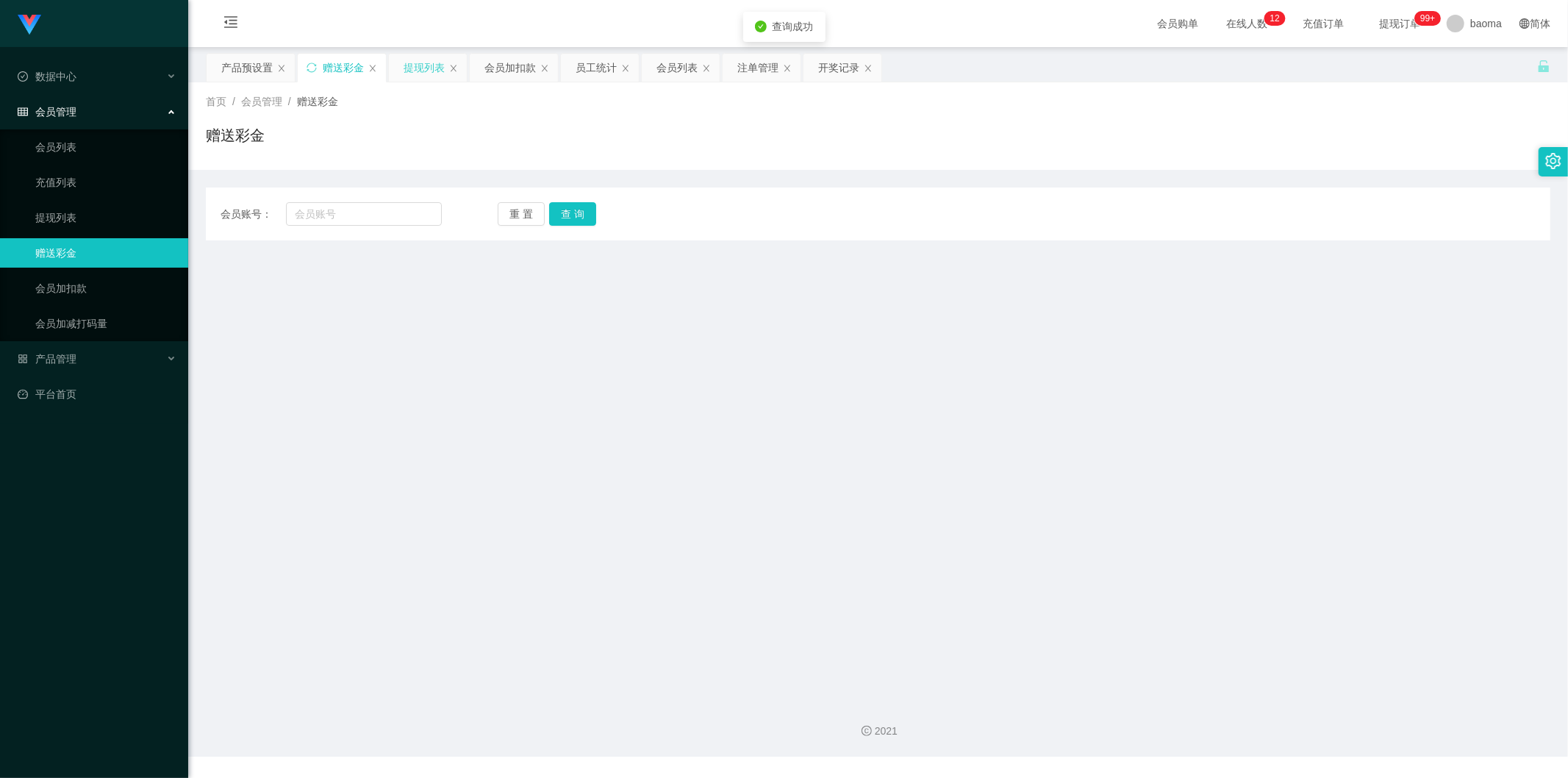
drag, startPoint x: 417, startPoint y: 66, endPoint x: 459, endPoint y: 78, distance: 43.7
click at [419, 67] on div "提现列表" at bounding box center [423, 67] width 41 height 28
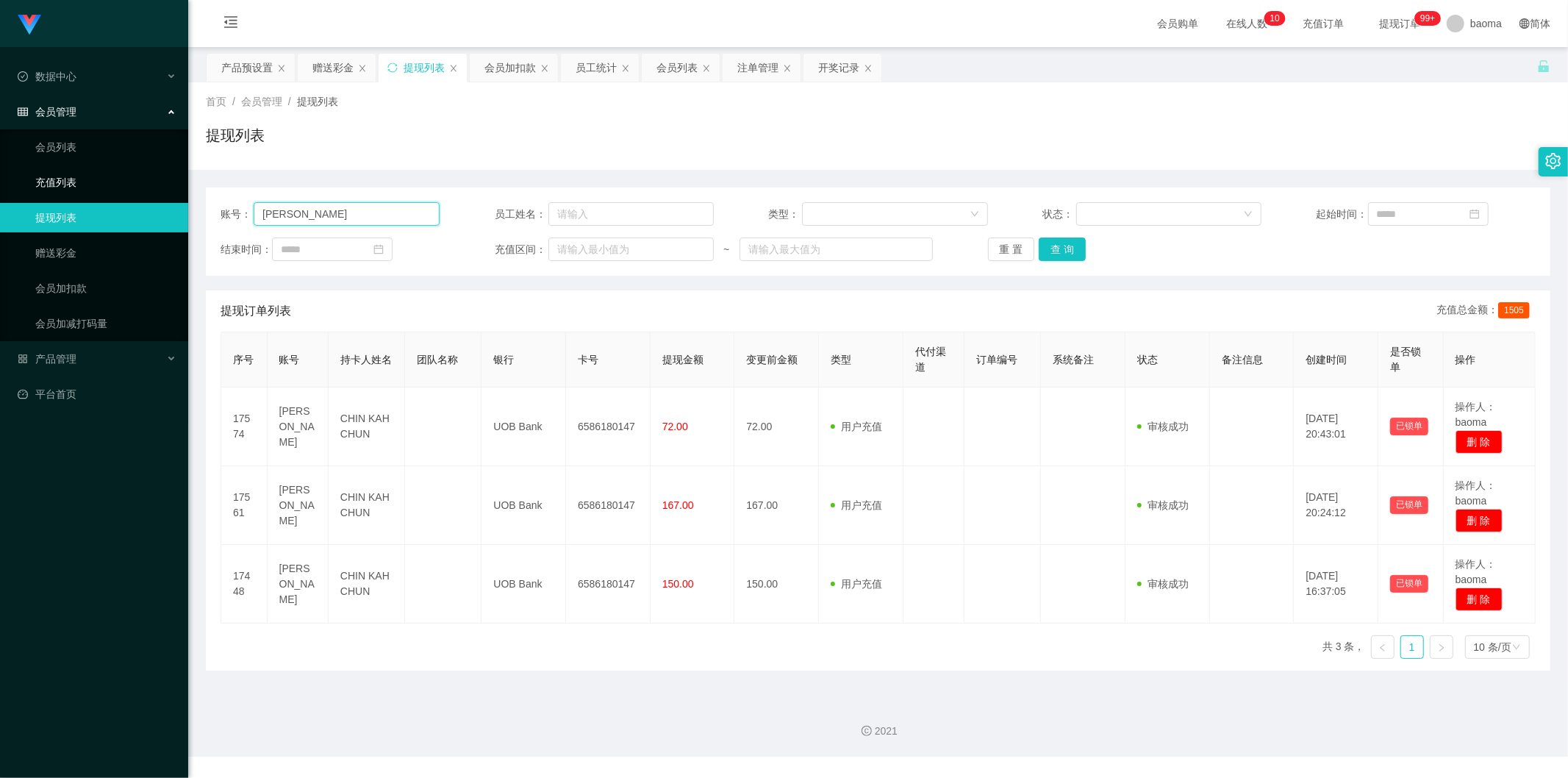
drag, startPoint x: 363, startPoint y: 210, endPoint x: 179, endPoint y: 172, distance: 187.9
click at [103, 184] on section "Jingdong工作台代理端 数据中心 会员管理 会员列表 充值列表 提现列表 赠送彩金 会员加扣款 会员加减打码量 产品管理 开奖记录 注单管理 产品列表 …" at bounding box center [784, 378] width 1568 height 756
click at [1071, 254] on button "查 询" at bounding box center [1062, 249] width 47 height 23
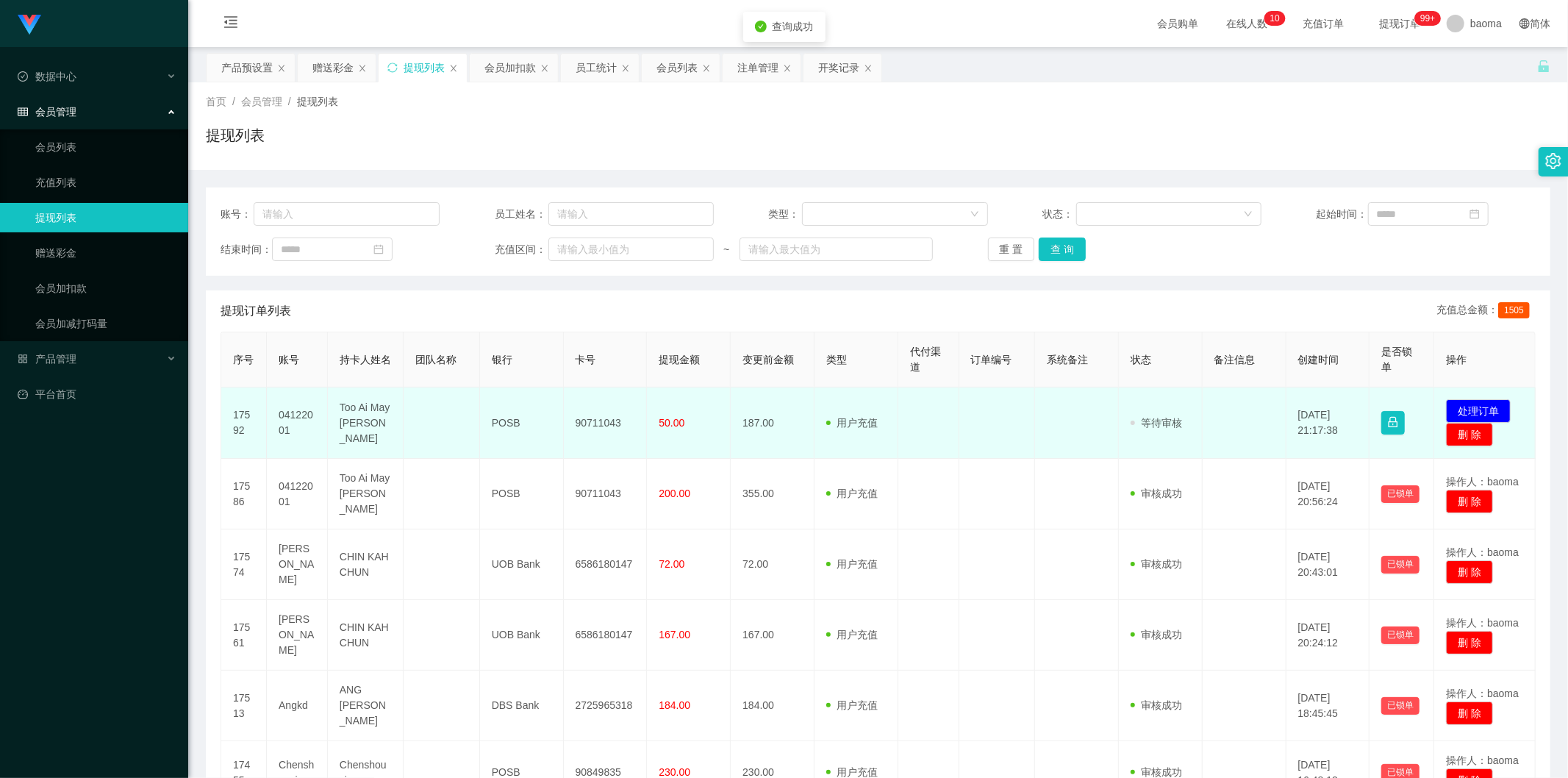
click at [289, 411] on td "04122001" at bounding box center [297, 423] width 61 height 72
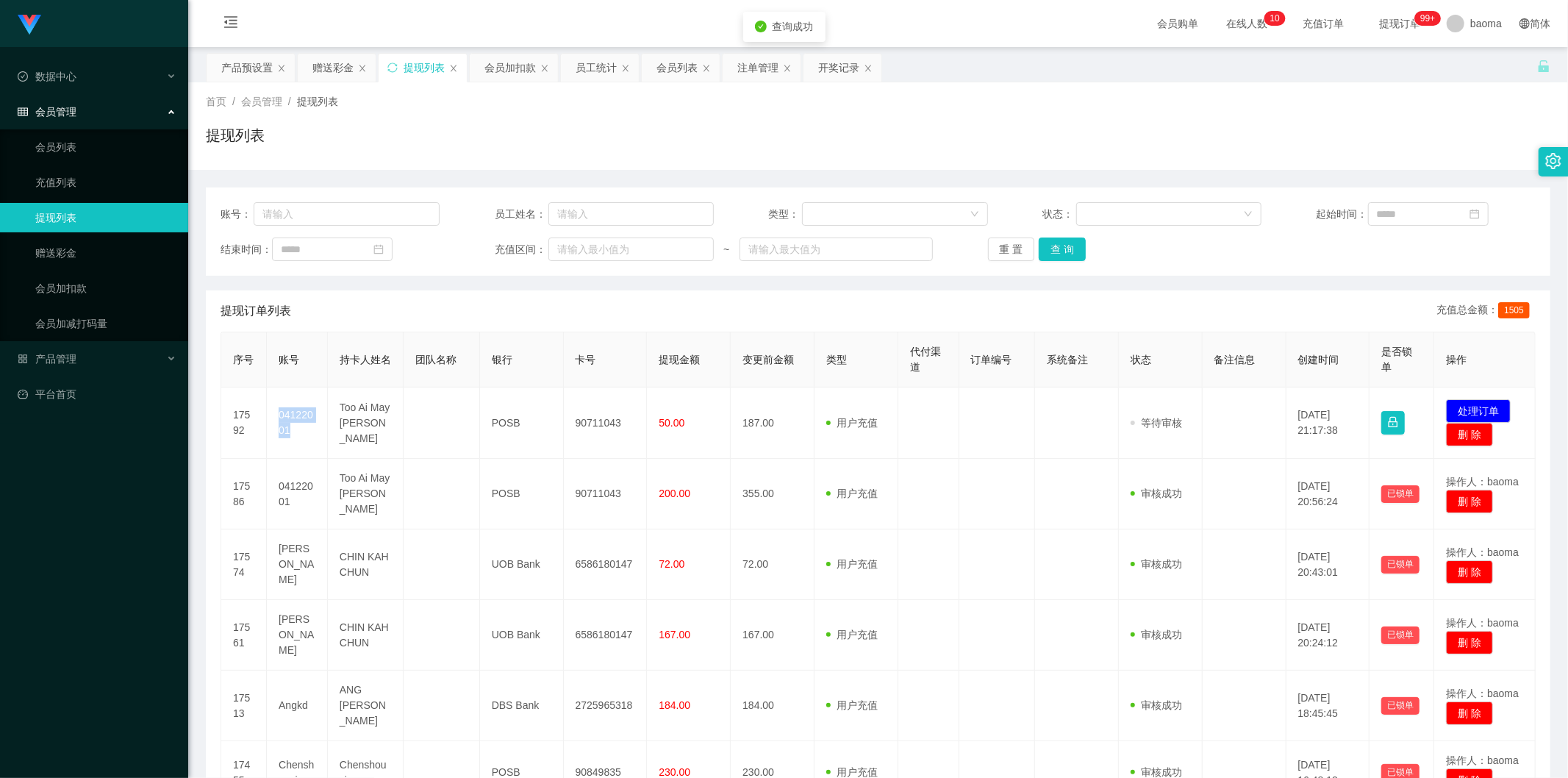
copy td "04122001"
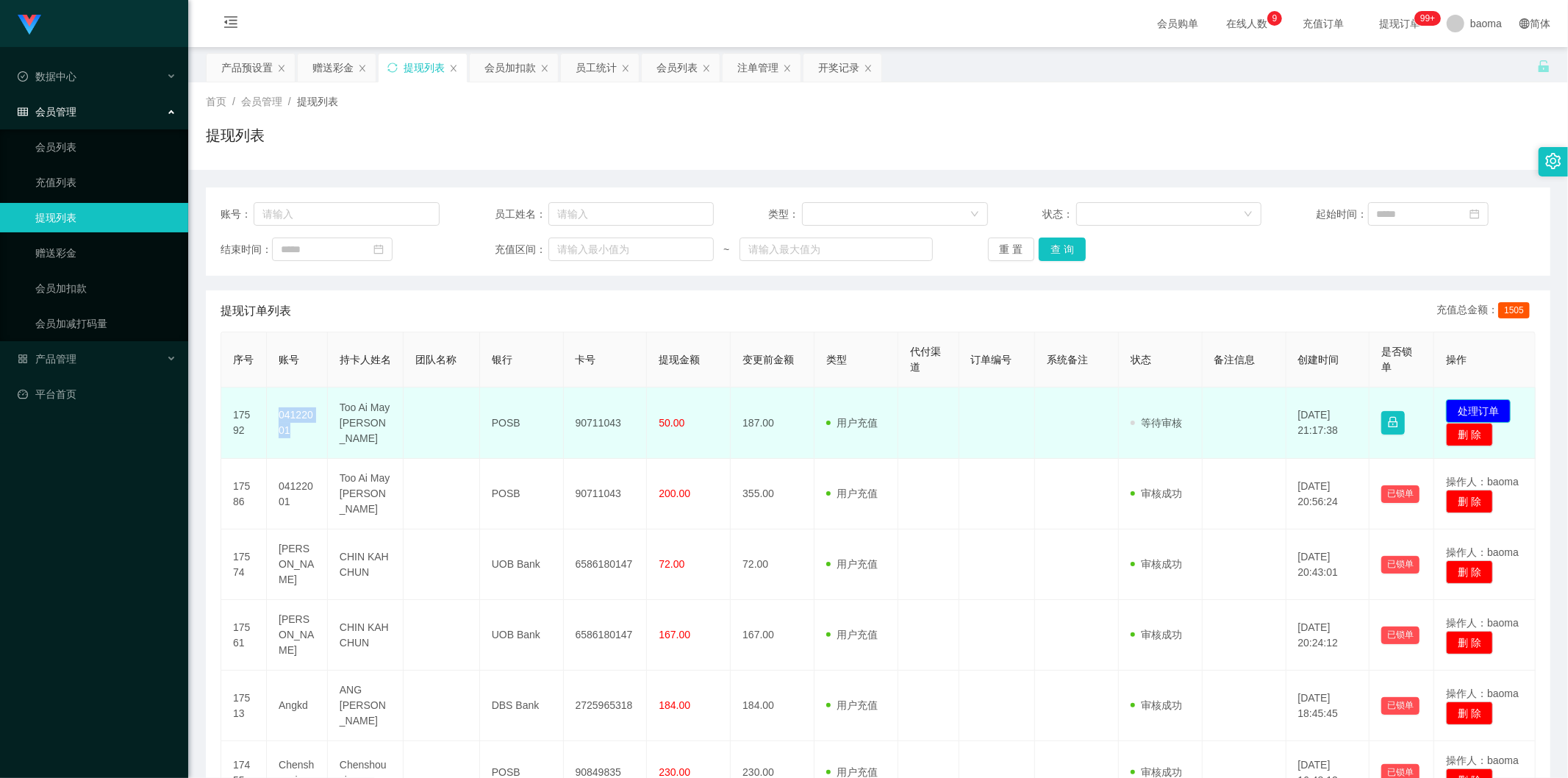
click at [1474, 401] on button "处理订单" at bounding box center [1479, 411] width 65 height 23
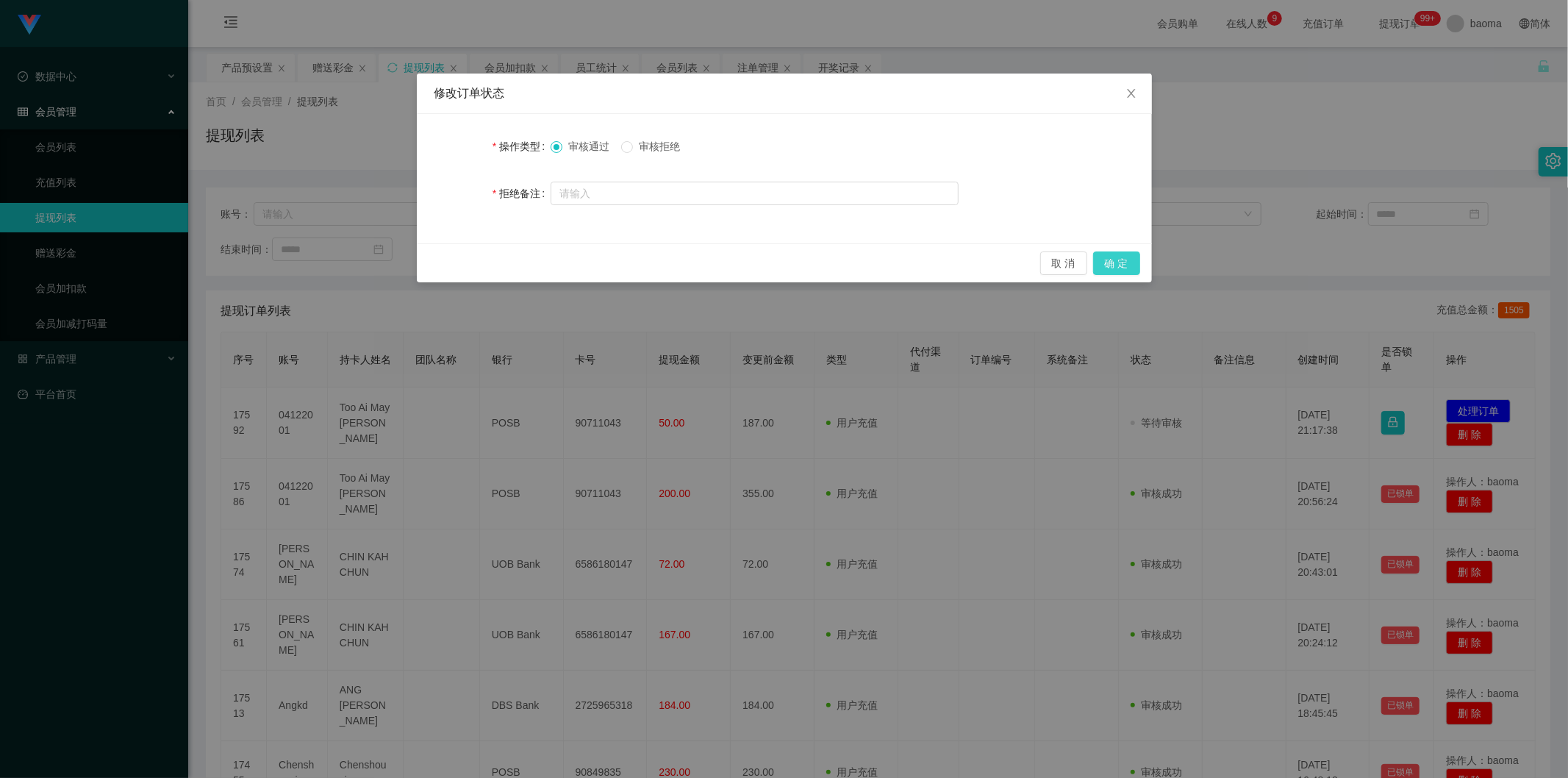
drag, startPoint x: 1123, startPoint y: 250, endPoint x: 1126, endPoint y: 265, distance: 15.3
click at [1125, 252] on div "取 消 确 定" at bounding box center [784, 262] width 735 height 39
drag, startPoint x: 1126, startPoint y: 262, endPoint x: 1116, endPoint y: 268, distance: 11.7
click at [1126, 262] on button "确 定" at bounding box center [1116, 263] width 47 height 23
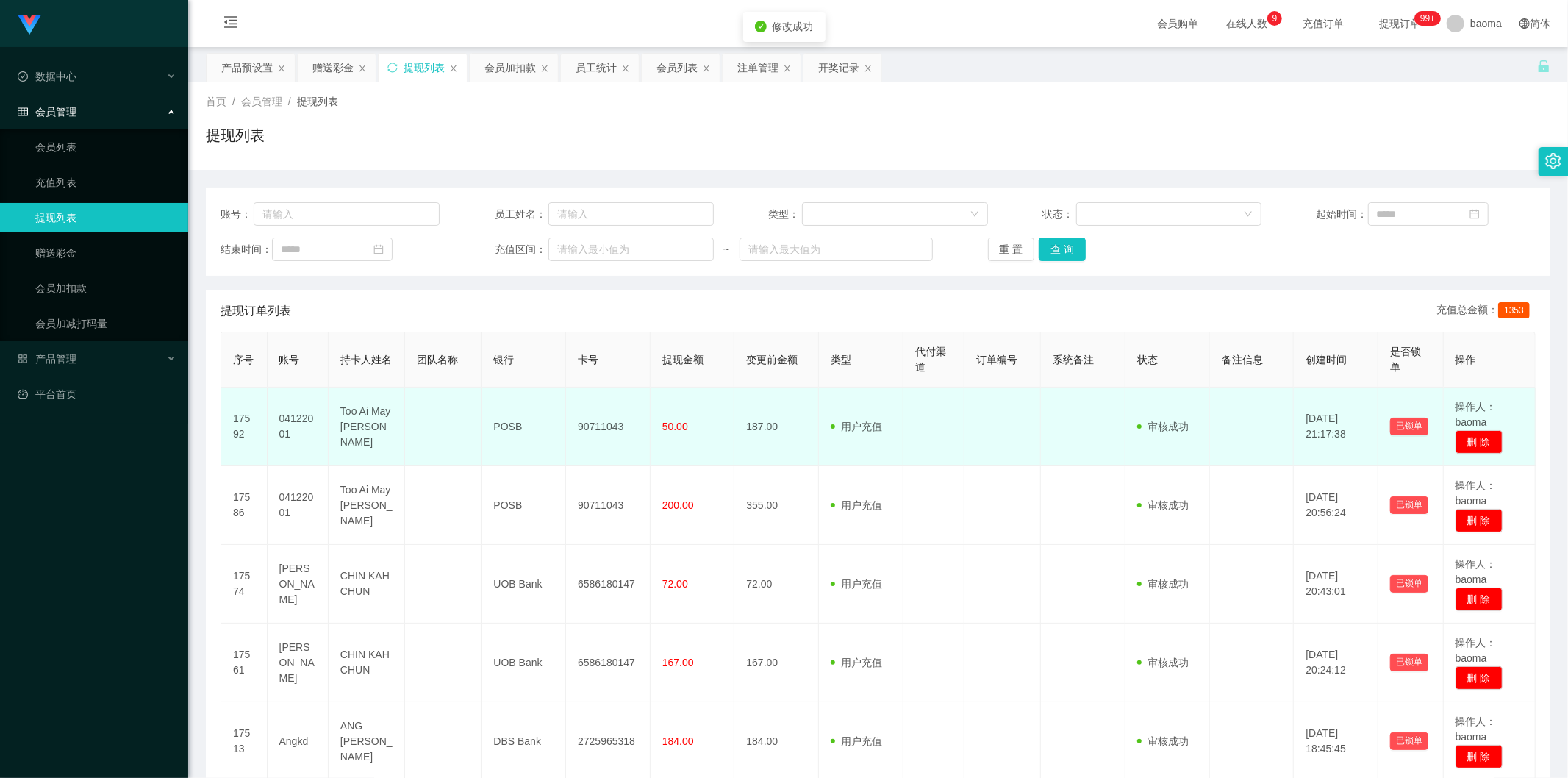
click at [591, 421] on td "90711043" at bounding box center [607, 426] width 84 height 78
copy td "90711043"
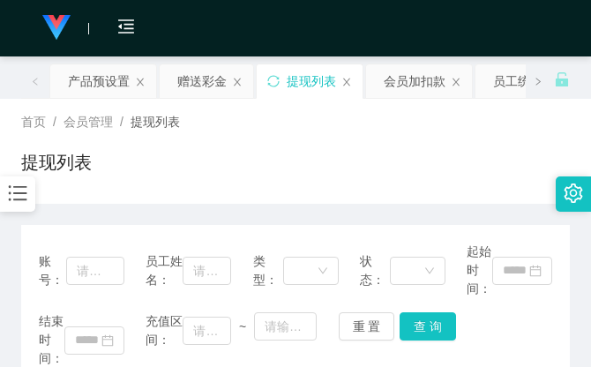
drag, startPoint x: 419, startPoint y: 147, endPoint x: 419, endPoint y: 137, distance: 10.6
click at [419, 146] on div "首页 / 会员管理 / 提现列表 / 提现列表" at bounding box center [295, 151] width 549 height 77
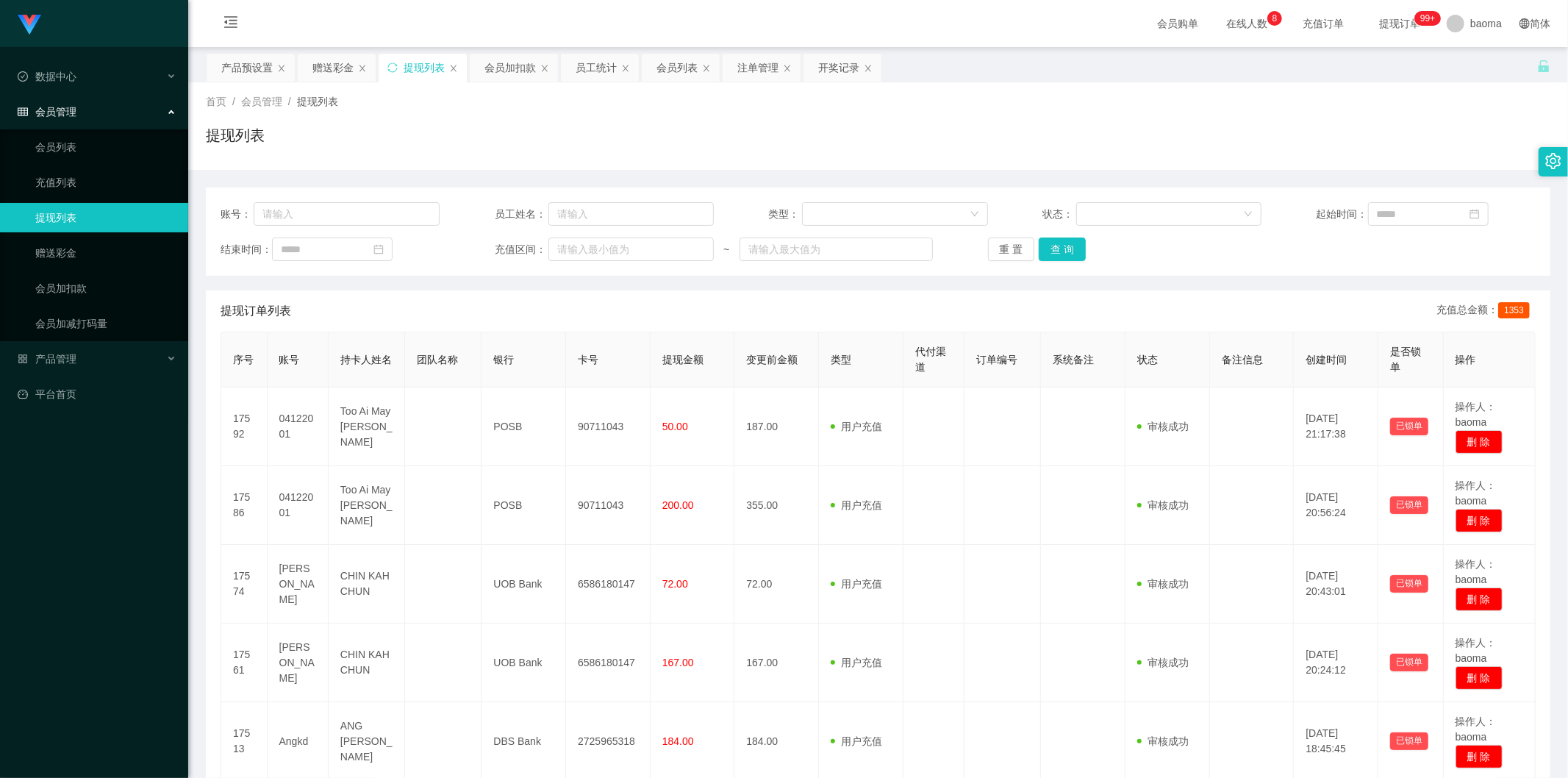
click at [421, 66] on div "提现列表" at bounding box center [423, 67] width 41 height 28
click at [1067, 250] on button "查 询" at bounding box center [1062, 249] width 47 height 23
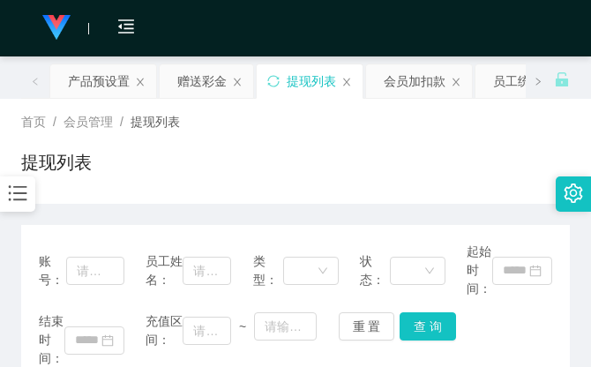
click at [470, 139] on div "首页 / 会员管理 / 提现列表 / 提现列表" at bounding box center [295, 151] width 549 height 77
click at [452, 131] on div "首页 / 会员管理 / 提现列表 /" at bounding box center [295, 122] width 549 height 19
